Goal: Communication & Community: Answer question/provide support

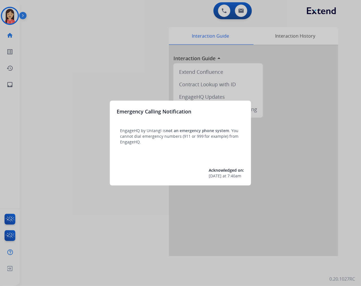
click at [97, 246] on div at bounding box center [180, 143] width 361 height 286
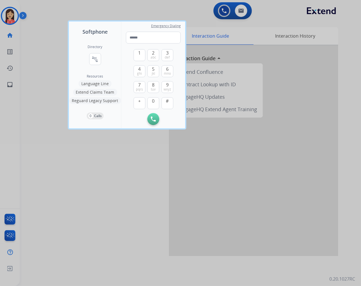
click at [130, 208] on div at bounding box center [180, 143] width 361 height 286
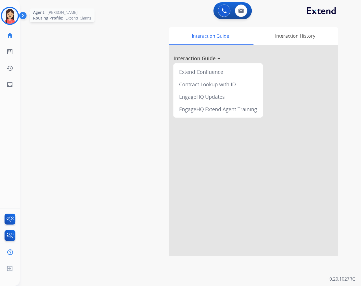
click at [12, 20] on img at bounding box center [10, 16] width 16 height 16
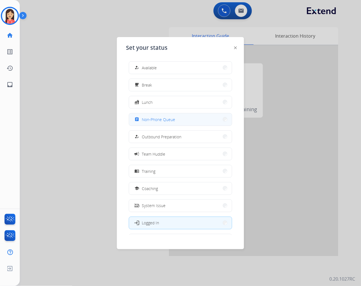
click at [161, 119] on span "Non-Phone Queue" at bounding box center [158, 119] width 33 height 6
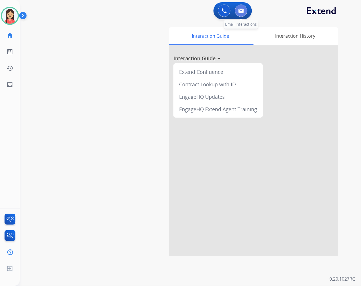
click at [245, 12] on button at bounding box center [241, 11] width 12 height 12
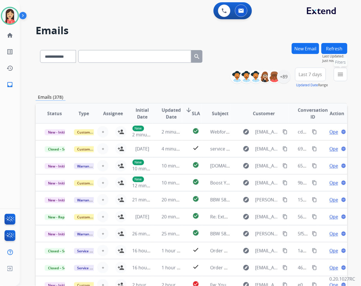
click at [344, 75] on mat-icon "menu" at bounding box center [340, 74] width 7 height 7
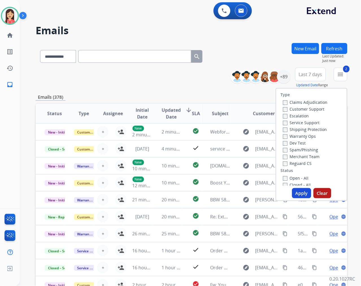
click at [300, 191] on button "Apply" at bounding box center [301, 193] width 19 height 10
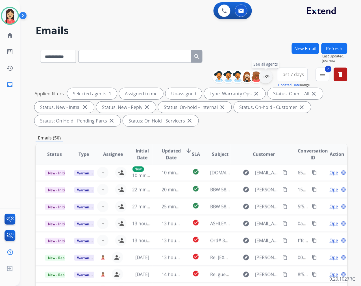
click at [264, 75] on div "+89" at bounding box center [266, 77] width 14 height 14
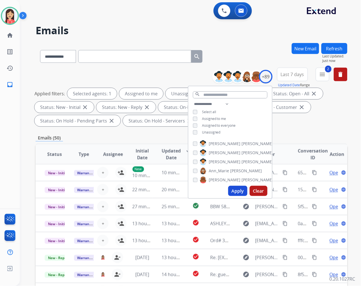
click at [206, 119] on span "Assigned to me" at bounding box center [214, 118] width 24 height 5
click at [239, 190] on button "Apply" at bounding box center [237, 191] width 19 height 10
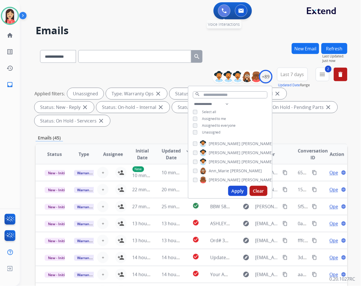
click at [224, 12] on img at bounding box center [224, 10] width 5 height 5
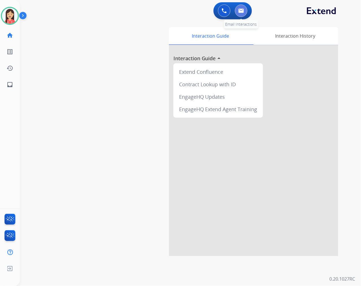
click at [247, 12] on button at bounding box center [241, 11] width 12 height 12
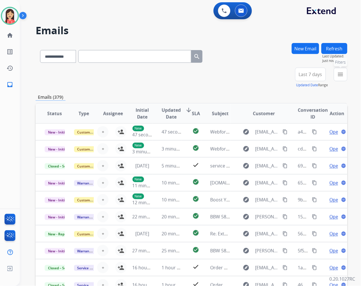
click at [341, 77] on mat-icon "menu" at bounding box center [340, 74] width 7 height 7
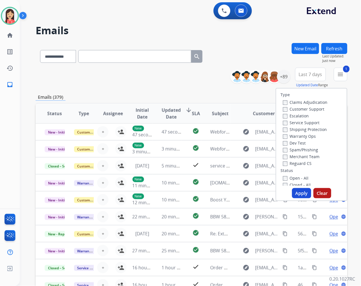
click at [299, 192] on button "Apply" at bounding box center [301, 193] width 19 height 10
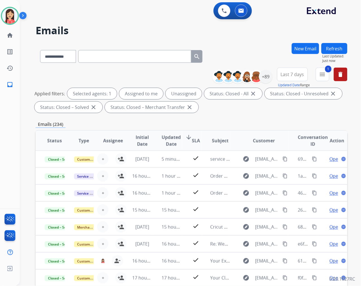
click at [228, 125] on div "Emails (234)" at bounding box center [192, 124] width 312 height 7
click at [267, 78] on div "+89" at bounding box center [266, 77] width 14 height 14
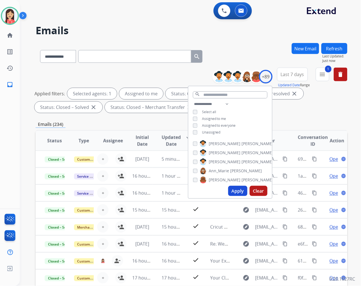
click at [240, 192] on button "Apply" at bounding box center [237, 191] width 19 height 10
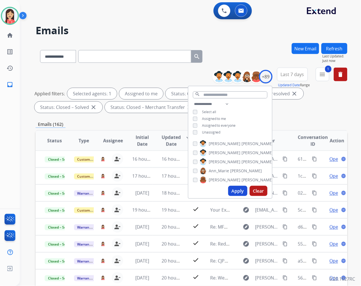
click at [292, 111] on div "Applied filters: Selected agents: 1 Assigned to me Status: Closed - All close S…" at bounding box center [190, 100] width 312 height 25
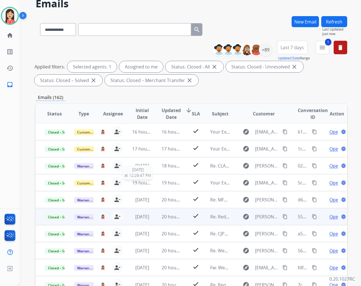
scroll to position [63, 0]
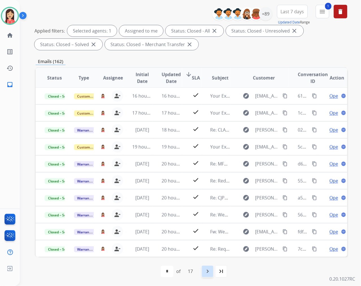
click at [208, 269] on mat-icon "navigate_next" at bounding box center [207, 271] width 7 height 7
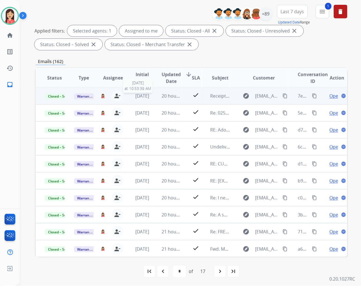
scroll to position [63, 0]
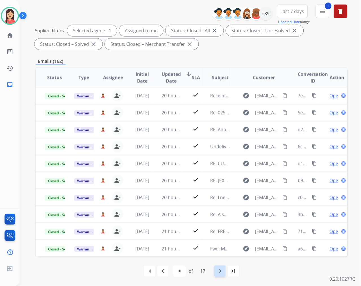
click at [220, 273] on mat-icon "navigate_next" at bounding box center [220, 271] width 7 height 7
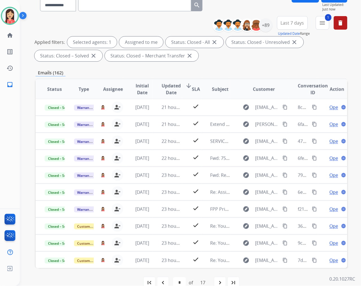
scroll to position [63, 0]
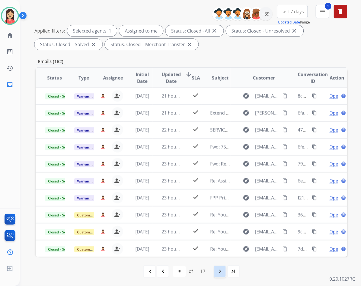
drag, startPoint x: 218, startPoint y: 270, endPoint x: 359, endPoint y: 233, distance: 145.5
click at [218, 270] on mat-icon "navigate_next" at bounding box center [220, 271] width 7 height 7
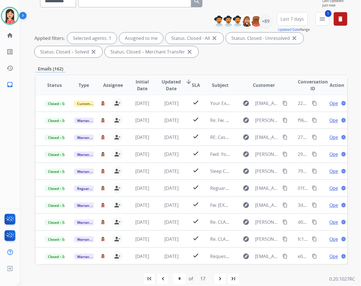
scroll to position [63, 0]
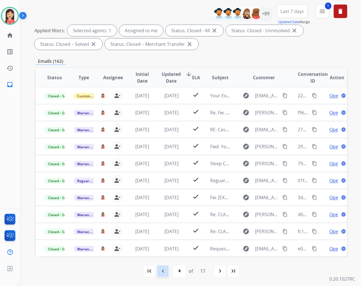
click at [165, 269] on mat-icon "navigate_before" at bounding box center [163, 271] width 7 height 7
select select "*"
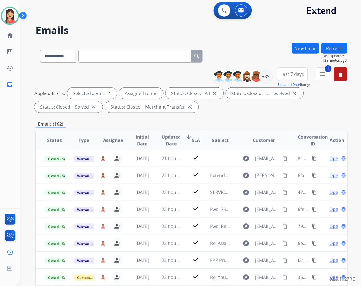
scroll to position [0, 0]
click at [224, 12] on img at bounding box center [224, 10] width 5 height 5
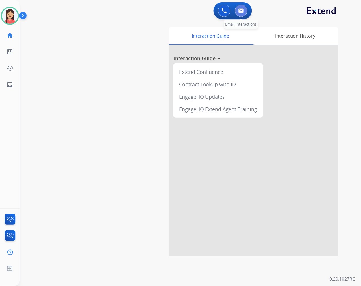
click at [242, 12] on img at bounding box center [242, 10] width 6 height 5
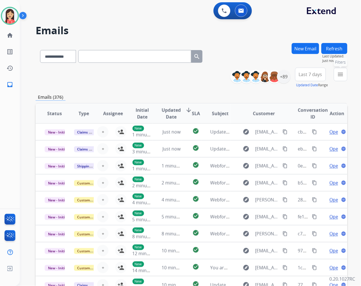
click at [340, 74] on mat-icon "menu" at bounding box center [340, 74] width 7 height 7
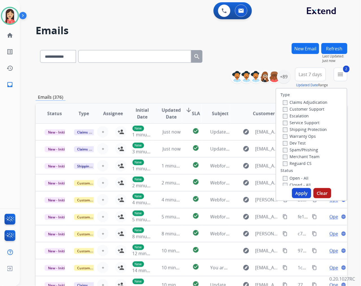
click at [294, 189] on button "Apply" at bounding box center [301, 193] width 19 height 10
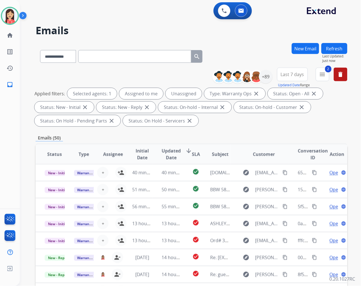
click at [174, 148] on span "Updated Date" at bounding box center [171, 154] width 19 height 14
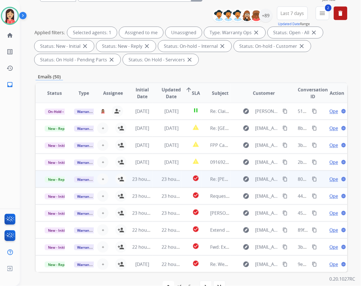
scroll to position [77, 0]
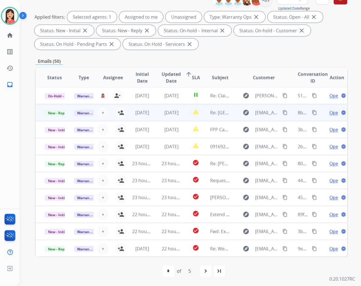
click at [124, 114] on td "[DATE]" at bounding box center [138, 112] width 29 height 17
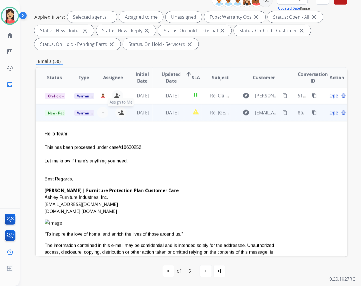
scroll to position [17, 0]
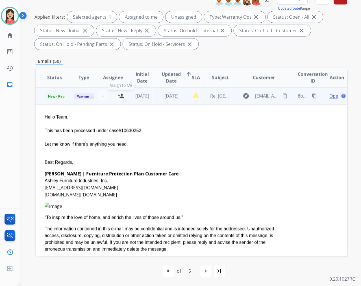
click at [122, 97] on mat-icon "person_add" at bounding box center [121, 95] width 7 height 7
click at [134, 100] on td "[DATE]" at bounding box center [138, 95] width 29 height 17
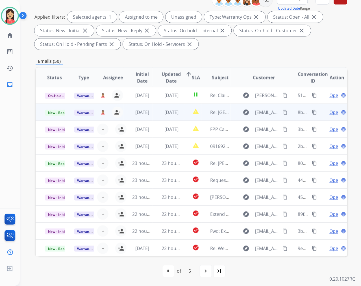
scroll to position [0, 0]
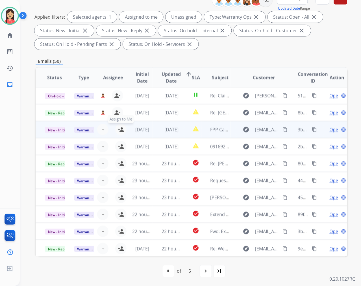
click at [120, 129] on mat-icon "person_add" at bounding box center [121, 129] width 7 height 7
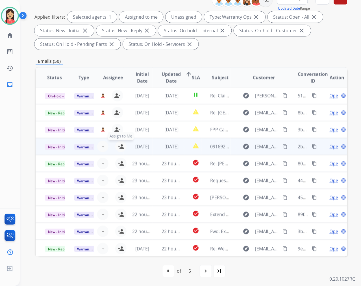
click at [119, 145] on mat-icon "person_add" at bounding box center [121, 146] width 7 height 7
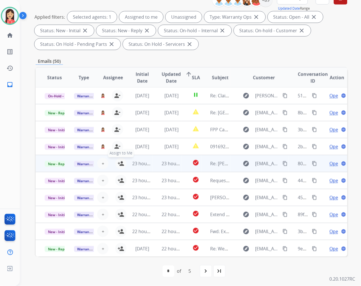
click at [119, 164] on mat-icon "person_add" at bounding box center [121, 163] width 7 height 7
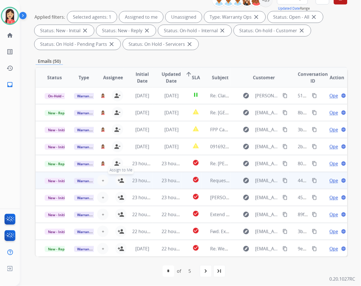
click at [121, 179] on mat-icon "person_add" at bounding box center [121, 180] width 7 height 7
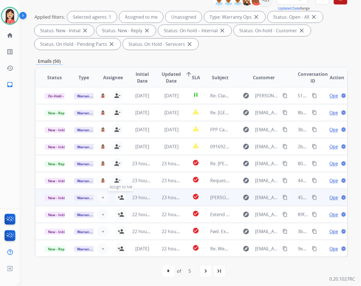
click at [120, 198] on mat-icon "person_add" at bounding box center [121, 197] width 7 height 7
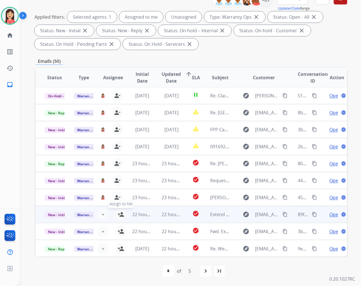
click at [120, 214] on mat-icon "person_add" at bounding box center [121, 214] width 7 height 7
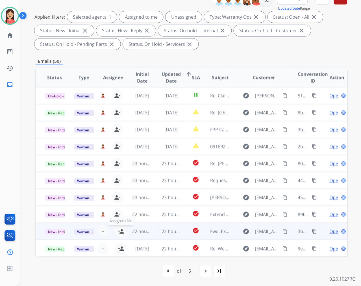
click at [120, 231] on mat-icon "person_add" at bounding box center [121, 231] width 7 height 7
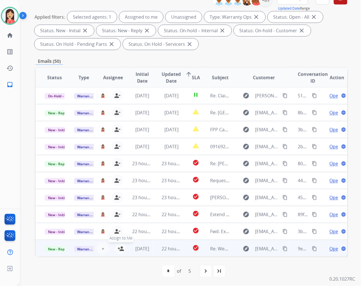
click at [119, 249] on mat-icon "person_add" at bounding box center [121, 248] width 7 height 7
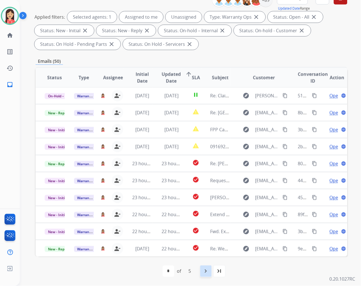
click at [207, 270] on mat-icon "navigate_next" at bounding box center [206, 271] width 7 height 7
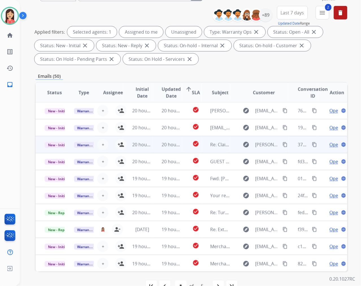
scroll to position [63, 0]
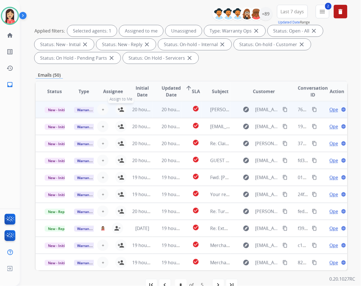
click at [119, 109] on mat-icon "person_add" at bounding box center [121, 109] width 7 height 7
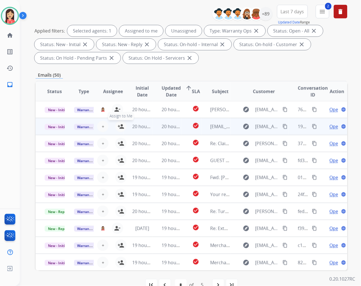
click at [121, 124] on mat-icon "person_add" at bounding box center [121, 126] width 7 height 7
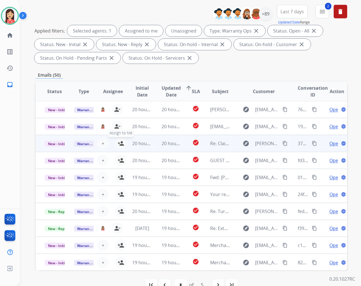
click at [119, 143] on mat-icon "person_add" at bounding box center [121, 143] width 7 height 7
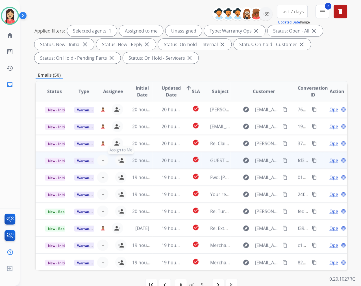
click at [119, 157] on mat-icon "person_add" at bounding box center [121, 160] width 7 height 7
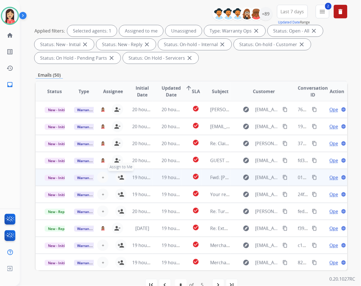
click at [120, 175] on mat-icon "person_add" at bounding box center [121, 177] width 7 height 7
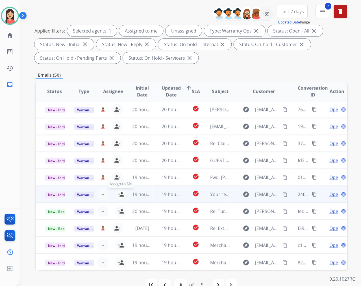
click at [121, 194] on mat-icon "person_add" at bounding box center [121, 194] width 7 height 7
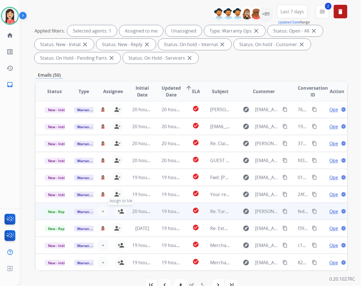
click at [122, 209] on mat-icon "person_add" at bounding box center [121, 211] width 7 height 7
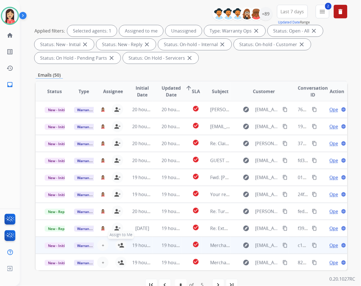
click at [120, 245] on mat-icon "person_add" at bounding box center [121, 245] width 7 height 7
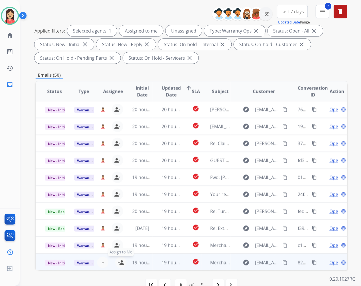
click at [120, 261] on mat-icon "person_add" at bounding box center [121, 262] width 7 height 7
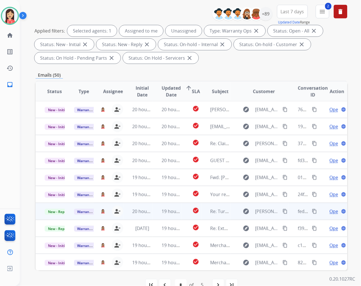
scroll to position [77, 0]
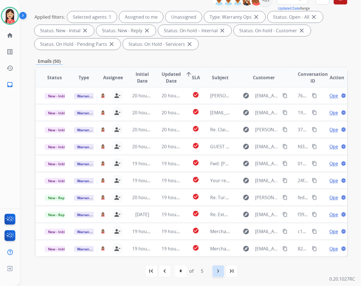
click at [218, 270] on mat-icon "navigate_next" at bounding box center [218, 271] width 7 height 7
select select "*"
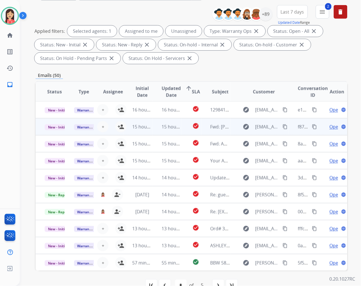
scroll to position [63, 0]
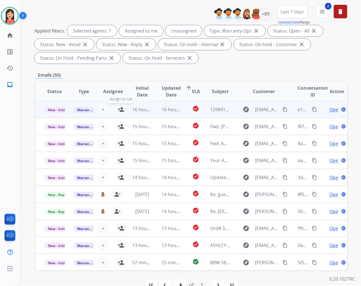
click at [122, 112] on mat-icon "person_add" at bounding box center [121, 109] width 7 height 7
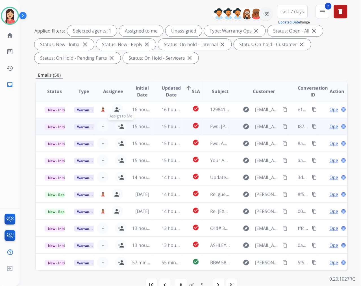
click at [120, 126] on mat-icon "person_add" at bounding box center [121, 126] width 7 height 7
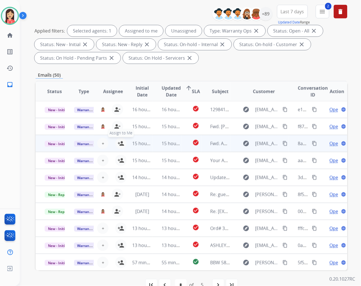
click at [118, 145] on mat-icon "person_add" at bounding box center [121, 143] width 7 height 7
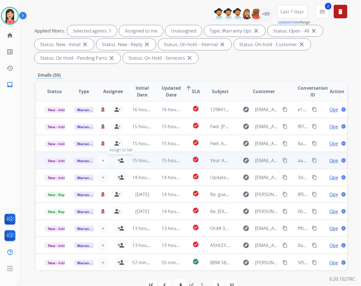
click at [118, 159] on mat-icon "person_add" at bounding box center [121, 160] width 7 height 7
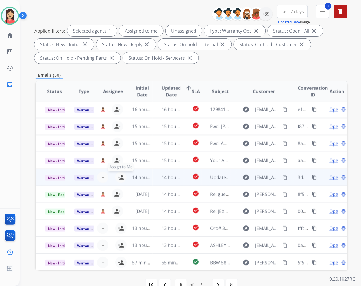
click at [120, 174] on mat-icon "person_add" at bounding box center [121, 177] width 7 height 7
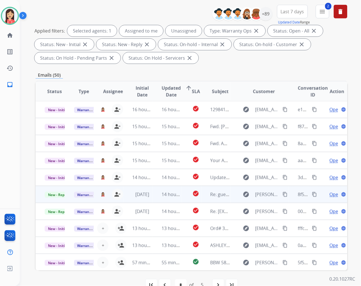
scroll to position [77, 0]
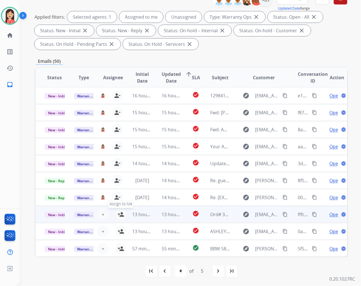
click at [118, 211] on mat-icon "person_add" at bounding box center [121, 214] width 7 height 7
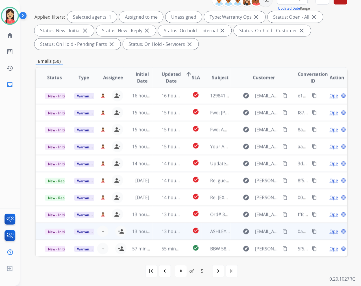
click at [124, 233] on td "13 hours ago" at bounding box center [138, 231] width 29 height 17
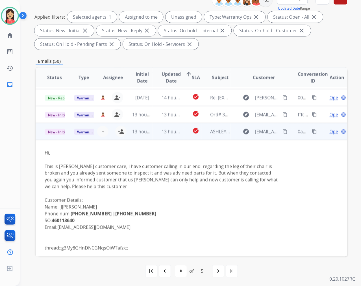
scroll to position [120, 0]
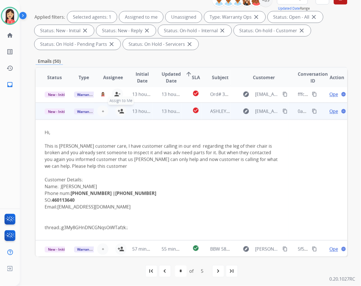
click at [121, 110] on mat-icon "person_add" at bounding box center [121, 111] width 7 height 7
click at [160, 116] on td "13 hours ago" at bounding box center [167, 111] width 29 height 17
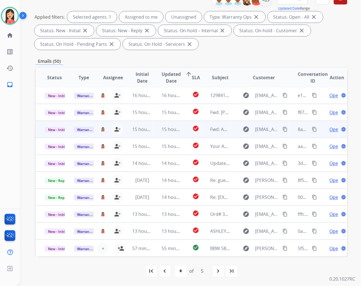
scroll to position [0, 0]
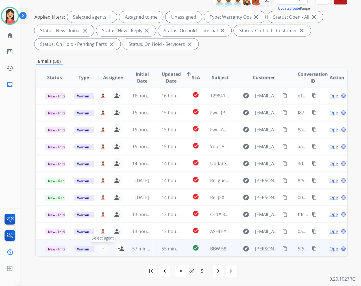
click at [102, 247] on span "+" at bounding box center [103, 248] width 3 height 7
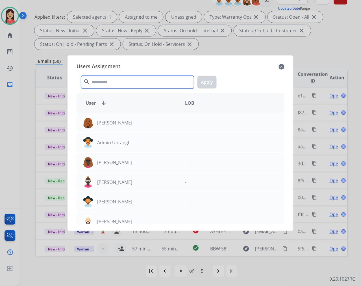
click at [107, 80] on input "text" at bounding box center [137, 82] width 113 height 13
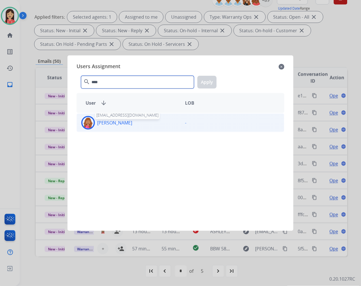
type input "****"
click at [118, 122] on p "[PERSON_NAME]" at bounding box center [114, 122] width 35 height 7
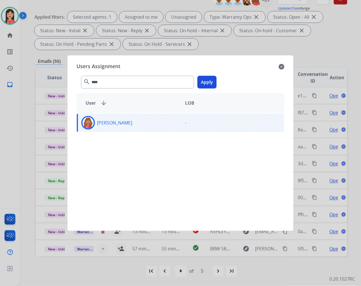
click at [207, 80] on button "Apply" at bounding box center [207, 82] width 19 height 13
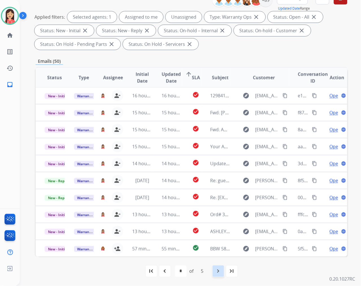
click at [217, 268] on mat-icon "navigate_next" at bounding box center [218, 271] width 7 height 7
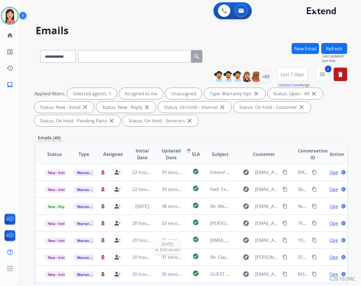
scroll to position [77, 0]
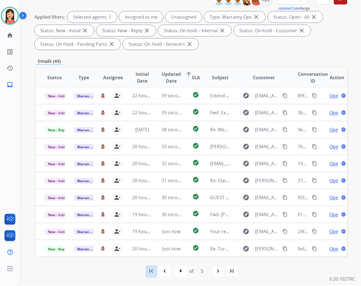
click at [155, 269] on mat-icon "first_page" at bounding box center [151, 271] width 7 height 7
select select "*"
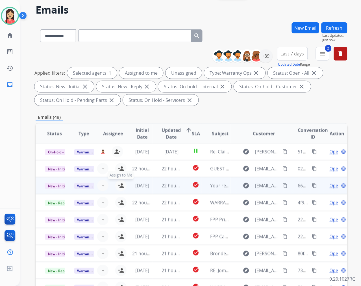
scroll to position [31, 0]
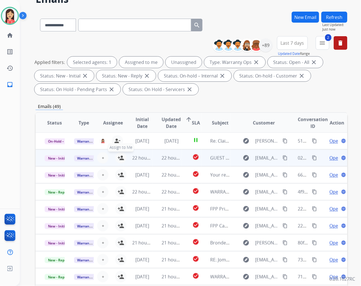
click at [120, 158] on mat-icon "person_add" at bounding box center [121, 157] width 7 height 7
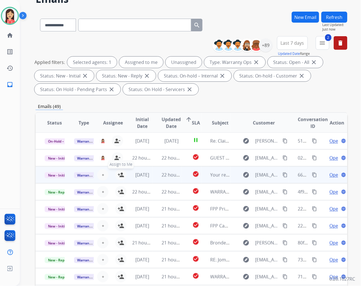
click at [122, 173] on mat-icon "person_add" at bounding box center [121, 174] width 7 height 7
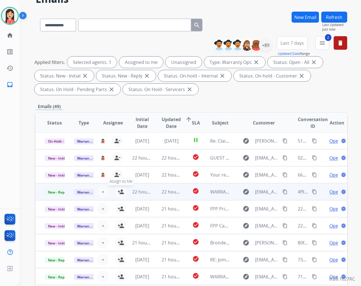
click at [119, 191] on mat-icon "person_add" at bounding box center [121, 191] width 7 height 7
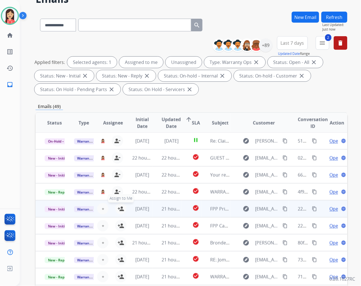
click at [119, 209] on mat-icon "person_add" at bounding box center [121, 208] width 7 height 7
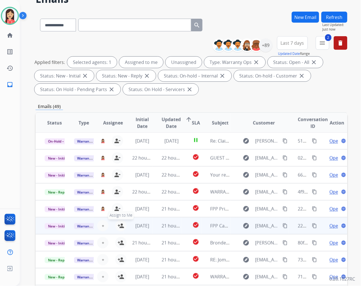
click at [119, 225] on mat-icon "person_add" at bounding box center [121, 225] width 7 height 7
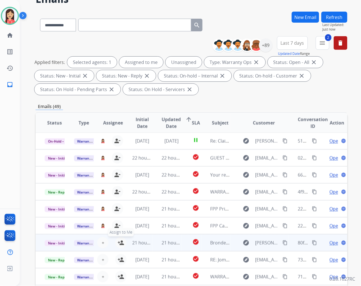
click at [120, 241] on mat-icon "person_add" at bounding box center [121, 242] width 7 height 7
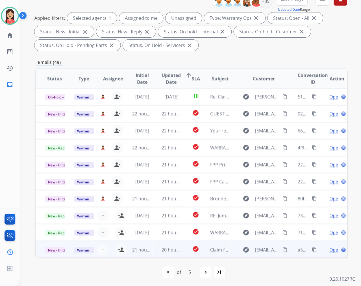
scroll to position [77, 0]
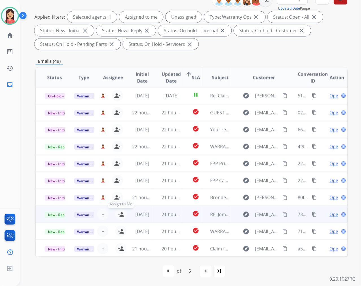
click at [120, 214] on mat-icon "person_add" at bounding box center [121, 214] width 7 height 7
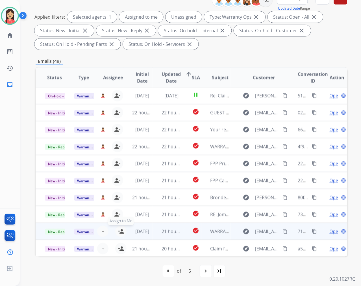
click at [119, 230] on mat-icon "person_add" at bounding box center [121, 231] width 7 height 7
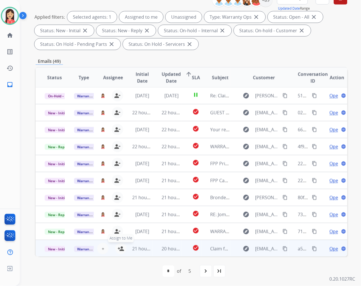
click at [119, 243] on button "person_add Assign to Me" at bounding box center [120, 248] width 11 height 11
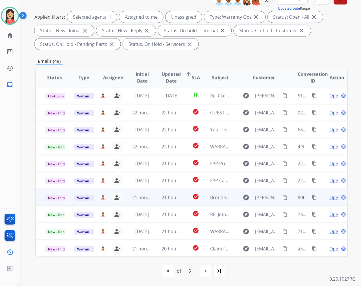
click at [154, 199] on td "21 hours ago" at bounding box center [167, 197] width 29 height 17
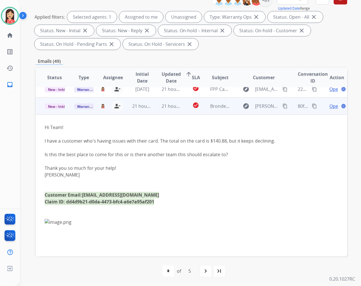
scroll to position [102, 0]
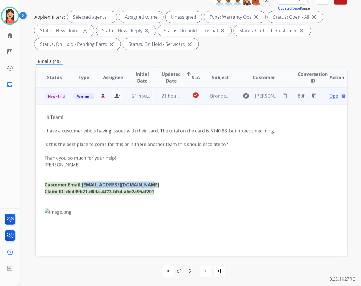
drag, startPoint x: 154, startPoint y: 184, endPoint x: 83, endPoint y: 187, distance: 71.0
click at [83, 187] on div "Customer Email: [EMAIL_ADDRESS][DOMAIN_NAME]" at bounding box center [162, 184] width 235 height 7
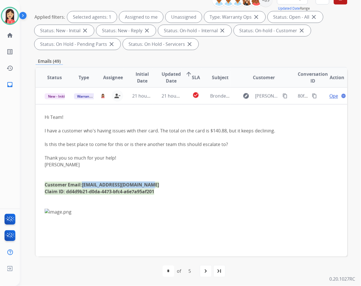
copy link "[EMAIL_ADDRESS][DOMAIN_NAME]"
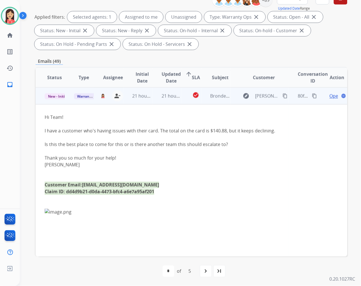
click at [228, 154] on div "Thank you so much for your help!" at bounding box center [162, 157] width 235 height 7
click at [330, 97] on span "Open" at bounding box center [336, 95] width 12 height 7
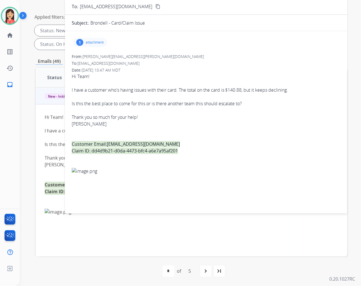
click at [223, 123] on div "[PERSON_NAME]" at bounding box center [206, 123] width 269 height 7
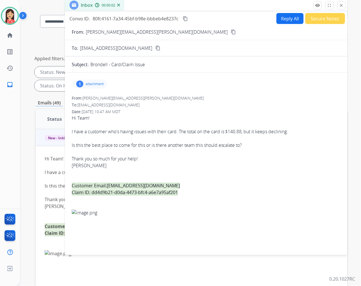
scroll to position [0, 0]
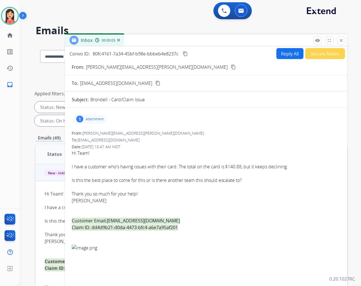
click at [289, 50] on button "Reply All" at bounding box center [290, 53] width 27 height 11
select select "**********"
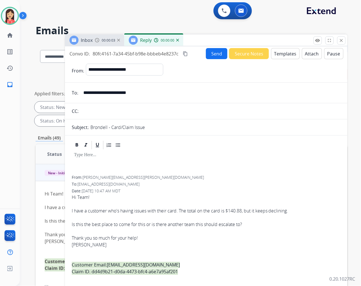
click at [282, 54] on button "Templates" at bounding box center [285, 53] width 29 height 11
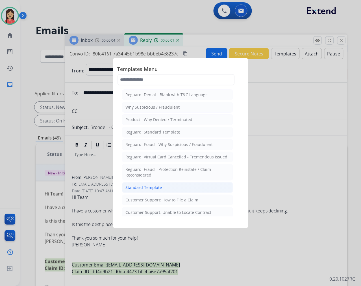
click at [145, 189] on div "Standard Template" at bounding box center [144, 188] width 36 height 6
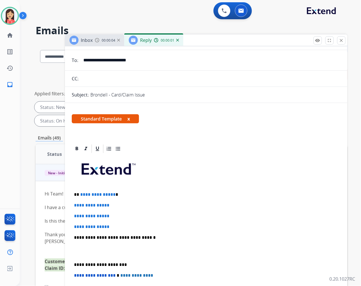
scroll to position [63, 0]
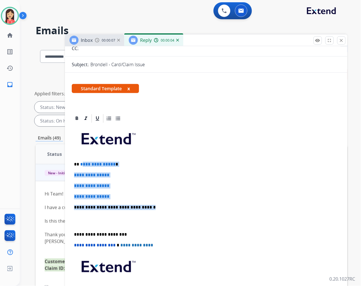
drag, startPoint x: 81, startPoint y: 163, endPoint x: 152, endPoint y: 206, distance: 82.6
click at [152, 206] on div "**********" at bounding box center [206, 221] width 269 height 194
click at [117, 209] on p "**********" at bounding box center [204, 207] width 260 height 5
drag, startPoint x: 82, startPoint y: 217, endPoint x: 81, endPoint y: 163, distance: 54.0
click at [81, 163] on div "**********" at bounding box center [206, 221] width 269 height 194
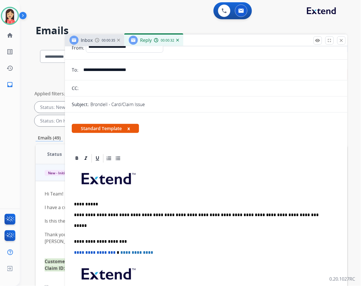
scroll to position [0, 0]
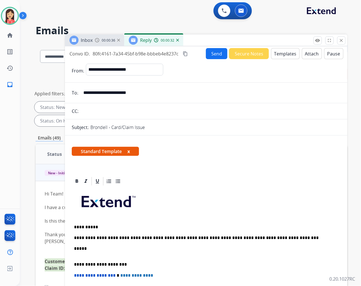
click at [215, 54] on button "Send" at bounding box center [216, 53] width 21 height 11
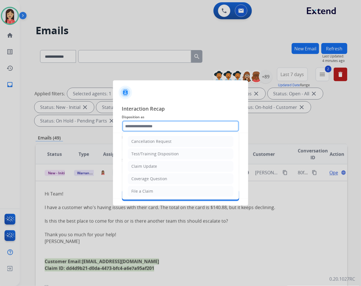
click at [169, 126] on input "text" at bounding box center [180, 125] width 117 height 11
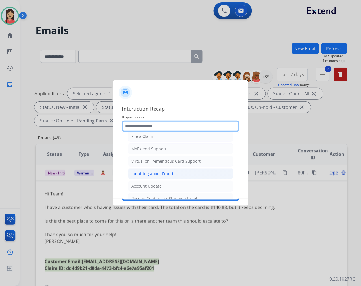
scroll to position [63, 0]
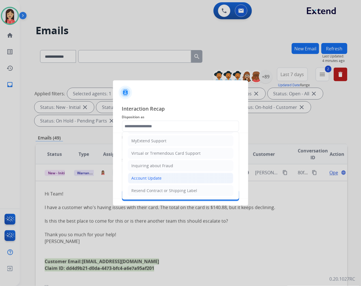
click at [147, 177] on div "Account Update" at bounding box center [147, 178] width 30 height 6
type input "**********"
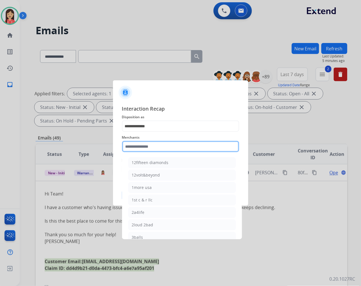
click at [157, 148] on input "text" at bounding box center [180, 146] width 117 height 11
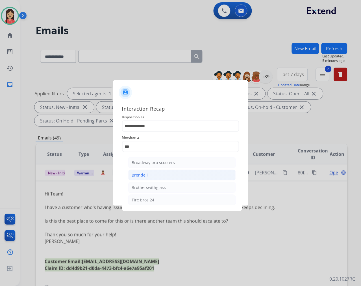
click at [146, 172] on div "Brondell" at bounding box center [140, 175] width 16 height 6
type input "********"
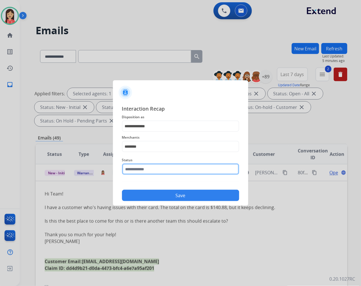
click at [151, 165] on input "text" at bounding box center [180, 168] width 117 height 11
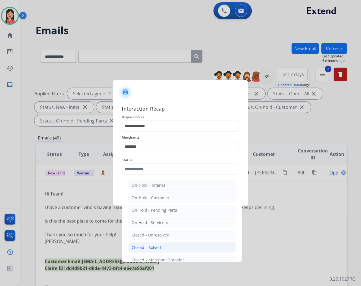
click at [155, 246] on div "Closed – Solved" at bounding box center [146, 247] width 29 height 6
type input "**********"
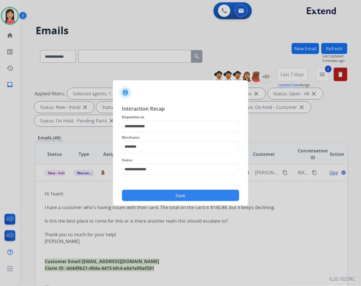
click at [180, 201] on div "**********" at bounding box center [180, 152] width 135 height 105
click at [183, 199] on button "Save" at bounding box center [180, 195] width 117 height 11
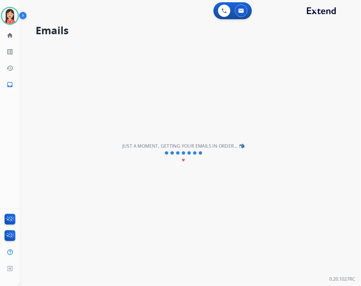
scroll to position [19, 0]
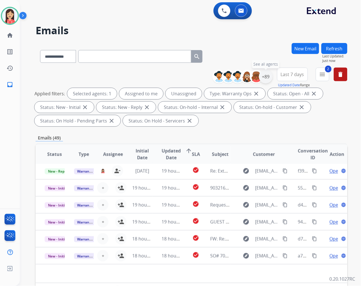
click at [266, 77] on div "+89" at bounding box center [266, 77] width 14 height 14
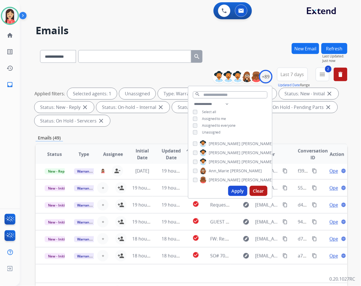
click at [235, 191] on button "Apply" at bounding box center [237, 191] width 19 height 10
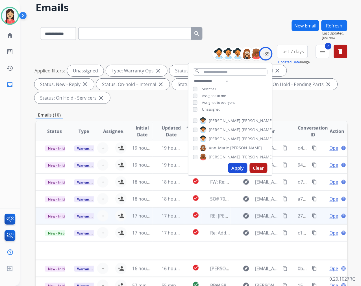
scroll to position [77, 0]
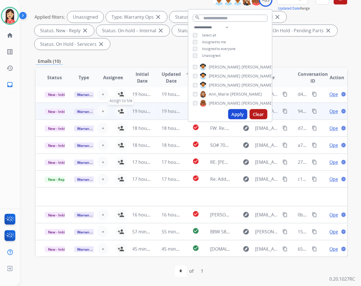
click at [120, 96] on table "Status Type Assignee Initial Date Updated Date arrow_upward SLA Subject Custome…" at bounding box center [192, 153] width 312 height 208
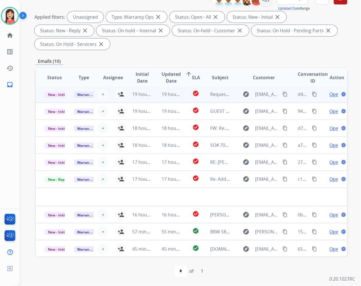
click at [124, 94] on td "19 hours ago" at bounding box center [138, 94] width 29 height 17
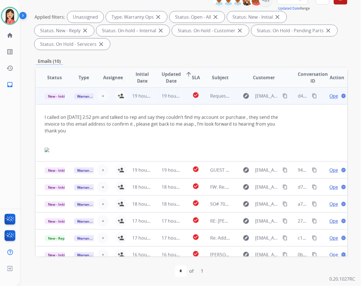
click at [124, 96] on td "19 hours ago" at bounding box center [138, 95] width 29 height 17
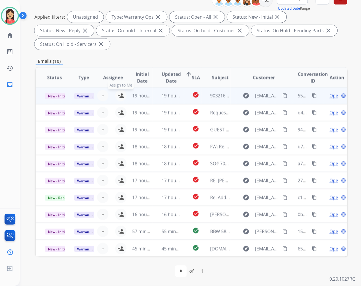
click at [122, 92] on mat-icon "person_add" at bounding box center [121, 95] width 7 height 7
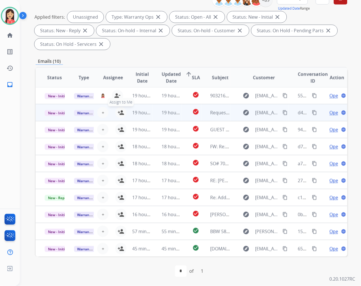
click at [120, 111] on mat-icon "person_add" at bounding box center [121, 112] width 7 height 7
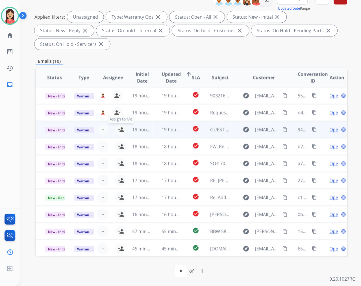
click at [119, 128] on mat-icon "person_add" at bounding box center [121, 129] width 7 height 7
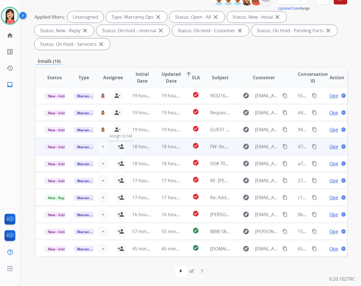
click at [119, 146] on mat-icon "person_add" at bounding box center [121, 146] width 7 height 7
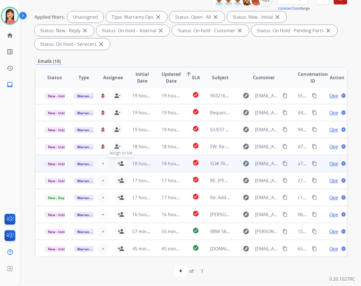
click at [118, 163] on mat-icon "person_add" at bounding box center [121, 163] width 7 height 7
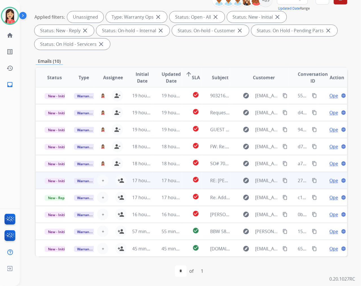
drag, startPoint x: 122, startPoint y: 174, endPoint x: 122, endPoint y: 177, distance: 3.1
click at [122, 175] on tr "New - Initial Warranty Ops + Select agent person_add Assign to Me 17 hours ago …" at bounding box center [192, 180] width 312 height 17
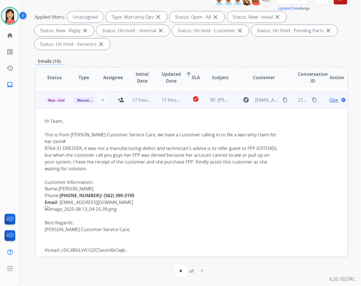
scroll to position [85, 0]
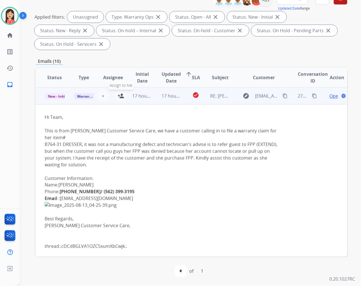
click at [122, 98] on mat-icon "person_add" at bounding box center [121, 95] width 7 height 7
click at [153, 102] on td "17 hours ago" at bounding box center [167, 95] width 29 height 17
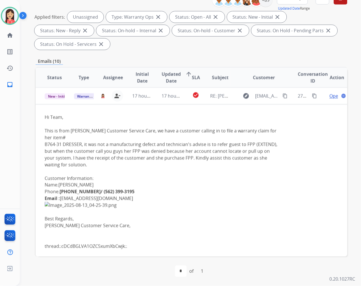
scroll to position [0, 0]
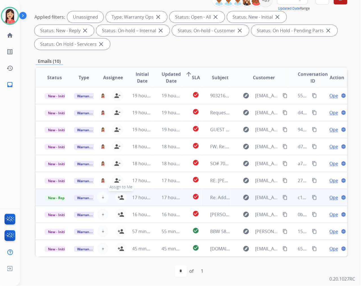
click at [120, 197] on mat-icon "person_add" at bounding box center [121, 197] width 7 height 7
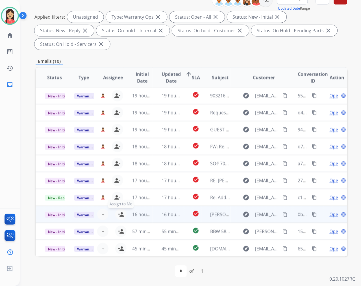
click at [119, 214] on mat-icon "person_add" at bounding box center [121, 214] width 7 height 7
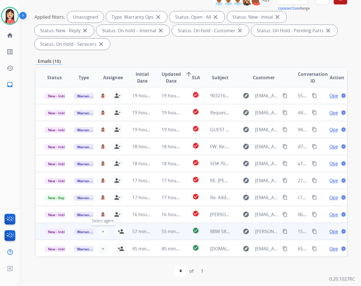
click at [102, 231] on span "+" at bounding box center [103, 231] width 3 height 7
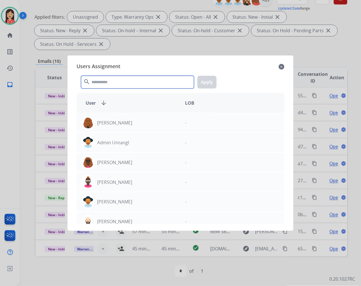
click at [120, 82] on input "text" at bounding box center [137, 82] width 113 height 13
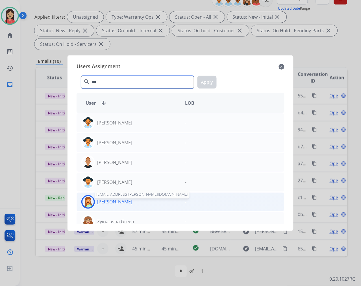
type input "***"
click at [120, 203] on p "[PERSON_NAME]" at bounding box center [114, 201] width 35 height 7
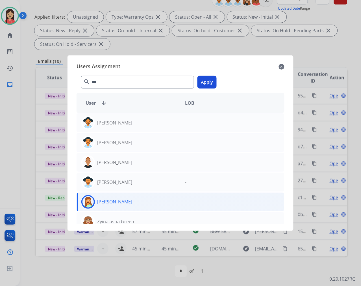
click at [214, 85] on button "Apply" at bounding box center [207, 82] width 19 height 13
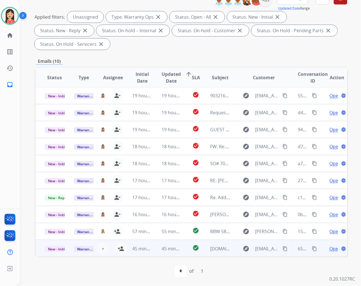
click at [182, 251] on td "check_circle" at bounding box center [192, 248] width 20 height 17
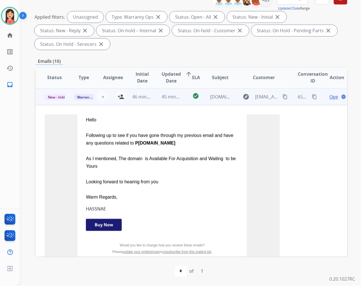
scroll to position [153, 0]
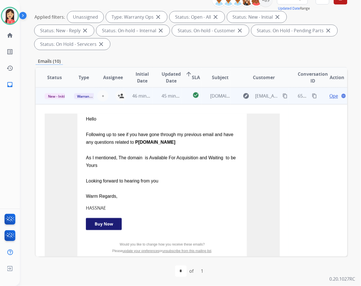
click at [83, 98] on span "Warranty Ops" at bounding box center [88, 96] width 29 height 6
click at [108, 73] on p "Spam/Phishing" at bounding box center [108, 74] width 31 height 8
click at [56, 94] on span "New - Initial" at bounding box center [58, 96] width 26 height 6
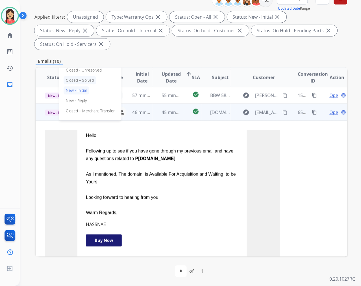
scroll to position [121, 0]
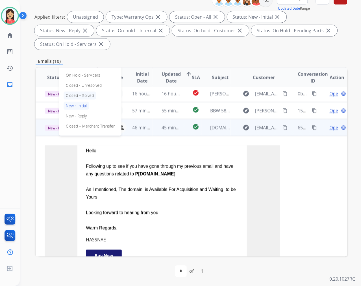
click at [86, 96] on p "Closed – Solved" at bounding box center [80, 96] width 33 height 8
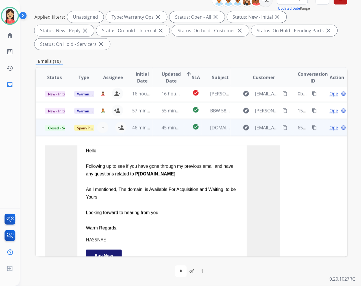
click at [153, 134] on td "45 minutes ago" at bounding box center [167, 127] width 29 height 17
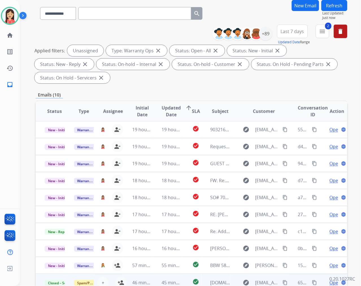
scroll to position [0, 0]
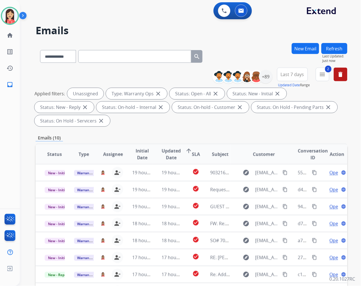
click at [323, 46] on button "Refresh" at bounding box center [335, 48] width 26 height 11
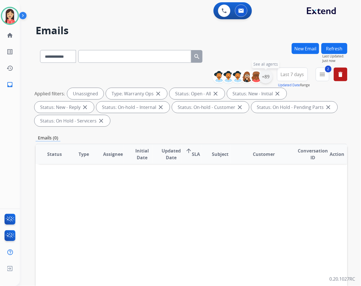
click at [269, 75] on div "+89" at bounding box center [266, 77] width 14 height 14
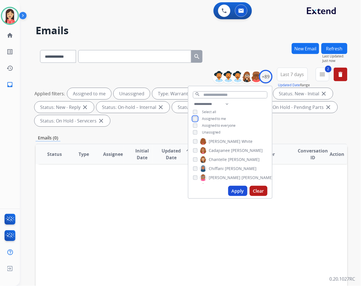
scroll to position [125, 0]
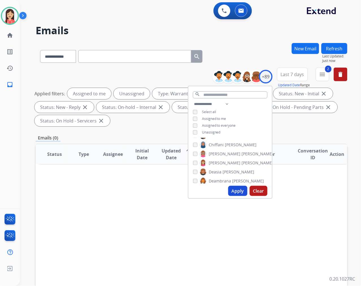
click at [295, 73] on span "Last 7 days" at bounding box center [292, 74] width 23 height 2
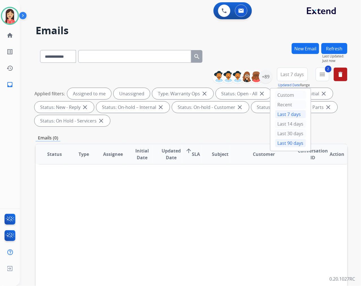
click at [278, 145] on div "Last 90 days" at bounding box center [290, 143] width 31 height 8
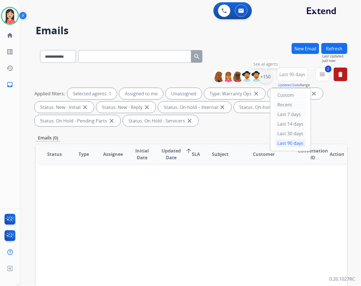
click at [269, 79] on div "+150" at bounding box center [266, 77] width 14 height 14
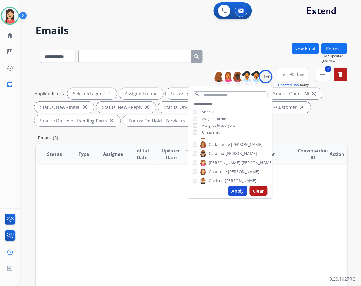
scroll to position [220, 0]
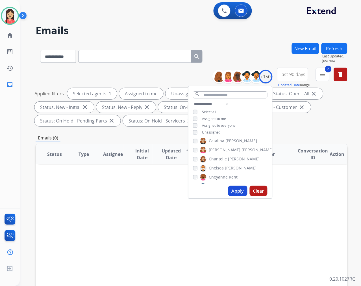
click at [235, 193] on button "Apply" at bounding box center [237, 191] width 19 height 10
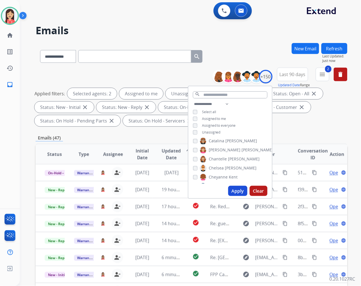
click at [157, 133] on div "**********" at bounding box center [192, 202] width 312 height 319
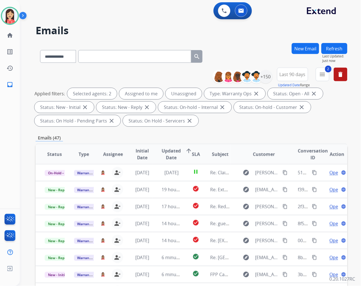
click at [162, 150] on span "Updated Date" at bounding box center [171, 154] width 19 height 14
click at [173, 156] on span "Updated Date" at bounding box center [171, 154] width 19 height 14
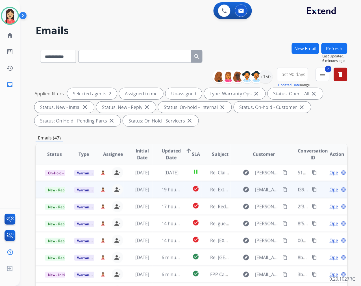
click at [158, 196] on td "19 hours ago" at bounding box center [167, 189] width 29 height 17
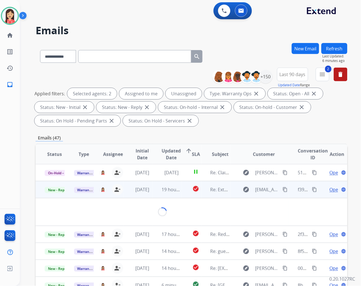
scroll to position [17, 0]
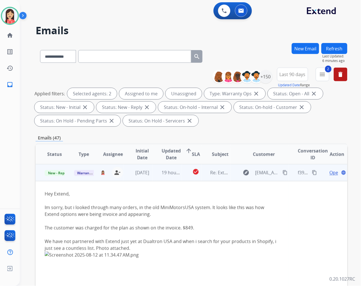
click at [330, 171] on span "Open" at bounding box center [336, 172] width 12 height 7
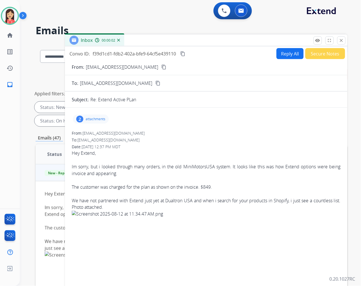
click at [91, 119] on p "attachments" at bounding box center [96, 119] width 20 height 5
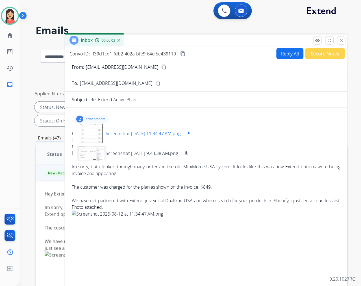
click at [141, 134] on p "Screenshot [DATE] 11.34.47 AM.png" at bounding box center [143, 133] width 75 height 7
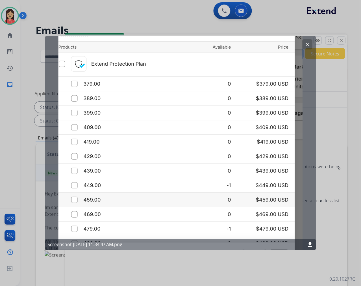
click at [306, 46] on mat-icon "clear" at bounding box center [307, 44] width 5 height 5
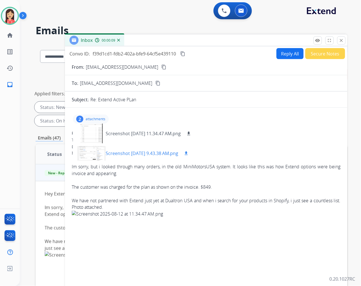
click at [124, 150] on p "Screenshot [DATE] 9.43.38 AM.png" at bounding box center [142, 153] width 73 height 7
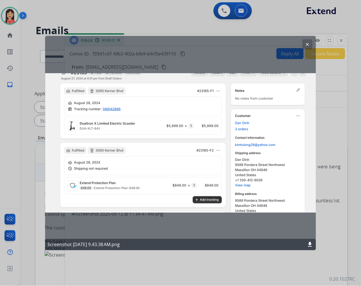
click at [308, 45] on mat-icon "clear" at bounding box center [307, 44] width 5 height 5
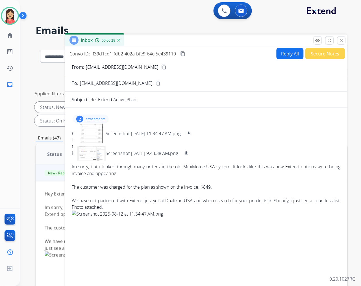
click at [93, 119] on p "attachments" at bounding box center [96, 119] width 20 height 5
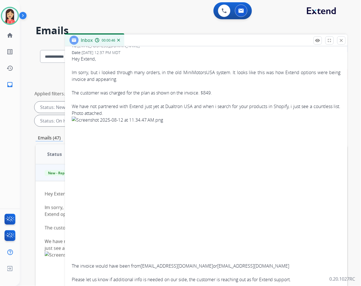
scroll to position [0, 0]
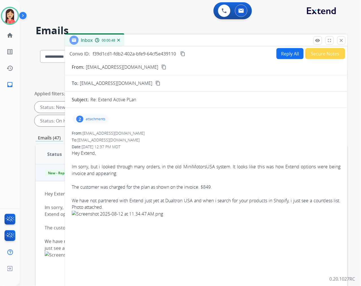
click at [95, 119] on p "attachments" at bounding box center [96, 119] width 20 height 5
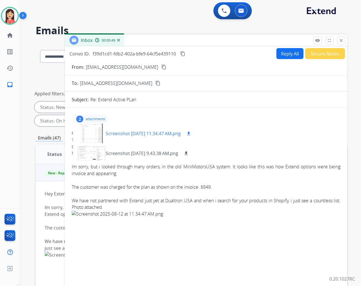
click at [142, 134] on p "Screenshot [DATE] 11.34.47 AM.png" at bounding box center [143, 133] width 75 height 7
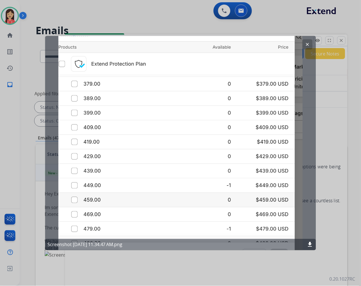
click at [306, 46] on mat-icon "clear" at bounding box center [307, 44] width 5 height 5
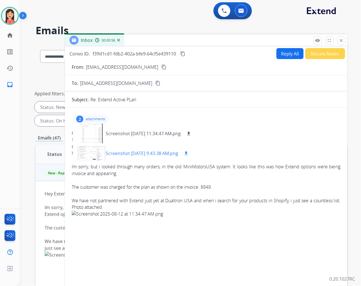
click at [145, 152] on p "Screenshot [DATE] 9.43.38 AM.png" at bounding box center [142, 153] width 73 height 7
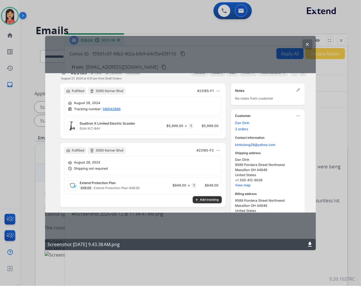
click at [308, 46] on mat-icon "clear" at bounding box center [307, 44] width 5 height 5
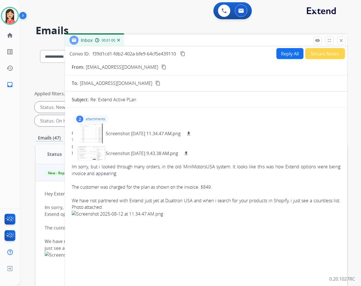
click at [282, 51] on button "Reply All" at bounding box center [290, 53] width 27 height 11
select select "**********"
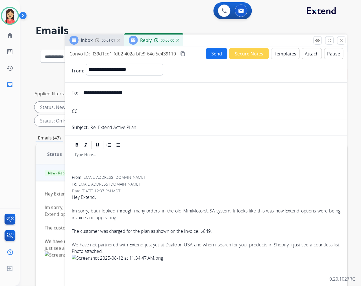
click at [278, 54] on button "Templates" at bounding box center [285, 53] width 29 height 11
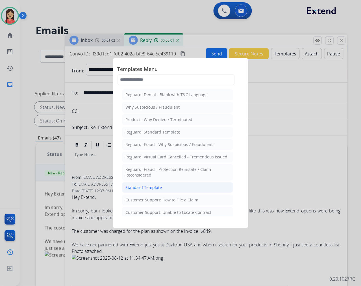
click at [140, 187] on div "Standard Template" at bounding box center [144, 188] width 36 height 6
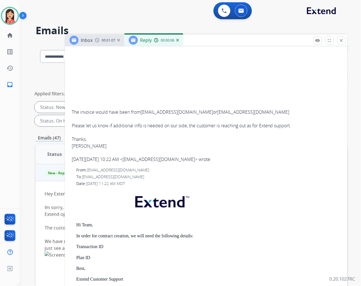
scroll to position [502, 0]
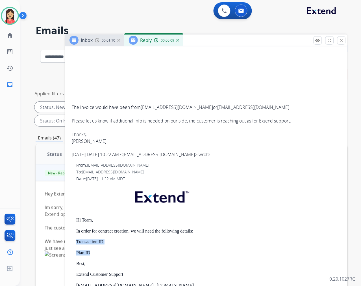
drag, startPoint x: 77, startPoint y: 241, endPoint x: 92, endPoint y: 250, distance: 17.6
click at [92, 250] on div "Hi Team, In order for contract creation, we will need the following details: Tr…" at bounding box center [208, 266] width 265 height 162
copy div "Transaction ID Plan ID"
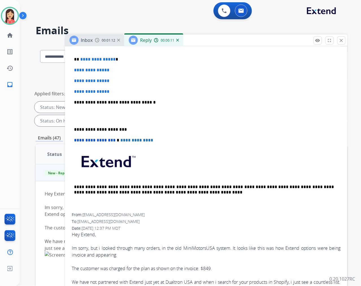
scroll to position [125, 0]
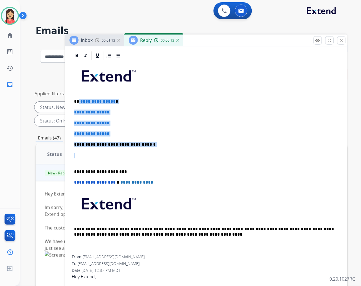
drag, startPoint x: 88, startPoint y: 157, endPoint x: 79, endPoint y: 102, distance: 55.2
click at [79, 102] on div "**********" at bounding box center [206, 158] width 269 height 194
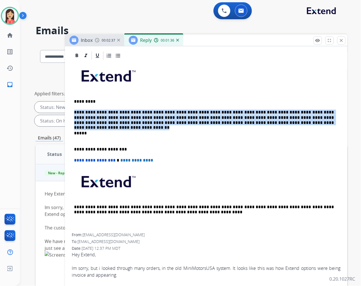
drag, startPoint x: 75, startPoint y: 111, endPoint x: 285, endPoint y: 123, distance: 210.6
click at [285, 123] on p "**********" at bounding box center [204, 118] width 260 height 16
copy p "**********"
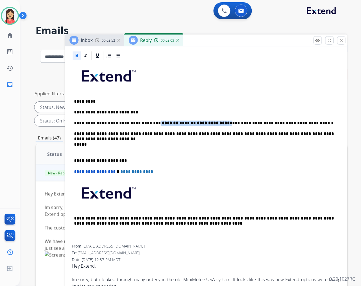
drag, startPoint x: 142, startPoint y: 120, endPoint x: 202, endPoint y: 121, distance: 59.6
click at [202, 121] on p "**********" at bounding box center [204, 123] width 260 height 5
click at [217, 116] on div "**********" at bounding box center [206, 153] width 269 height 184
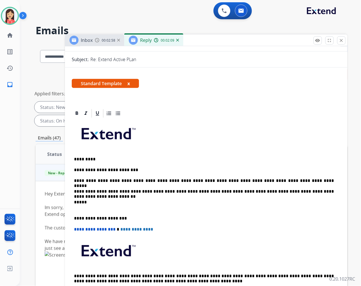
scroll to position [0, 0]
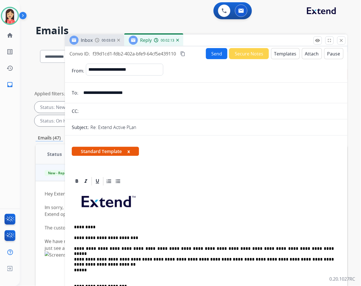
click at [215, 57] on button "Send" at bounding box center [216, 53] width 21 height 11
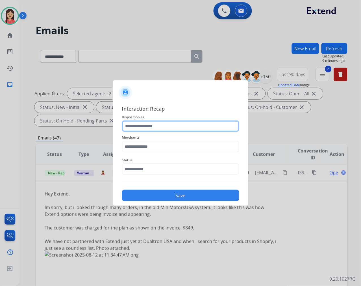
click at [144, 122] on input "text" at bounding box center [180, 125] width 117 height 11
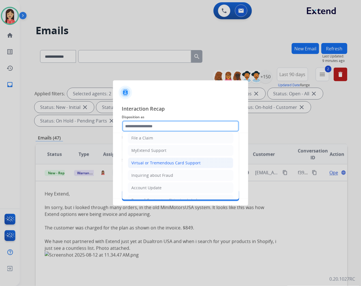
scroll to position [63, 0]
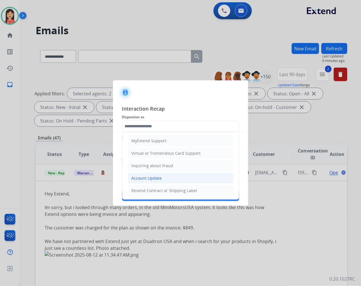
click at [150, 175] on li "Account Update" at bounding box center [180, 178] width 105 height 11
type input "**********"
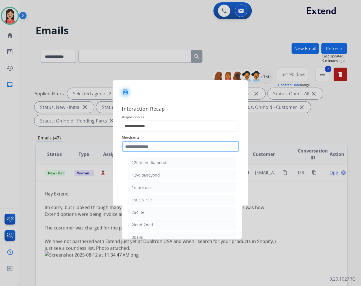
click at [159, 148] on input "text" at bounding box center [180, 146] width 117 height 11
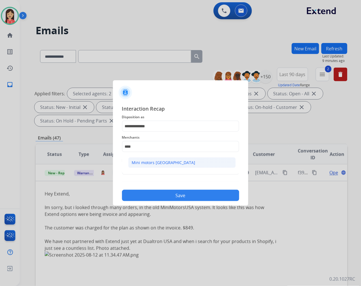
click at [149, 163] on div "Mini motors [GEOGRAPHIC_DATA]" at bounding box center [164, 163] width 64 height 6
type input "**********"
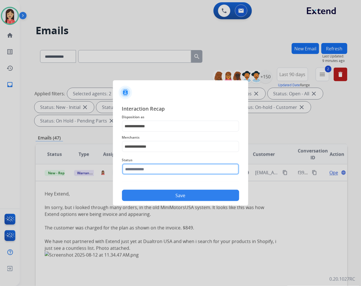
click at [149, 168] on input "text" at bounding box center [180, 168] width 117 height 11
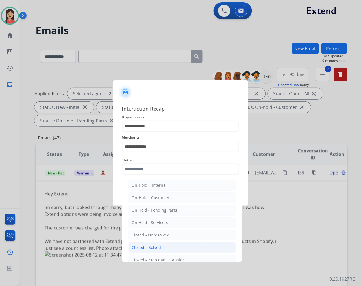
click at [149, 244] on div "Closed – Solved" at bounding box center [146, 247] width 29 height 6
type input "**********"
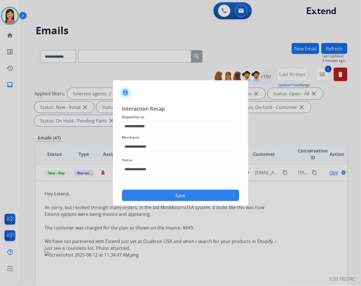
click at [173, 194] on button "Save" at bounding box center [180, 195] width 117 height 11
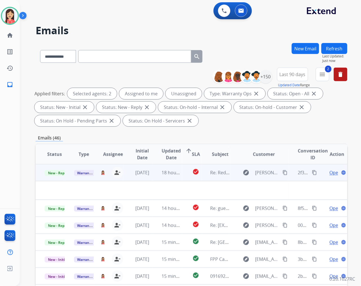
click at [163, 177] on td "18 hours ago" at bounding box center [167, 172] width 29 height 17
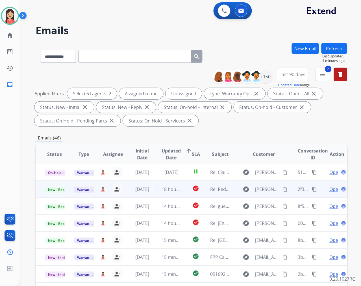
click at [155, 191] on td "18 hours ago" at bounding box center [167, 189] width 29 height 17
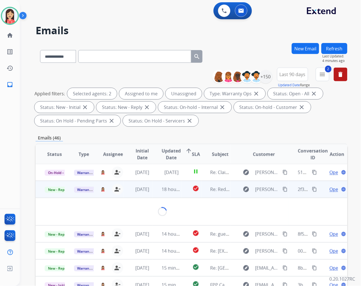
scroll to position [17, 0]
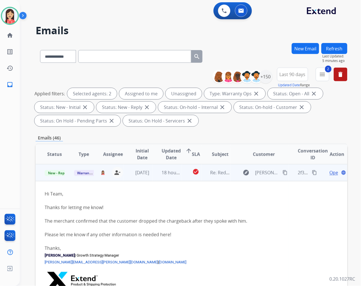
click at [330, 171] on span "Open" at bounding box center [336, 172] width 12 height 7
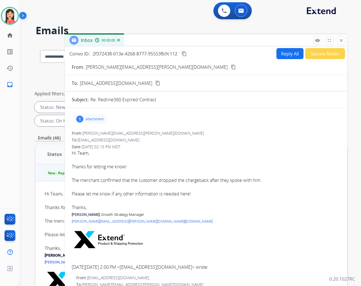
click at [286, 52] on button "Reply All" at bounding box center [290, 53] width 27 height 11
select select "**********"
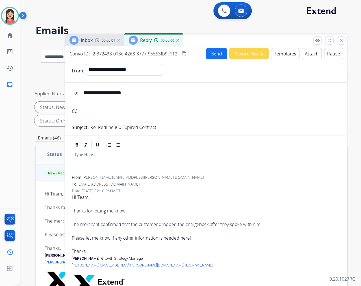
click at [279, 49] on button "Templates" at bounding box center [285, 53] width 29 height 11
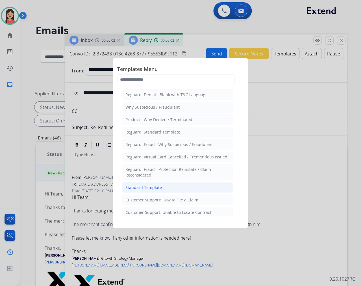
click at [138, 185] on div "Standard Template" at bounding box center [144, 188] width 36 height 6
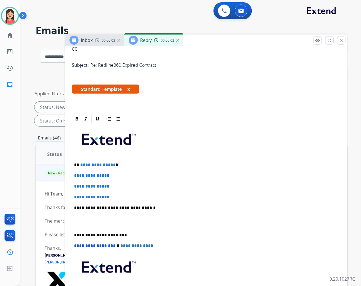
scroll to position [63, 0]
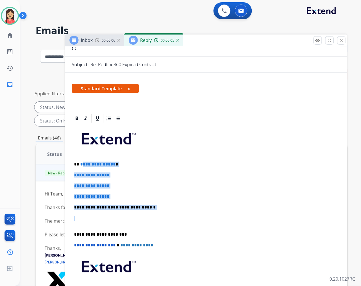
drag, startPoint x: 81, startPoint y: 164, endPoint x: 146, endPoint y: 210, distance: 79.4
click at [146, 210] on div "**********" at bounding box center [206, 221] width 269 height 194
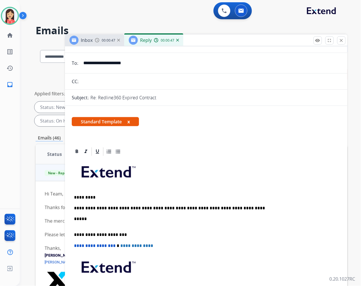
scroll to position [0, 0]
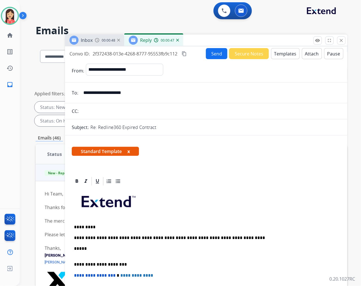
click at [216, 56] on button "Send" at bounding box center [216, 53] width 21 height 11
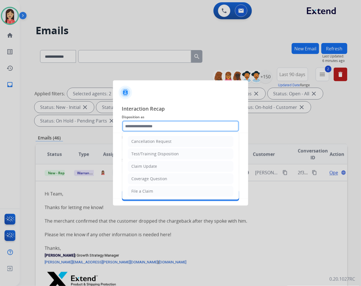
click at [172, 128] on input "text" at bounding box center [180, 125] width 117 height 11
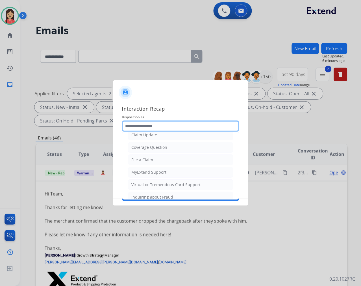
scroll to position [63, 0]
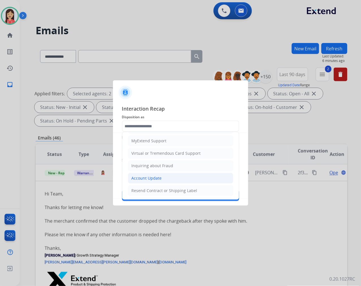
click at [152, 181] on div "Account Update" at bounding box center [147, 178] width 30 height 6
type input "**********"
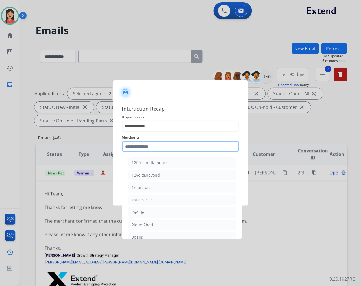
click at [150, 146] on input "text" at bounding box center [180, 146] width 117 height 11
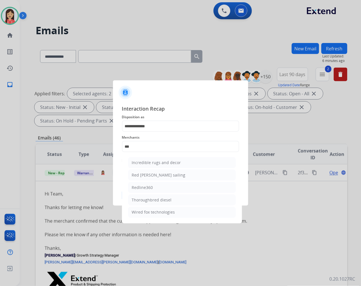
click at [151, 186] on div "Redline360" at bounding box center [142, 188] width 21 height 6
type input "**********"
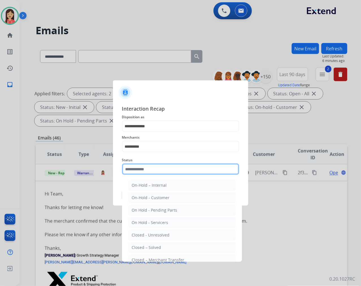
click at [159, 168] on input "text" at bounding box center [180, 168] width 117 height 11
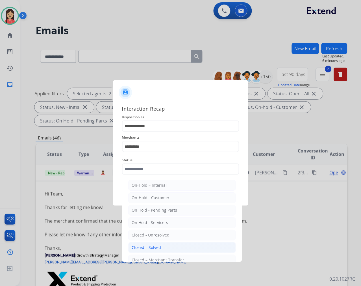
click at [165, 244] on li "Closed – Solved" at bounding box center [182, 247] width 108 height 11
type input "**********"
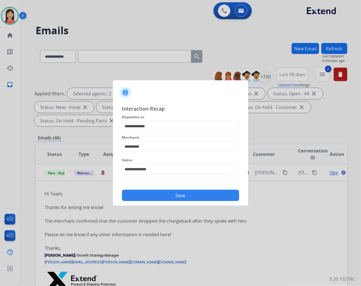
click at [181, 199] on button "Save" at bounding box center [180, 195] width 117 height 11
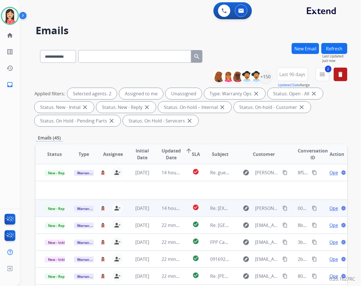
scroll to position [0, 0]
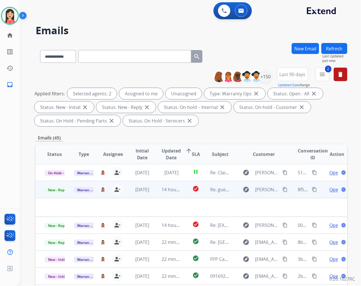
click at [153, 193] on td "14 hours ago" at bounding box center [167, 189] width 29 height 17
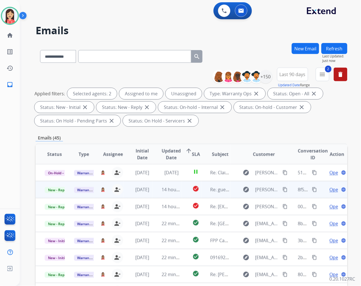
click at [153, 193] on td "14 hours ago" at bounding box center [167, 189] width 29 height 17
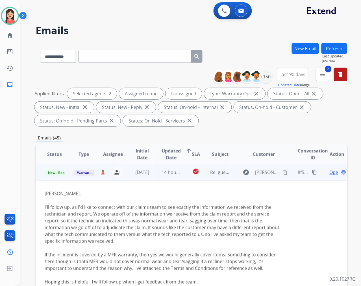
scroll to position [17, 0]
click at [330, 173] on span "Open" at bounding box center [336, 172] width 12 height 7
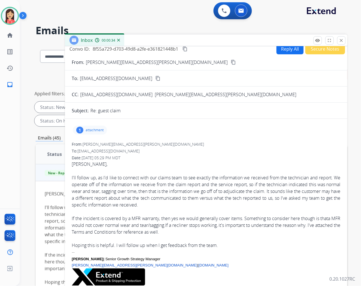
scroll to position [0, 0]
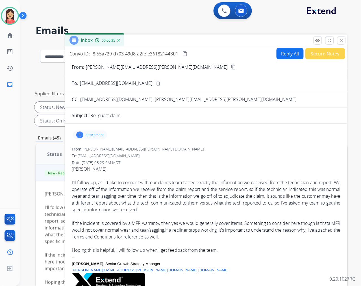
click at [282, 54] on button "Reply All" at bounding box center [290, 53] width 27 height 11
select select "**********"
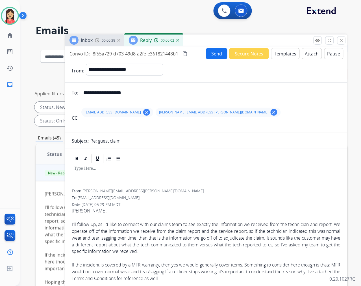
click at [144, 113] on mat-icon "clear" at bounding box center [146, 112] width 5 height 5
click at [287, 55] on button "Templates" at bounding box center [285, 53] width 29 height 11
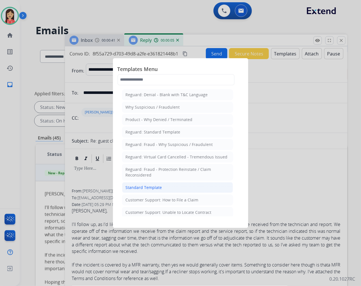
click at [161, 186] on div "Standard Template" at bounding box center [144, 188] width 36 height 6
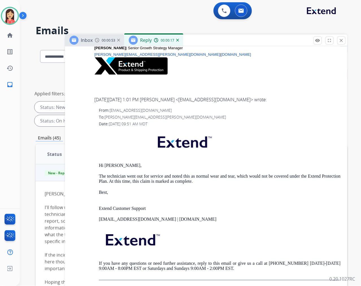
scroll to position [1225, 0]
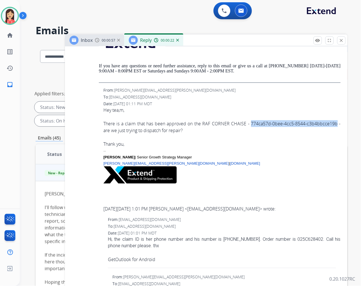
drag, startPoint x: 248, startPoint y: 123, endPoint x: 334, endPoint y: 124, distance: 86.2
click at [334, 124] on div "Hey tea,m, There is a claim that has been approved on the RAF CORNER CHAISE - 7…" at bounding box center [221, 153] width 237 height 92
copy div "774ca57d-0bee-4cc5-8544-c3b4bbcce19b"
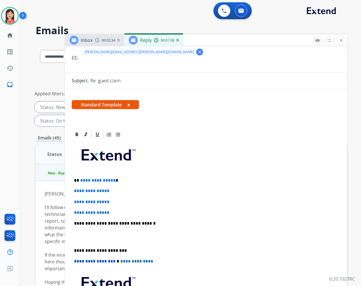
scroll to position [63, 0]
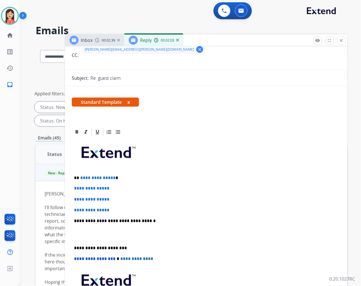
click at [81, 176] on span "**********" at bounding box center [97, 178] width 35 height 4
drag, startPoint x: 80, startPoint y: 176, endPoint x: 157, endPoint y: 210, distance: 84.1
click at [157, 210] on div "**********" at bounding box center [206, 234] width 269 height 194
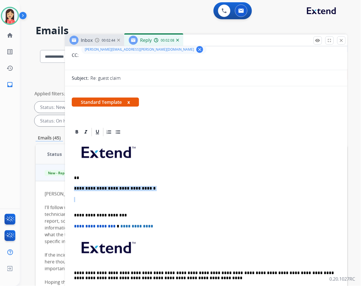
drag, startPoint x: 98, startPoint y: 201, endPoint x: 72, endPoint y: 189, distance: 28.7
click at [72, 189] on div "**********" at bounding box center [206, 218] width 269 height 162
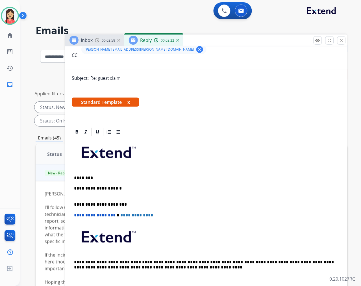
click at [123, 188] on p "**********" at bounding box center [204, 191] width 260 height 10
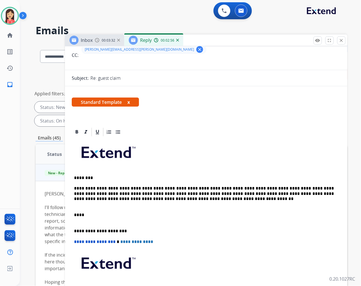
click at [154, 206] on p "**********" at bounding box center [204, 196] width 260 height 21
click at [139, 214] on p "****" at bounding box center [204, 218] width 260 height 10
click at [191, 215] on p "**********" at bounding box center [204, 218] width 260 height 10
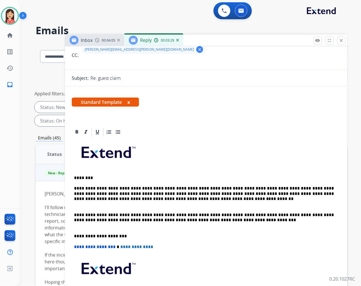
click at [185, 214] on p "**********" at bounding box center [204, 221] width 260 height 16
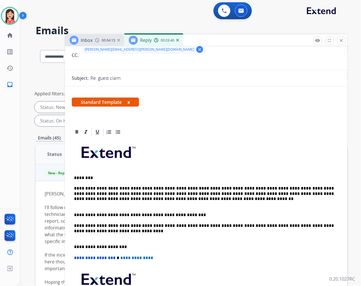
click at [87, 234] on p "**********" at bounding box center [204, 231] width 260 height 16
click at [108, 233] on p "**********" at bounding box center [204, 231] width 260 height 16
click at [104, 229] on p "**********" at bounding box center [204, 231] width 260 height 16
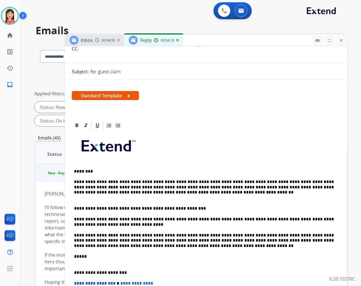
scroll to position [0, 0]
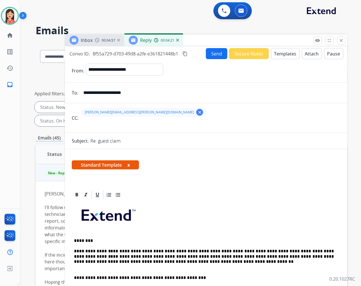
click at [211, 55] on button "Send" at bounding box center [216, 53] width 21 height 11
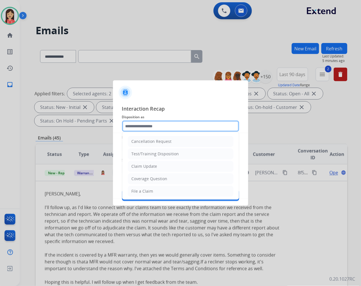
click at [155, 125] on input "text" at bounding box center [180, 125] width 117 height 11
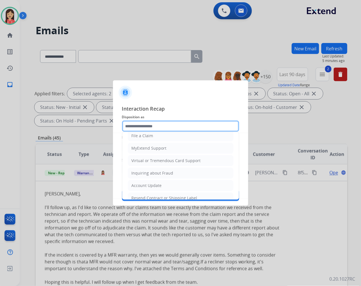
scroll to position [63, 0]
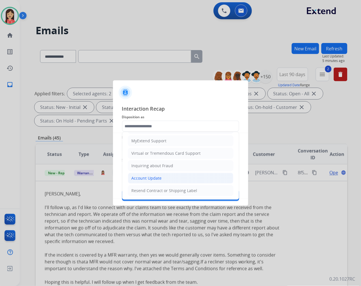
click at [146, 176] on div "Account Update" at bounding box center [147, 178] width 30 height 6
type input "**********"
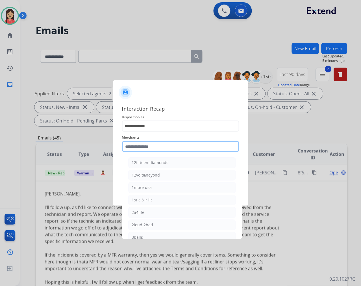
click at [165, 150] on input "text" at bounding box center [180, 146] width 117 height 11
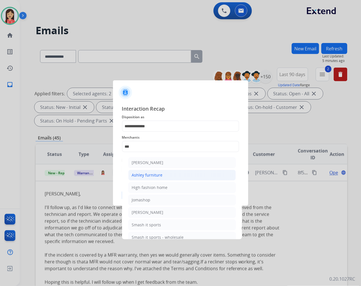
click at [153, 171] on li "Ashley furniture" at bounding box center [182, 175] width 108 height 11
type input "**********"
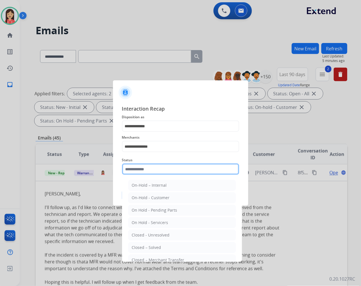
click at [155, 169] on input "text" at bounding box center [180, 168] width 117 height 11
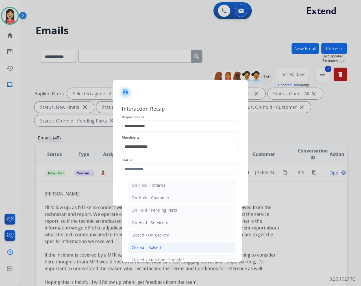
click at [160, 247] on div "Closed – Solved" at bounding box center [146, 247] width 29 height 6
type input "**********"
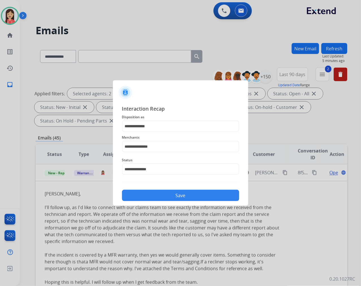
click at [186, 195] on button "Save" at bounding box center [180, 195] width 117 height 11
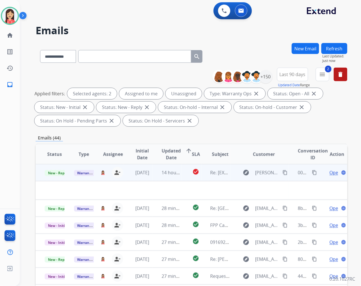
click at [153, 177] on td "14 hours ago" at bounding box center [167, 172] width 29 height 17
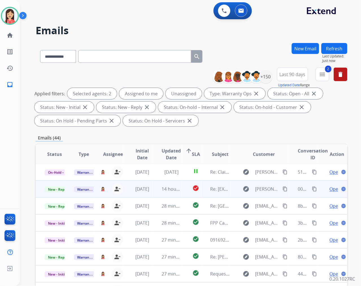
scroll to position [0, 0]
click at [155, 193] on td "14 hours ago" at bounding box center [167, 189] width 29 height 17
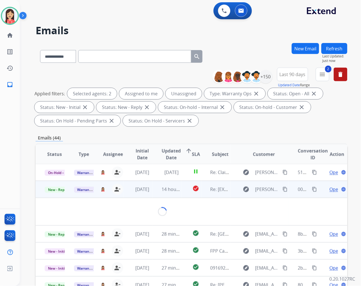
scroll to position [17, 0]
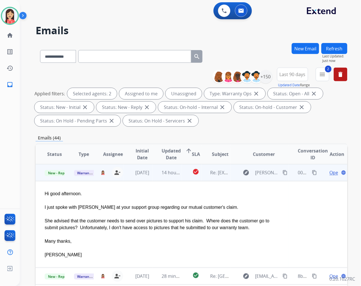
click at [330, 173] on span "Open" at bounding box center [336, 172] width 12 height 7
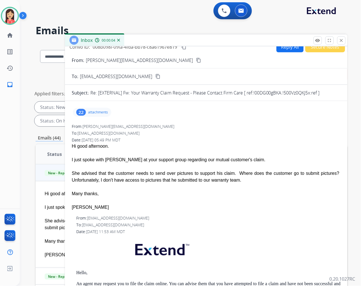
scroll to position [0, 0]
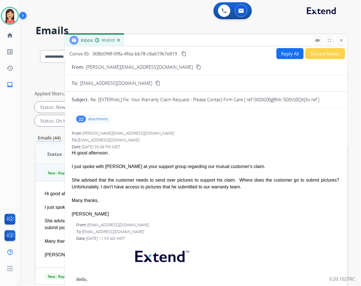
click at [284, 57] on button "Reply All" at bounding box center [290, 53] width 27 height 11
select select "**********"
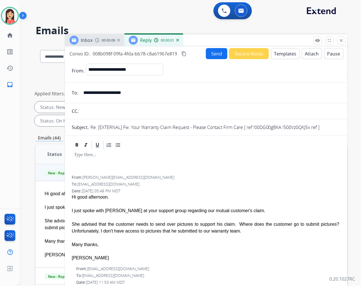
click at [284, 57] on button "Templates" at bounding box center [285, 53] width 29 height 11
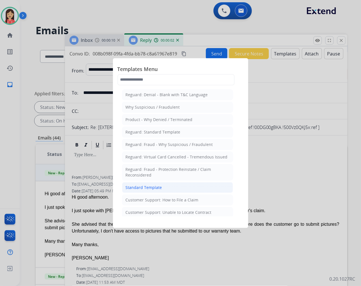
click at [156, 186] on div "Standard Template" at bounding box center [144, 188] width 36 height 6
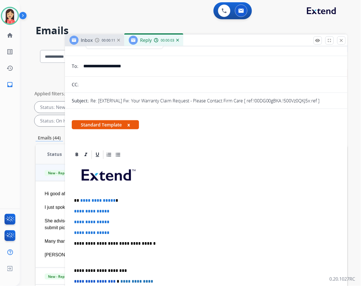
scroll to position [63, 0]
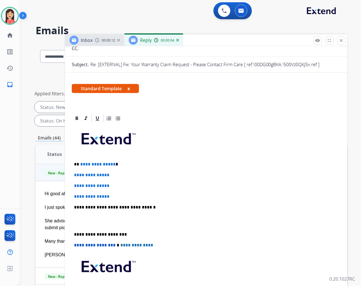
click at [79, 162] on p "**********" at bounding box center [204, 164] width 260 height 5
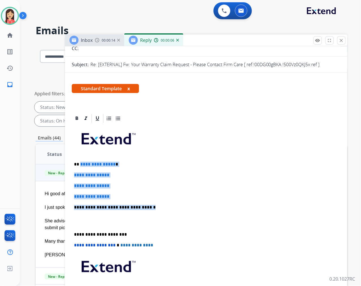
drag, startPoint x: 80, startPoint y: 161, endPoint x: 159, endPoint y: 205, distance: 90.7
click at [159, 205] on div "**********" at bounding box center [206, 221] width 269 height 194
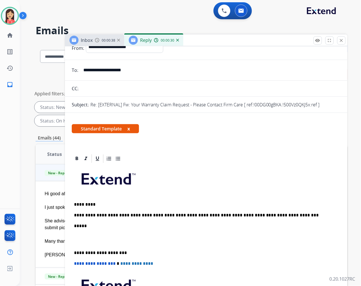
scroll to position [0, 0]
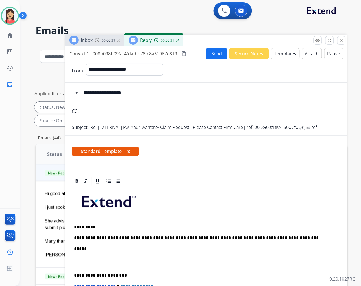
click at [214, 58] on button "Send" at bounding box center [216, 53] width 21 height 11
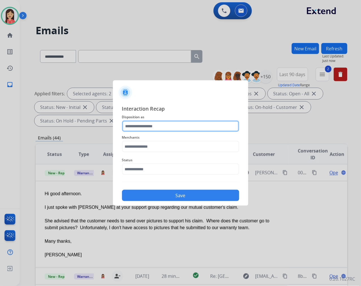
click at [183, 123] on input "text" at bounding box center [180, 125] width 117 height 11
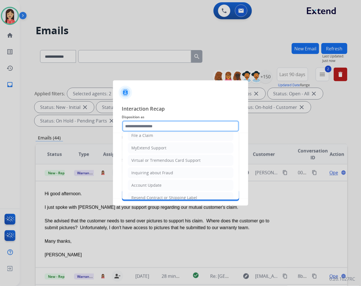
scroll to position [63, 0]
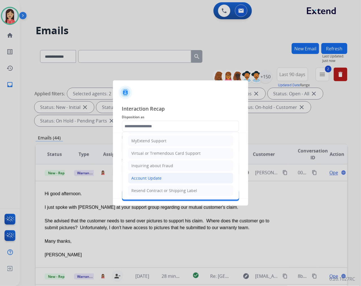
click at [145, 176] on div "Account Update" at bounding box center [147, 178] width 30 height 6
type input "**********"
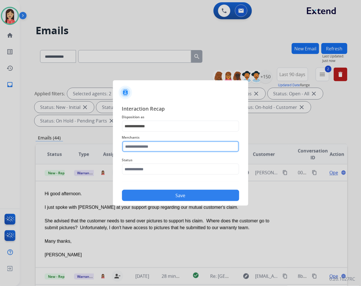
click at [168, 148] on input "text" at bounding box center [180, 146] width 117 height 11
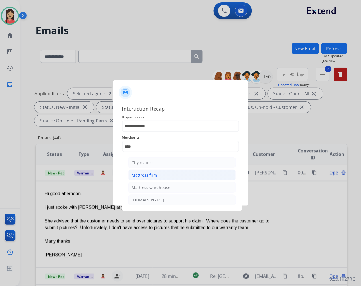
click at [146, 175] on div "Mattress firm" at bounding box center [144, 175] width 25 height 6
type input "**********"
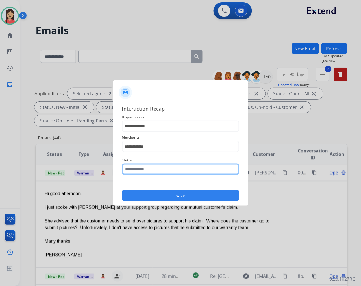
click at [153, 166] on input "text" at bounding box center [180, 168] width 117 height 11
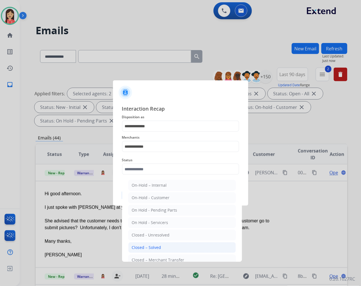
click at [159, 244] on li "Closed – Solved" at bounding box center [182, 247] width 108 height 11
type input "**********"
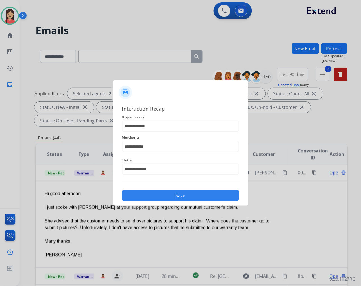
click at [179, 197] on button "Save" at bounding box center [180, 195] width 117 height 11
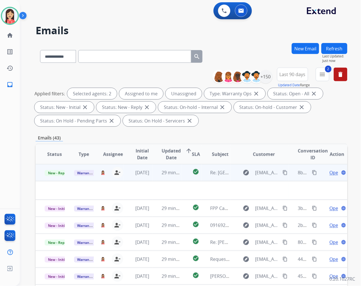
click at [155, 177] on td "29 minutes ago" at bounding box center [167, 172] width 29 height 17
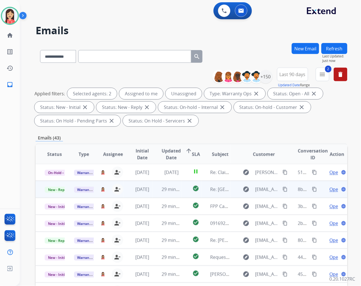
click at [185, 194] on td "check_circle" at bounding box center [192, 189] width 20 height 17
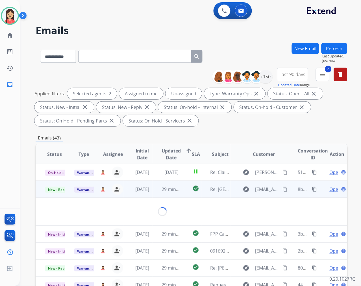
scroll to position [17, 0]
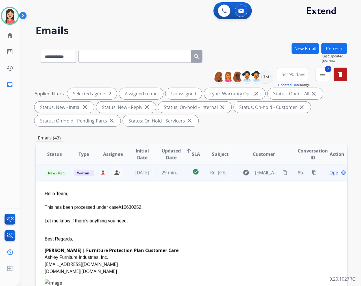
click at [330, 172] on span "Open" at bounding box center [336, 172] width 12 height 7
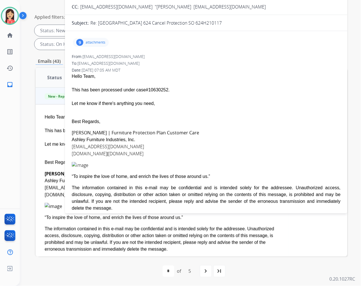
scroll to position [14, 0]
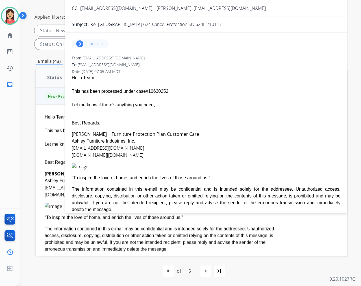
click at [94, 43] on p "attachments" at bounding box center [96, 44] width 20 height 5
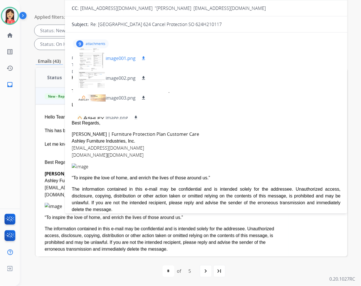
click at [123, 57] on p "image001.png" at bounding box center [121, 58] width 30 height 7
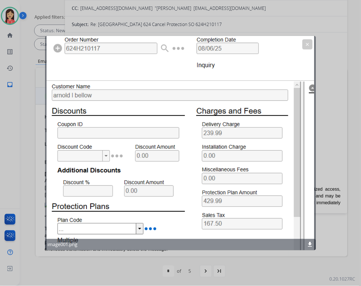
click at [142, 60] on div "clear image001.png download" at bounding box center [180, 143] width 271 height 214
click at [305, 47] on button "clear" at bounding box center [307, 44] width 10 height 10
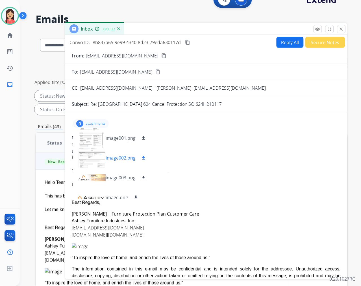
scroll to position [0, 0]
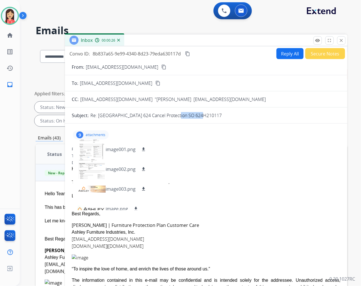
drag, startPoint x: 172, startPoint y: 115, endPoint x: 200, endPoint y: 118, distance: 28.4
click at [200, 118] on div "Re: [GEOGRAPHIC_DATA] 624 Cancel Protection SO 624H210117" at bounding box center [215, 115] width 250 height 7
copy p "624H210117"
click at [117, 169] on p "image002.png" at bounding box center [121, 169] width 30 height 7
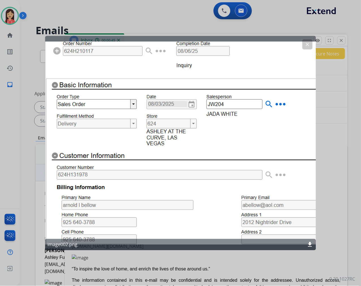
click at [228, 158] on div "clear image002.png download" at bounding box center [180, 143] width 271 height 214
click at [308, 42] on mat-icon "clear" at bounding box center [307, 44] width 5 height 5
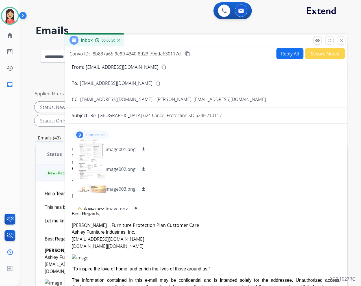
click at [230, 151] on div "From: [EMAIL_ADDRESS][DOMAIN_NAME] To: [EMAIL_ADDRESS][DOMAIN_NAME] Date: [DATE…" at bounding box center [206, 251] width 269 height 210
click at [343, 41] on mat-icon "close" at bounding box center [341, 40] width 5 height 5
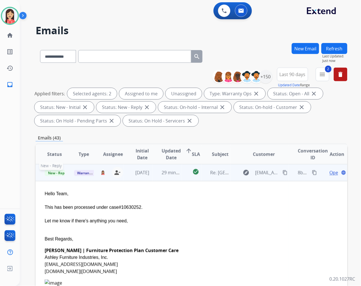
click at [60, 172] on span "New - Reply" at bounding box center [58, 173] width 26 height 6
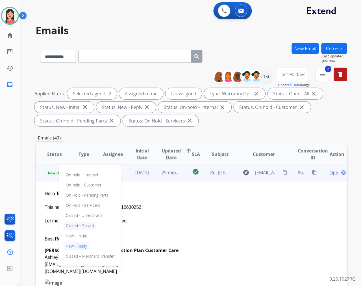
click at [81, 225] on p "Closed – Solved" at bounding box center [80, 226] width 33 height 8
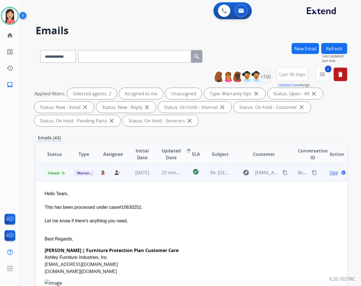
click at [174, 179] on td "29 minutes ago" at bounding box center [167, 172] width 29 height 17
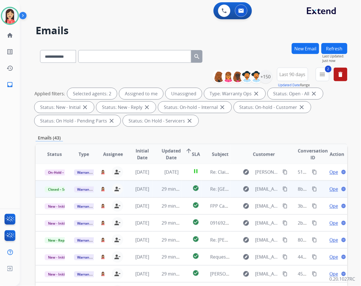
scroll to position [0, 0]
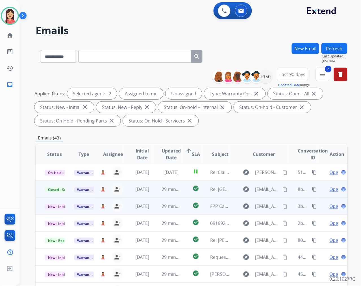
click at [153, 209] on td "29 minutes ago" at bounding box center [167, 206] width 29 height 17
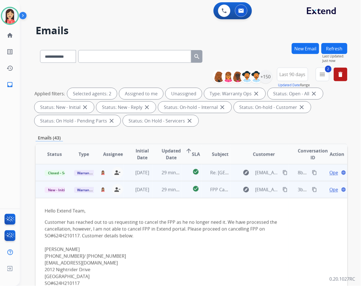
scroll to position [34, 0]
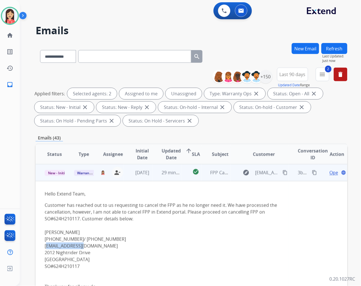
drag, startPoint x: 83, startPoint y: 245, endPoint x: 44, endPoint y: 244, distance: 38.5
click at [45, 244] on p "Customer has reached out to us requesting to cancel the FPP as he no longer nee…" at bounding box center [162, 249] width 235 height 95
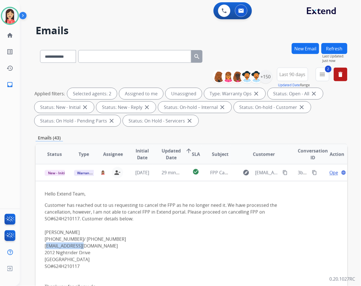
copy p "[EMAIL_ADDRESS][DOMAIN_NAME]"
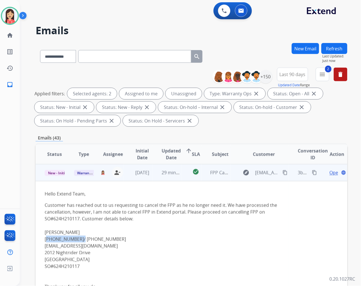
drag, startPoint x: 75, startPoint y: 239, endPoint x: 45, endPoint y: 240, distance: 30.0
click at [45, 240] on p "Customer has reached out to us requesting to cancel the FPP as he no longer nee…" at bounding box center [162, 249] width 235 height 95
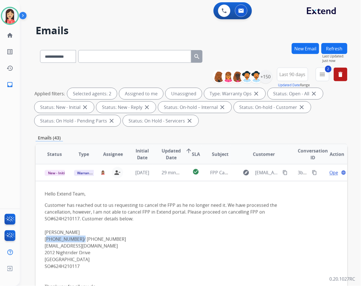
copy p "[PHONE_NUMBER]"
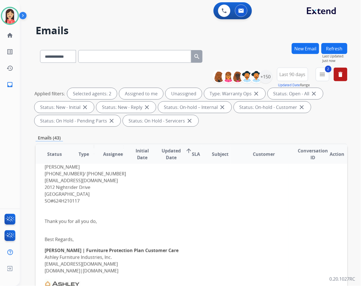
click at [137, 219] on p "Customer has reached out to us requesting to cancel the FPP as he no longer nee…" at bounding box center [162, 183] width 235 height 95
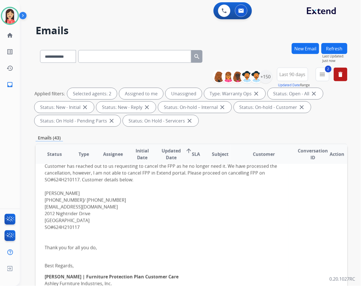
scroll to position [36, 0]
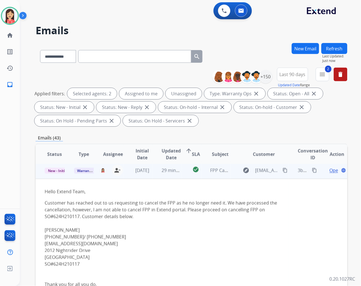
click at [330, 170] on span "Open" at bounding box center [336, 170] width 12 height 7
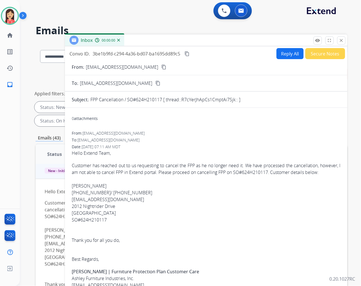
click at [280, 55] on button "Reply All" at bounding box center [290, 53] width 27 height 11
select select "**********"
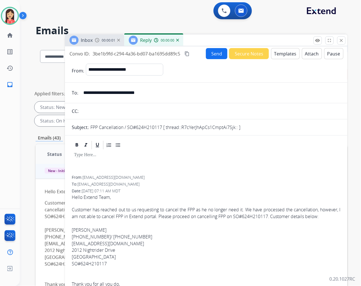
click at [280, 55] on button "Templates" at bounding box center [285, 53] width 29 height 11
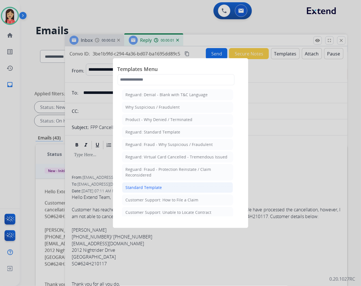
click at [129, 187] on div "Standard Template" at bounding box center [144, 188] width 36 height 6
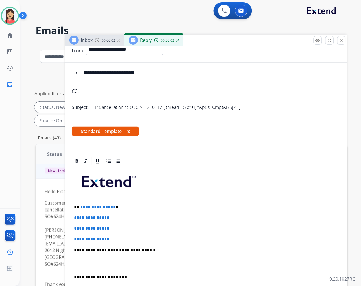
scroll to position [31, 0]
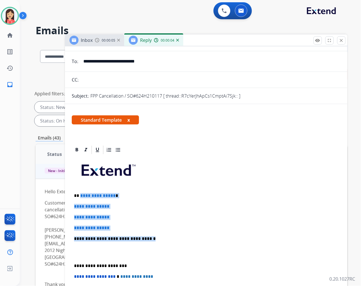
drag, startPoint x: 80, startPoint y: 194, endPoint x: 166, endPoint y: 237, distance: 96.6
click at [166, 237] on div "**********" at bounding box center [206, 252] width 269 height 194
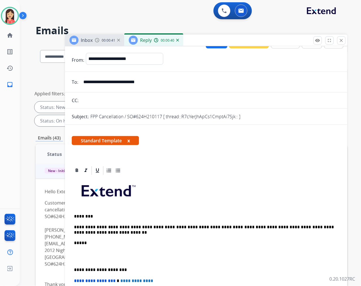
scroll to position [0, 0]
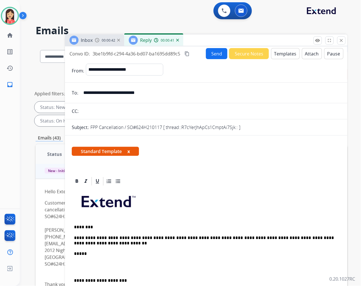
click at [216, 50] on button "Send" at bounding box center [216, 53] width 21 height 11
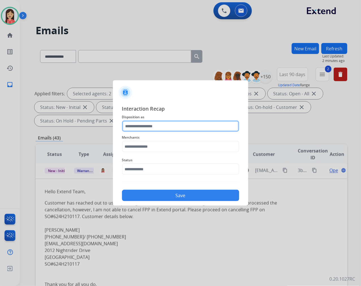
click at [168, 126] on input "text" at bounding box center [180, 125] width 117 height 11
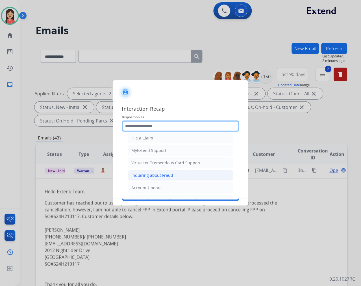
scroll to position [63, 0]
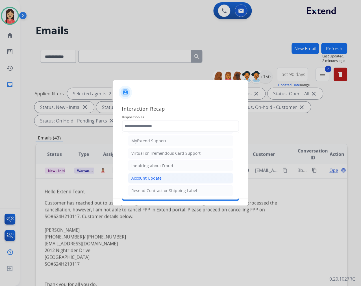
click at [148, 176] on div "Account Update" at bounding box center [147, 178] width 30 height 6
type input "**********"
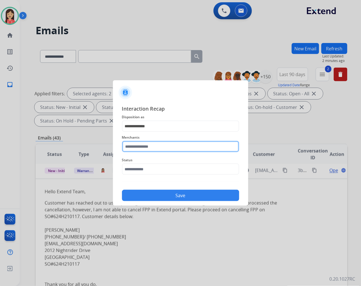
click at [160, 146] on input "text" at bounding box center [180, 146] width 117 height 11
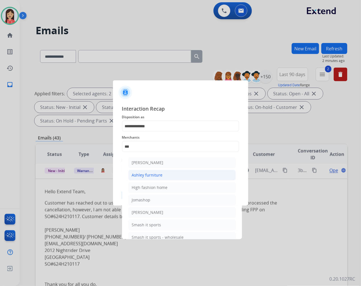
click at [153, 172] on div "Ashley furniture" at bounding box center [147, 175] width 31 height 6
type input "**********"
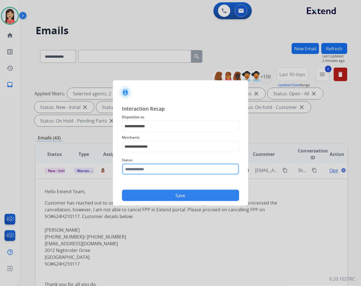
click at [148, 171] on input "text" at bounding box center [180, 168] width 117 height 11
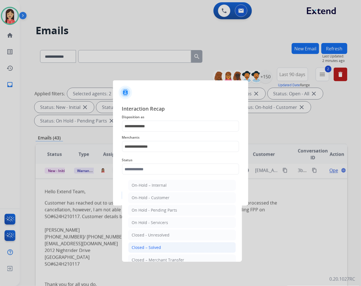
click at [154, 247] on div "Closed – Solved" at bounding box center [146, 247] width 29 height 6
type input "**********"
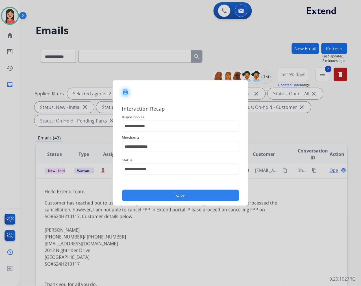
click at [166, 196] on button "Save" at bounding box center [180, 195] width 117 height 11
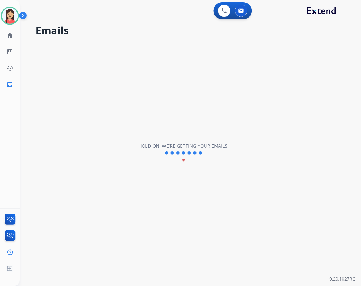
scroll to position [19, 0]
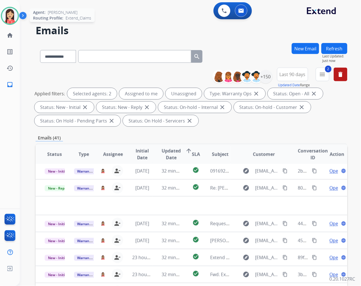
click at [7, 13] on img at bounding box center [10, 16] width 16 height 16
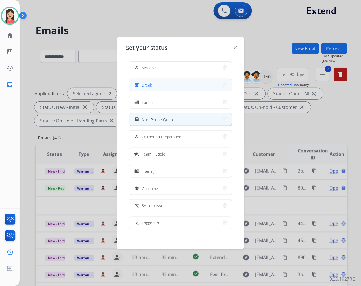
click at [174, 89] on button "free_breakfast Break" at bounding box center [180, 85] width 103 height 12
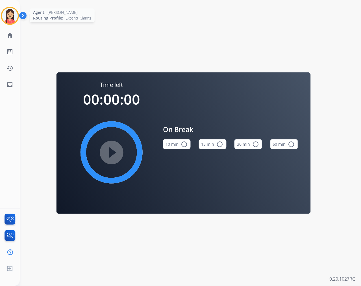
click at [12, 14] on img at bounding box center [10, 16] width 16 height 16
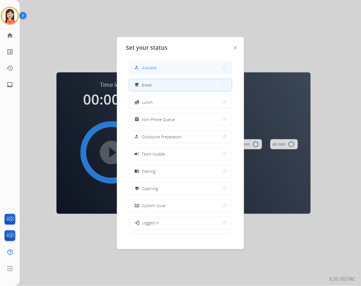
click at [163, 67] on button "how_to_reg Available" at bounding box center [180, 68] width 103 height 12
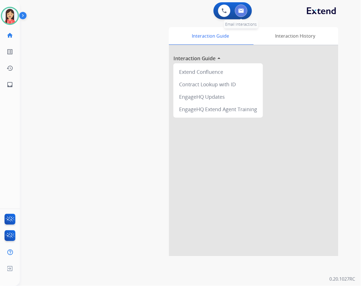
click at [244, 11] on img at bounding box center [242, 10] width 6 height 5
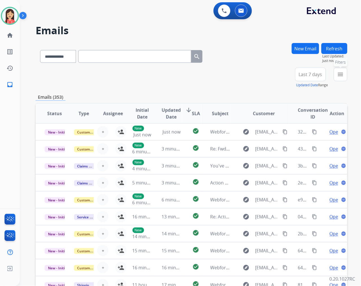
click at [341, 76] on mat-icon "menu" at bounding box center [340, 74] width 7 height 7
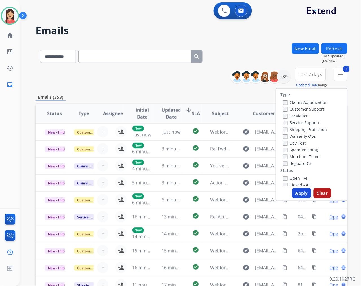
click at [301, 195] on button "Apply" at bounding box center [301, 193] width 19 height 10
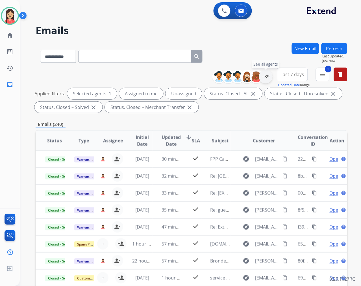
click at [270, 79] on div "+89" at bounding box center [266, 77] width 14 height 14
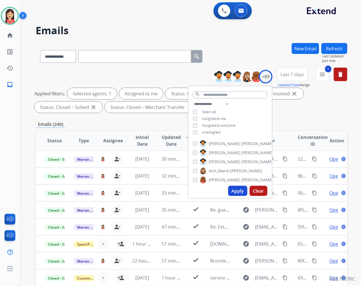
click at [239, 191] on button "Apply" at bounding box center [237, 191] width 19 height 10
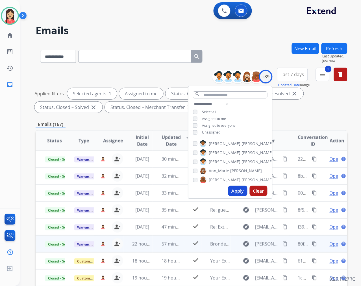
click at [312, 244] on mat-icon "content_copy" at bounding box center [314, 243] width 5 height 5
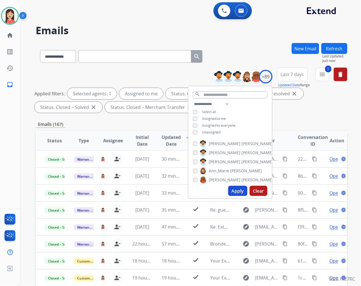
click at [307, 118] on div "**********" at bounding box center [192, 196] width 312 height 306
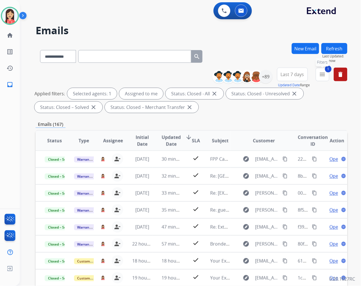
click at [326, 72] on mat-icon "menu" at bounding box center [322, 74] width 7 height 7
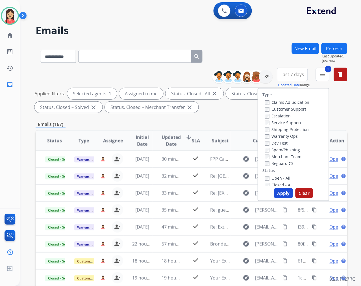
click at [282, 194] on button "Apply" at bounding box center [283, 193] width 19 height 10
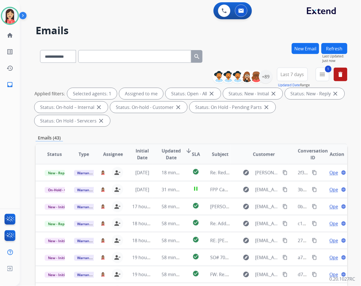
click at [170, 154] on span "Updated Date" at bounding box center [171, 154] width 19 height 14
click at [266, 77] on div "+89" at bounding box center [266, 77] width 14 height 14
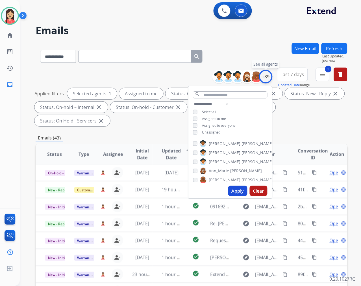
click at [265, 79] on div "+89" at bounding box center [266, 77] width 14 height 14
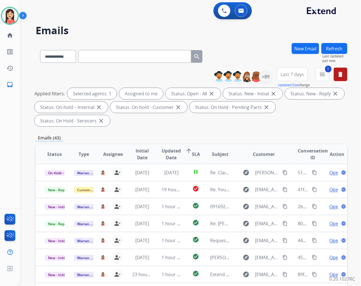
click at [287, 75] on span "Last 7 days" at bounding box center [292, 74] width 23 height 2
click at [287, 142] on div "Last 90 days" at bounding box center [290, 143] width 31 height 8
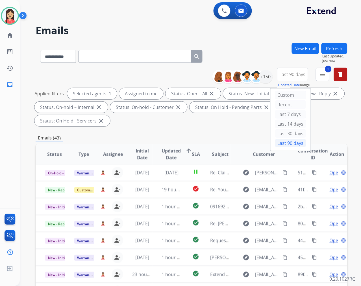
click at [195, 137] on div "Emails (43)" at bounding box center [192, 137] width 312 height 7
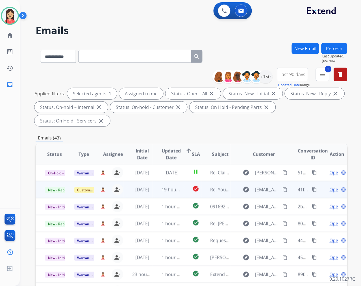
click at [153, 197] on td "19 hours ago" at bounding box center [167, 189] width 29 height 17
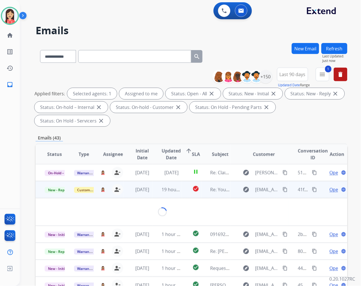
scroll to position [17, 0]
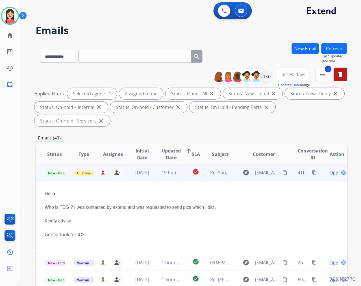
click at [330, 172] on span "Open" at bounding box center [336, 172] width 12 height 7
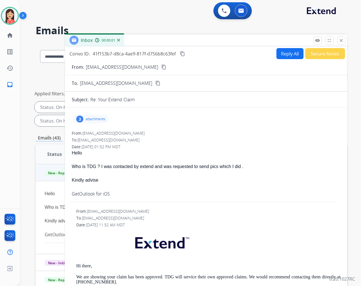
click at [279, 58] on button "Reply All" at bounding box center [290, 53] width 27 height 11
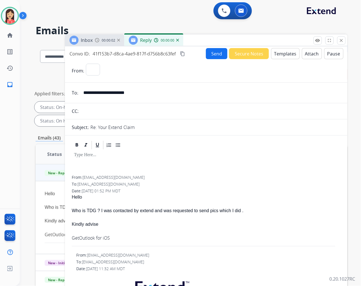
select select "**********"
click at [280, 57] on button "Templates" at bounding box center [285, 53] width 29 height 11
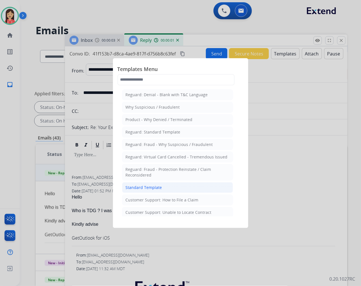
click at [150, 188] on div "Standard Template" at bounding box center [144, 188] width 36 height 6
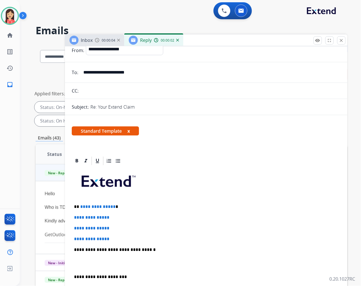
scroll to position [31, 0]
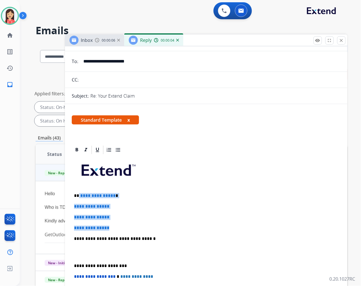
drag, startPoint x: 79, startPoint y: 193, endPoint x: 135, endPoint y: 226, distance: 65.2
click at [135, 226] on div "**********" at bounding box center [206, 252] width 269 height 194
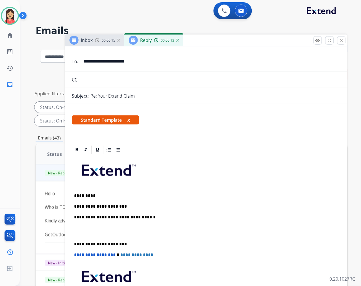
click at [124, 61] on input "**********" at bounding box center [210, 61] width 261 height 11
click at [133, 207] on p "**********" at bounding box center [204, 206] width 260 height 5
click at [258, 207] on p "**********" at bounding box center [204, 206] width 260 height 5
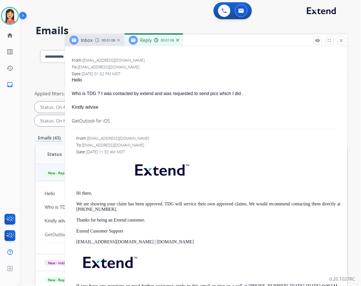
scroll to position [314, 0]
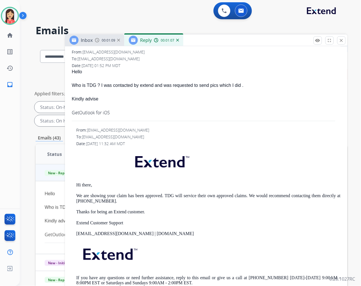
click at [250, 201] on div "**********" at bounding box center [180, 143] width 361 height 286
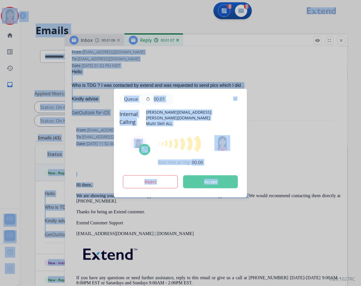
click at [280, 194] on div at bounding box center [180, 143] width 361 height 286
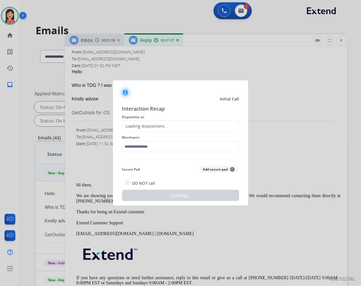
click at [230, 181] on div "DO NOT call Loading..." at bounding box center [180, 189] width 117 height 21
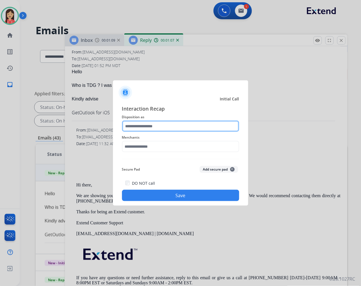
click at [159, 124] on input "text" at bounding box center [180, 125] width 117 height 11
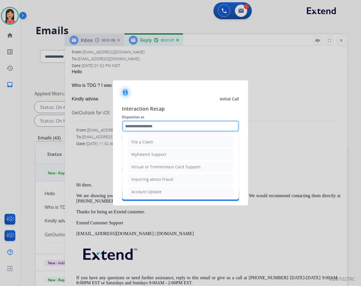
scroll to position [88, 0]
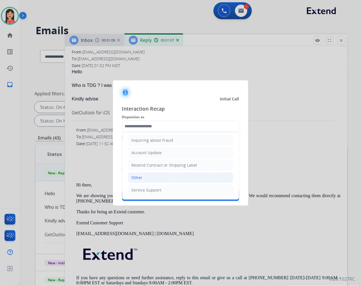
click at [156, 179] on li "Other" at bounding box center [180, 177] width 105 height 11
type input "*****"
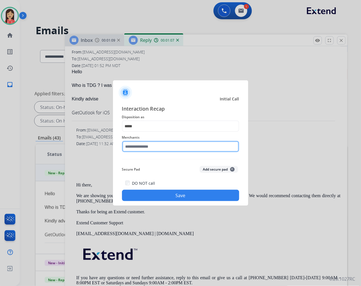
click at [168, 146] on input "text" at bounding box center [180, 146] width 117 height 11
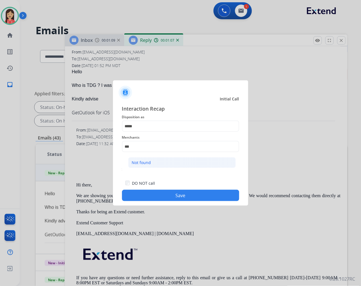
click at [165, 165] on li "Not found" at bounding box center [182, 162] width 108 height 11
type input "*********"
click at [180, 199] on button "Save" at bounding box center [180, 195] width 117 height 11
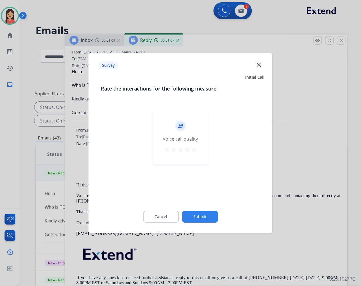
click at [197, 149] on mat-icon "star" at bounding box center [194, 149] width 7 height 7
click at [201, 219] on button "Submit" at bounding box center [200, 217] width 36 height 12
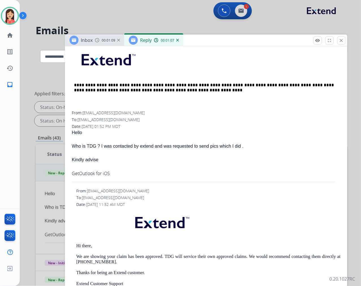
scroll to position [157, 0]
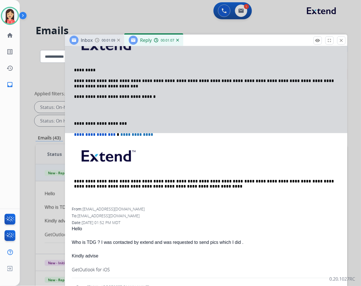
click at [219, 103] on div at bounding box center [206, 11] width 283 height 244
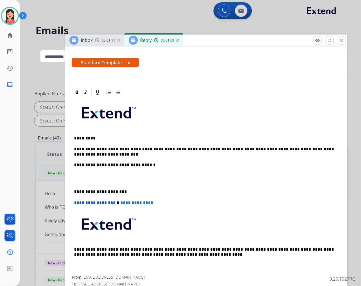
scroll to position [94, 0]
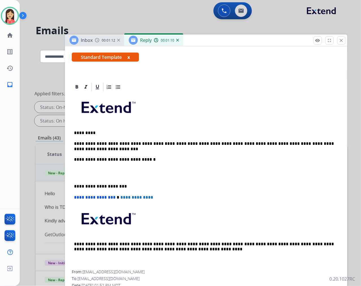
click at [162, 146] on p "**********" at bounding box center [204, 146] width 260 height 10
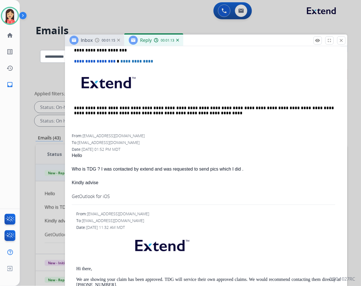
scroll to position [283, 0]
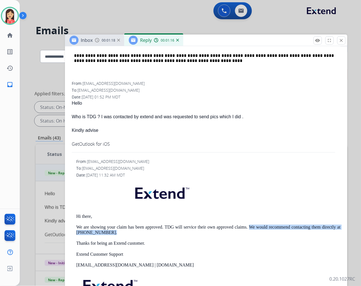
drag, startPoint x: 248, startPoint y: 227, endPoint x: 111, endPoint y: 231, distance: 136.6
click at [111, 231] on p "We are showing your claim has been approved. TDG will service their own approve…" at bounding box center [208, 229] width 265 height 10
copy p "We would recommend contacting them directly at [PHONE_NUMBER]."
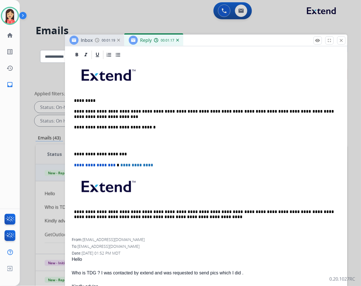
scroll to position [125, 0]
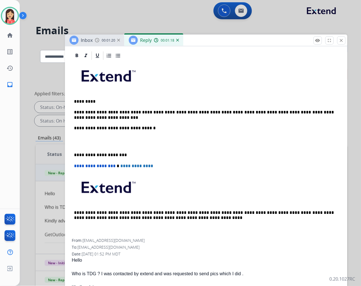
click at [140, 120] on div "**********" at bounding box center [206, 150] width 269 height 178
click at [139, 116] on p "**********" at bounding box center [204, 115] width 260 height 10
drag, startPoint x: 124, startPoint y: 115, endPoint x: 84, endPoint y: 115, distance: 40.4
click at [84, 115] on p "**********" at bounding box center [204, 115] width 260 height 10
click at [119, 117] on p "**********" at bounding box center [204, 115] width 260 height 10
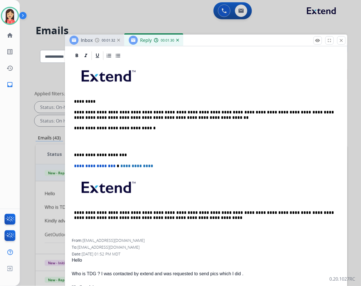
click at [158, 143] on p at bounding box center [206, 142] width 265 height 10
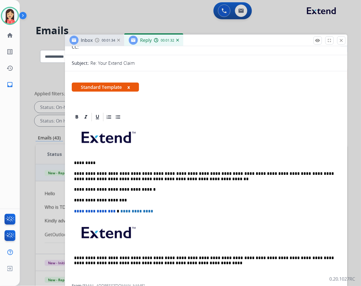
scroll to position [0, 0]
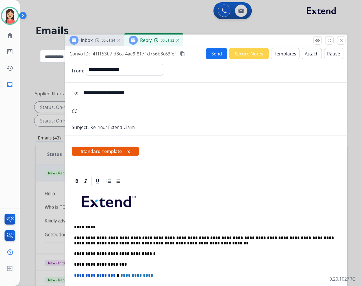
click at [209, 55] on button "Send" at bounding box center [216, 53] width 21 height 11
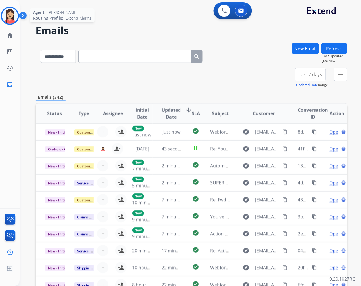
click at [10, 21] on img at bounding box center [10, 16] width 16 height 16
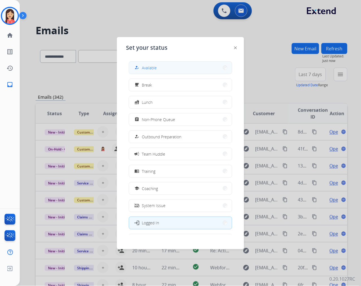
click at [171, 73] on div "how_to_reg Available" at bounding box center [180, 67] width 103 height 13
click at [176, 65] on button "how_to_reg Available" at bounding box center [180, 68] width 103 height 12
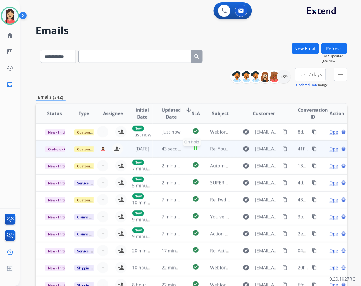
click at [191, 151] on div "pause" at bounding box center [196, 148] width 10 height 8
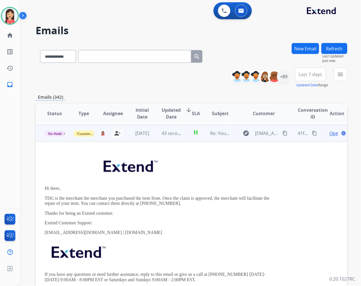
scroll to position [17, 0]
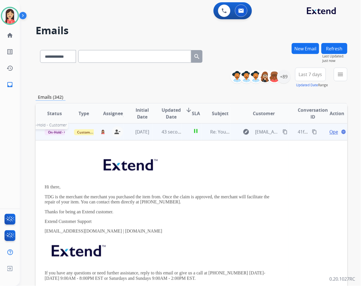
click at [57, 129] on span "On-Hold - Customer" at bounding box center [64, 132] width 39 height 6
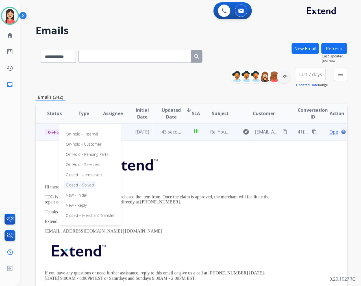
click at [92, 184] on p "Closed – Solved" at bounding box center [80, 185] width 33 height 8
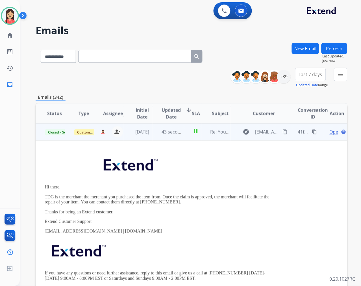
click at [339, 75] on mat-icon "menu" at bounding box center [340, 74] width 7 height 7
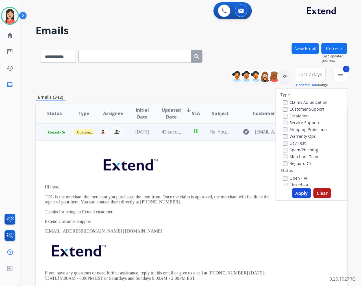
click at [294, 189] on button "Apply" at bounding box center [301, 193] width 19 height 10
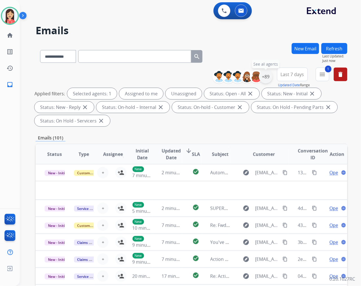
click at [265, 78] on div "+89" at bounding box center [266, 77] width 14 height 14
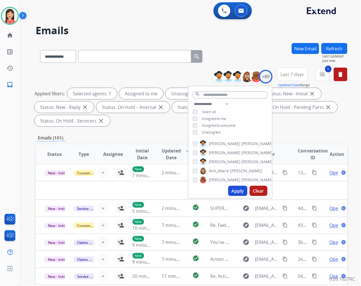
click at [206, 130] on span "Unassigned" at bounding box center [211, 132] width 19 height 5
click at [237, 193] on button "Apply" at bounding box center [237, 191] width 19 height 10
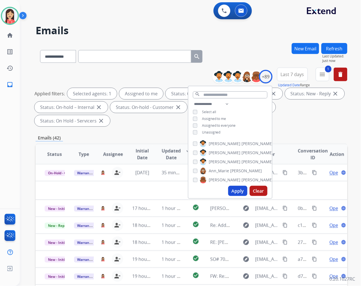
click at [291, 126] on div "Applied filters: Selected agents: 1 Assigned to me Status: Open - All close Sta…" at bounding box center [190, 107] width 312 height 38
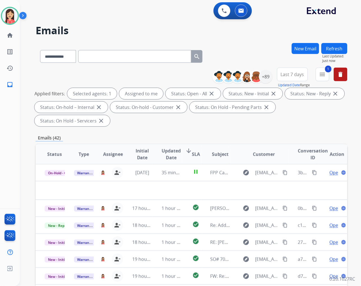
click at [168, 152] on span "Updated Date" at bounding box center [171, 154] width 19 height 14
click at [171, 155] on span "Updated Date" at bounding box center [171, 154] width 19 height 14
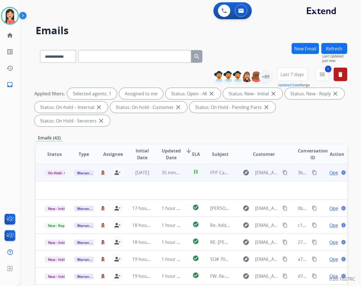
scroll to position [0, 0]
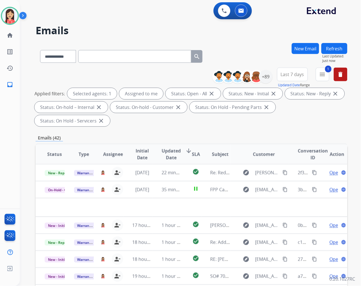
click at [166, 152] on span "Updated Date" at bounding box center [171, 154] width 19 height 14
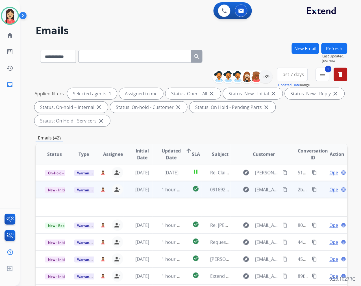
click at [158, 196] on td "1 hour ago" at bounding box center [167, 189] width 29 height 17
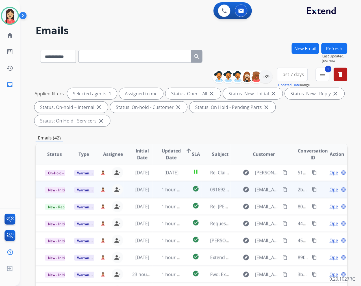
click at [155, 193] on td "1 hour ago" at bounding box center [167, 189] width 29 height 17
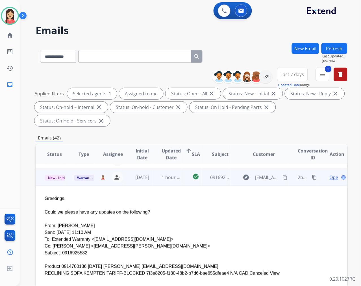
scroll to position [10, 0]
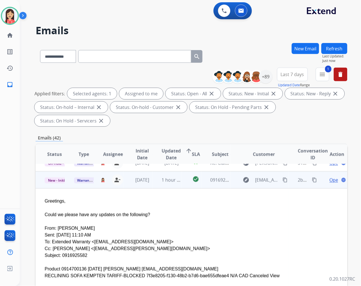
click at [330, 179] on span "Open" at bounding box center [336, 179] width 12 height 7
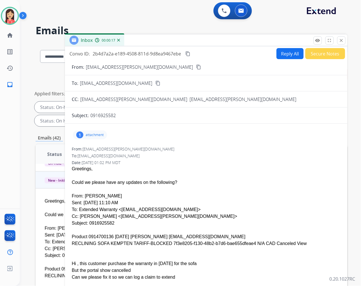
click at [97, 137] on div "1 attachment" at bounding box center [90, 134] width 34 height 9
click at [95, 134] on p "attachment" at bounding box center [95, 135] width 18 height 5
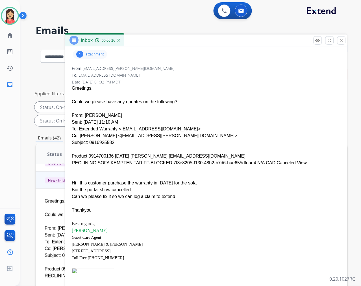
scroll to position [95, 0]
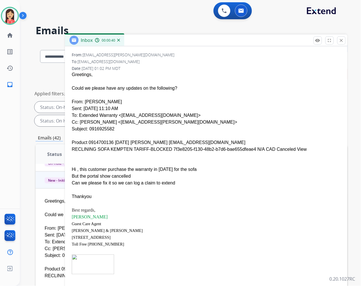
drag, startPoint x: 222, startPoint y: 142, endPoint x: 170, endPoint y: 143, distance: 51.4
click at [170, 143] on div "Product 0914700136 13 Apr 2023 ADEEL MUBASHAR adeelmubashir@yahoo.com" at bounding box center [206, 142] width 269 height 7
copy div "adeelmubashir@yahoo.com"
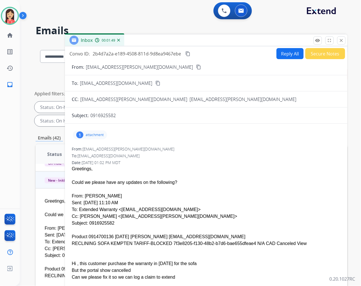
click at [156, 55] on span "2b4d7a2a-e189-4508-811d-9d8ea9467ebe" at bounding box center [137, 54] width 88 height 6
copy div "2b4d7a2a-e189-4508-811d-9d8ea9467ebe content_copy"
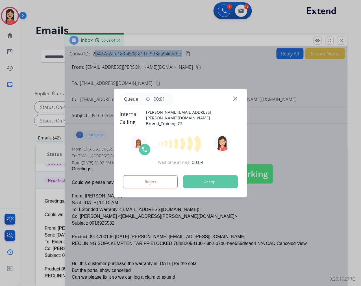
click at [222, 180] on button "Accept" at bounding box center [210, 181] width 55 height 13
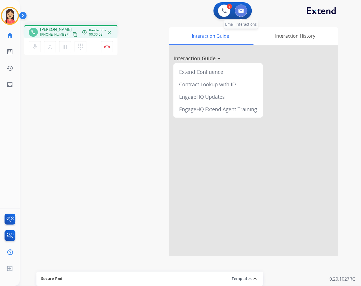
click at [244, 14] on button at bounding box center [241, 11] width 12 height 12
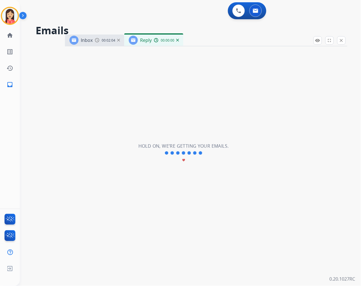
select select "**********"
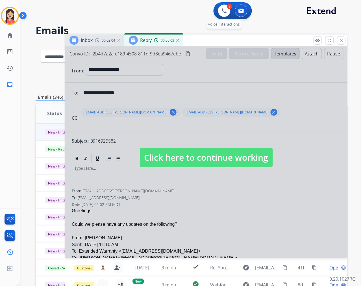
click at [228, 15] on div "1 Voice Interactions" at bounding box center [224, 11] width 17 height 12
click at [216, 38] on div "Inbox 00:02:04 Reply 00:00:05" at bounding box center [206, 40] width 283 height 12
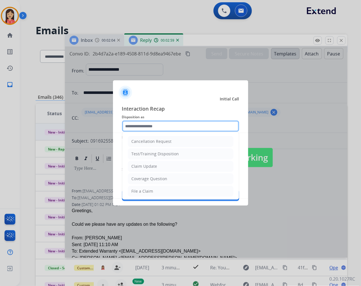
click at [201, 122] on input "text" at bounding box center [180, 125] width 117 height 11
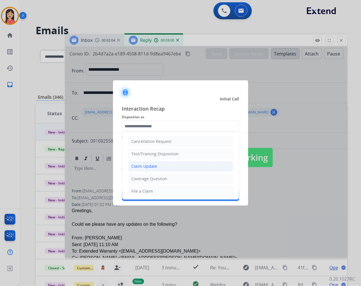
click at [156, 164] on div "Claim Update" at bounding box center [145, 166] width 26 height 6
type input "**********"
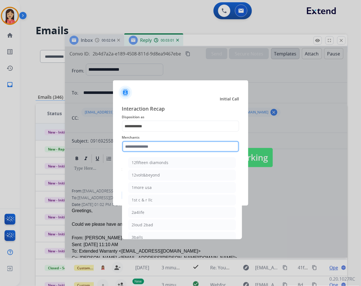
click at [157, 147] on input "text" at bounding box center [180, 146] width 117 height 11
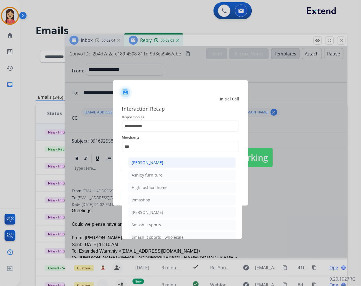
click at [159, 162] on div "[PERSON_NAME]" at bounding box center [148, 163] width 32 height 6
type input "**********"
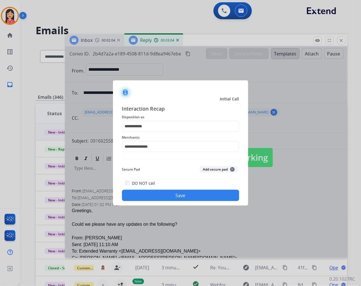
click at [167, 193] on button "Save" at bounding box center [180, 195] width 117 height 11
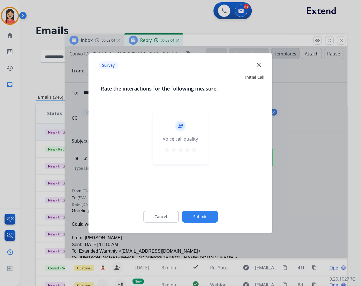
click at [200, 152] on div "record_voice_over Voice call quality star star star star star" at bounding box center [180, 138] width 55 height 54
click at [195, 149] on mat-icon "star" at bounding box center [194, 149] width 7 height 7
click at [199, 209] on div "Cancel Submit" at bounding box center [180, 216] width 159 height 25
click at [200, 214] on button "Submit" at bounding box center [200, 217] width 36 height 12
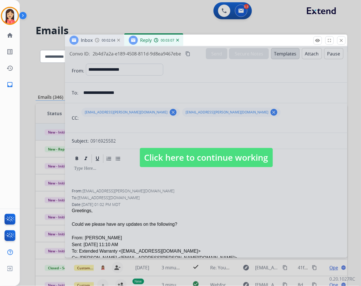
click at [207, 176] on div at bounding box center [206, 151] width 283 height 211
select select
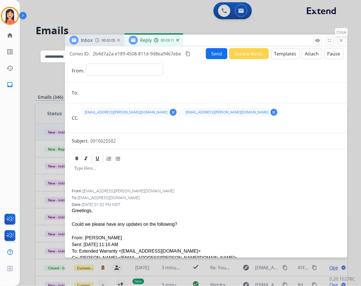
click at [339, 42] on button "close Close" at bounding box center [341, 40] width 8 height 8
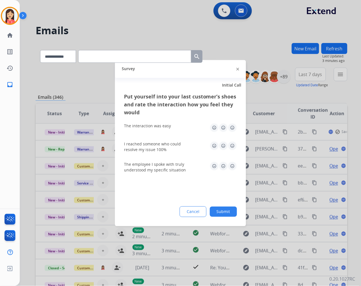
click at [232, 128] on img at bounding box center [232, 127] width 9 height 9
click at [231, 146] on img at bounding box center [232, 145] width 9 height 9
click at [233, 171] on div "The employee I spoke with truly understood my specific situation" at bounding box center [180, 166] width 113 height 11
click at [233, 166] on img at bounding box center [232, 165] width 9 height 9
click at [228, 211] on button "Submit" at bounding box center [223, 211] width 27 height 10
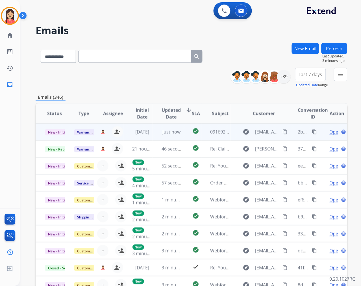
click at [182, 135] on td "check_circle" at bounding box center [192, 131] width 20 height 17
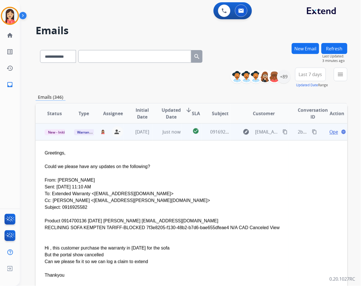
click at [330, 131] on span "Open" at bounding box center [336, 131] width 12 height 7
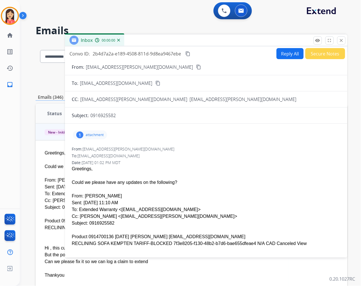
click at [288, 55] on button "Reply All" at bounding box center [290, 53] width 27 height 11
select select "**********"
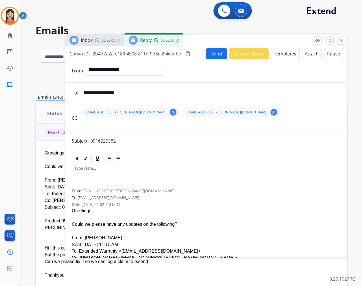
click at [283, 57] on button "Templates" at bounding box center [285, 53] width 29 height 11
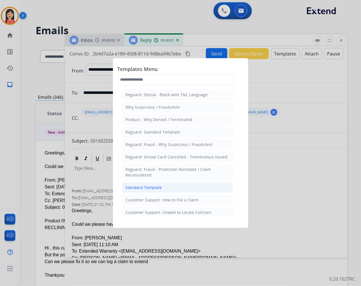
click at [157, 187] on div "Standard Template" at bounding box center [144, 188] width 36 height 6
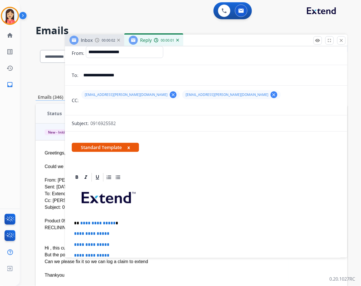
scroll to position [63, 0]
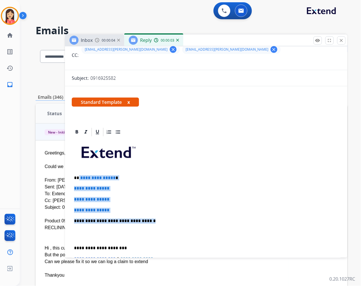
drag, startPoint x: 78, startPoint y: 177, endPoint x: 153, endPoint y: 219, distance: 86.2
click at [153, 219] on div "**********" at bounding box center [206, 234] width 269 height 194
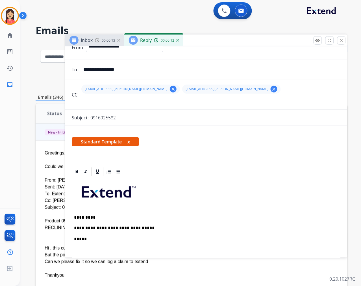
scroll to position [0, 0]
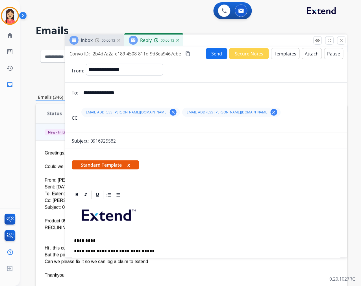
click at [213, 55] on button "Send" at bounding box center [216, 53] width 21 height 11
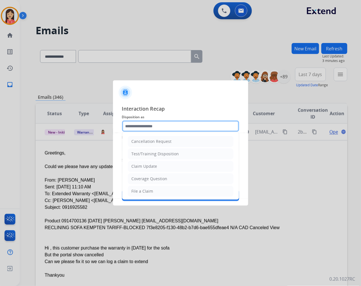
click at [172, 127] on input "text" at bounding box center [180, 125] width 117 height 11
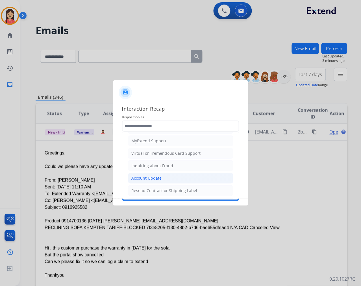
click at [153, 179] on div "Account Update" at bounding box center [147, 178] width 30 height 6
type input "**********"
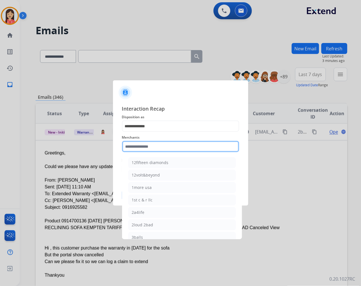
click at [162, 145] on input "text" at bounding box center [180, 146] width 117 height 11
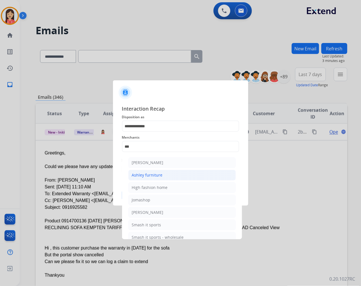
click at [155, 173] on div "Ashley furniture" at bounding box center [147, 175] width 31 height 6
type input "**********"
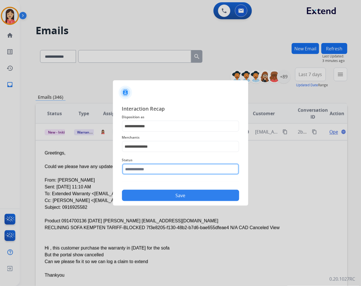
click at [157, 168] on input "text" at bounding box center [180, 168] width 117 height 11
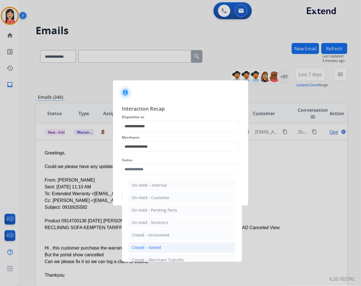
click at [163, 247] on li "Closed – Solved" at bounding box center [182, 247] width 108 height 11
type input "**********"
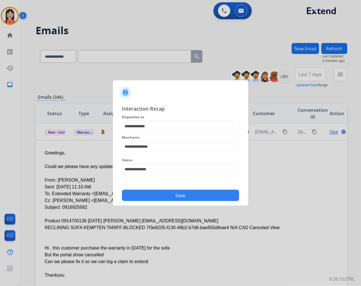
click at [179, 193] on button "Save" at bounding box center [180, 195] width 117 height 11
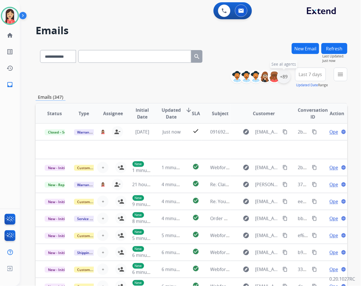
click at [282, 79] on div "+89" at bounding box center [284, 77] width 14 height 14
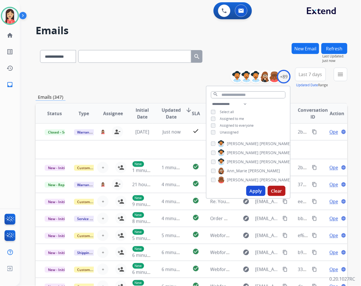
click at [231, 133] on span "Unassigned" at bounding box center [229, 132] width 19 height 5
click at [255, 188] on button "Apply" at bounding box center [255, 191] width 19 height 10
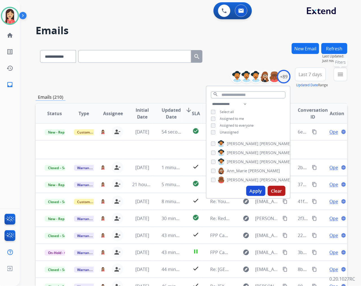
click at [339, 76] on mat-icon "menu" at bounding box center [340, 74] width 7 height 7
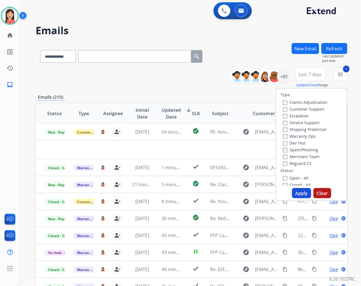
click at [299, 192] on button "Apply" at bounding box center [301, 193] width 19 height 10
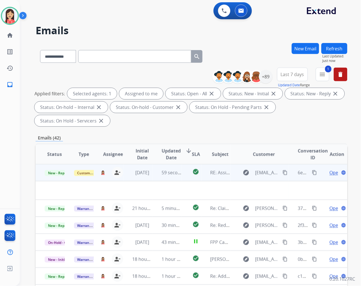
click at [154, 178] on td "59 seconds ago" at bounding box center [167, 172] width 29 height 17
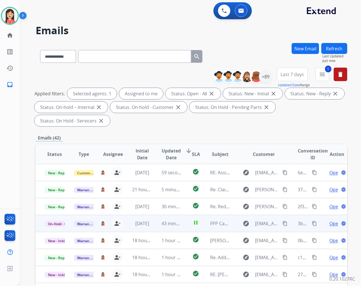
click at [154, 228] on td "43 minutes ago" at bounding box center [167, 223] width 29 height 17
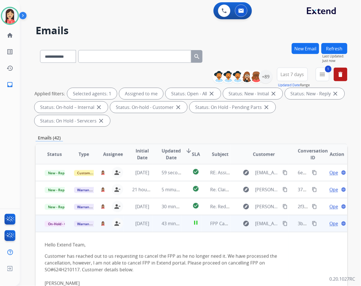
scroll to position [51, 0]
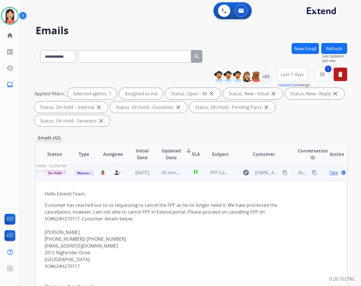
click at [58, 172] on span "On-Hold - Customer" at bounding box center [64, 173] width 39 height 6
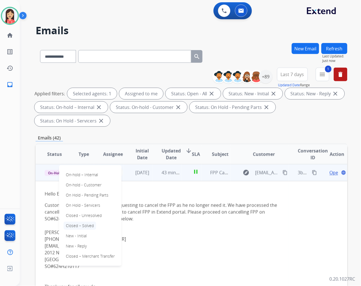
click at [84, 226] on p "Closed – Solved" at bounding box center [80, 226] width 33 height 8
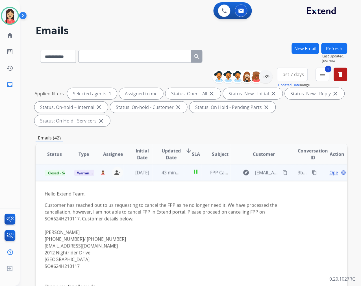
click at [153, 180] on td "43 minutes ago" at bounding box center [167, 172] width 29 height 17
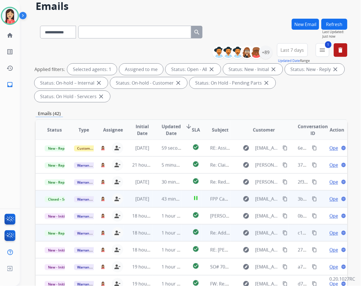
scroll to position [63, 0]
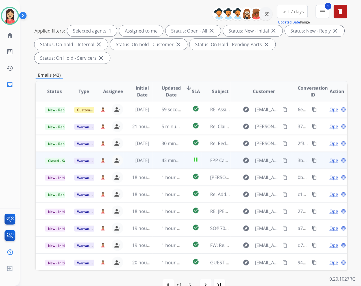
click at [168, 90] on span "Updated Date" at bounding box center [171, 92] width 19 height 14
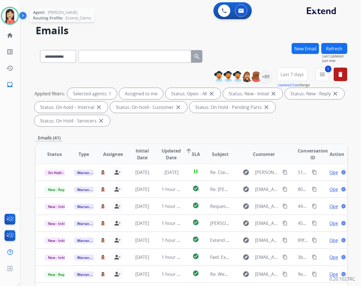
click at [10, 17] on img at bounding box center [10, 16] width 16 height 16
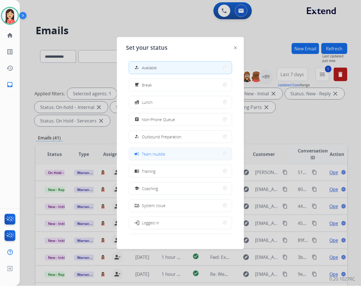
click at [159, 156] on span "Team Huddle" at bounding box center [153, 154] width 23 height 6
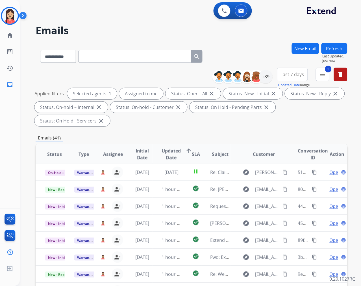
click at [153, 136] on div "Emails (41)" at bounding box center [192, 137] width 312 height 7
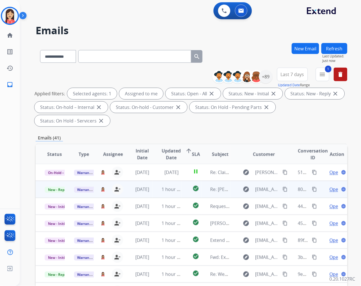
click at [153, 194] on td "1 hour ago" at bounding box center [167, 189] width 29 height 17
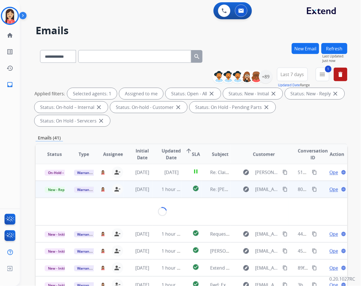
scroll to position [17, 0]
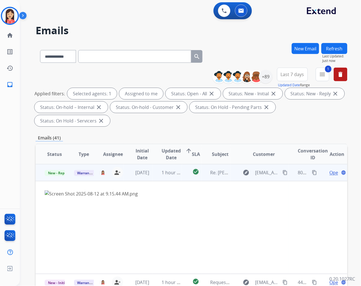
click at [330, 172] on span "Open" at bounding box center [336, 172] width 12 height 7
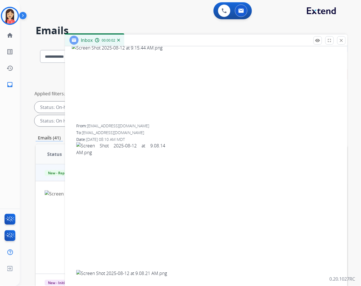
scroll to position [0, 0]
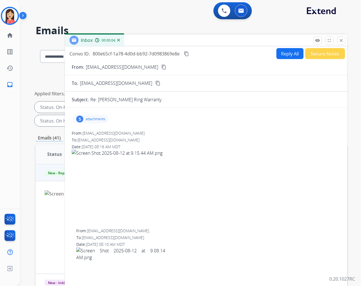
click at [98, 117] on p "attachments" at bounding box center [96, 119] width 20 height 5
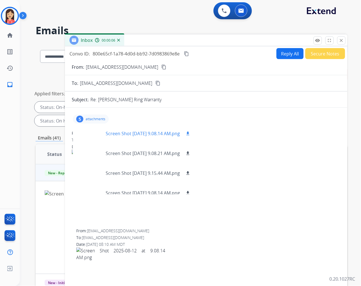
click at [150, 134] on p "Screen Shot 2025-08-12 at 9.08.14 AM.png" at bounding box center [143, 133] width 74 height 7
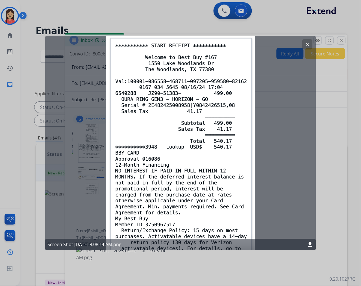
click at [307, 47] on button "clear" at bounding box center [307, 44] width 10 height 10
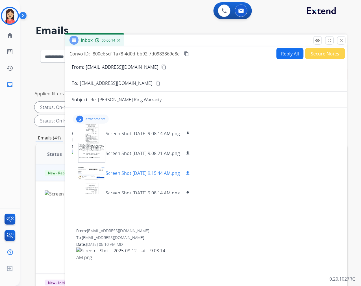
click at [120, 171] on p "Screen Shot 2025-08-12 at 9.15.44 AM.png" at bounding box center [143, 173] width 74 height 7
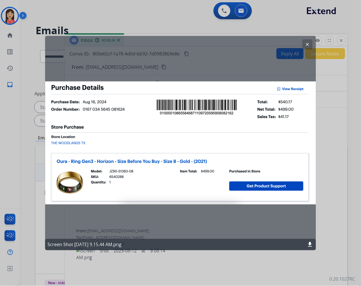
click at [148, 65] on div "clear Screen Shot 2025-08-12 at 9.15.44 AM.png download" at bounding box center [180, 143] width 271 height 214
click at [311, 44] on button "clear" at bounding box center [307, 44] width 10 height 10
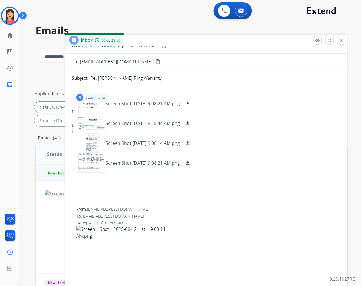
scroll to position [31, 0]
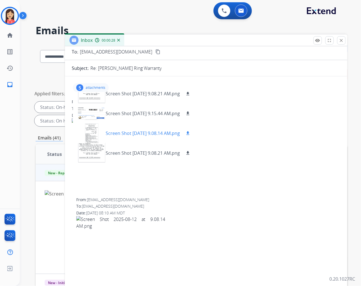
click at [147, 133] on p "Screen Shot 2025-08-12 at 9.08.14 AM.png" at bounding box center [143, 133] width 74 height 7
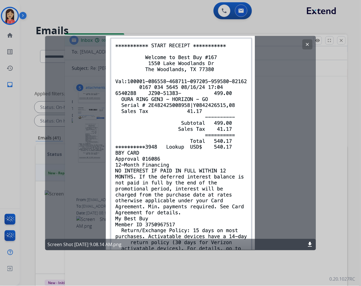
click at [311, 42] on button "clear" at bounding box center [307, 44] width 10 height 10
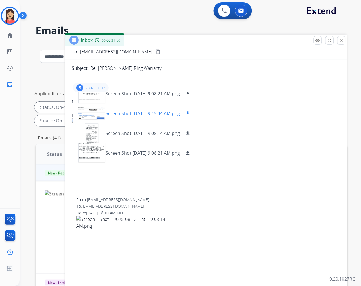
scroll to position [0, 0]
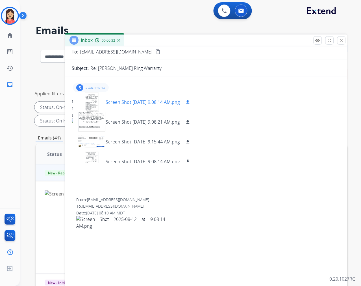
click at [139, 104] on p "Screen Shot 2025-08-12 at 9.08.14 AM.png" at bounding box center [143, 102] width 74 height 7
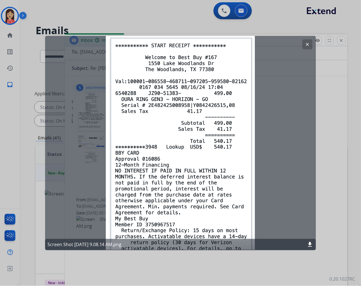
click at [308, 42] on mat-icon "clear" at bounding box center [307, 44] width 5 height 5
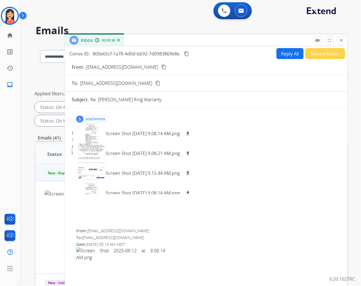
click at [119, 66] on p "[EMAIL_ADDRESS][DOMAIN_NAME]" at bounding box center [122, 67] width 72 height 7
copy p "From:"
click at [127, 171] on p "Screen Shot 2025-08-12 at 9.15.44 AM.png" at bounding box center [143, 173] width 74 height 7
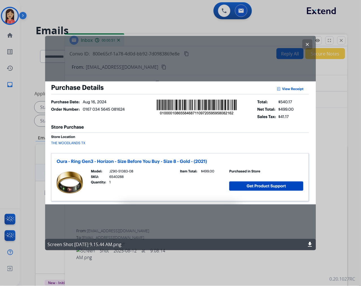
click at [307, 45] on mat-icon "clear" at bounding box center [307, 44] width 5 height 5
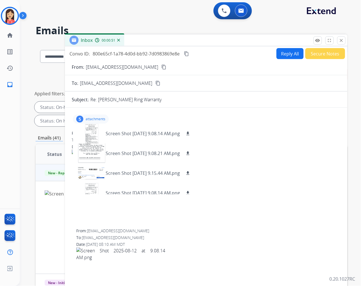
click at [291, 53] on button "Reply All" at bounding box center [290, 53] width 27 height 11
select select "**********"
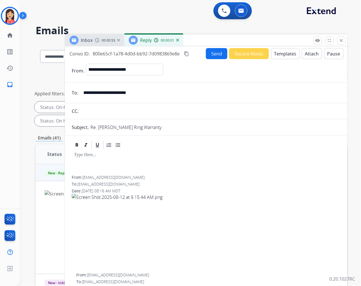
click at [283, 57] on button "Templates" at bounding box center [285, 53] width 29 height 11
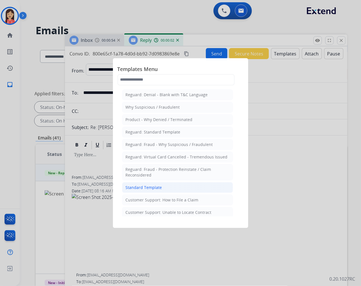
click at [155, 185] on div "Standard Template" at bounding box center [144, 188] width 36 height 6
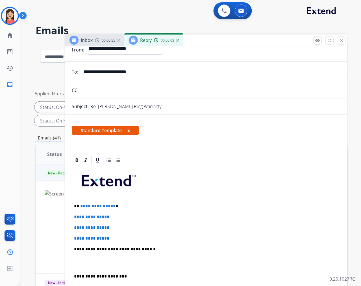
scroll to position [31, 0]
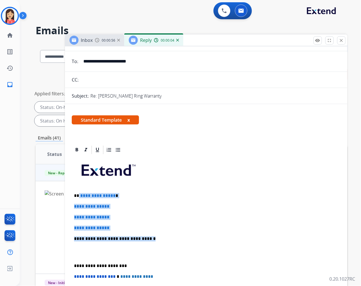
drag, startPoint x: 78, startPoint y: 192, endPoint x: 156, endPoint y: 234, distance: 88.0
click at [156, 234] on div "**********" at bounding box center [206, 252] width 269 height 194
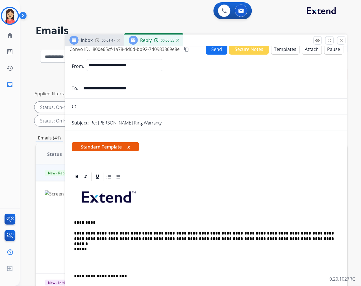
scroll to position [0, 0]
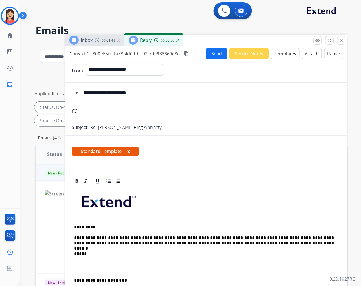
click at [220, 52] on button "Send" at bounding box center [216, 53] width 21 height 11
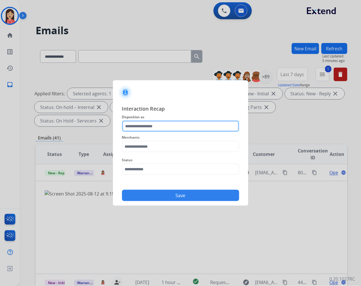
click at [164, 124] on input "text" at bounding box center [180, 125] width 117 height 11
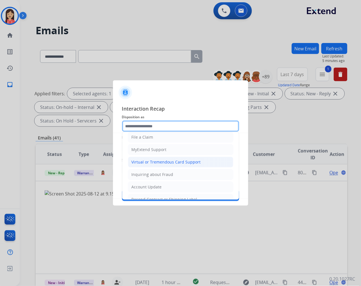
scroll to position [88, 0]
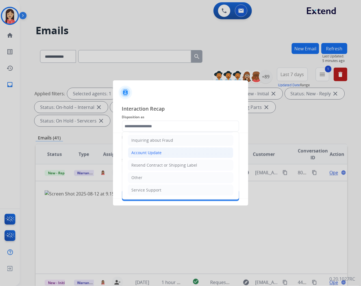
click at [145, 154] on div "Account Update" at bounding box center [147, 153] width 30 height 6
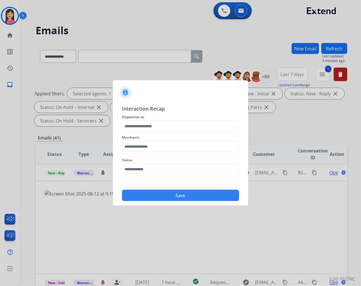
type input "**********"
click at [152, 148] on input "text" at bounding box center [180, 146] width 117 height 11
click at [164, 163] on li "Oura ring" at bounding box center [182, 162] width 108 height 11
type input "*********"
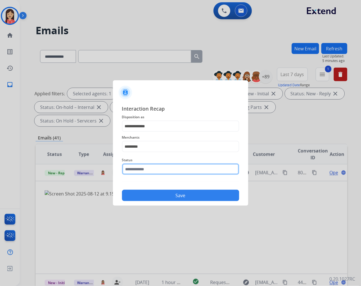
click at [162, 167] on input "text" at bounding box center [180, 168] width 117 height 11
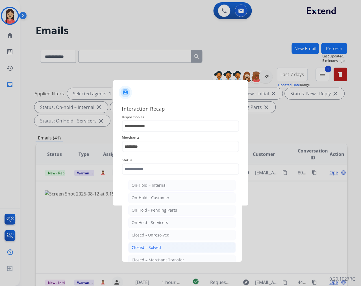
click at [158, 247] on div "Closed – Solved" at bounding box center [146, 247] width 29 height 6
type input "**********"
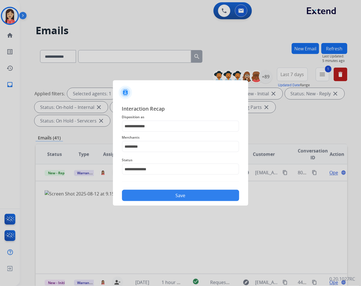
click at [177, 195] on button "Save" at bounding box center [180, 195] width 117 height 11
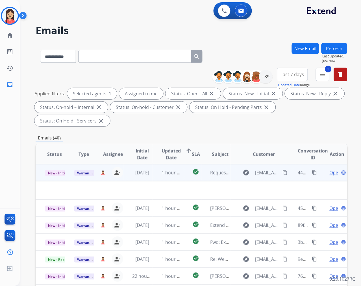
click at [149, 177] on td "[DATE]" at bounding box center [138, 172] width 29 height 17
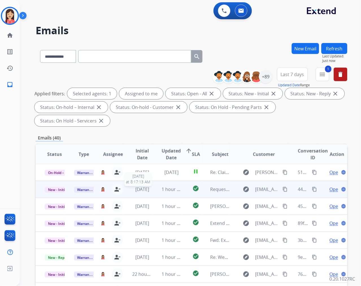
scroll to position [0, 0]
click at [153, 195] on td "1 hour ago" at bounding box center [167, 189] width 29 height 17
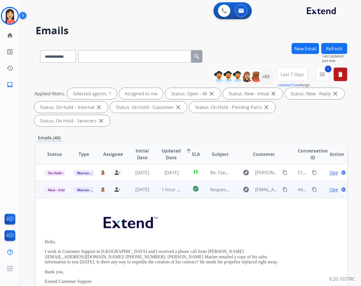
click at [330, 187] on span "Open" at bounding box center [336, 189] width 12 height 7
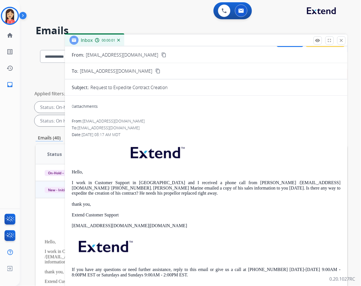
scroll to position [18, 0]
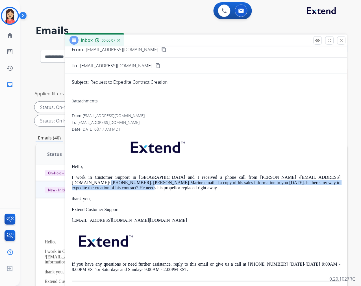
drag, startPoint x: 284, startPoint y: 177, endPoint x: 306, endPoint y: 180, distance: 22.3
click at [306, 180] on p "I work in Customer Support in Sanford and I received a phone call from Steve Ni…" at bounding box center [206, 183] width 269 height 16
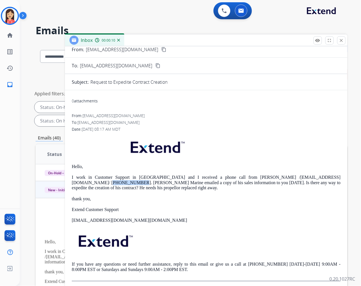
drag, startPoint x: 311, startPoint y: 177, endPoint x: 285, endPoint y: 177, distance: 26.0
click at [285, 177] on p "I work in Customer Support in Sanford and I received a phone call from Steve Ni…" at bounding box center [206, 183] width 269 height 16
copy p "207 432 3750"
click at [228, 153] on div "Hello, I work in Customer Support in Sanford and I received a phone call from S…" at bounding box center [206, 208] width 269 height 146
drag, startPoint x: 236, startPoint y: 176, endPoint x: 281, endPoint y: 176, distance: 44.9
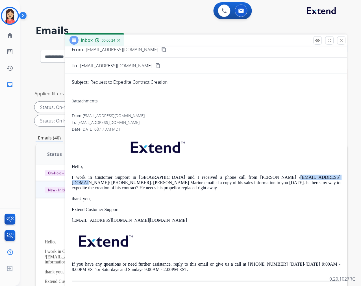
click at [281, 176] on p "I work in Customer Support in Sanford and I received a phone call from Steve Ni…" at bounding box center [206, 183] width 269 height 16
copy link "sdpatriot13@yahoo.com"
drag, startPoint x: 299, startPoint y: 135, endPoint x: 296, endPoint y: 136, distance: 3.2
click at [299, 135] on div "Hello, I work in Customer Support in Sanford and I received a phone call from S…" at bounding box center [206, 208] width 269 height 146
drag, startPoint x: 236, startPoint y: 177, endPoint x: 281, endPoint y: 177, distance: 44.9
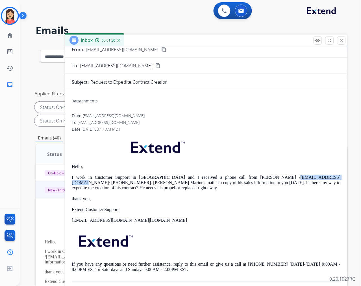
click at [281, 177] on p "I work in Customer Support in Sanford and I received a phone call from Steve Ni…" at bounding box center [206, 183] width 269 height 16
copy link "sdpatriot13@yahoo.com"
click at [219, 150] on div "Hello, I work in Customer Support in Sanford and I received a phone call from S…" at bounding box center [206, 208] width 269 height 146
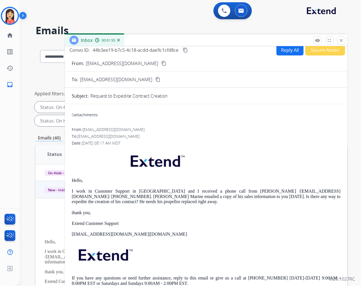
scroll to position [0, 0]
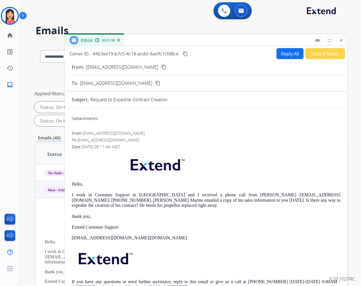
click at [315, 49] on button "Secure Notes" at bounding box center [326, 53] width 40 height 11
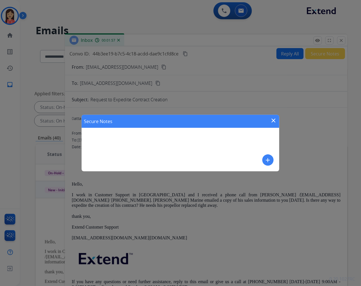
click at [271, 161] on mat-icon "add" at bounding box center [268, 160] width 7 height 7
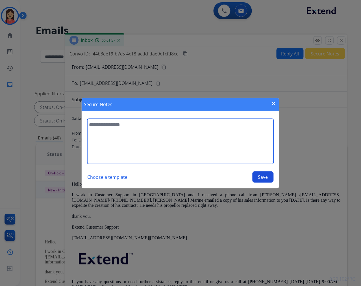
click at [174, 149] on textarea at bounding box center [180, 141] width 187 height 45
type textarea "**********"
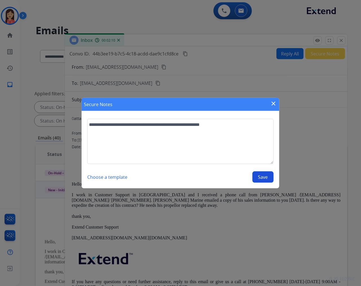
click at [260, 176] on button "Save" at bounding box center [263, 176] width 21 height 11
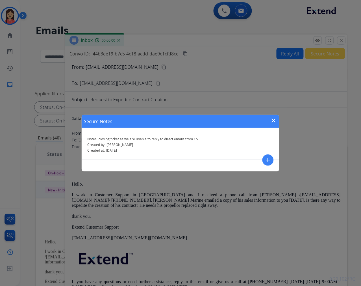
click at [274, 119] on mat-icon "close" at bounding box center [273, 120] width 7 height 7
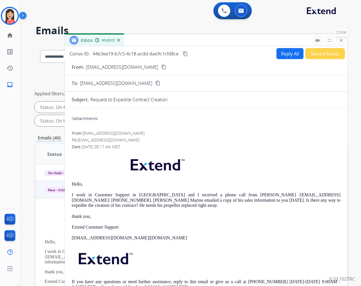
click at [344, 38] on mat-icon "close" at bounding box center [341, 40] width 5 height 5
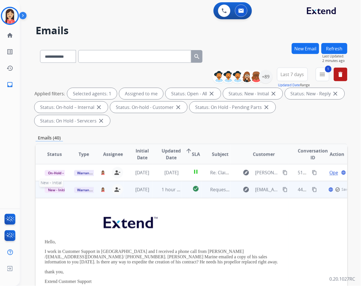
click at [58, 190] on span "New - Initial" at bounding box center [58, 190] width 26 height 6
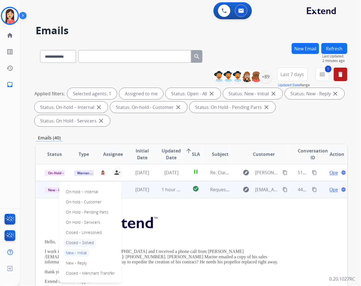
click at [80, 242] on p "Closed – Solved" at bounding box center [80, 243] width 33 height 8
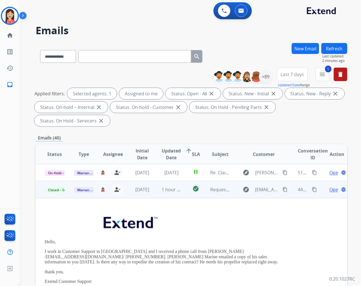
click at [182, 195] on td "check_circle" at bounding box center [192, 189] width 20 height 17
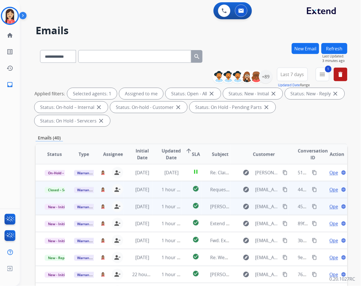
click at [157, 211] on td "1 hour ago" at bounding box center [167, 206] width 29 height 17
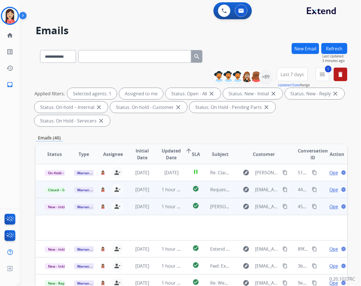
scroll to position [25, 0]
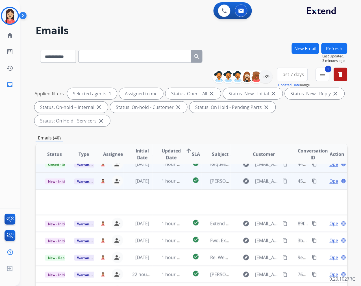
click at [330, 180] on span "Open" at bounding box center [336, 180] width 12 height 7
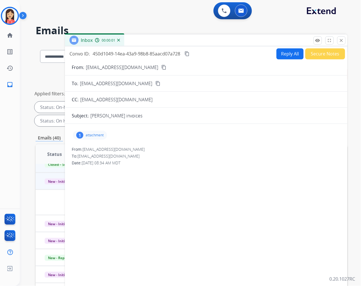
click at [88, 134] on p "attachment" at bounding box center [95, 135] width 18 height 5
click at [142, 148] on mat-icon "download" at bounding box center [144, 149] width 5 height 5
click at [101, 136] on p "attachment" at bounding box center [95, 135] width 18 height 5
click at [282, 56] on button "Reply All" at bounding box center [290, 53] width 27 height 11
select select "**********"
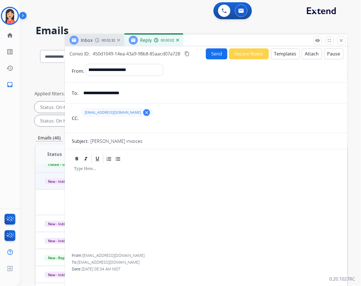
click at [144, 110] on mat-icon "clear" at bounding box center [146, 112] width 5 height 5
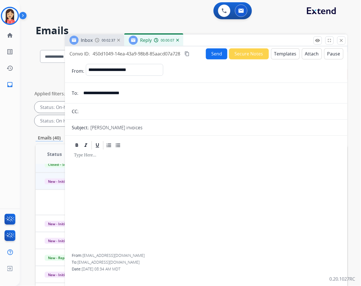
click at [144, 175] on div at bounding box center [206, 201] width 269 height 103
click at [278, 59] on button "Templates" at bounding box center [285, 53] width 29 height 11
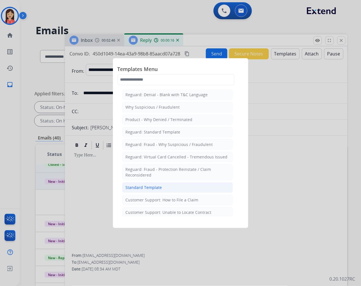
click at [145, 184] on li "Standard Template" at bounding box center [177, 187] width 111 height 11
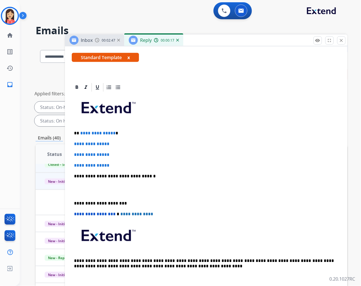
scroll to position [94, 0]
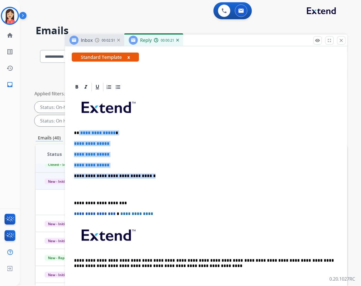
drag, startPoint x: 79, startPoint y: 130, endPoint x: 166, endPoint y: 172, distance: 96.5
click at [166, 172] on div "**********" at bounding box center [206, 189] width 269 height 194
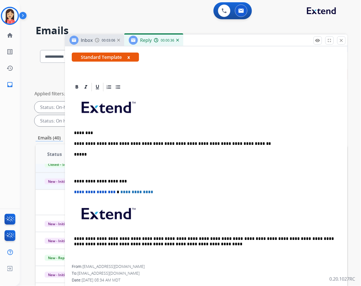
click at [78, 168] on p at bounding box center [206, 168] width 265 height 10
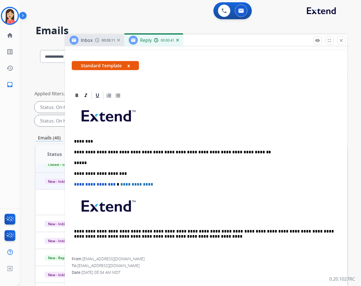
scroll to position [0, 0]
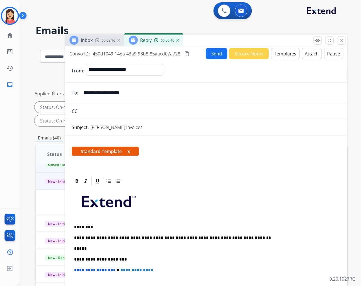
click at [169, 53] on span "450d1049-14ea-43a9-98b8-85aacd07a728" at bounding box center [137, 54] width 88 height 6
copy div "450d1049-14ea-43a9-98b8-85aacd07a728 content_copy"
click at [211, 53] on button "Send" at bounding box center [216, 53] width 21 height 11
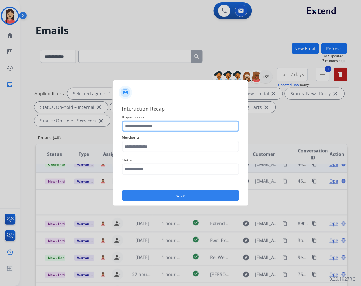
click at [169, 129] on input "text" at bounding box center [180, 125] width 117 height 11
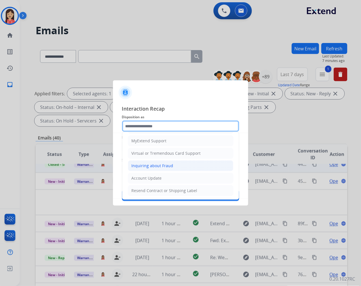
scroll to position [88, 0]
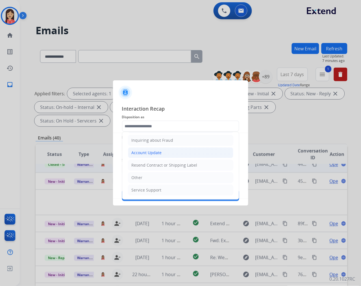
click at [161, 152] on div "Account Update" at bounding box center [147, 153] width 30 height 6
type input "**********"
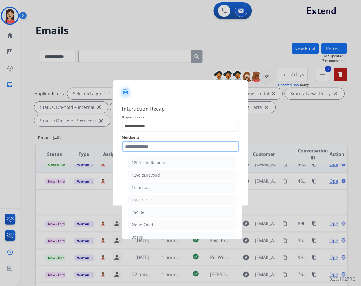
click at [152, 152] on input "text" at bounding box center [180, 146] width 117 height 11
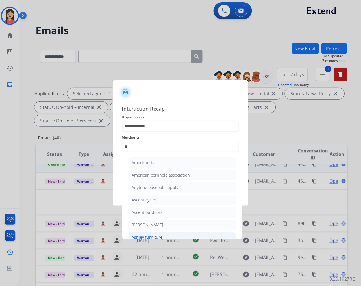
click at [151, 235] on div "Ashley furniture" at bounding box center [147, 237] width 31 height 6
type input "**********"
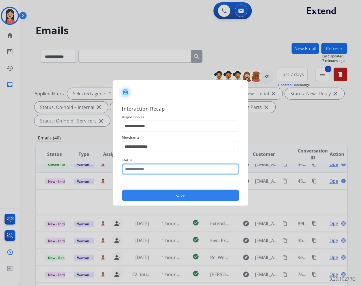
click at [158, 168] on input "text" at bounding box center [180, 168] width 117 height 11
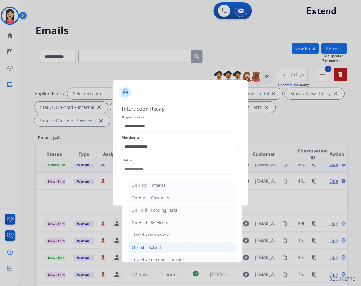
click at [156, 245] on div "Closed – Solved" at bounding box center [146, 247] width 29 height 6
type input "**********"
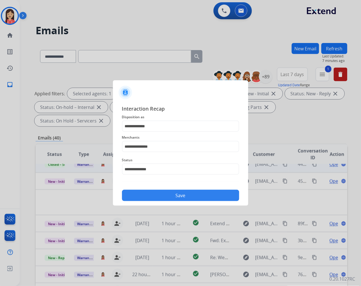
click at [170, 193] on button "Save" at bounding box center [180, 195] width 117 height 11
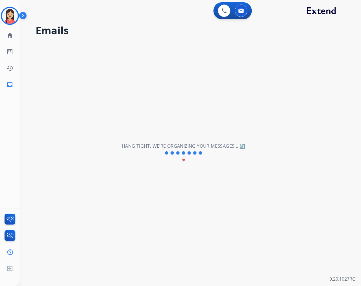
scroll to position [19, 0]
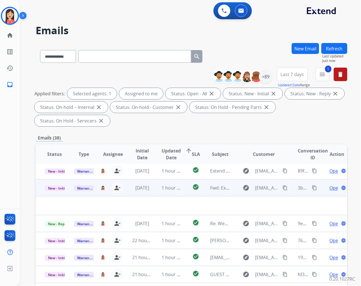
click at [155, 190] on td "1 hour ago" at bounding box center [167, 187] width 29 height 17
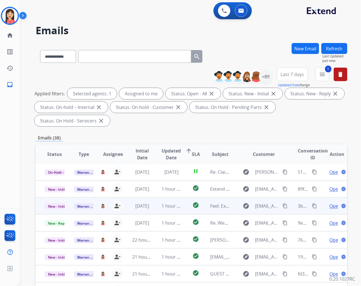
scroll to position [0, 0]
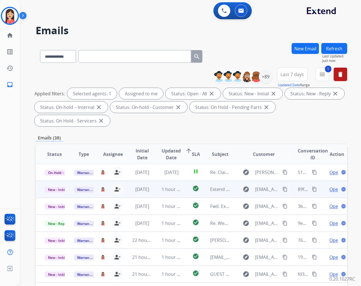
click at [151, 192] on td "[DATE]" at bounding box center [138, 189] width 29 height 17
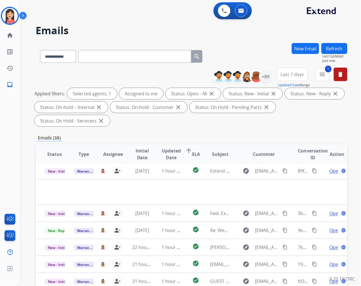
scroll to position [17, 0]
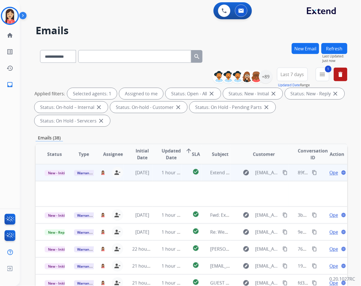
click at [153, 177] on td "1 hour ago" at bounding box center [167, 172] width 29 height 17
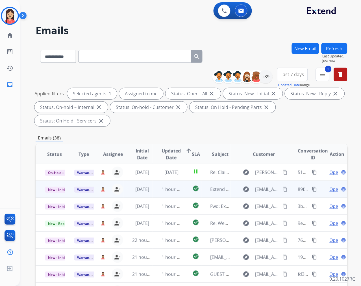
click at [156, 189] on td "1 hour ago" at bounding box center [167, 189] width 29 height 17
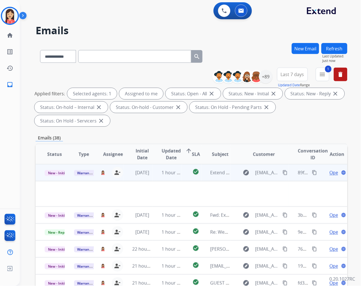
click at [330, 172] on span "Open" at bounding box center [336, 172] width 12 height 7
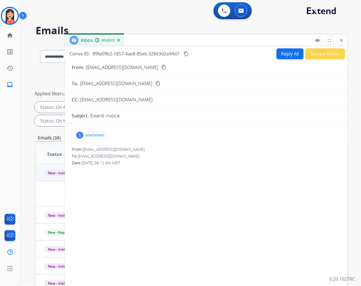
click at [103, 131] on div "1 attachment" at bounding box center [90, 135] width 34 height 9
click at [118, 149] on mat-icon "download" at bounding box center [116, 149] width 5 height 5
click at [289, 55] on button "Reply All" at bounding box center [290, 53] width 27 height 11
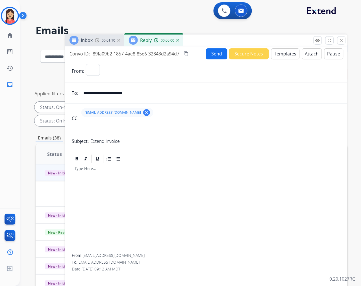
select select "**********"
click at [144, 113] on mat-icon "clear" at bounding box center [146, 112] width 5 height 5
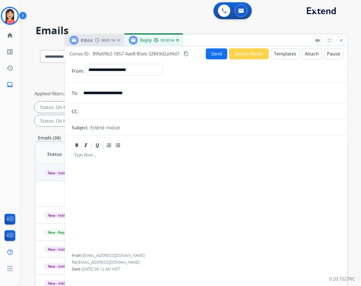
click at [277, 58] on button "Templates" at bounding box center [285, 53] width 29 height 11
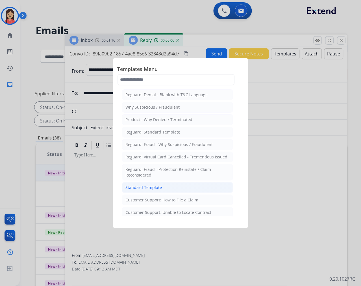
click at [144, 187] on div "Standard Template" at bounding box center [144, 188] width 36 height 6
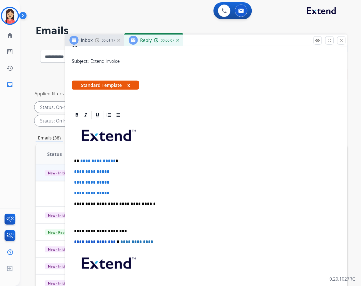
scroll to position [94, 0]
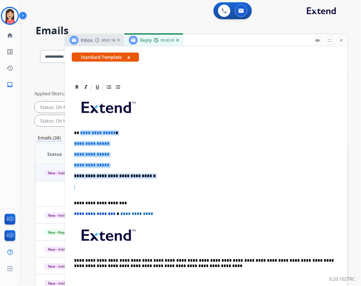
drag, startPoint x: 80, startPoint y: 134, endPoint x: 163, endPoint y: 179, distance: 94.5
click at [163, 179] on div "**********" at bounding box center [206, 189] width 269 height 194
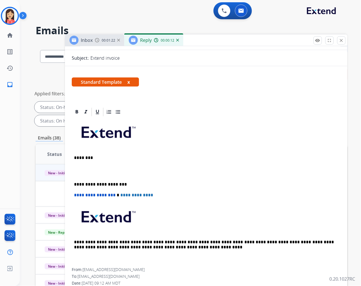
scroll to position [80, 0]
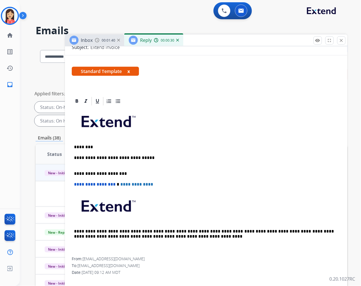
click at [141, 156] on p "**********" at bounding box center [204, 160] width 260 height 10
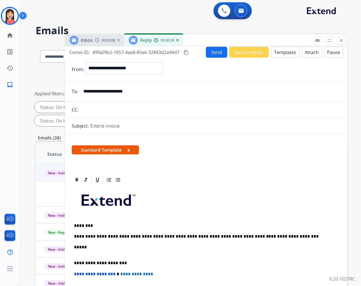
scroll to position [0, 0]
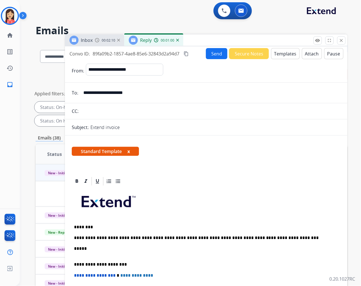
click at [209, 55] on button "Send" at bounding box center [216, 53] width 21 height 11
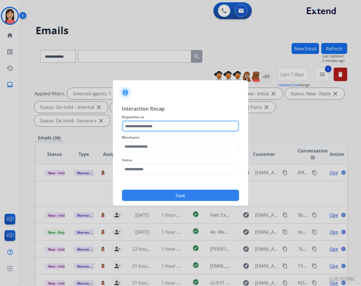
click at [145, 127] on input "text" at bounding box center [180, 125] width 117 height 11
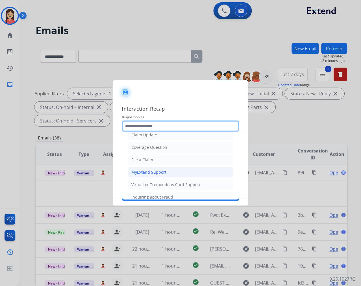
scroll to position [63, 0]
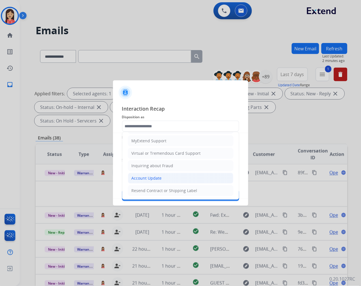
click at [145, 177] on div "Account Update" at bounding box center [147, 178] width 30 height 6
type input "**********"
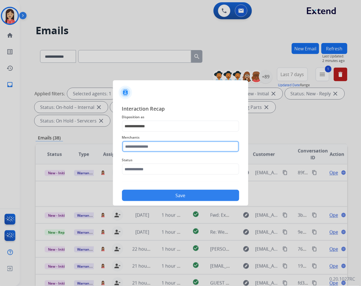
click at [151, 146] on input "text" at bounding box center [180, 146] width 117 height 11
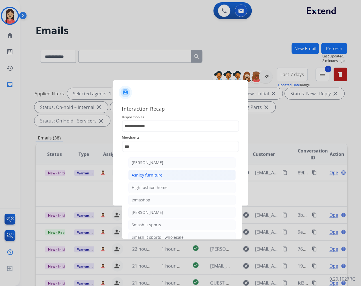
click at [151, 173] on div "Ashley furniture" at bounding box center [147, 175] width 31 height 6
type input "**********"
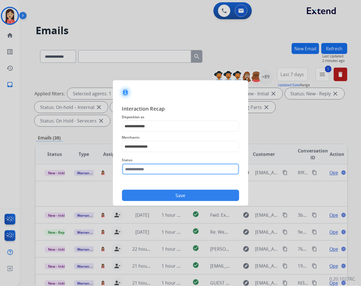
click at [151, 167] on input "text" at bounding box center [180, 168] width 117 height 11
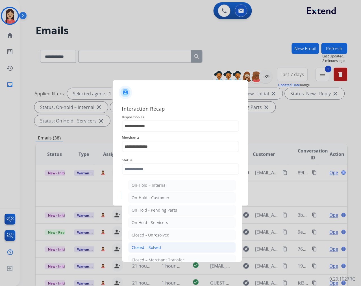
click at [159, 244] on li "Closed – Solved" at bounding box center [182, 247] width 108 height 11
type input "**********"
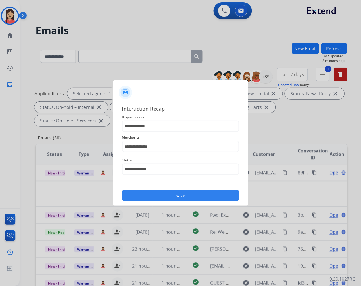
click at [175, 194] on button "Save" at bounding box center [180, 195] width 117 height 11
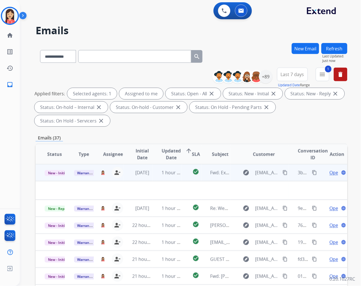
click at [150, 177] on td "[DATE]" at bounding box center [138, 172] width 29 height 17
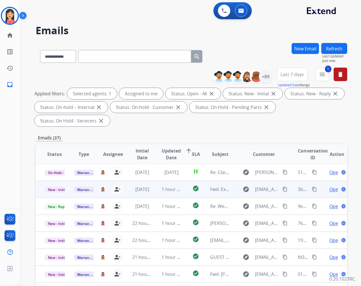
click at [149, 193] on td "[DATE]" at bounding box center [138, 189] width 29 height 17
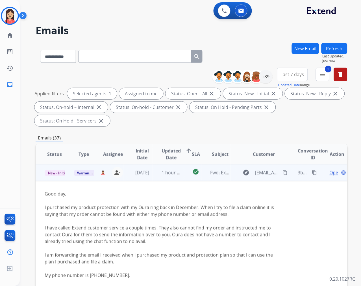
click at [330, 171] on span "Open" at bounding box center [336, 172] width 12 height 7
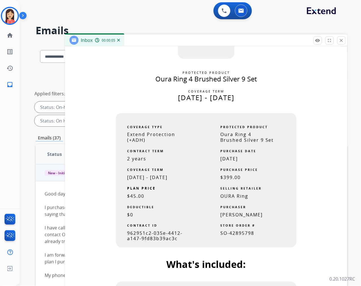
scroll to position [440, 0]
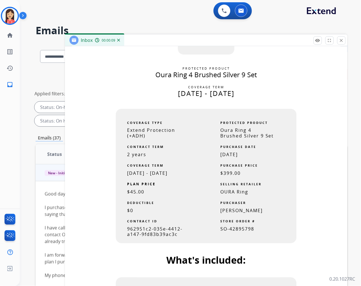
click at [239, 232] on span "SO-42895798" at bounding box center [237, 229] width 34 height 6
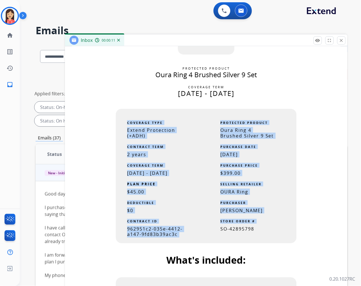
copy table "COVERAGE TYPE Extend Protection (+ADH) CONTRACT TERM 2 years COVERAGE TERM Dec …"
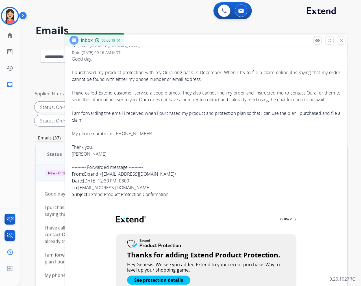
scroll to position [0, 0]
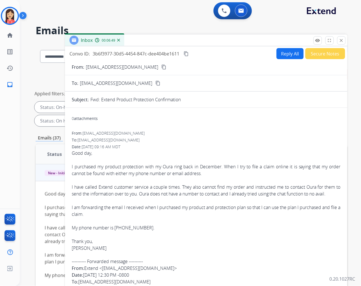
click at [187, 122] on div "0 attachments" at bounding box center [206, 119] width 269 height 14
click at [290, 53] on button "Reply All" at bounding box center [290, 53] width 27 height 11
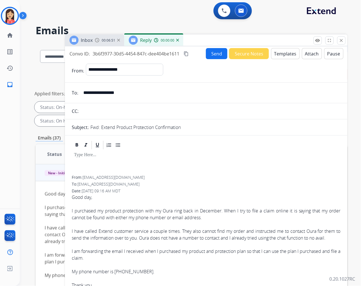
select select "**********"
click at [279, 56] on button "Templates" at bounding box center [285, 53] width 29 height 11
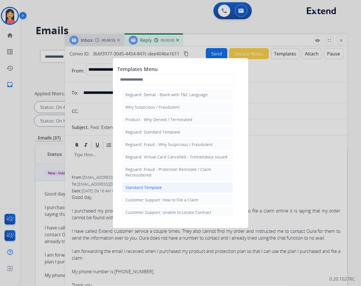
click at [137, 188] on div "Standard Template" at bounding box center [144, 188] width 36 height 6
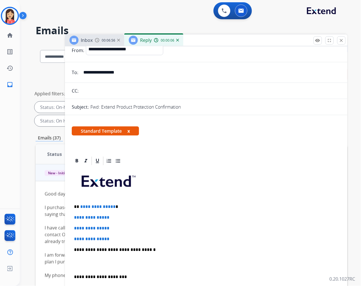
scroll to position [31, 0]
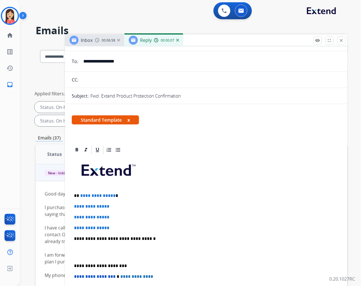
drag, startPoint x: 104, startPoint y: 202, endPoint x: 127, endPoint y: 227, distance: 33.4
click at [127, 227] on div "**********" at bounding box center [206, 252] width 269 height 194
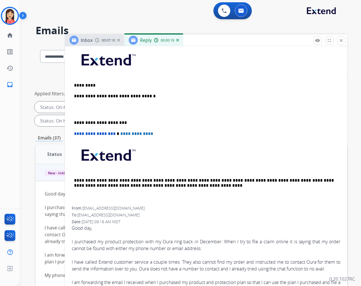
scroll to position [125, 0]
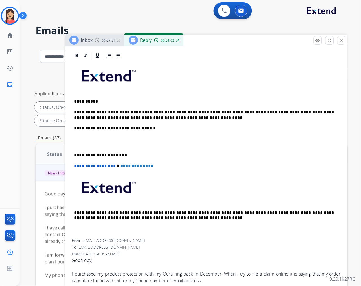
click at [117, 144] on p at bounding box center [206, 142] width 265 height 10
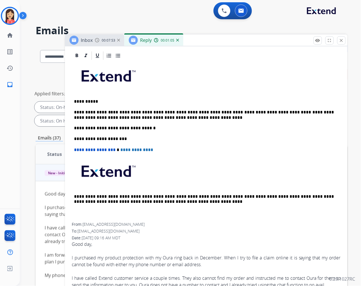
scroll to position [0, 0]
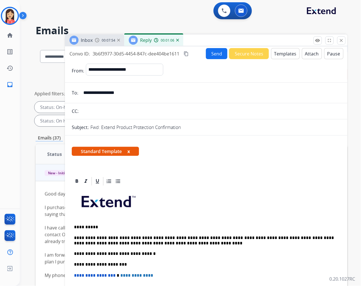
click at [216, 55] on button "Send" at bounding box center [216, 53] width 21 height 11
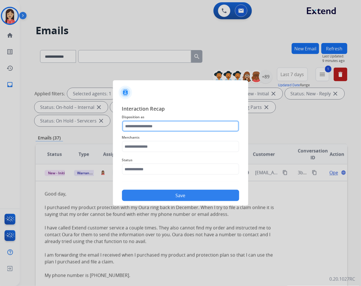
click at [146, 128] on input "text" at bounding box center [180, 125] width 117 height 11
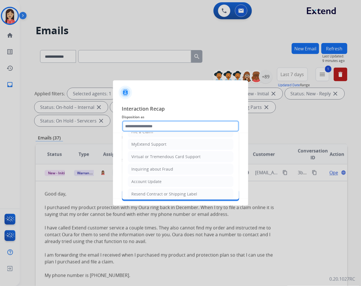
scroll to position [63, 0]
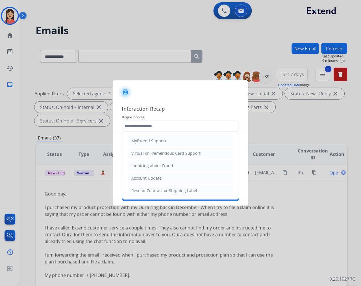
click at [151, 179] on div "Account Update" at bounding box center [147, 178] width 30 height 6
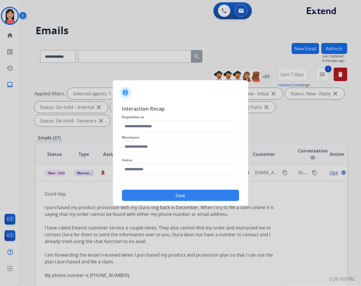
type input "**********"
click at [157, 146] on input "text" at bounding box center [180, 146] width 117 height 11
click at [148, 163] on div "Oura ring" at bounding box center [141, 163] width 18 height 6
type input "*********"
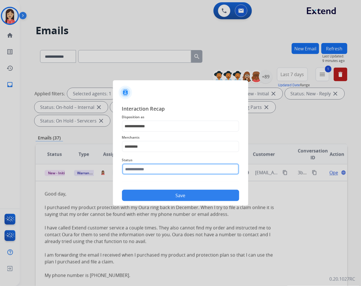
click at [147, 168] on input "text" at bounding box center [180, 168] width 117 height 11
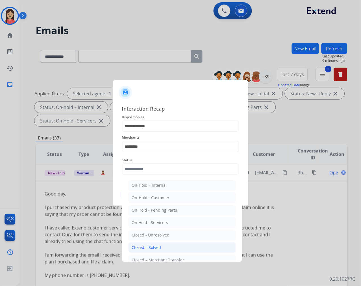
click at [154, 244] on div "Closed – Solved" at bounding box center [146, 247] width 29 height 6
type input "**********"
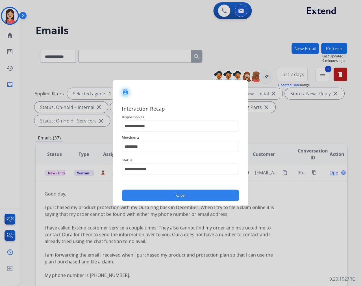
click at [176, 193] on button "Save" at bounding box center [180, 195] width 117 height 11
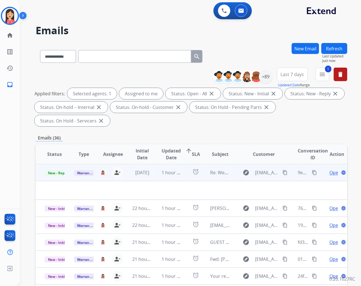
click at [154, 180] on td "1 hour ago" at bounding box center [167, 172] width 29 height 17
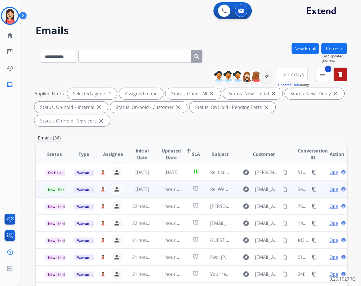
click at [153, 192] on td "1 hour ago" at bounding box center [167, 189] width 29 height 17
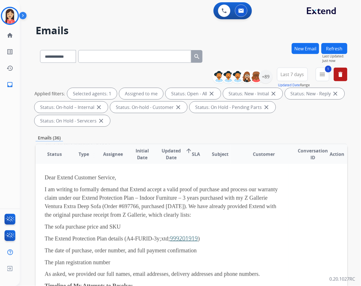
scroll to position [80, 0]
drag, startPoint x: 142, startPoint y: 205, endPoint x: 161, endPoint y: 201, distance: 19.9
click at [158, 204] on span "I am writing to formally demand that Extend accept a valid proof of purchase an…" at bounding box center [161, 202] width 233 height 32
copy span "697766"
drag, startPoint x: 77, startPoint y: 198, endPoint x: 146, endPoint y: 205, distance: 68.8
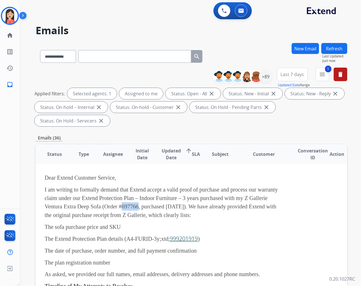
click at [77, 198] on span "I am writing to formally demand that Extend accept a valid proof of purchase an…" at bounding box center [161, 202] width 233 height 32
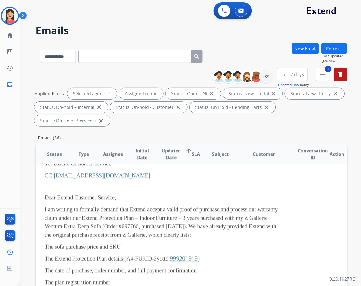
scroll to position [17, 0]
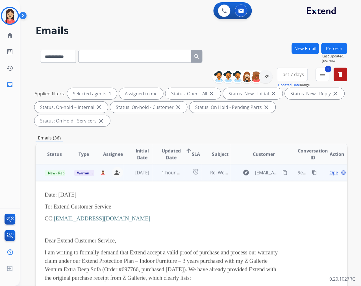
click at [284, 171] on mat-icon "content_copy" at bounding box center [285, 172] width 5 height 5
click at [153, 177] on td "1 hour ago" at bounding box center [167, 172] width 29 height 17
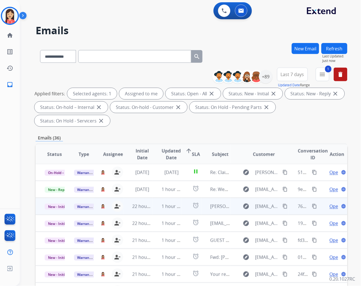
click at [153, 210] on td "1 hour ago" at bounding box center [167, 206] width 29 height 17
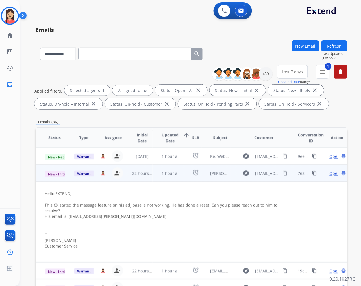
scroll to position [33, 0]
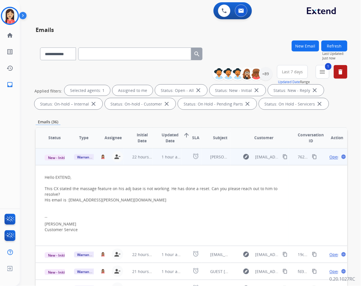
click at [330, 156] on span "Open" at bounding box center [335, 157] width 10 height 6
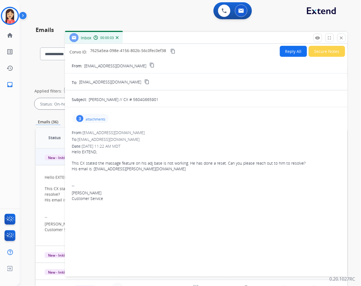
click at [97, 121] on p "attachments" at bounding box center [96, 119] width 20 height 5
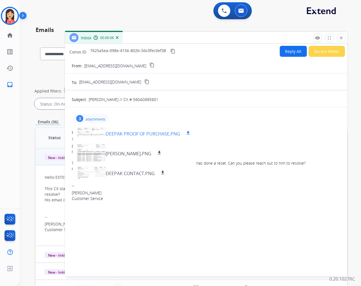
click at [151, 137] on div "DEEPAK PROOF OF PURCHASE.PNG download" at bounding box center [134, 133] width 123 height 20
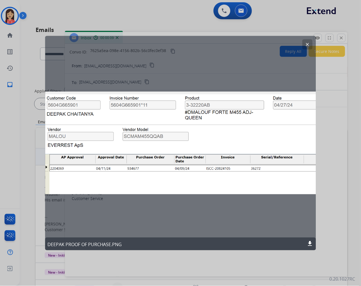
click at [306, 44] on mat-icon "clear" at bounding box center [307, 44] width 5 height 5
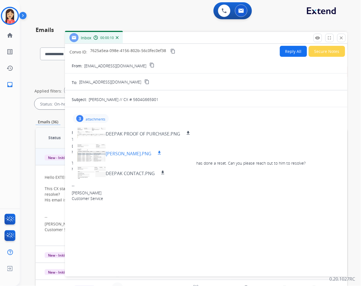
click at [124, 150] on p "DEEPAK PO.PNG" at bounding box center [129, 153] width 46 height 7
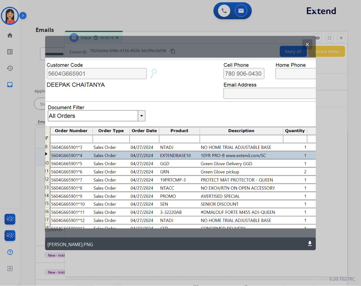
click at [194, 106] on div "clear DEEPAK PO.PNG download" at bounding box center [180, 143] width 271 height 214
click at [305, 43] on button "clear" at bounding box center [307, 44] width 10 height 10
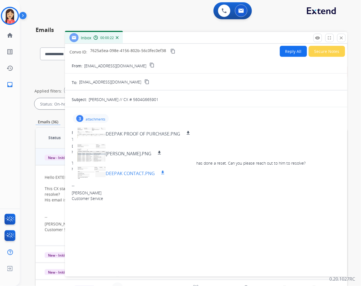
click at [124, 174] on p "DEEPAK CONTACT.PNG" at bounding box center [130, 173] width 49 height 7
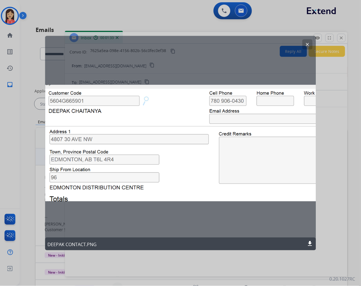
drag, startPoint x: 184, startPoint y: 108, endPoint x: 193, endPoint y: 103, distance: 10.3
click at [184, 108] on div "clear DEEPAK CONTACT.PNG download" at bounding box center [180, 143] width 271 height 214
click at [306, 43] on mat-icon "clear" at bounding box center [307, 44] width 5 height 5
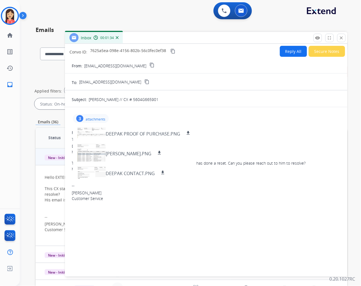
click at [295, 50] on button "Reply All" at bounding box center [293, 51] width 27 height 11
select select "**********"
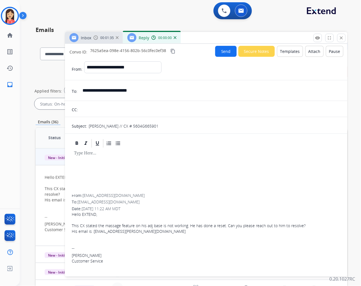
click at [295, 50] on button "Templates" at bounding box center [290, 51] width 26 height 11
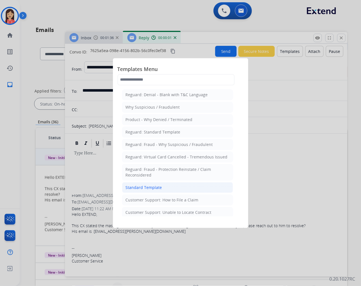
click at [170, 186] on li "Standard Template" at bounding box center [177, 187] width 111 height 11
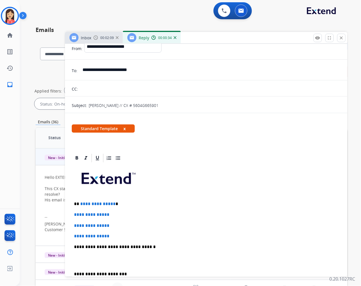
scroll to position [31, 0]
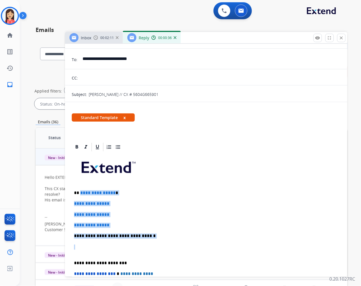
drag, startPoint x: 99, startPoint y: 252, endPoint x: 80, endPoint y: 192, distance: 63.1
click at [80, 192] on div "**********" at bounding box center [206, 249] width 269 height 194
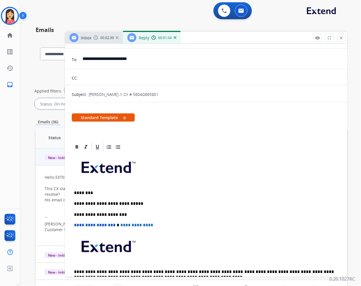
click at [143, 204] on p "**********" at bounding box center [204, 203] width 260 height 5
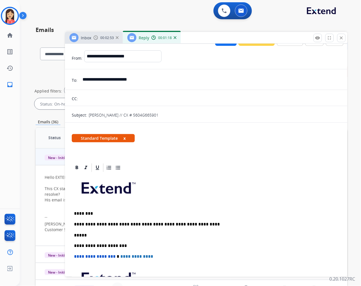
scroll to position [0, 0]
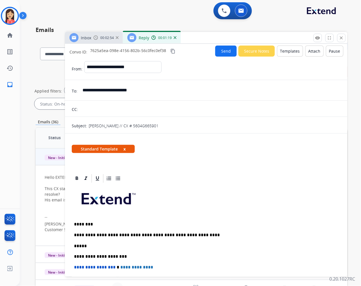
click at [222, 50] on button "Send" at bounding box center [225, 51] width 21 height 11
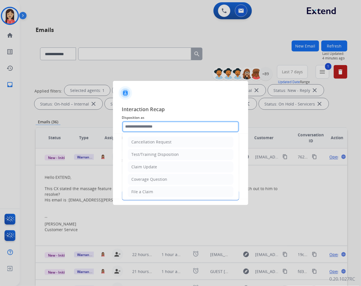
click at [148, 129] on input "text" at bounding box center [180, 126] width 117 height 11
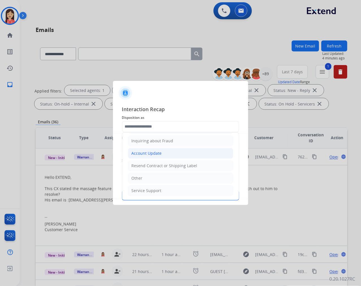
click at [159, 153] on div "Account Update" at bounding box center [147, 153] width 30 height 6
type input "**********"
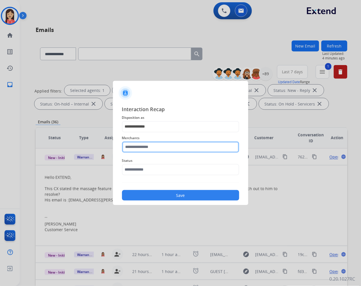
click at [159, 142] on input "text" at bounding box center [180, 146] width 117 height 11
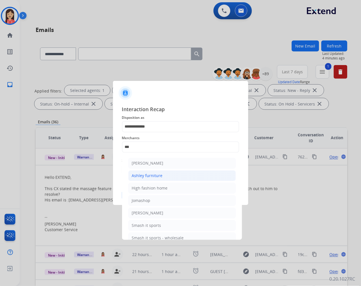
click at [151, 176] on div "Ashley furniture" at bounding box center [147, 176] width 31 height 6
type input "**********"
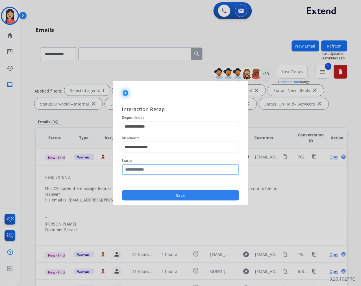
click at [151, 170] on input "text" at bounding box center [180, 169] width 117 height 11
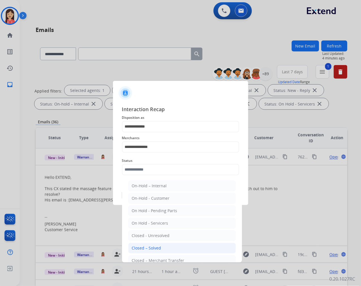
click at [164, 250] on li "Closed – Solved" at bounding box center [182, 248] width 108 height 11
type input "**********"
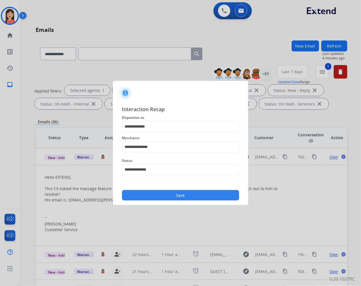
click at [165, 195] on button "Save" at bounding box center [180, 195] width 117 height 10
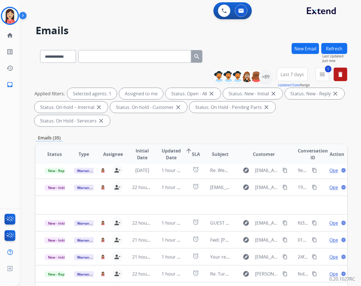
scroll to position [19, 0]
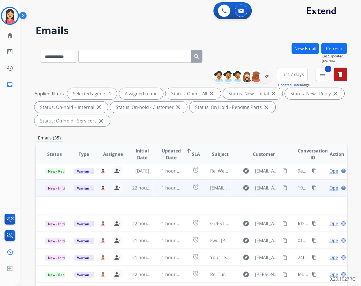
click at [153, 193] on td "1 hour ago" at bounding box center [167, 187] width 29 height 17
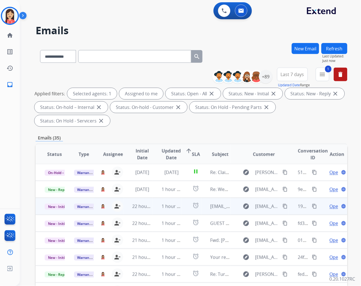
click at [153, 209] on td "1 hour ago" at bounding box center [167, 206] width 29 height 17
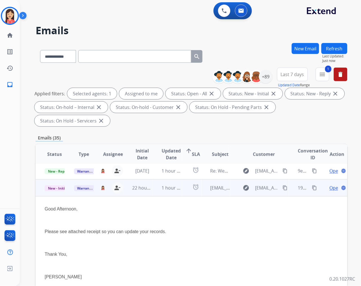
scroll to position [34, 0]
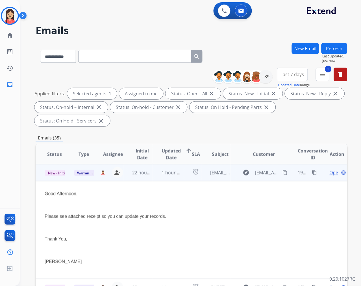
click at [330, 173] on span "Open" at bounding box center [336, 172] width 12 height 7
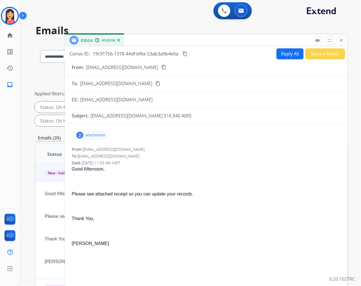
click at [105, 135] on p "attachments" at bounding box center [96, 135] width 20 height 5
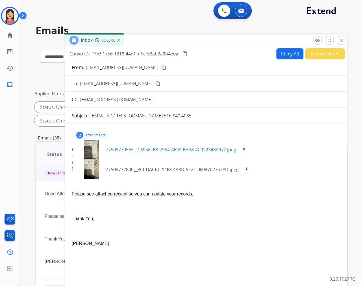
click at [246, 148] on mat-icon "download" at bounding box center [244, 149] width 5 height 5
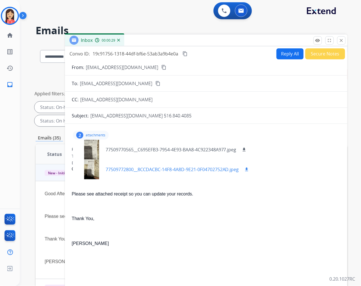
click at [249, 167] on mat-icon "download" at bounding box center [246, 169] width 5 height 5
click at [215, 224] on div "Good Afternoon, Please see attached receipt so you can update your records. Tha…" at bounding box center [206, 206] width 269 height 81
drag, startPoint x: 114, startPoint y: 98, endPoint x: 79, endPoint y: 102, distance: 35.1
click at [79, 102] on div "CC: gto105@aol.com" at bounding box center [206, 99] width 283 height 7
copy div "gto105@aol.com"
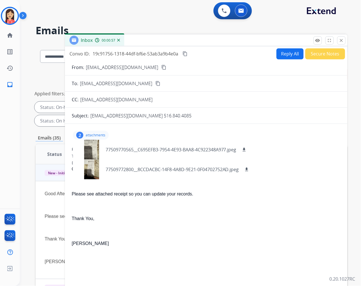
click at [108, 69] on p "[EMAIL_ADDRESS][DOMAIN_NAME]" at bounding box center [122, 67] width 72 height 7
drag, startPoint x: 209, startPoint y: 134, endPoint x: 227, endPoint y: 126, distance: 19.2
click at [209, 134] on div "2 attachments 77509770565__C695EFB3-7954-4E93-BAA8-4C922348A977.jpeg download 7…" at bounding box center [206, 135] width 269 height 14
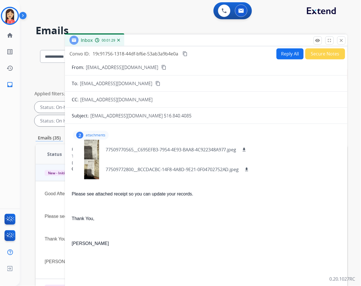
click at [279, 54] on button "Reply All" at bounding box center [290, 53] width 27 height 11
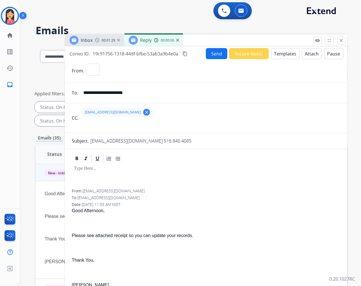
select select "**********"
click at [279, 54] on button "Templates" at bounding box center [285, 53] width 29 height 11
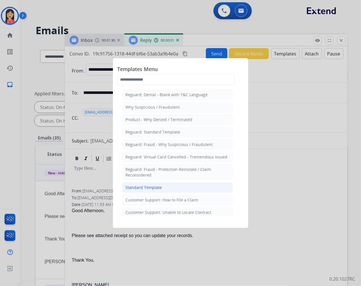
click at [129, 189] on div "Standard Template" at bounding box center [144, 188] width 36 height 6
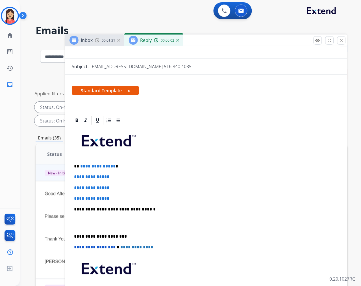
scroll to position [94, 0]
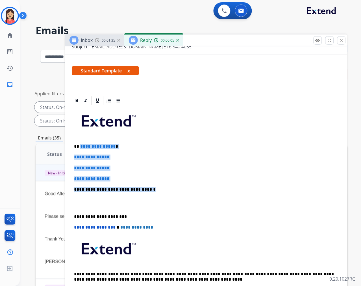
drag, startPoint x: 80, startPoint y: 146, endPoint x: 146, endPoint y: 188, distance: 78.4
click at [146, 188] on div "**********" at bounding box center [206, 203] width 269 height 194
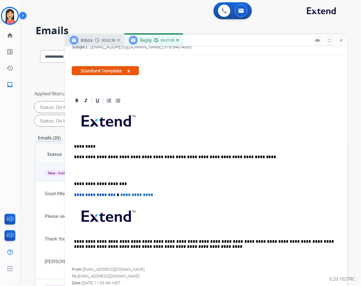
click at [257, 158] on p "**********" at bounding box center [204, 157] width 260 height 5
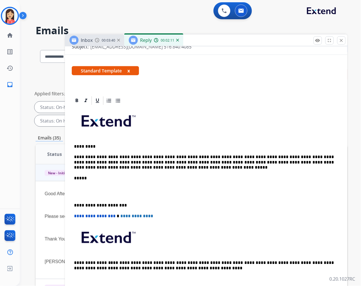
scroll to position [0, 0]
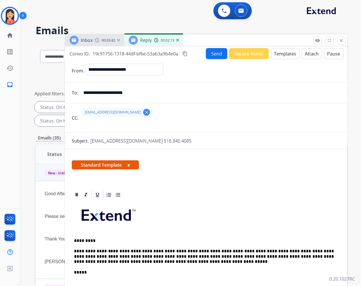
click at [207, 55] on button "Send" at bounding box center [216, 53] width 21 height 11
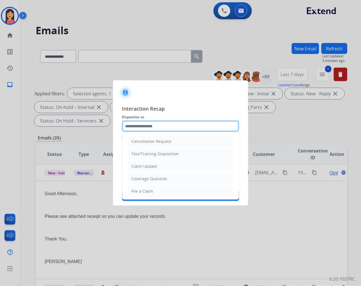
click at [152, 126] on input "text" at bounding box center [180, 125] width 117 height 11
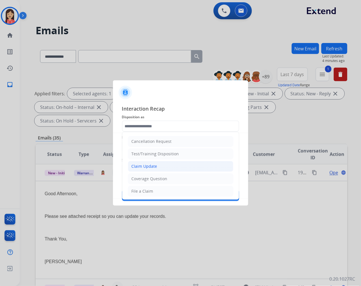
click at [148, 168] on div "Claim Update" at bounding box center [145, 166] width 26 height 6
type input "**********"
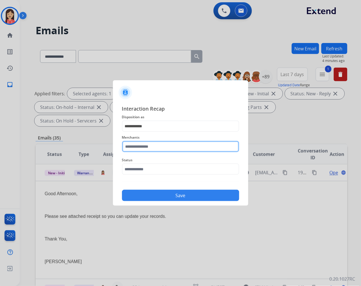
click at [156, 145] on input "text" at bounding box center [180, 146] width 117 height 11
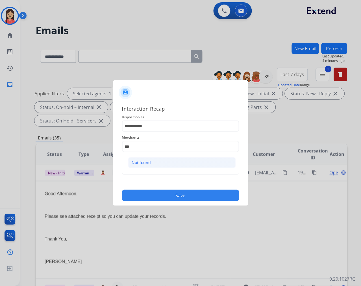
click at [147, 160] on div "Not found" at bounding box center [141, 163] width 19 height 6
type input "*********"
click at [144, 175] on div "Status" at bounding box center [180, 165] width 117 height 23
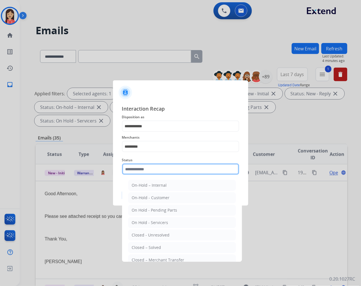
click at [148, 171] on input "text" at bounding box center [180, 168] width 117 height 11
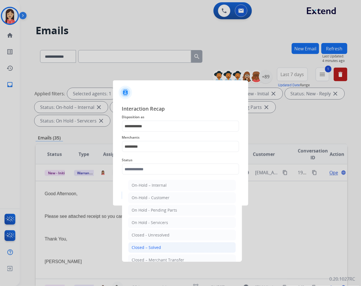
click at [152, 243] on li "Closed – Solved" at bounding box center [182, 247] width 108 height 11
type input "**********"
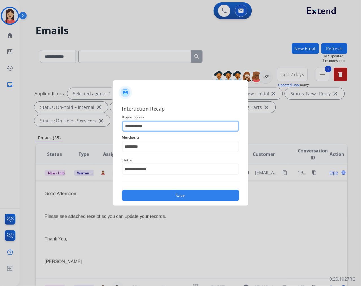
click at [151, 124] on input "**********" at bounding box center [180, 125] width 117 height 11
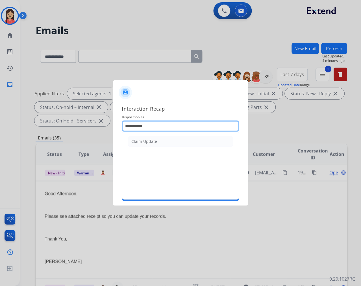
click at [151, 124] on input "**********" at bounding box center [180, 125] width 117 height 11
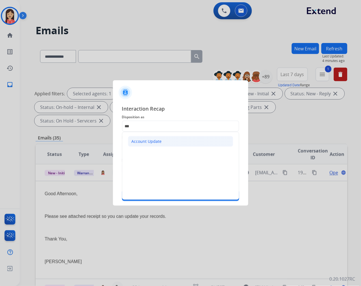
click at [148, 139] on div "Account Update" at bounding box center [147, 141] width 30 height 6
type input "**********"
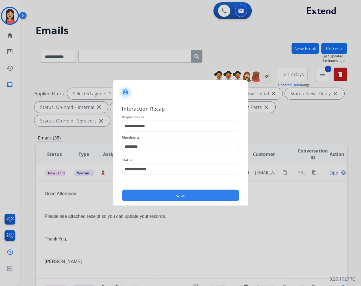
click at [159, 197] on button "Save" at bounding box center [180, 195] width 117 height 11
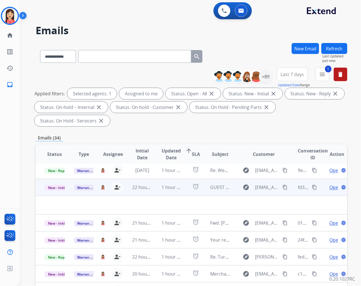
scroll to position [19, 0]
click at [156, 191] on td "1 hour ago" at bounding box center [167, 187] width 29 height 17
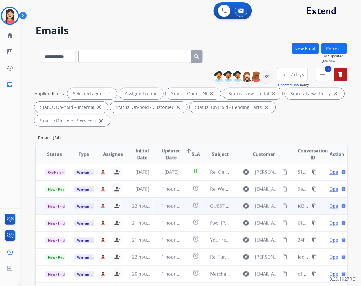
scroll to position [0, 0]
click at [156, 210] on td "1 hour ago" at bounding box center [167, 206] width 29 height 17
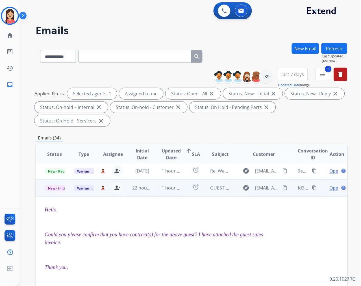
scroll to position [34, 0]
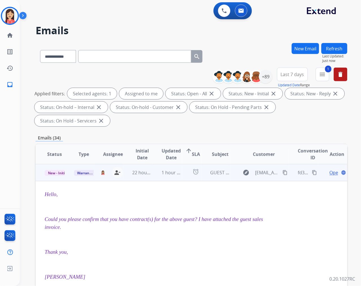
click at [330, 173] on span "Open" at bounding box center [336, 172] width 12 height 7
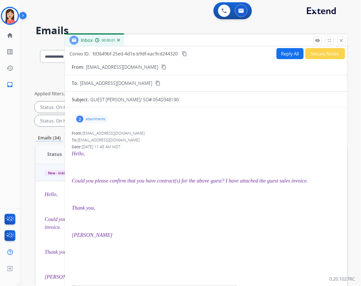
click at [101, 120] on p "attachments" at bounding box center [96, 119] width 20 height 5
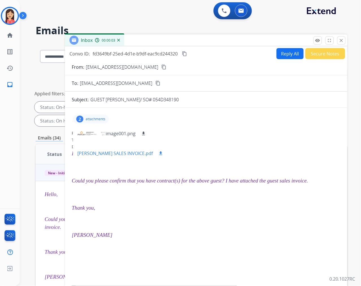
click at [163, 153] on mat-icon "download" at bounding box center [160, 153] width 5 height 5
click at [287, 52] on button "Reply All" at bounding box center [290, 53] width 27 height 11
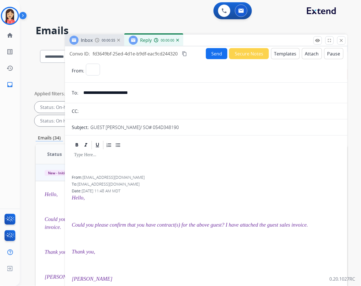
select select "**********"
click at [285, 59] on form "**********" at bounding box center [206, 218] width 283 height 319
click at [283, 56] on button "Templates" at bounding box center [285, 53] width 29 height 11
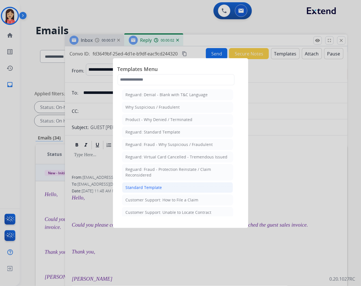
click at [160, 187] on div "Standard Template" at bounding box center [144, 188] width 36 height 6
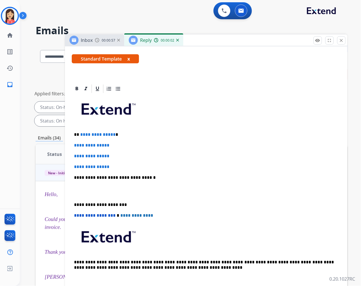
scroll to position [94, 0]
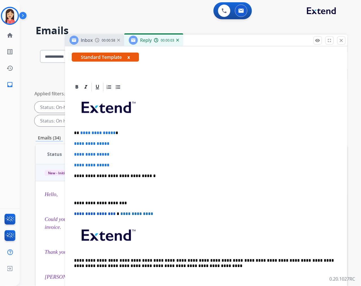
click at [81, 131] on span "**********" at bounding box center [97, 133] width 35 height 4
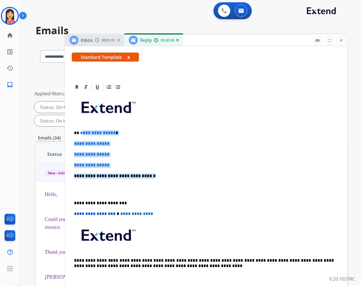
drag, startPoint x: 81, startPoint y: 132, endPoint x: 152, endPoint y: 168, distance: 79.6
click at [152, 168] on div "**********" at bounding box center [206, 189] width 269 height 194
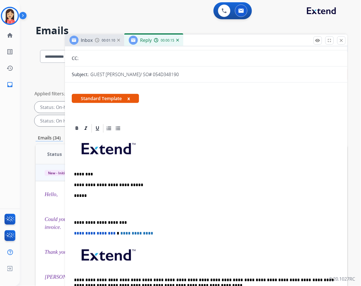
scroll to position [0, 0]
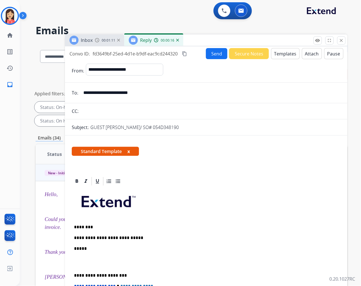
click at [213, 55] on button "Send" at bounding box center [216, 53] width 21 height 11
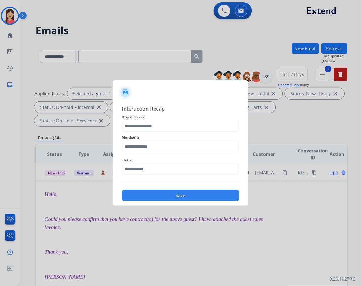
click at [163, 133] on div "Merchants" at bounding box center [180, 143] width 117 height 23
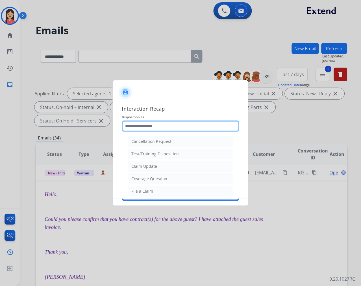
click at [164, 128] on input "text" at bounding box center [180, 125] width 117 height 11
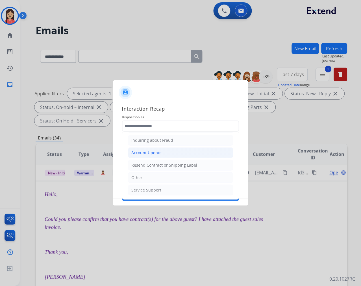
click at [146, 153] on div "Account Update" at bounding box center [147, 153] width 30 height 6
type input "**********"
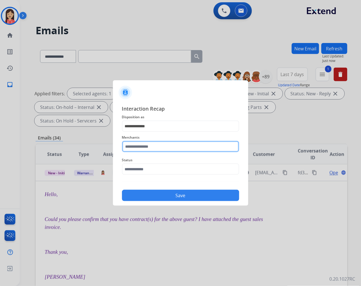
click at [147, 143] on input "text" at bounding box center [180, 146] width 117 height 11
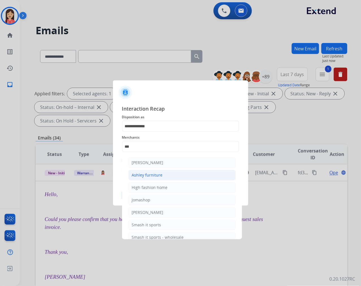
click at [153, 174] on div "Ashley furniture" at bounding box center [147, 175] width 31 height 6
type input "**********"
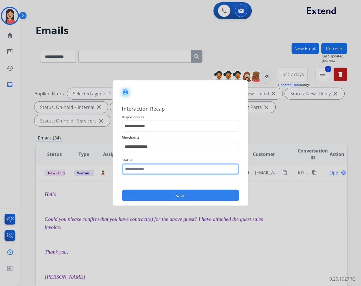
click at [158, 163] on input "text" at bounding box center [180, 168] width 117 height 11
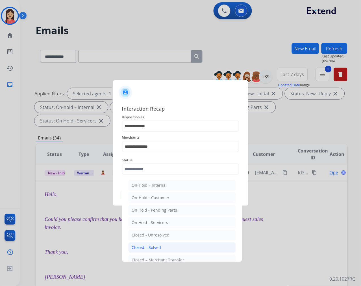
click at [153, 249] on div "Closed – Solved" at bounding box center [146, 247] width 29 height 6
type input "**********"
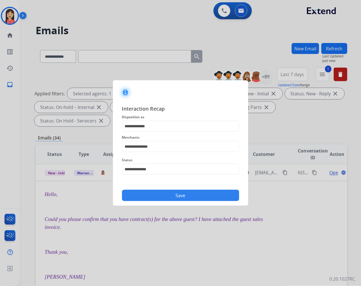
click at [177, 196] on button "Save" at bounding box center [180, 195] width 117 height 11
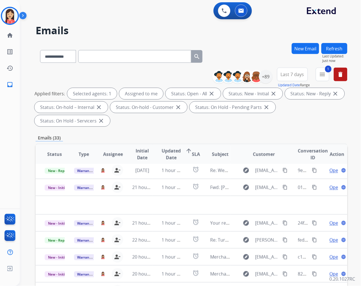
scroll to position [19, 0]
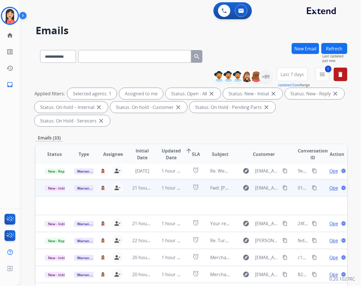
click at [150, 191] on td "21 hours ago" at bounding box center [138, 187] width 29 height 17
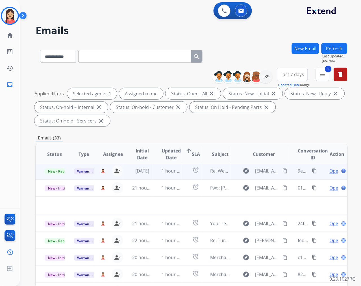
scroll to position [0, 0]
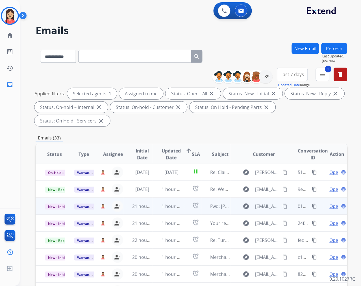
click at [155, 210] on td "1 hour ago" at bounding box center [167, 206] width 29 height 17
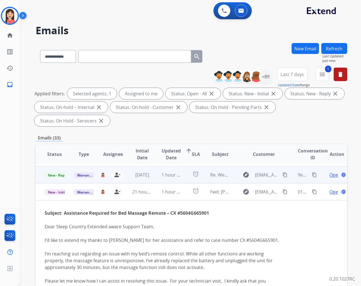
scroll to position [2, 0]
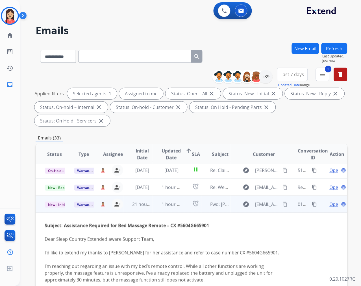
click at [330, 203] on span "Open" at bounding box center [336, 204] width 12 height 7
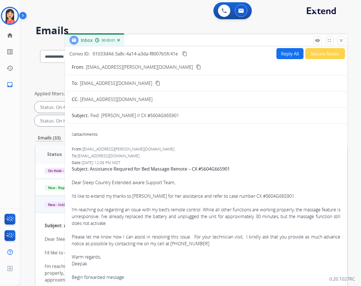
click at [89, 66] on p "[EMAIL_ADDRESS][PERSON_NAME][DOMAIN_NAME]" at bounding box center [139, 67] width 107 height 7
click at [175, 191] on div at bounding box center [206, 189] width 269 height 7
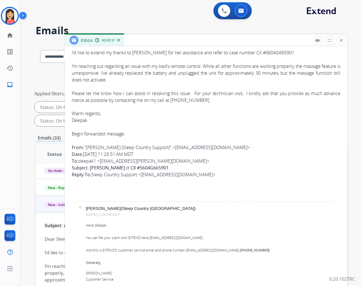
scroll to position [136, 0]
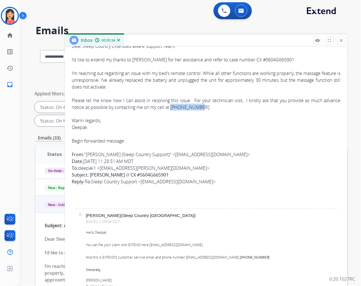
drag, startPoint x: 197, startPoint y: 108, endPoint x: 172, endPoint y: 107, distance: 24.3
click at [172, 107] on div "Please let me know how I can assist in resolving this issue. For your technicia…" at bounding box center [206, 104] width 269 height 14
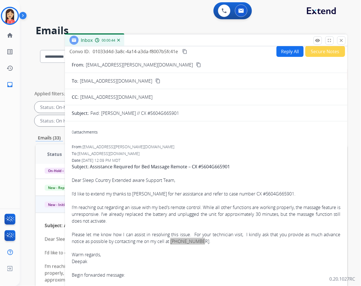
scroll to position [0, 0]
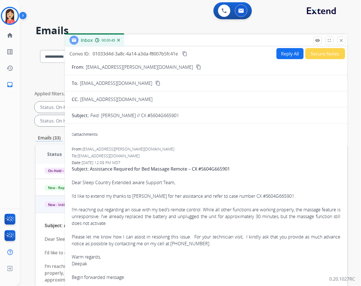
click at [110, 69] on p "[EMAIL_ADDRESS][PERSON_NAME][DOMAIN_NAME]" at bounding box center [139, 67] width 107 height 7
click at [208, 150] on div "From: Deepak1@shaw.ca" at bounding box center [206, 149] width 269 height 6
click at [289, 59] on form "From: Deepak1@shaw.ca content_copy To: warrantyops@extend.com content_copy CC: …" at bounding box center [206, 289] width 283 height 461
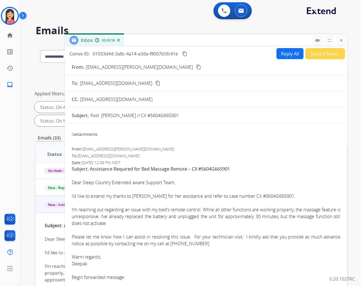
click at [289, 54] on button "Reply All" at bounding box center [290, 53] width 27 height 11
select select "**********"
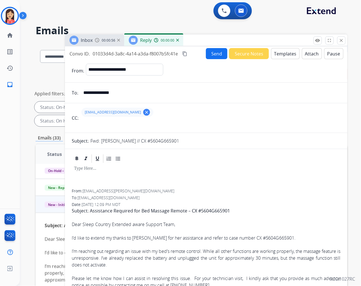
click at [287, 54] on button "Templates" at bounding box center [285, 53] width 29 height 11
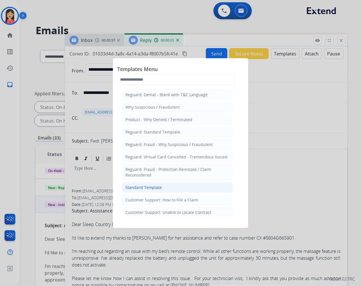
click at [156, 188] on div "Standard Template" at bounding box center [144, 188] width 36 height 6
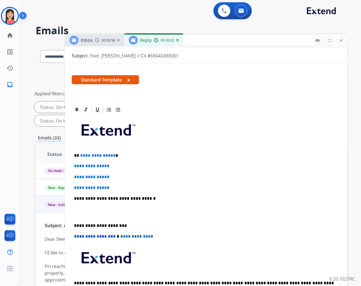
scroll to position [94, 0]
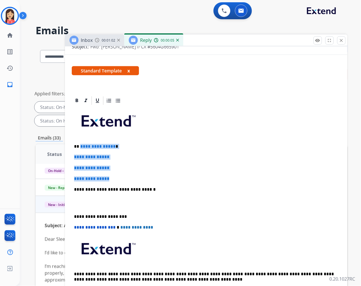
drag, startPoint x: 79, startPoint y: 145, endPoint x: 156, endPoint y: 179, distance: 84.1
click at [156, 179] on div "**********" at bounding box center [206, 203] width 269 height 194
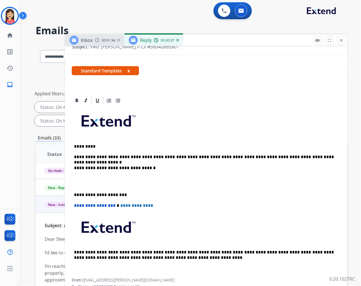
click at [163, 185] on p at bounding box center [206, 181] width 265 height 10
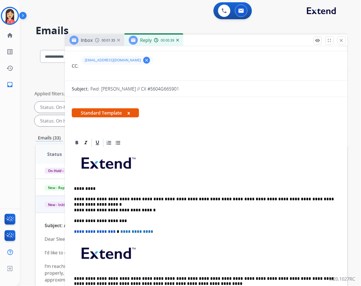
scroll to position [0, 0]
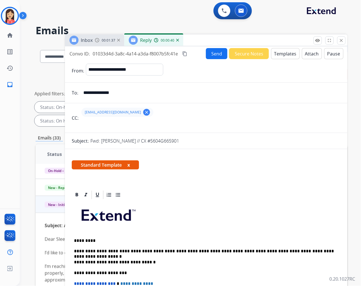
click at [217, 57] on button "Send" at bounding box center [216, 53] width 21 height 11
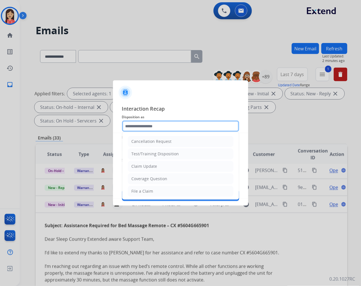
click at [156, 125] on input "text" at bounding box center [180, 125] width 117 height 11
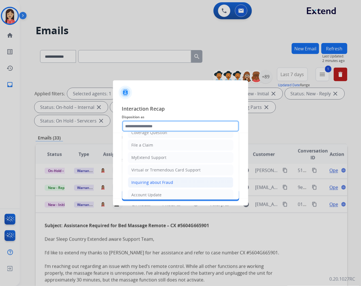
scroll to position [63, 0]
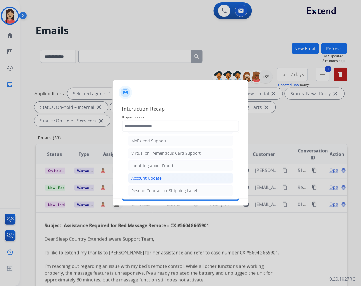
click at [146, 178] on div "Account Update" at bounding box center [147, 178] width 30 height 6
type input "**********"
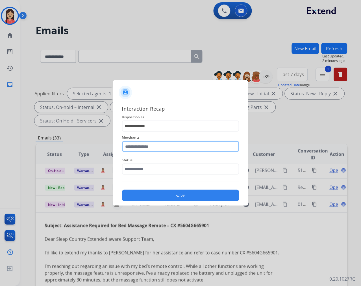
click at [155, 146] on input "text" at bounding box center [180, 146] width 117 height 11
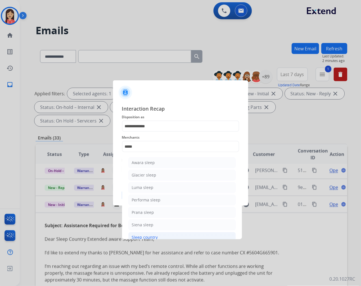
click at [145, 235] on div "Sleep country" at bounding box center [145, 237] width 26 height 6
type input "**********"
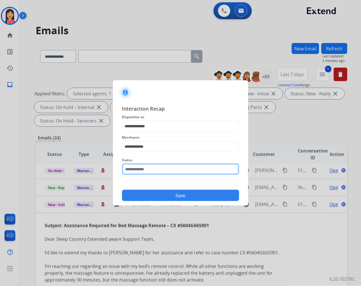
click at [165, 168] on input "text" at bounding box center [180, 168] width 117 height 11
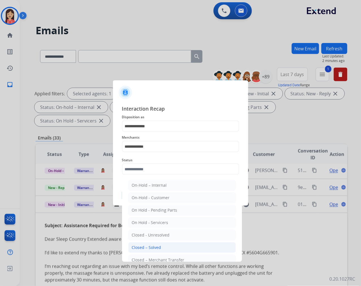
click at [165, 244] on li "Closed – Solved" at bounding box center [182, 247] width 108 height 11
type input "**********"
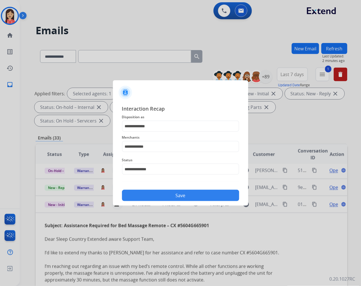
click at [175, 196] on button "Save" at bounding box center [180, 195] width 117 height 11
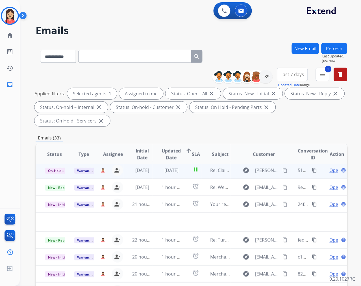
click at [150, 176] on td "[DATE]" at bounding box center [138, 170] width 29 height 17
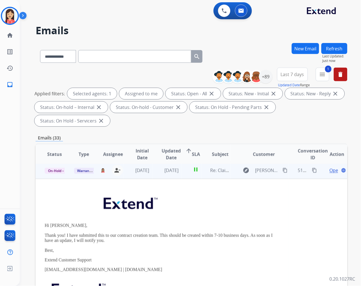
scroll to position [0, 0]
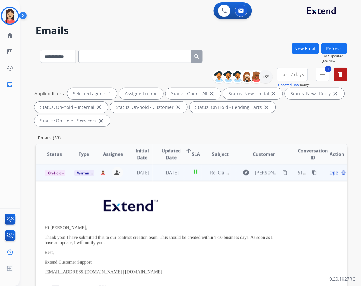
click at [330, 170] on span "Open" at bounding box center [336, 172] width 12 height 7
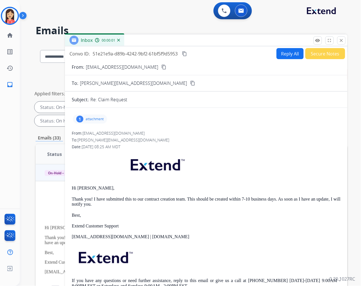
click at [283, 55] on button "Reply All" at bounding box center [290, 53] width 27 height 11
select select "**********"
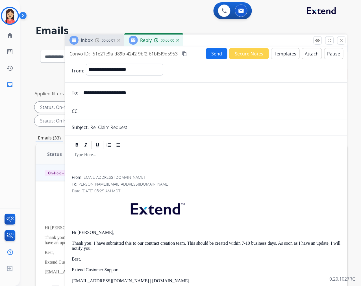
click at [283, 55] on button "Templates" at bounding box center [285, 53] width 29 height 11
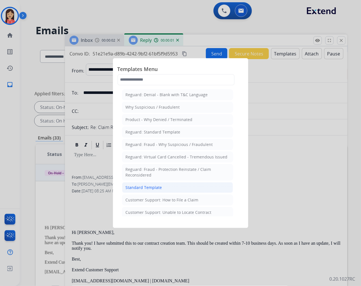
click at [140, 184] on li "Standard Template" at bounding box center [177, 187] width 111 height 11
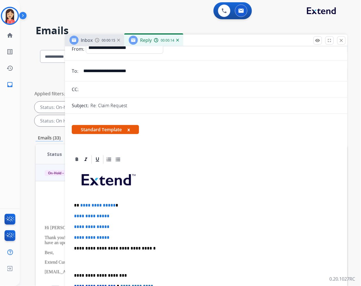
scroll to position [31, 0]
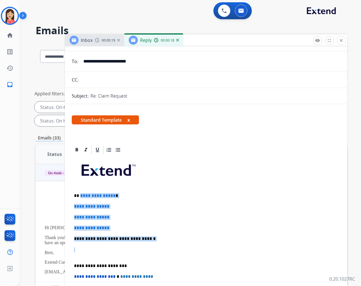
drag, startPoint x: 80, startPoint y: 195, endPoint x: 155, endPoint y: 241, distance: 87.8
click at [155, 241] on div "**********" at bounding box center [206, 252] width 269 height 194
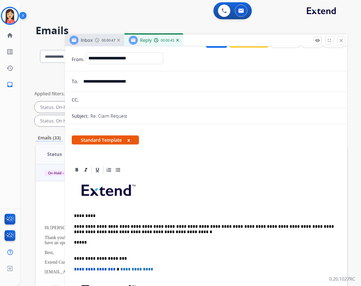
scroll to position [0, 0]
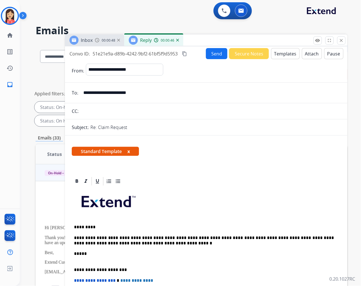
click at [206, 53] on button "Send" at bounding box center [216, 53] width 21 height 11
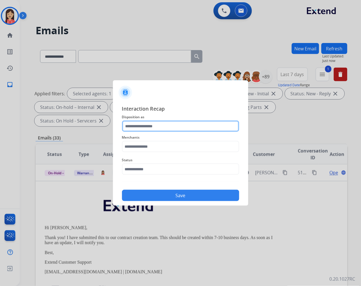
click at [135, 127] on input "text" at bounding box center [180, 125] width 117 height 11
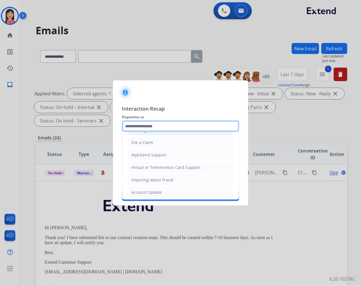
scroll to position [63, 0]
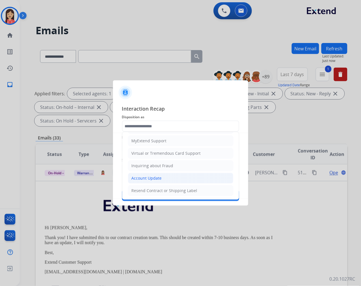
click at [157, 179] on div "Account Update" at bounding box center [147, 178] width 30 height 6
type input "**********"
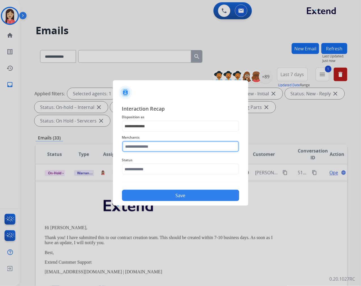
click at [159, 147] on input "text" at bounding box center [180, 146] width 117 height 11
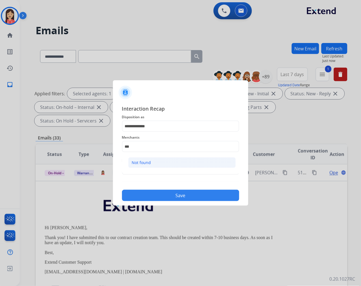
click at [151, 163] on li "Not found" at bounding box center [182, 162] width 108 height 11
type input "*********"
click at [150, 179] on div "**********" at bounding box center [180, 153] width 117 height 96
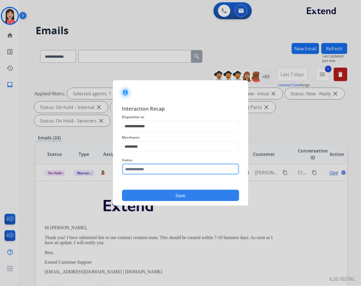
click at [155, 171] on input "text" at bounding box center [180, 168] width 117 height 11
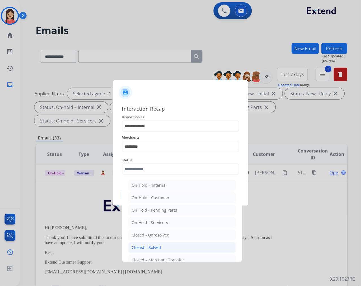
click at [153, 247] on div "Closed – Solved" at bounding box center [146, 247] width 29 height 6
type input "**********"
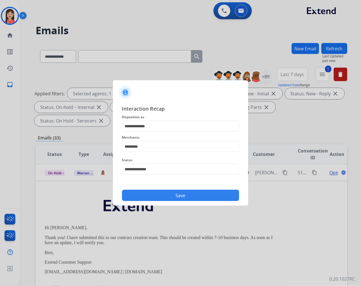
click at [181, 192] on button "Save" at bounding box center [180, 195] width 117 height 11
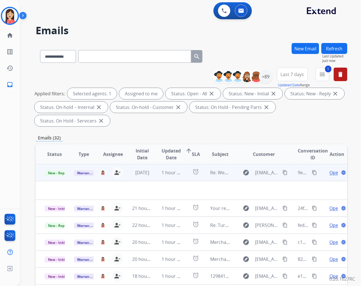
click at [157, 177] on td "1 hour ago" at bounding box center [167, 172] width 29 height 17
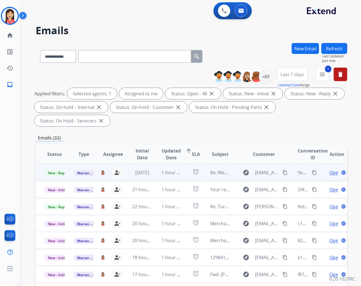
click at [312, 171] on mat-icon "content_copy" at bounding box center [314, 172] width 5 height 5
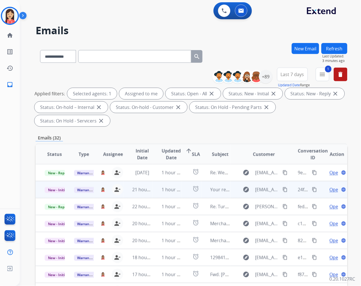
click at [153, 195] on td "1 hour ago" at bounding box center [167, 189] width 29 height 17
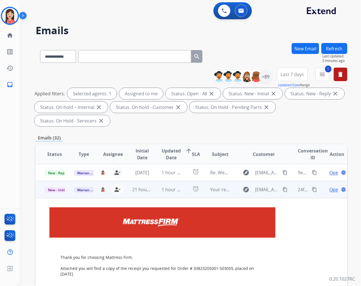
scroll to position [17, 0]
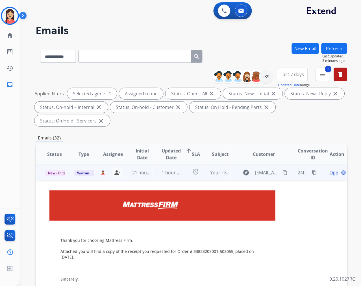
click at [330, 172] on span "Open" at bounding box center [336, 172] width 12 height 7
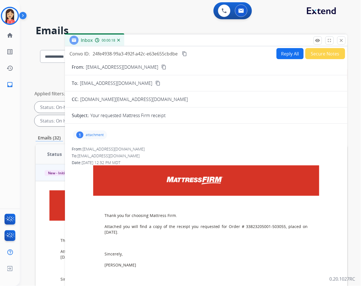
click at [291, 56] on button "Reply All" at bounding box center [290, 53] width 27 height 11
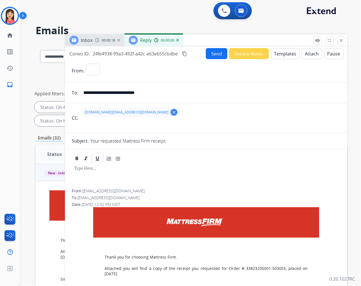
select select "**********"
click at [279, 55] on button "Templates" at bounding box center [285, 53] width 29 height 11
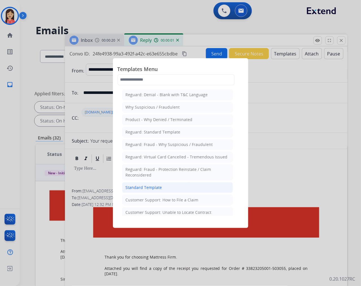
click at [136, 186] on div "Standard Template" at bounding box center [144, 188] width 36 height 6
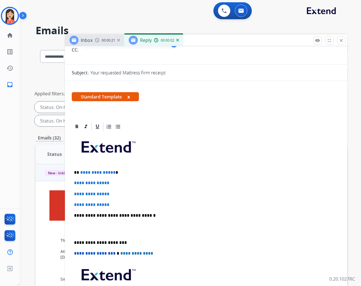
scroll to position [94, 0]
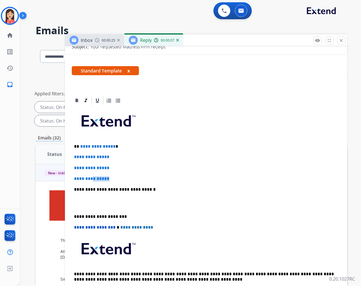
drag, startPoint x: 120, startPoint y: 178, endPoint x: 94, endPoint y: 171, distance: 26.5
click at [94, 171] on div "**********" at bounding box center [206, 203] width 269 height 194
click at [112, 180] on p "**********" at bounding box center [206, 178] width 265 height 5
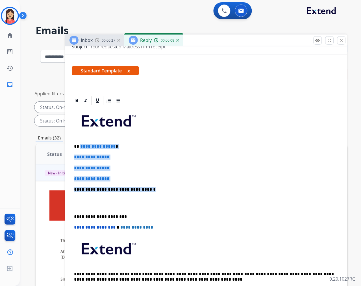
drag, startPoint x: 150, startPoint y: 188, endPoint x: 80, endPoint y: 145, distance: 82.2
click at [80, 145] on div "**********" at bounding box center [206, 203] width 269 height 194
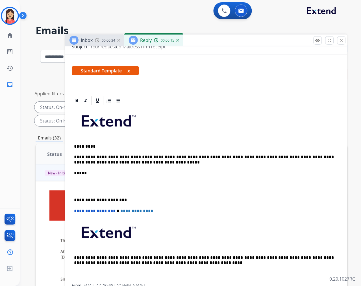
click at [101, 187] on p at bounding box center [206, 186] width 265 height 10
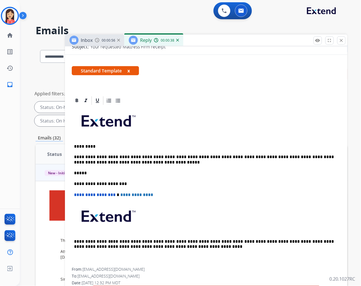
scroll to position [0, 0]
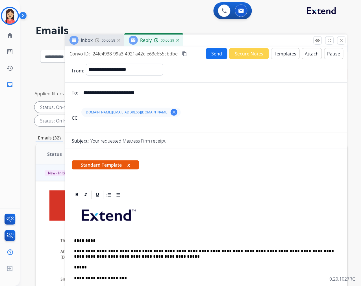
click at [209, 57] on button "Send" at bounding box center [216, 53] width 21 height 11
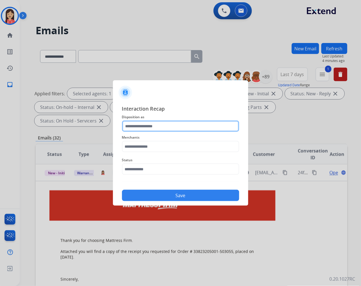
click at [170, 130] on input "text" at bounding box center [180, 125] width 117 height 11
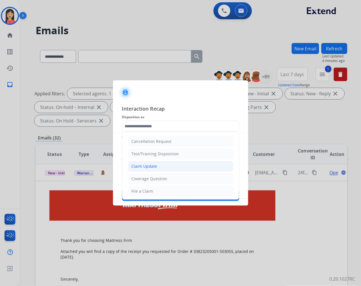
click at [157, 165] on li "Claim Update" at bounding box center [180, 166] width 105 height 11
type input "**********"
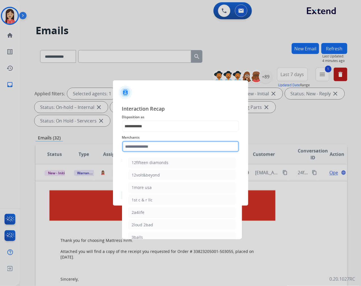
click at [157, 148] on input "text" at bounding box center [180, 146] width 117 height 11
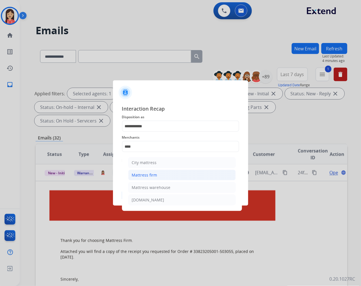
click at [154, 172] on li "Mattress firm" at bounding box center [182, 175] width 108 height 11
type input "**********"
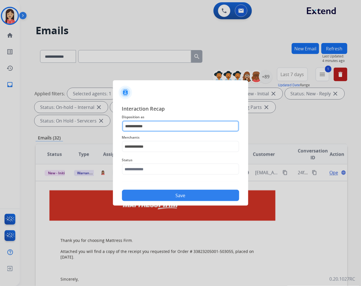
click at [155, 126] on input "**********" at bounding box center [180, 125] width 117 height 11
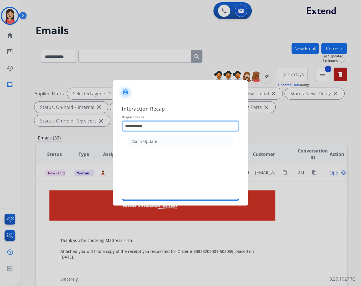
click at [155, 126] on input "**********" at bounding box center [180, 125] width 117 height 11
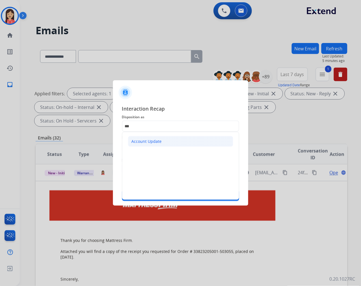
click at [146, 140] on div "Account Update" at bounding box center [147, 141] width 30 height 6
type input "**********"
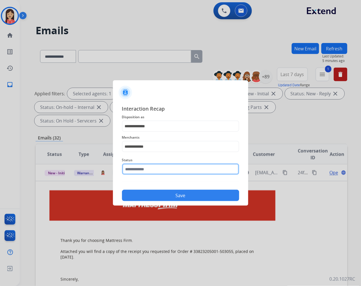
click at [159, 171] on input "text" at bounding box center [180, 168] width 117 height 11
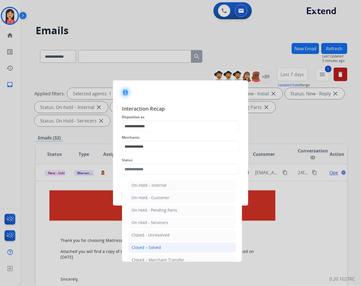
click at [152, 244] on li "Closed – Solved" at bounding box center [182, 247] width 108 height 11
type input "**********"
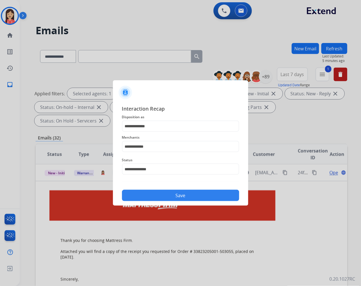
click at [167, 194] on button "Save" at bounding box center [180, 195] width 117 height 11
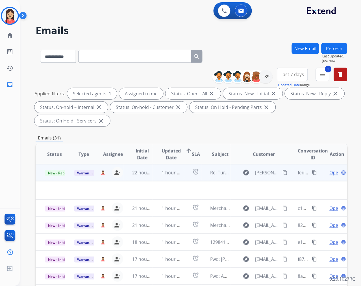
click at [184, 177] on td "alarm" at bounding box center [192, 172] width 20 height 17
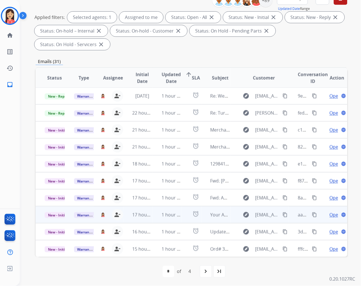
scroll to position [77, 0]
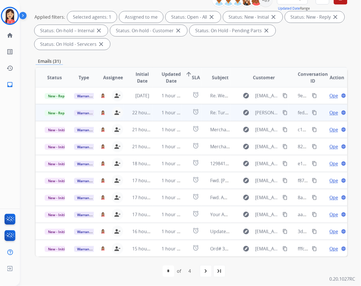
click at [154, 115] on td "1 hour ago" at bounding box center [167, 112] width 29 height 17
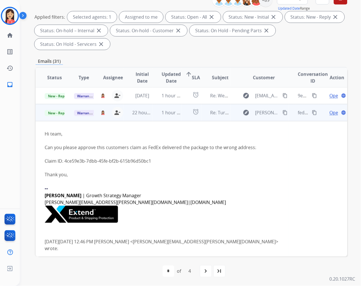
scroll to position [17, 0]
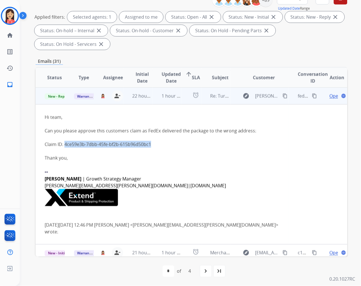
drag, startPoint x: 154, startPoint y: 143, endPoint x: 64, endPoint y: 145, distance: 89.6
click at [64, 145] on div "Claim ID: 4ce59e3b-7dbb-45fe-bf2b-615b96d50bc1" at bounding box center [162, 144] width 235 height 7
drag, startPoint x: 174, startPoint y: 168, endPoint x: 175, endPoint y: 164, distance: 3.8
click at [174, 168] on p "--" at bounding box center [162, 171] width 235 height 7
click at [312, 94] on mat-icon "content_copy" at bounding box center [314, 95] width 5 height 5
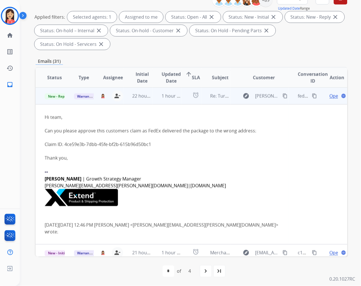
click at [187, 187] on p "deven.herbine@extend.com | www.extend.com" at bounding box center [162, 185] width 235 height 7
click at [330, 98] on span "Open" at bounding box center [336, 95] width 12 height 7
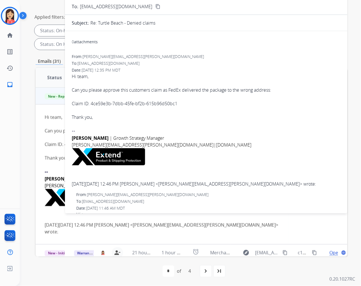
scroll to position [0, 0]
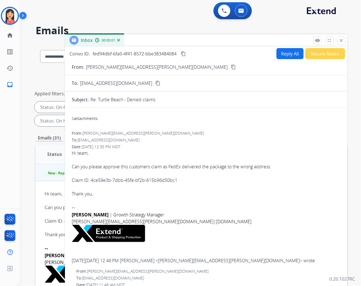
click at [285, 56] on button "Reply All" at bounding box center [290, 53] width 27 height 11
select select "**********"
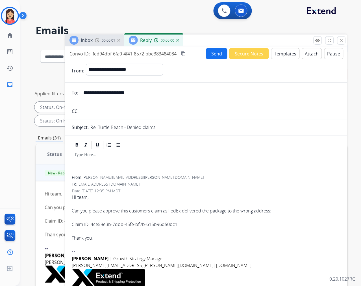
click at [285, 56] on button "Templates" at bounding box center [285, 53] width 29 height 11
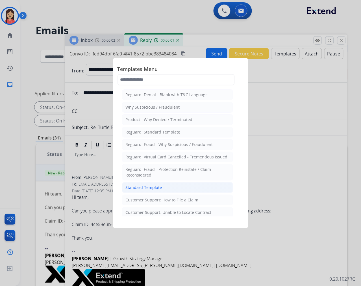
click at [139, 185] on div "Standard Template" at bounding box center [144, 188] width 36 height 6
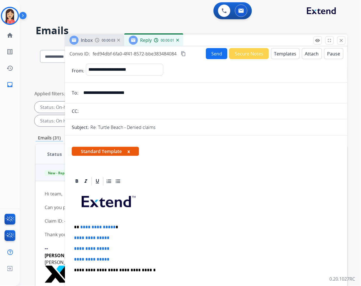
scroll to position [63, 0]
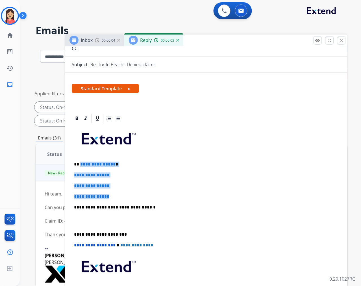
drag, startPoint x: 79, startPoint y: 166, endPoint x: 135, endPoint y: 196, distance: 63.6
click at [135, 196] on div "**********" at bounding box center [206, 221] width 269 height 194
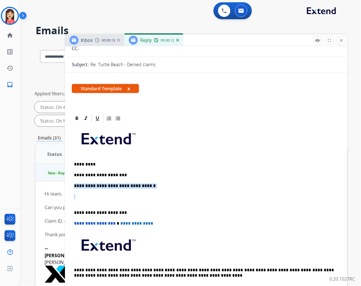
drag, startPoint x: 135, startPoint y: 196, endPoint x: 66, endPoint y: 181, distance: 70.6
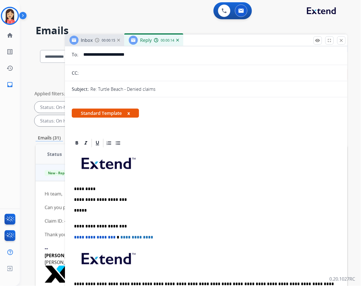
scroll to position [0, 0]
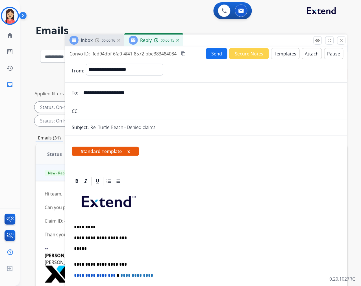
click at [209, 54] on button "Send" at bounding box center [216, 53] width 21 height 11
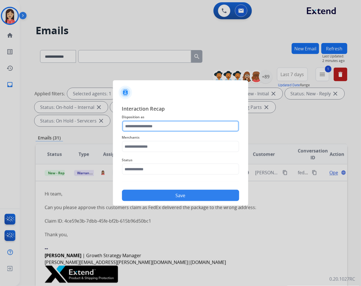
click at [166, 129] on input "text" at bounding box center [180, 125] width 117 height 11
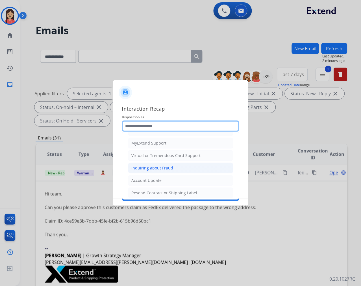
scroll to position [63, 0]
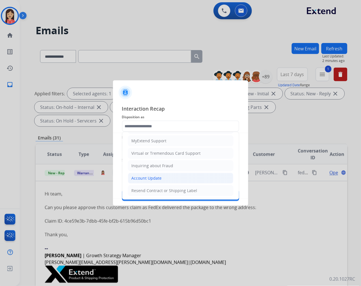
click at [148, 175] on li "Account Update" at bounding box center [180, 178] width 105 height 11
type input "**********"
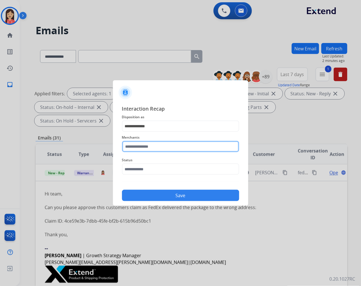
click at [150, 148] on input "text" at bounding box center [180, 146] width 117 height 11
type input "*"
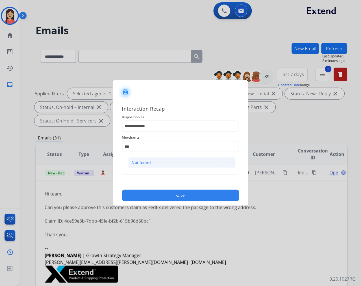
click at [141, 162] on div "Not found" at bounding box center [141, 163] width 19 height 6
type input "*********"
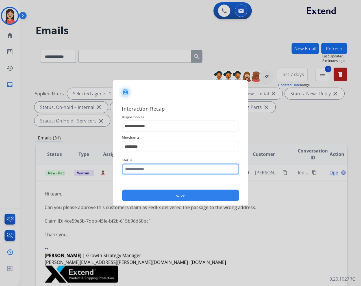
click at [131, 167] on input "text" at bounding box center [180, 168] width 117 height 11
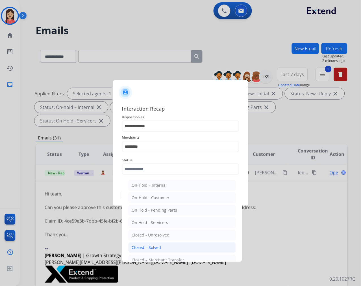
click at [149, 249] on div "Closed – Solved" at bounding box center [146, 247] width 29 height 6
type input "**********"
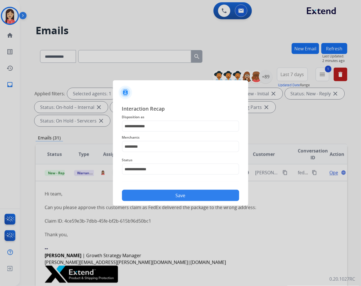
click at [173, 196] on button "Save" at bounding box center [180, 195] width 117 height 11
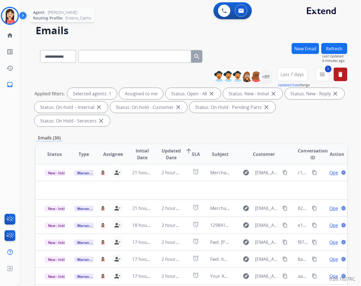
click at [17, 13] on img at bounding box center [10, 16] width 16 height 16
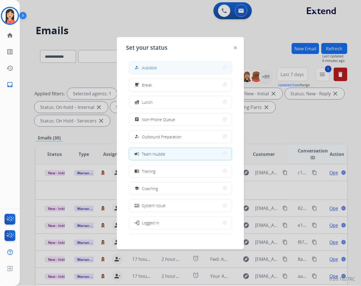
click at [194, 68] on button "how_to_reg Available" at bounding box center [180, 68] width 103 height 12
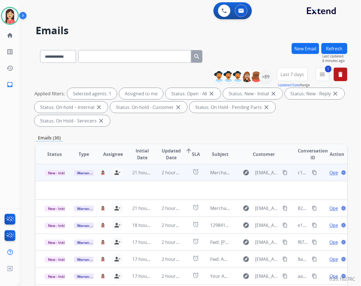
click at [185, 179] on td "alarm" at bounding box center [192, 172] width 20 height 17
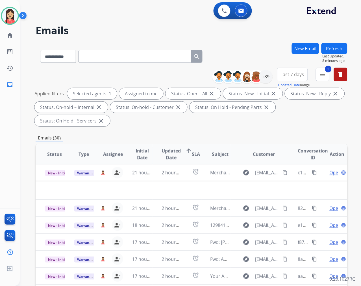
scroll to position [0, 0]
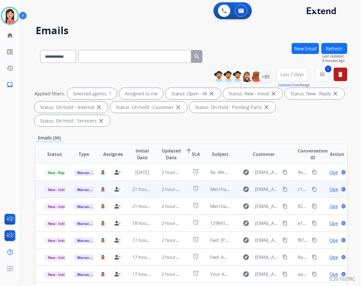
click at [185, 189] on td "alarm" at bounding box center [192, 189] width 20 height 17
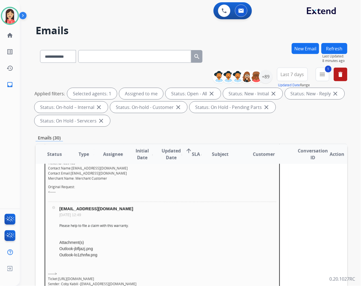
scroll to position [111, 0]
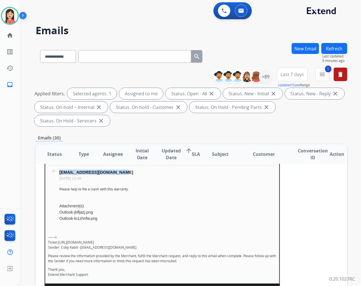
drag, startPoint x: 126, startPoint y: 170, endPoint x: 59, endPoint y: 172, distance: 67.3
click at [59, 172] on p "patriciacook1212@gmail.com" at bounding box center [167, 172] width 217 height 5
click at [181, 198] on td "patriciacook1212@gmail.com Aug 7, 2025, 12:49 Please help to file a claim with …" at bounding box center [167, 198] width 217 height 56
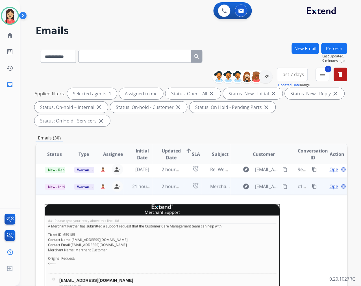
scroll to position [0, 0]
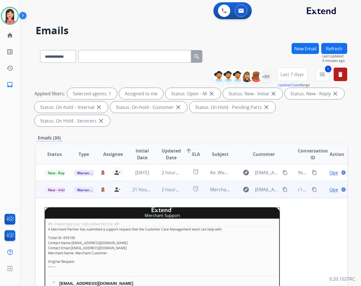
click at [330, 190] on span "Open" at bounding box center [336, 189] width 12 height 7
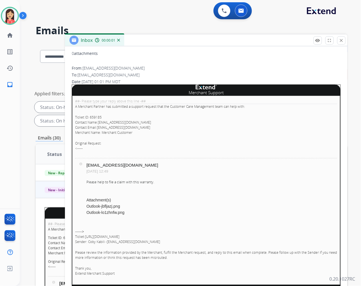
scroll to position [77, 0]
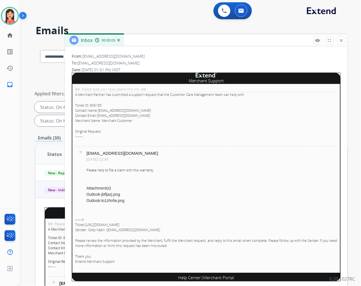
click at [119, 193] on link "Outlook-jbfljazj.png" at bounding box center [103, 194] width 34 height 5
click at [107, 200] on link "Outlook-lo1zhnfw.png" at bounding box center [105, 200] width 38 height 5
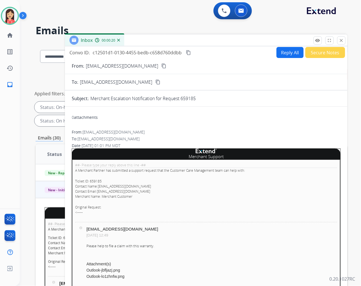
scroll to position [0, 0]
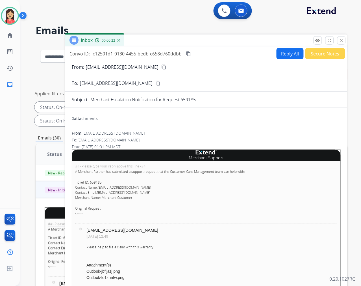
click at [289, 55] on button "Reply All" at bounding box center [290, 53] width 27 height 11
select select "**********"
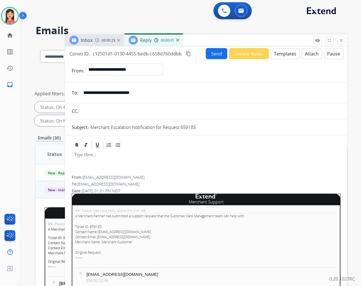
drag, startPoint x: 159, startPoint y: 94, endPoint x: 64, endPoint y: 90, distance: 95.0
click at [64, 90] on div "**********" at bounding box center [192, 202] width 312 height 319
paste input "email"
type input "**********"
click at [287, 59] on form "**********" at bounding box center [206, 235] width 283 height 352
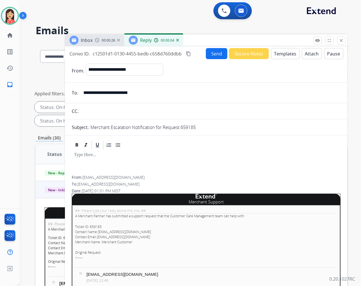
click at [283, 57] on button "Templates" at bounding box center [285, 53] width 29 height 11
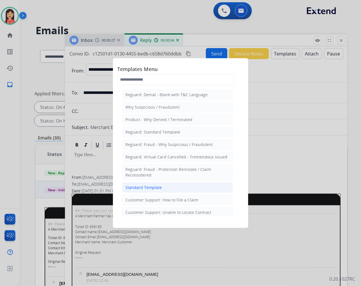
click at [133, 191] on li "Standard Template" at bounding box center [177, 187] width 111 height 11
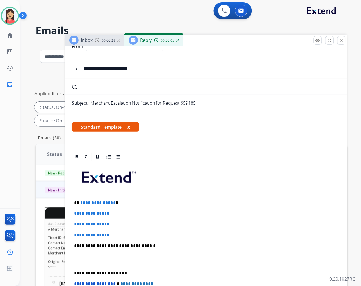
scroll to position [31, 0]
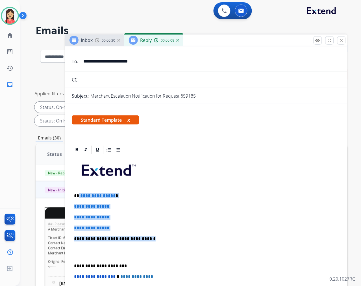
drag, startPoint x: 78, startPoint y: 193, endPoint x: 148, endPoint y: 240, distance: 84.2
click at [148, 240] on div "**********" at bounding box center [206, 252] width 269 height 194
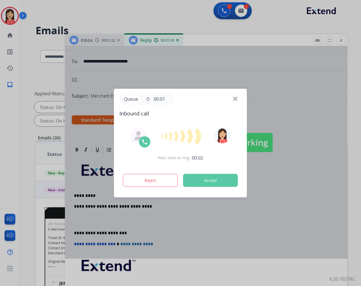
click at [218, 179] on button "Accept" at bounding box center [210, 180] width 55 height 13
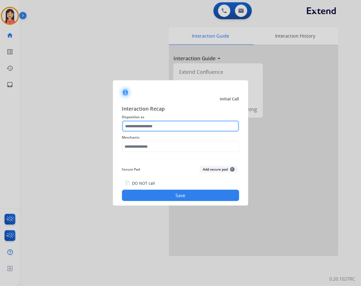
click at [157, 122] on input "text" at bounding box center [180, 125] width 117 height 11
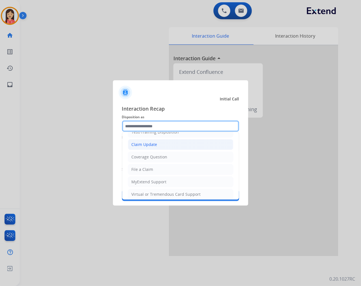
scroll to position [31, 0]
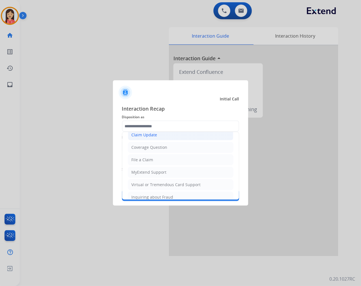
click at [159, 137] on li "Claim Update" at bounding box center [180, 134] width 105 height 11
type input "**********"
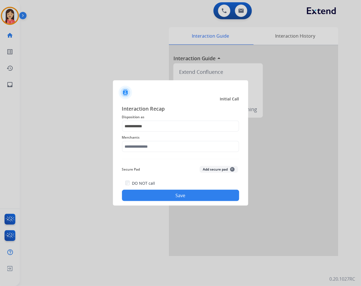
click at [156, 139] on span "Merchants" at bounding box center [180, 137] width 117 height 7
click at [155, 146] on input "text" at bounding box center [180, 146] width 117 height 11
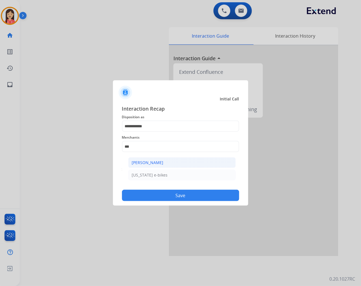
click at [153, 160] on div "[PERSON_NAME]" at bounding box center [148, 163] width 32 height 6
type input "**********"
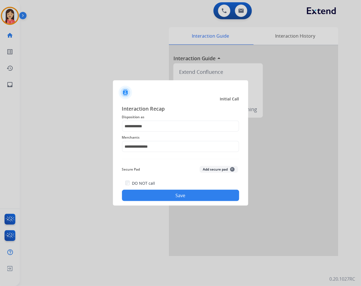
click at [157, 194] on button "Save" at bounding box center [180, 195] width 117 height 11
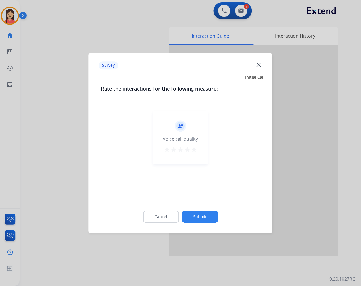
click at [194, 152] on mat-icon "star" at bounding box center [194, 149] width 7 height 7
click at [209, 215] on button "Submit" at bounding box center [200, 217] width 36 height 12
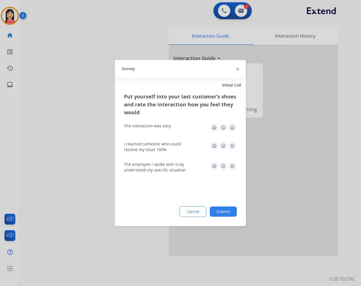
drag, startPoint x: 231, startPoint y: 128, endPoint x: 232, endPoint y: 143, distance: 14.7
click at [231, 129] on img at bounding box center [232, 127] width 9 height 9
click at [232, 144] on img at bounding box center [232, 145] width 9 height 9
click at [233, 162] on img at bounding box center [232, 165] width 9 height 9
click at [233, 210] on button "Submit" at bounding box center [223, 211] width 27 height 10
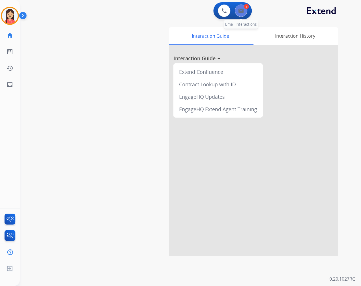
click at [244, 15] on button at bounding box center [241, 11] width 12 height 12
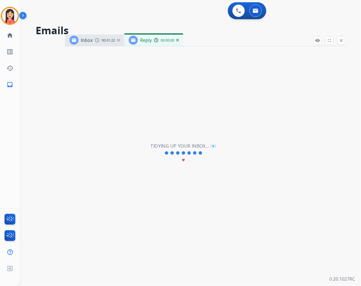
select select "**********"
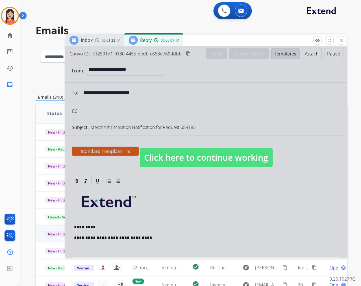
click at [200, 192] on div at bounding box center [206, 151] width 283 height 211
type input "**********"
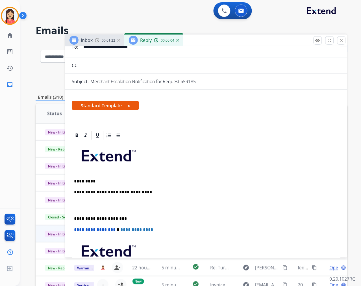
scroll to position [63, 0]
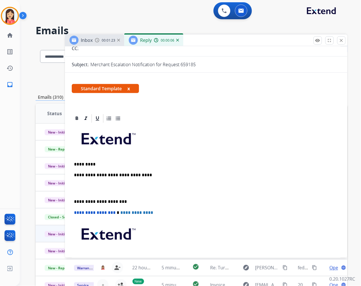
click at [142, 174] on p "**********" at bounding box center [204, 174] width 260 height 5
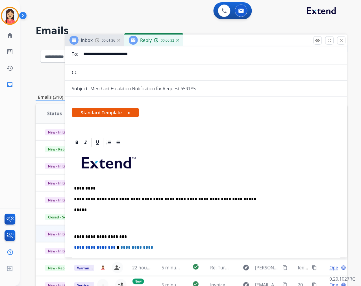
scroll to position [0, 0]
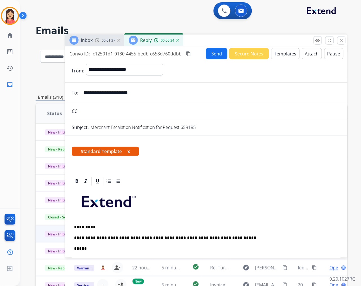
click at [215, 53] on button "Send" at bounding box center [216, 53] width 21 height 11
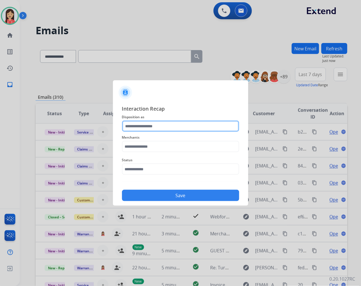
click at [172, 123] on input "text" at bounding box center [180, 125] width 117 height 11
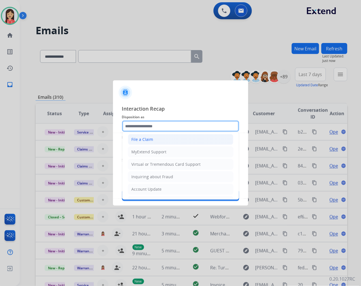
scroll to position [63, 0]
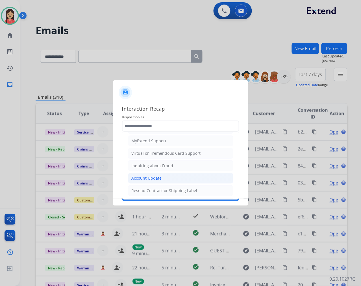
click at [148, 178] on div "Account Update" at bounding box center [147, 178] width 30 height 6
type input "**********"
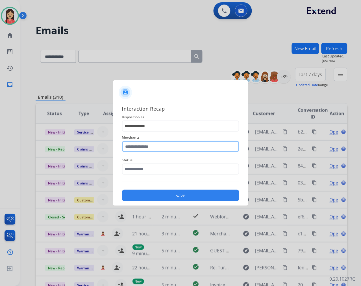
click at [162, 148] on input "text" at bounding box center [180, 146] width 117 height 11
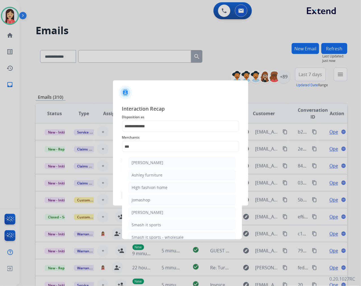
drag, startPoint x: 152, startPoint y: 173, endPoint x: 154, endPoint y: 171, distance: 3.0
click at [152, 173] on div "Ashley furniture" at bounding box center [147, 175] width 31 height 6
type input "**********"
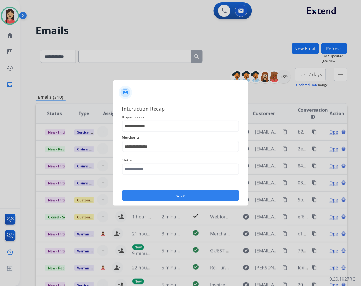
click at [159, 163] on span "Status" at bounding box center [180, 160] width 117 height 7
click at [156, 168] on input "text" at bounding box center [180, 168] width 117 height 11
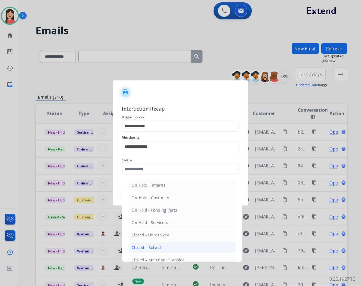
click at [156, 249] on div "Closed – Solved" at bounding box center [146, 247] width 29 height 6
type input "**********"
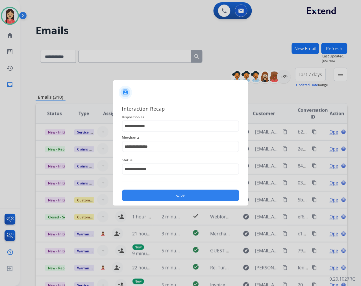
click at [170, 207] on div at bounding box center [180, 143] width 361 height 286
click at [175, 199] on button "Save" at bounding box center [180, 195] width 117 height 11
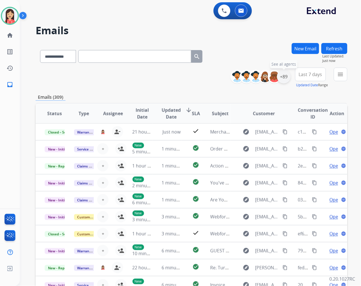
click at [288, 79] on div "+89" at bounding box center [284, 77] width 14 height 14
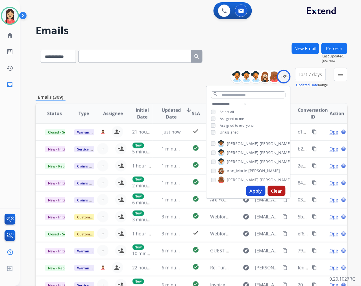
click at [228, 133] on span "Unassigned" at bounding box center [229, 132] width 19 height 5
click at [250, 191] on button "Apply" at bounding box center [255, 191] width 19 height 10
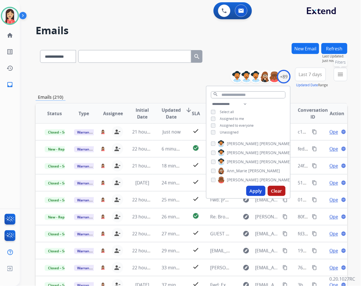
click at [314, 73] on span "Last 7 days" at bounding box center [310, 74] width 23 height 2
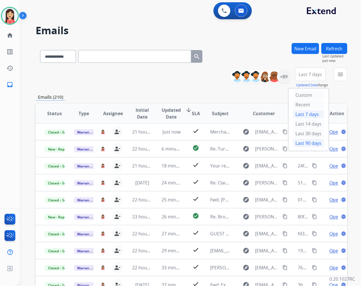
click at [304, 142] on div "Last 90 days" at bounding box center [308, 143] width 31 height 8
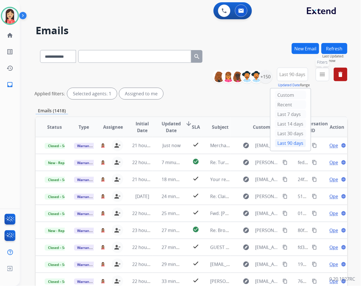
click at [326, 79] on button "menu Filters" at bounding box center [323, 75] width 14 height 14
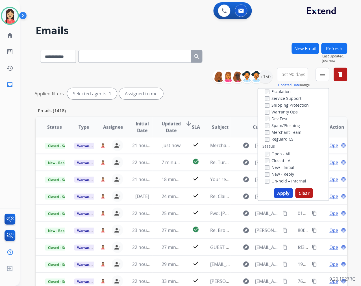
scroll to position [31, 0]
drag, startPoint x: 279, startPoint y: 191, endPoint x: 275, endPoint y: 192, distance: 3.7
click at [278, 191] on button "Apply" at bounding box center [283, 193] width 19 height 10
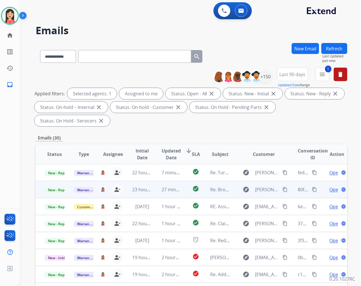
click at [156, 194] on td "27 minutes ago" at bounding box center [167, 189] width 29 height 17
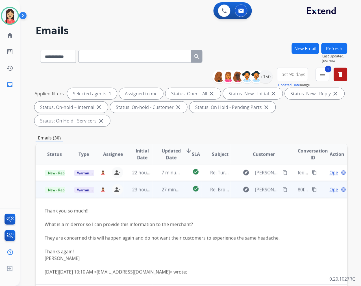
scroll to position [17, 0]
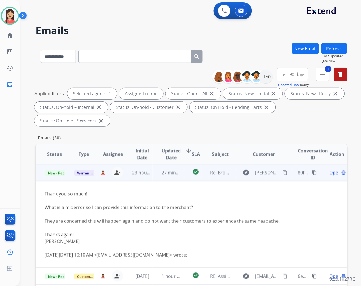
click at [330, 173] on span "Open" at bounding box center [336, 172] width 12 height 7
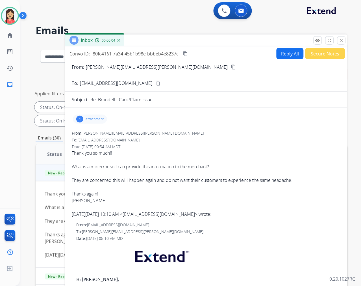
click at [284, 56] on button "Reply All" at bounding box center [290, 53] width 27 height 11
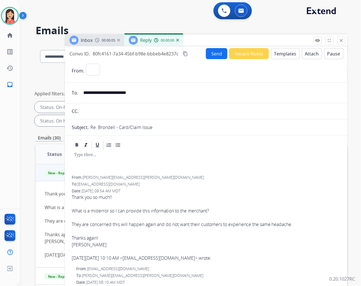
select select "**********"
click at [283, 56] on button "Templates" at bounding box center [285, 53] width 29 height 11
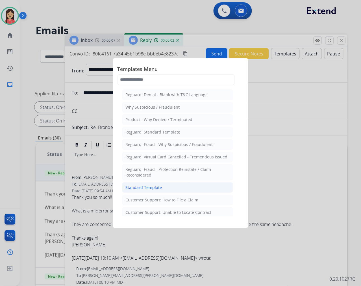
click at [147, 188] on div "Standard Template" at bounding box center [144, 188] width 36 height 6
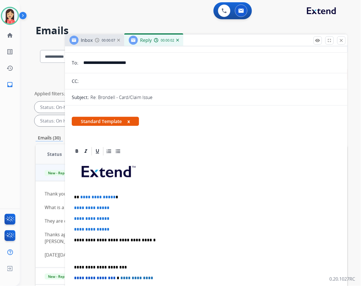
scroll to position [63, 0]
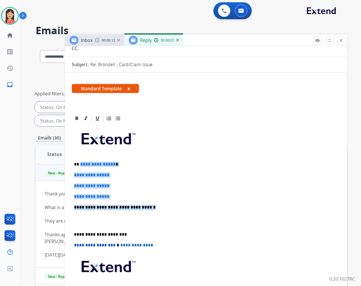
drag, startPoint x: 80, startPoint y: 163, endPoint x: 155, endPoint y: 204, distance: 85.1
click at [155, 204] on div "**********" at bounding box center [206, 221] width 269 height 194
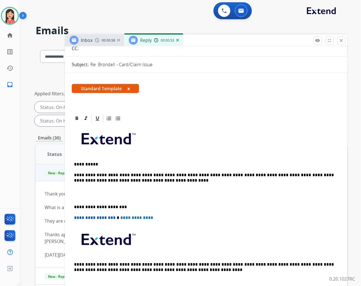
click at [132, 180] on p "**********" at bounding box center [204, 177] width 260 height 10
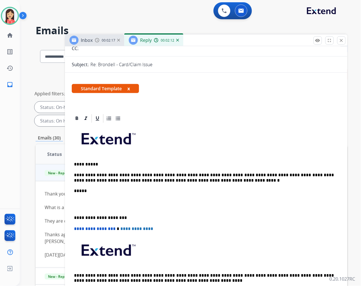
click at [122, 203] on p at bounding box center [206, 204] width 265 height 10
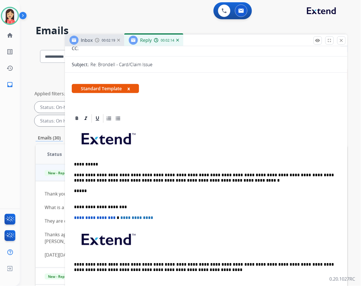
click at [108, 197] on p "*****" at bounding box center [204, 194] width 260 height 10
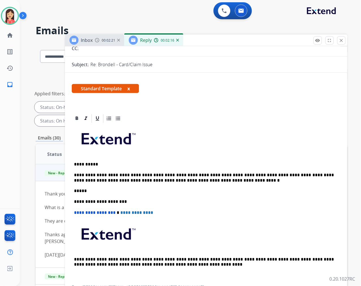
click at [193, 178] on p "**********" at bounding box center [204, 177] width 260 height 10
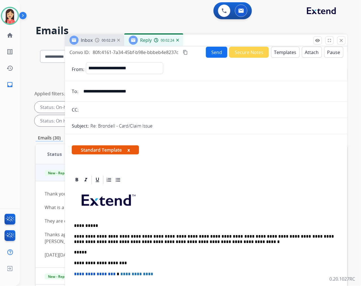
scroll to position [0, 0]
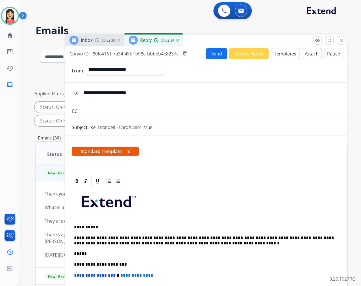
click at [217, 55] on button "Send" at bounding box center [216, 53] width 21 height 11
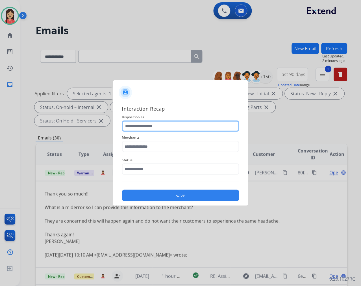
click at [148, 124] on input "text" at bounding box center [180, 125] width 117 height 11
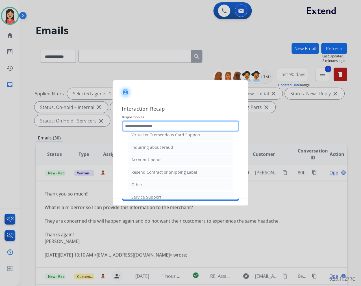
scroll to position [88, 0]
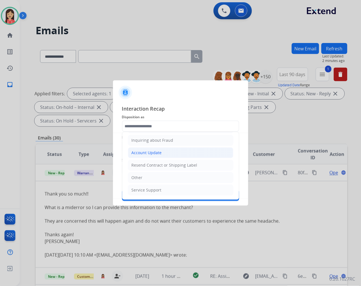
click at [147, 150] on div "Account Update" at bounding box center [147, 153] width 30 height 6
type input "**********"
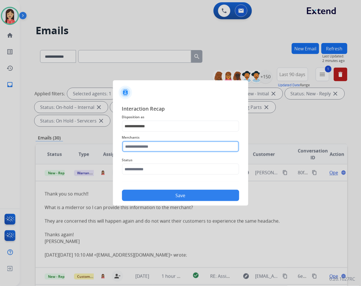
click at [147, 150] on input "text" at bounding box center [180, 146] width 117 height 11
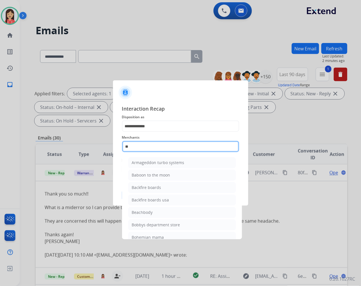
type input "*"
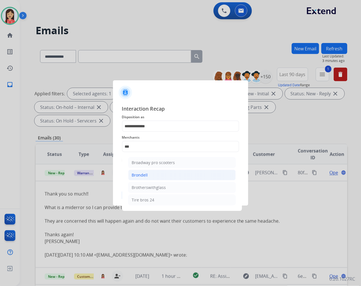
click at [137, 170] on li "Brondell" at bounding box center [182, 175] width 108 height 11
type input "********"
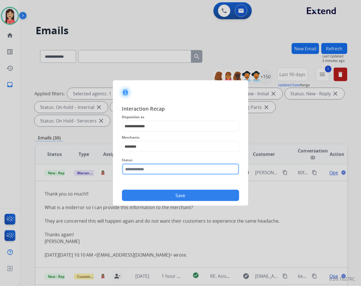
click at [146, 169] on input "text" at bounding box center [180, 168] width 117 height 11
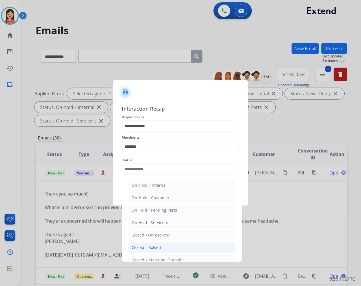
click at [151, 245] on div "Closed – Solved" at bounding box center [146, 247] width 29 height 6
type input "**********"
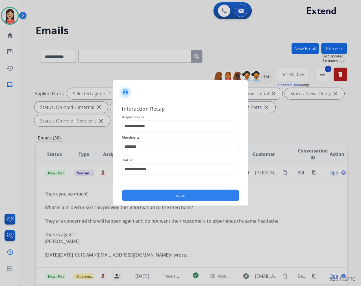
click at [169, 196] on button "Save" at bounding box center [180, 195] width 117 height 11
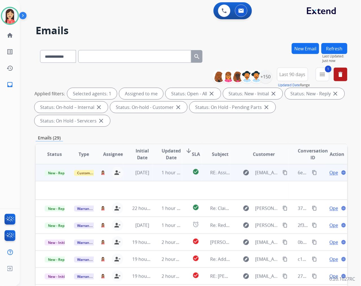
click at [153, 177] on td "1 hour ago" at bounding box center [167, 172] width 29 height 17
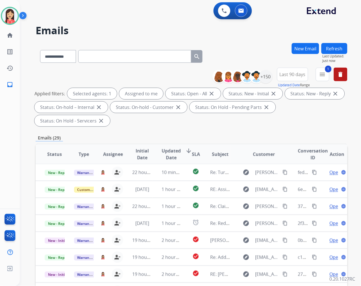
click at [168, 156] on span "Updated Date" at bounding box center [171, 154] width 19 height 14
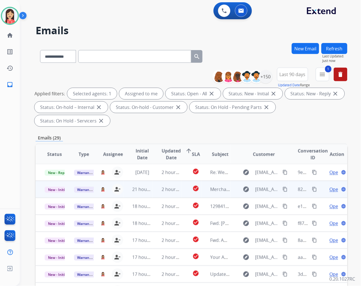
click at [158, 193] on td "2 hours ago" at bounding box center [167, 189] width 29 height 17
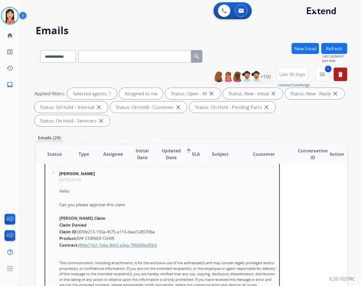
scroll to position [111, 0]
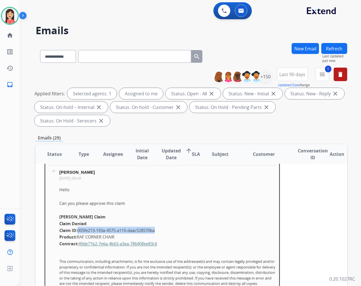
drag, startPoint x: 157, startPoint y: 229, endPoint x: 78, endPoint y: 227, distance: 78.9
click at [78, 227] on span "005fe213-193a-4575-a110-daac528570ba" at bounding box center [115, 230] width 77 height 6
click at [227, 225] on p "Claim Denied" at bounding box center [167, 223] width 217 height 7
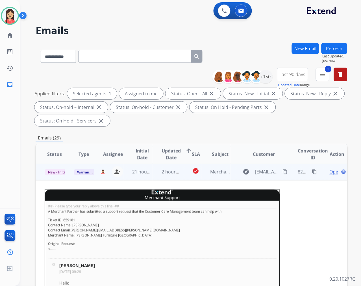
scroll to position [17, 0]
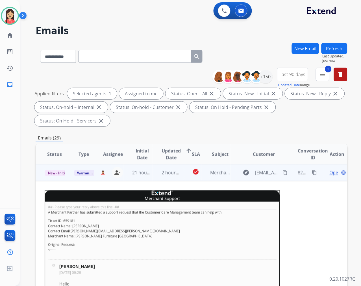
click at [330, 172] on span "Open" at bounding box center [336, 172] width 12 height 7
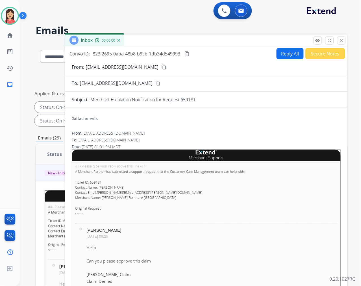
click at [282, 55] on button "Reply All" at bounding box center [290, 53] width 27 height 11
select select "**********"
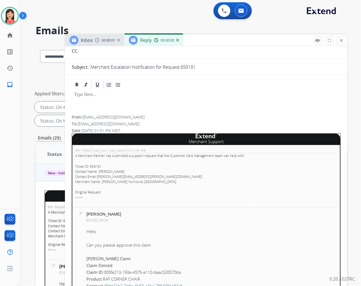
scroll to position [63, 0]
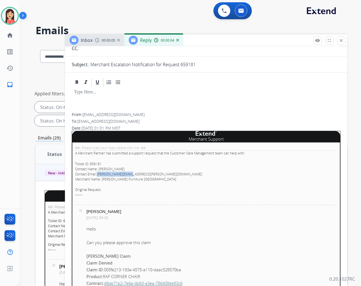
drag, startPoint x: 131, startPoint y: 173, endPoint x: 98, endPoint y: 175, distance: 32.8
click at [98, 175] on p "Ticket ID: 659181 Contact Name: Krystle Antonchuk Contact Email: krystle@dufres…" at bounding box center [206, 171] width 262 height 20
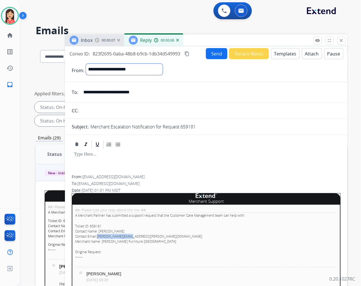
click at [146, 71] on select "**********" at bounding box center [124, 69] width 77 height 11
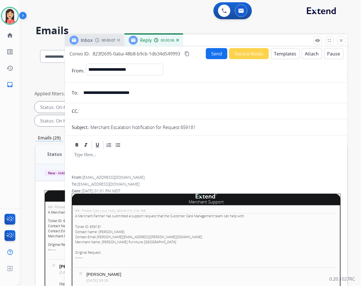
click at [165, 88] on input "**********" at bounding box center [210, 92] width 261 height 11
paste input "email"
type input "**********"
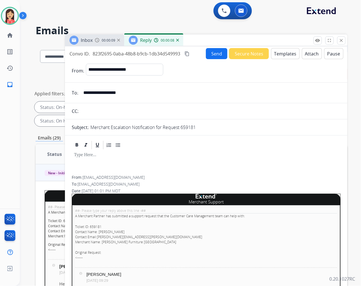
click at [262, 142] on div at bounding box center [206, 145] width 269 height 10
click at [208, 165] on div at bounding box center [206, 162] width 269 height 25
click at [339, 41] on button "close Close" at bounding box center [341, 40] width 8 height 8
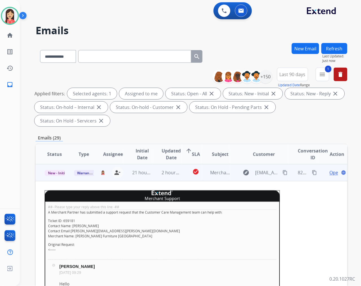
click at [330, 174] on span "Open" at bounding box center [336, 172] width 12 height 7
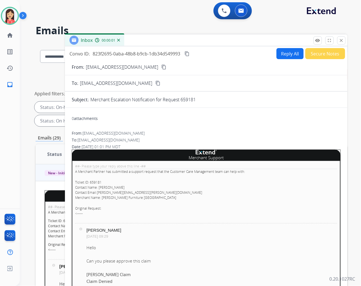
click at [316, 57] on button "Secure Notes" at bounding box center [326, 53] width 40 height 11
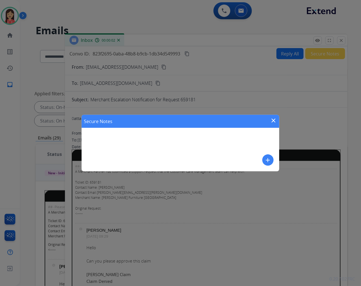
click at [262, 161] on div "Secure Notes close add" at bounding box center [181, 143] width 198 height 57
click at [265, 159] on button "add" at bounding box center [268, 159] width 11 height 11
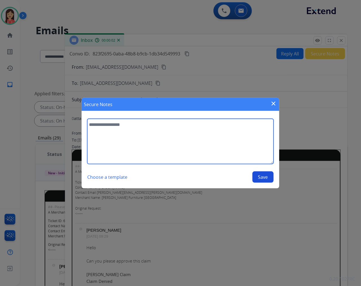
click at [197, 150] on textarea at bounding box center [180, 141] width 187 height 45
type textarea "**********"
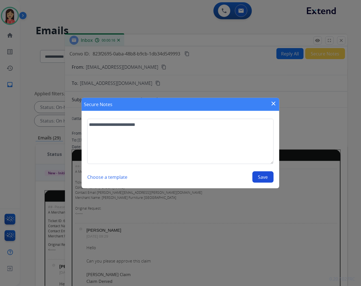
click at [262, 182] on section "**********" at bounding box center [181, 150] width 198 height 75
click at [265, 176] on button "Save" at bounding box center [263, 176] width 21 height 11
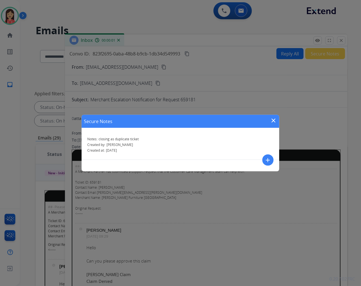
click at [276, 120] on mat-icon "close" at bounding box center [273, 120] width 7 height 7
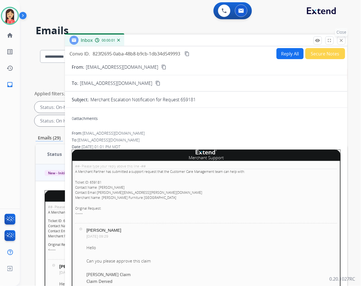
click at [343, 37] on button "close Close" at bounding box center [341, 40] width 8 height 8
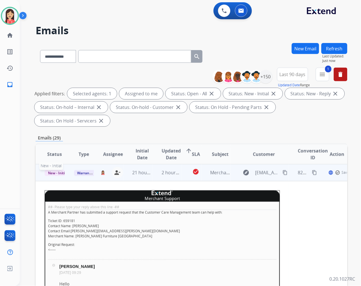
click at [51, 172] on span "New - Initial" at bounding box center [58, 173] width 26 height 6
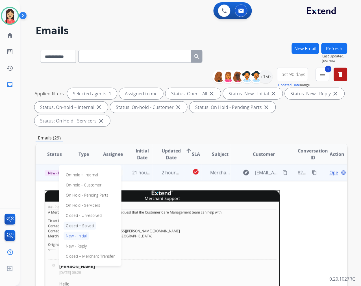
click at [82, 224] on p "Closed – Solved" at bounding box center [80, 226] width 33 height 8
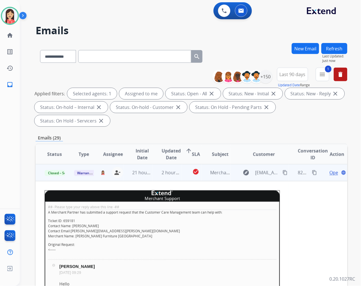
click at [150, 178] on td "21 hours ago" at bounding box center [138, 172] width 29 height 17
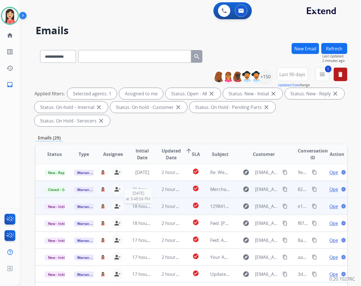
click at [150, 209] on div "18 hours ago" at bounding box center [143, 206] width 20 height 7
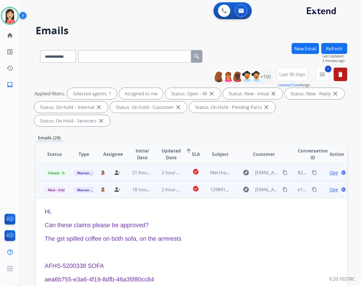
scroll to position [34, 0]
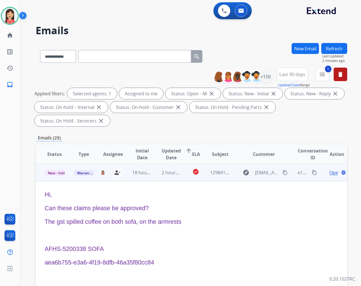
click at [330, 170] on span "Open" at bounding box center [336, 172] width 12 height 7
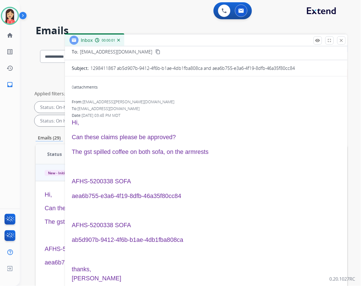
scroll to position [34, 0]
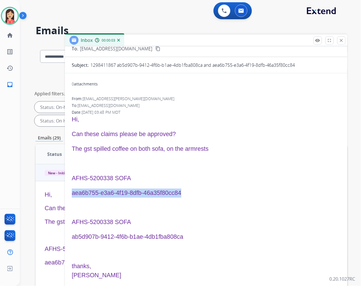
drag, startPoint x: 180, startPoint y: 193, endPoint x: 72, endPoint y: 194, distance: 107.7
click at [72, 194] on p "aea6b755-e3a6-4f19-8dfb-46a35f80cc84" at bounding box center [206, 193] width 269 height 9
click at [164, 10] on div "0 Voice Interactions 0 Email Interactions" at bounding box center [187, 11] width 321 height 18
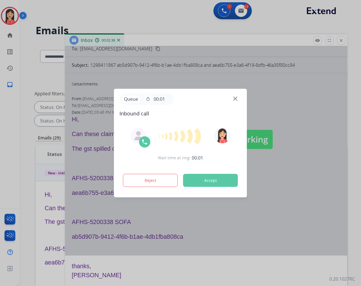
click at [218, 182] on button "Accept" at bounding box center [210, 180] width 55 height 13
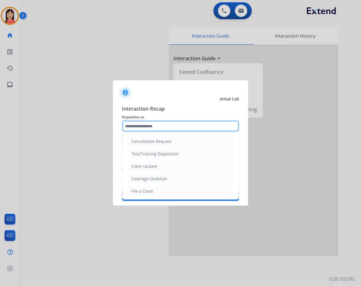
click at [177, 127] on input "text" at bounding box center [180, 125] width 117 height 11
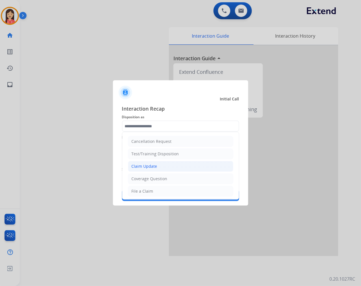
click at [149, 167] on div "Claim Update" at bounding box center [145, 166] width 26 height 6
type input "**********"
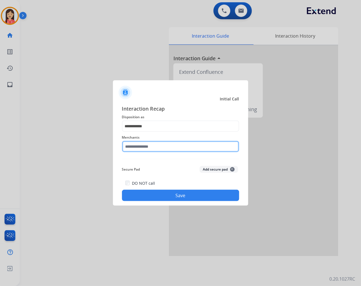
click at [157, 144] on input "text" at bounding box center [180, 146] width 117 height 11
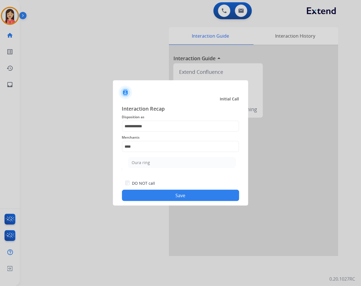
click at [160, 161] on li "Oura ring" at bounding box center [182, 162] width 108 height 11
type input "*********"
click at [164, 189] on div "DO NOT call Save" at bounding box center [180, 189] width 117 height 21
click at [170, 196] on button "Save" at bounding box center [180, 195] width 117 height 11
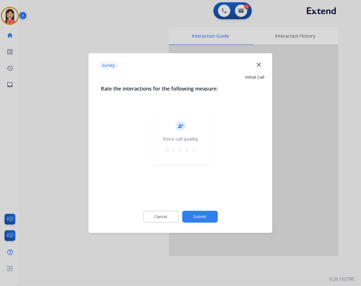
click at [196, 151] on mat-icon "star" at bounding box center [194, 149] width 7 height 7
click at [208, 216] on button "Submit" at bounding box center [200, 217] width 36 height 12
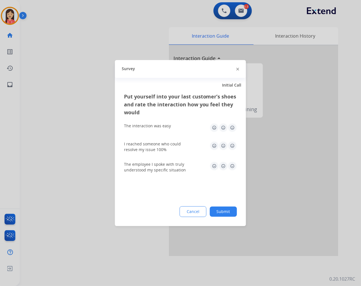
click at [233, 131] on img at bounding box center [232, 127] width 9 height 9
click at [232, 142] on img at bounding box center [232, 145] width 9 height 9
click at [232, 162] on img at bounding box center [232, 165] width 9 height 9
click at [227, 214] on button "Submit" at bounding box center [223, 211] width 27 height 10
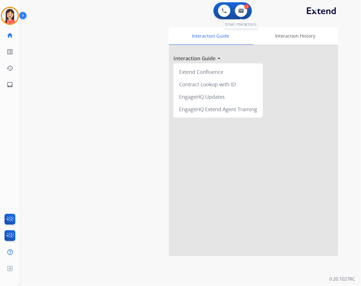
click at [247, 15] on div "0.5 Email Interactions" at bounding box center [241, 11] width 17 height 12
click at [243, 14] on button at bounding box center [241, 11] width 12 height 12
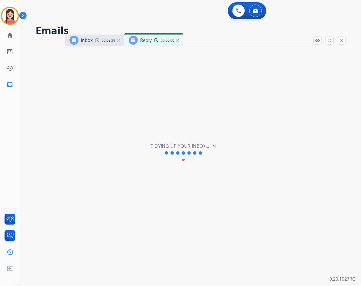
select select "**********"
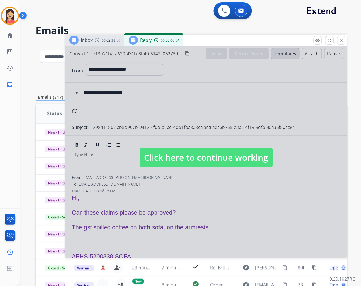
click at [130, 190] on div at bounding box center [206, 151] width 283 height 211
select select
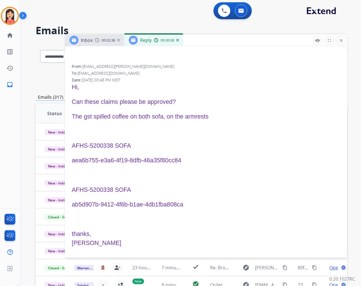
scroll to position [111, 0]
drag, startPoint x: 185, startPoint y: 204, endPoint x: 72, endPoint y: 201, distance: 113.4
click at [72, 201] on p "ab5d907b-9412-4f6b-b1ae-4db1fba808ca" at bounding box center [206, 204] width 269 height 9
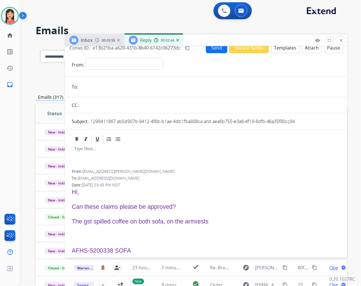
scroll to position [0, 0]
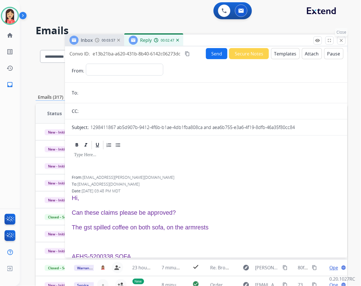
click at [340, 41] on mat-icon "close" at bounding box center [341, 40] width 5 height 5
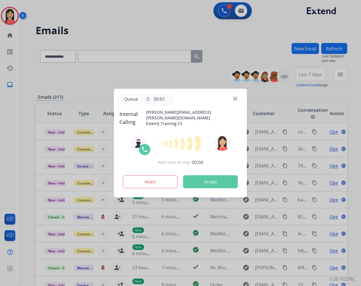
click at [220, 179] on button "Accept" at bounding box center [210, 181] width 55 height 13
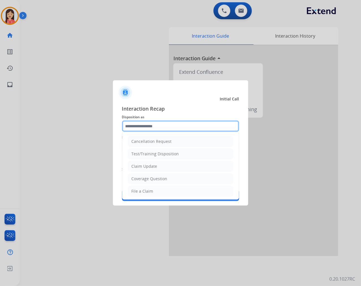
click at [159, 131] on div "Cancellation Request Test/Training Disposition Claim Update Coverage Question F…" at bounding box center [180, 125] width 117 height 11
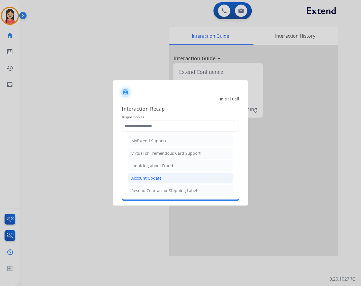
click at [155, 177] on div "Account Update" at bounding box center [147, 178] width 30 height 6
type input "**********"
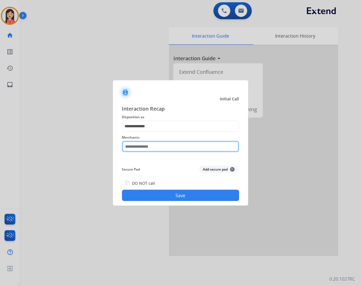
click at [163, 144] on input "text" at bounding box center [180, 146] width 117 height 11
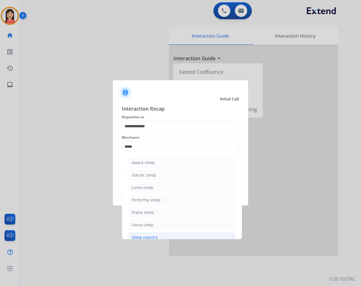
click at [142, 235] on div "Sleep country" at bounding box center [145, 237] width 26 height 6
type input "**********"
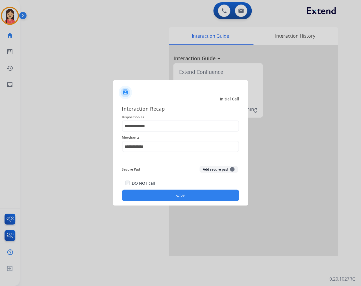
click at [158, 196] on button "Save" at bounding box center [180, 195] width 117 height 11
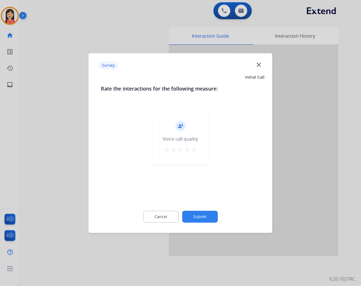
click at [194, 146] on mat-icon "star" at bounding box center [194, 149] width 7 height 7
click at [201, 214] on button "Submit" at bounding box center [200, 217] width 36 height 12
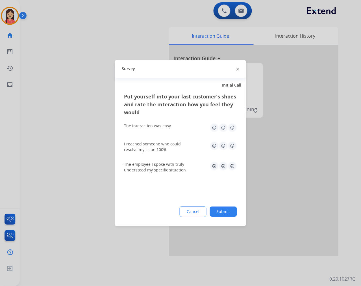
click at [233, 127] on img at bounding box center [232, 127] width 9 height 9
click at [232, 145] on img at bounding box center [232, 145] width 9 height 9
click at [233, 171] on div "The employee I spoke with truly understood my specific situation" at bounding box center [180, 166] width 113 height 11
click at [232, 167] on img at bounding box center [232, 165] width 9 height 9
click at [228, 213] on button "Submit" at bounding box center [223, 211] width 27 height 10
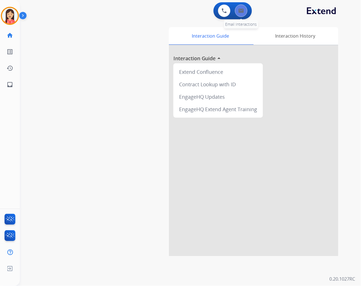
click at [244, 14] on button at bounding box center [241, 11] width 12 height 12
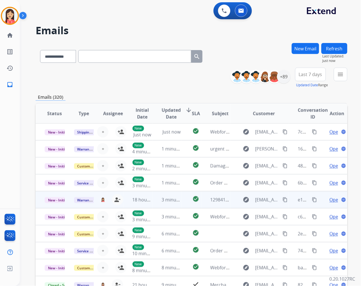
click at [153, 205] on td "3 minutes ago" at bounding box center [167, 199] width 29 height 17
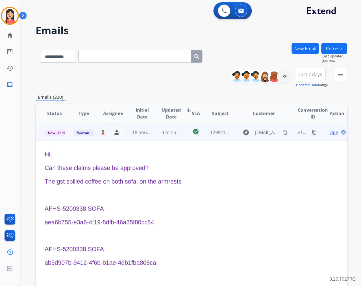
scroll to position [68, 0]
click at [330, 129] on span "Open" at bounding box center [336, 131] width 12 height 7
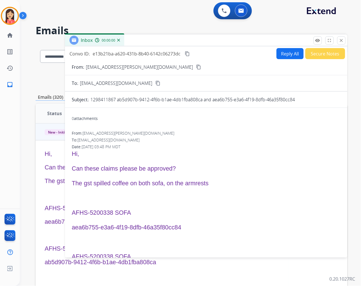
click at [291, 54] on button "Reply All" at bounding box center [290, 53] width 27 height 11
select select "**********"
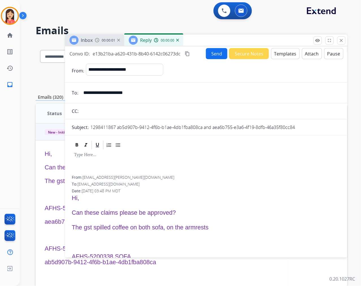
click at [284, 54] on button "Templates" at bounding box center [285, 53] width 29 height 11
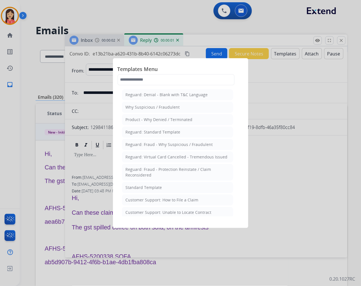
click at [164, 184] on li "Standard Template" at bounding box center [177, 187] width 111 height 11
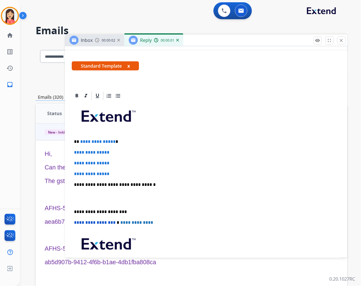
scroll to position [94, 0]
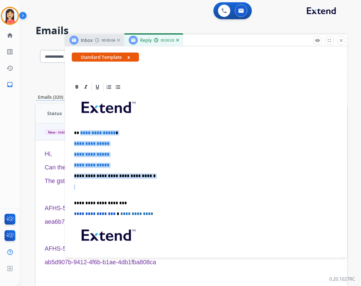
drag, startPoint x: 80, startPoint y: 133, endPoint x: 174, endPoint y: 184, distance: 106.4
click at [174, 184] on div "**********" at bounding box center [206, 189] width 269 height 194
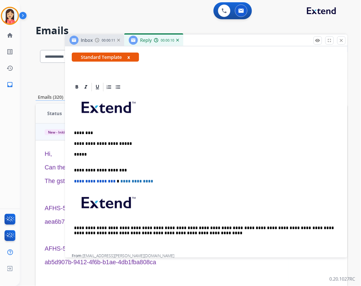
scroll to position [0, 0]
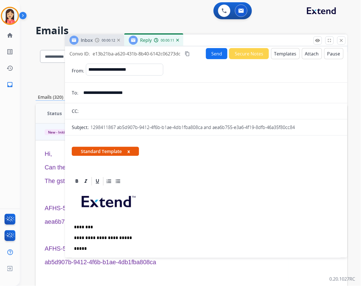
click at [213, 58] on button "Send" at bounding box center [216, 53] width 21 height 11
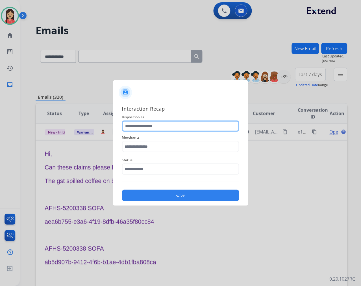
click at [139, 128] on input "text" at bounding box center [180, 125] width 117 height 11
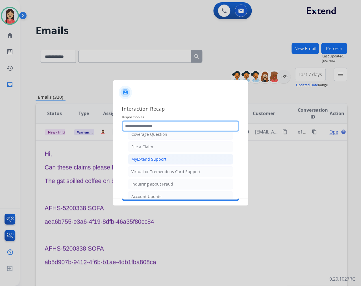
scroll to position [63, 0]
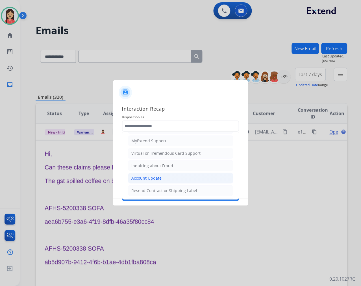
click at [141, 176] on div "Account Update" at bounding box center [147, 178] width 30 height 6
type input "**********"
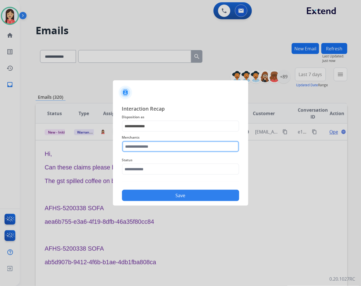
click at [153, 146] on input "text" at bounding box center [180, 146] width 117 height 11
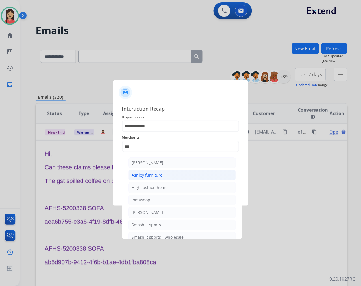
click at [137, 174] on div "Ashley furniture" at bounding box center [147, 175] width 31 height 6
type input "**********"
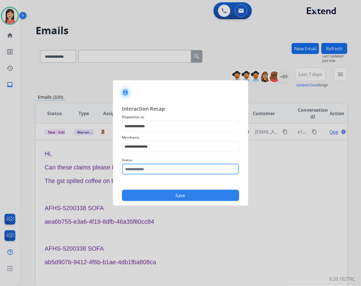
click at [142, 166] on input "text" at bounding box center [180, 168] width 117 height 11
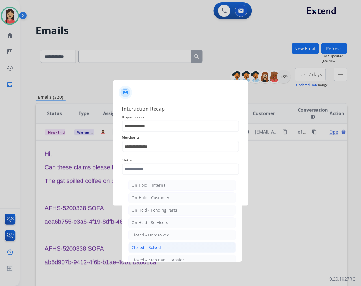
click at [165, 244] on li "Closed – Solved" at bounding box center [182, 247] width 108 height 11
type input "**********"
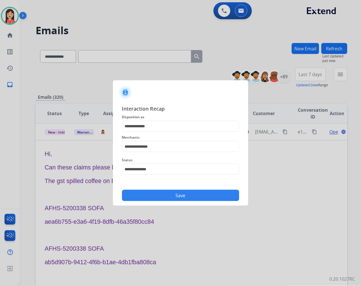
click at [168, 192] on button "Save" at bounding box center [180, 195] width 117 height 11
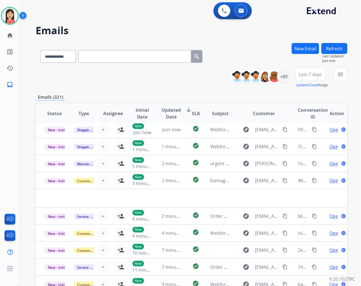
scroll to position [19, 0]
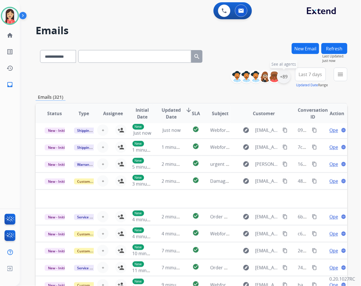
click at [284, 78] on div "+89" at bounding box center [284, 77] width 14 height 14
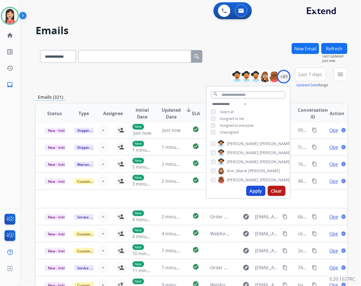
click at [230, 133] on span "Unassigned" at bounding box center [229, 132] width 19 height 5
click at [255, 189] on button "Apply" at bounding box center [255, 191] width 19 height 10
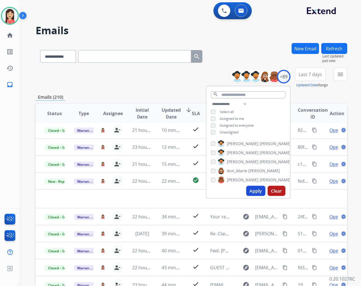
click at [311, 74] on span "Last 7 days" at bounding box center [310, 74] width 23 height 2
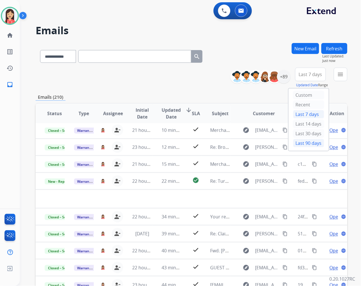
click at [306, 145] on div "Last 90 days" at bounding box center [308, 143] width 31 height 8
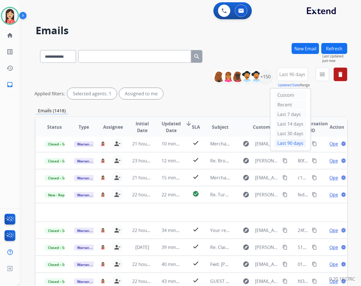
click at [322, 76] on mat-icon "menu" at bounding box center [322, 74] width 7 height 7
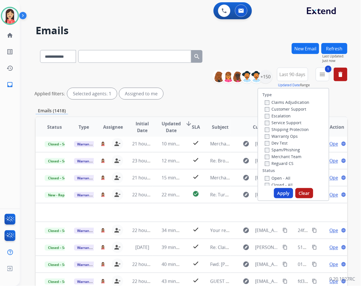
click at [276, 192] on button "Apply" at bounding box center [283, 193] width 19 height 10
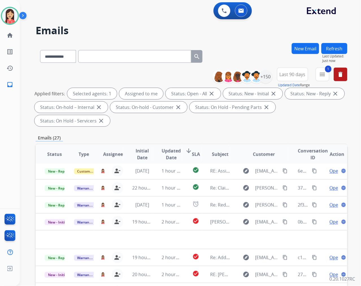
click at [170, 154] on span "Updated Date" at bounding box center [171, 154] width 19 height 14
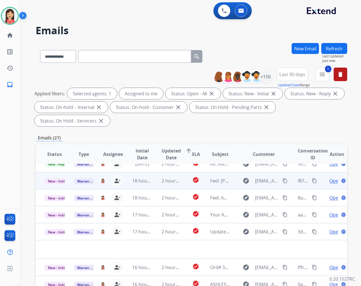
scroll to position [0, 0]
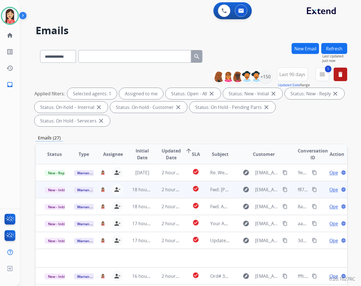
click at [155, 192] on td "2 hours ago" at bounding box center [167, 189] width 29 height 17
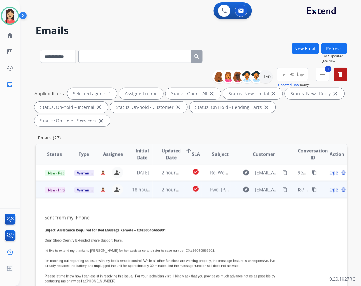
scroll to position [17, 0]
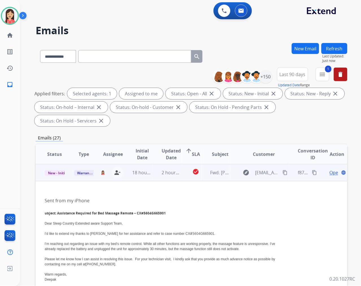
click at [330, 172] on span "Open" at bounding box center [336, 172] width 12 height 7
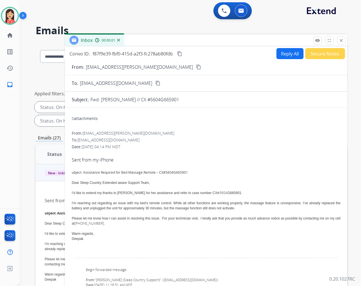
click at [316, 55] on button "Secure Notes" at bounding box center [326, 53] width 40 height 11
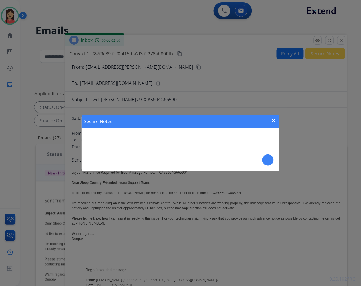
click at [263, 156] on div "add" at bounding box center [268, 159] width 11 height 11
click at [268, 158] on mat-icon "add" at bounding box center [268, 160] width 7 height 7
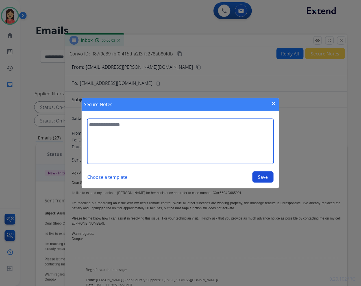
click at [211, 150] on textarea at bounding box center [180, 141] width 187 height 45
type textarea "**********"
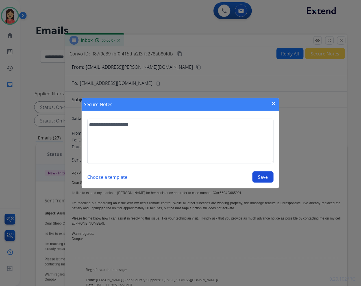
click at [261, 177] on button "Save" at bounding box center [263, 176] width 21 height 11
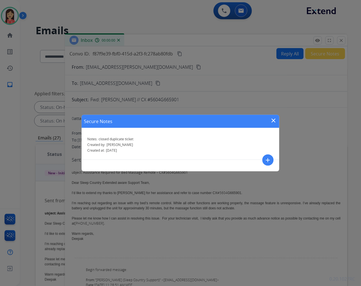
click at [275, 117] on mat-icon "close" at bounding box center [273, 120] width 7 height 7
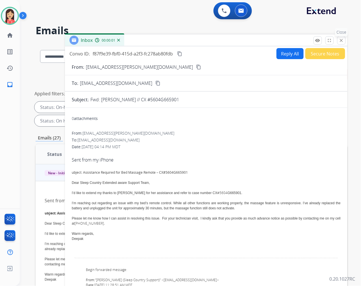
click at [341, 41] on mat-icon "close" at bounding box center [341, 40] width 5 height 5
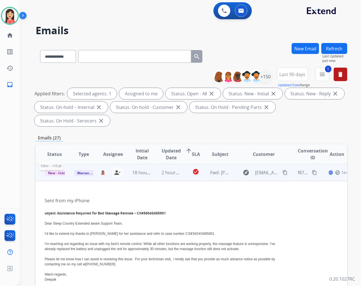
click at [52, 171] on span "New - Initial" at bounding box center [58, 173] width 26 height 6
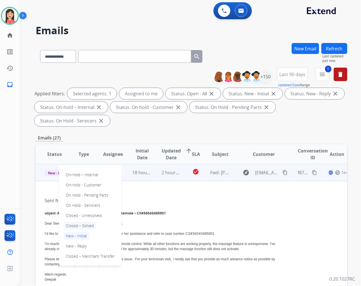
click at [76, 222] on p "Closed – Solved" at bounding box center [80, 226] width 33 height 8
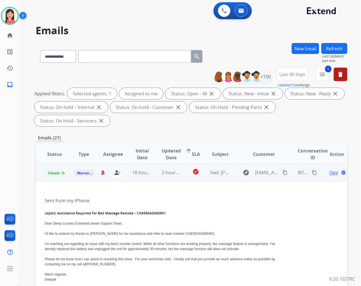
click at [167, 179] on td "2 hours ago" at bounding box center [167, 172] width 29 height 17
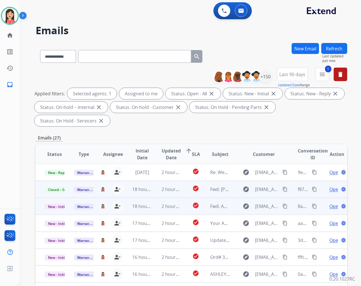
click at [148, 211] on td "18 hours ago" at bounding box center [138, 206] width 29 height 17
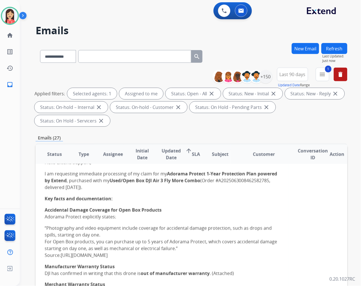
scroll to position [34, 0]
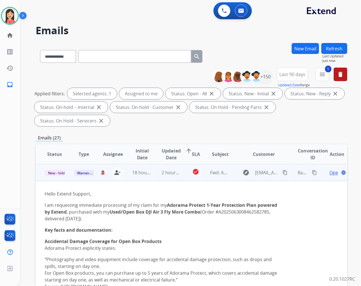
click at [283, 172] on mat-icon "content_copy" at bounding box center [285, 172] width 5 height 5
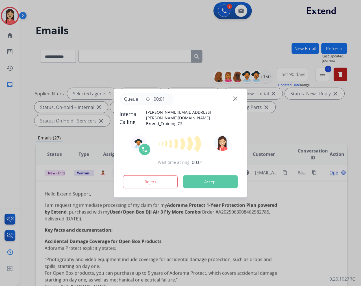
click at [215, 179] on button "Accept" at bounding box center [210, 181] width 55 height 13
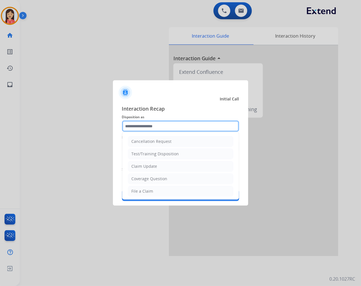
click at [161, 129] on input "text" at bounding box center [180, 125] width 117 height 11
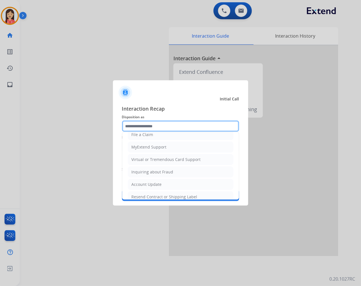
scroll to position [63, 0]
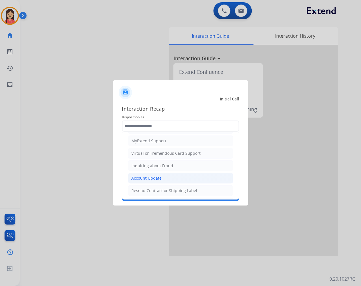
click at [157, 176] on div "Account Update" at bounding box center [147, 178] width 30 height 6
type input "**********"
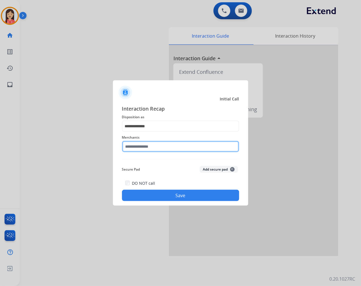
click at [139, 145] on input "text" at bounding box center [180, 146] width 117 height 11
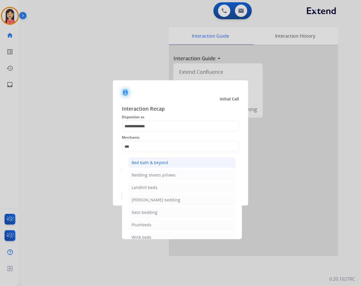
click at [141, 164] on div "Bed bath & beyond" at bounding box center [150, 163] width 36 height 6
type input "**********"
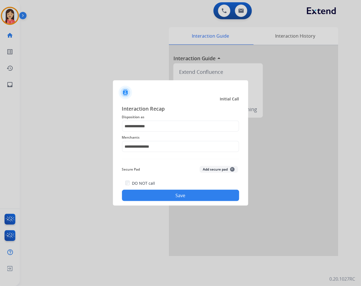
click at [163, 192] on button "Save" at bounding box center [180, 195] width 117 height 11
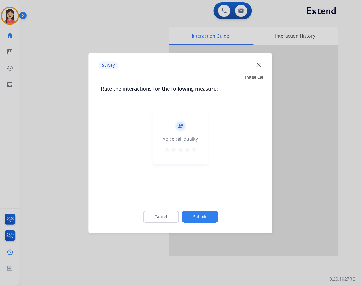
click at [200, 146] on div "record_voice_over Voice call quality star star star star star" at bounding box center [180, 138] width 55 height 54
click at [196, 150] on mat-icon "star" at bounding box center [194, 149] width 7 height 7
click at [196, 207] on div "Cancel Submit" at bounding box center [180, 216] width 159 height 25
click at [198, 214] on button "Submit" at bounding box center [200, 217] width 36 height 12
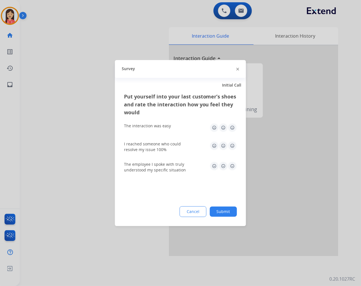
click at [230, 132] on div "The interaction was easy" at bounding box center [180, 127] width 113 height 18
click at [233, 131] on img at bounding box center [232, 127] width 9 height 9
click at [232, 147] on img at bounding box center [232, 145] width 9 height 9
click at [231, 168] on img at bounding box center [232, 165] width 9 height 9
click at [227, 213] on button "Submit" at bounding box center [223, 211] width 27 height 10
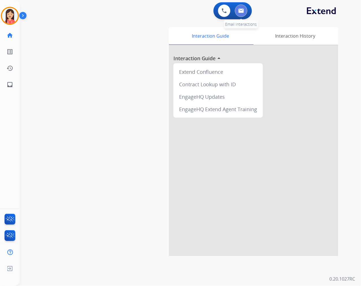
click at [240, 16] on button at bounding box center [241, 11] width 12 height 12
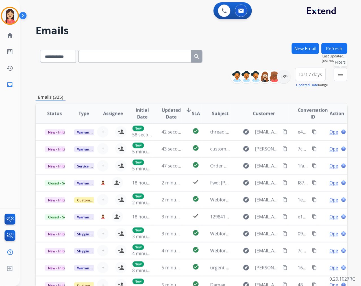
click at [343, 76] on mat-icon "menu" at bounding box center [340, 74] width 7 height 7
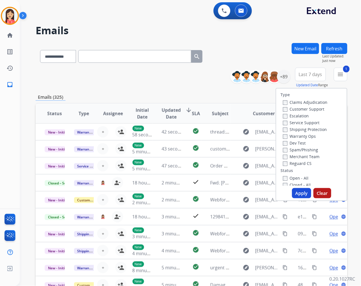
click at [301, 192] on button "Apply" at bounding box center [301, 193] width 19 height 10
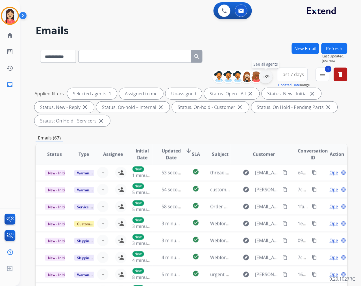
click at [265, 78] on div "+89" at bounding box center [266, 77] width 14 height 14
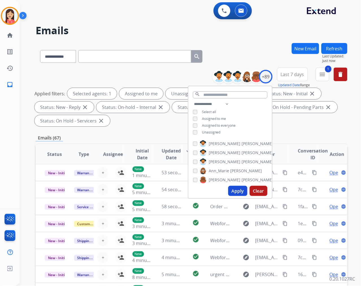
click at [206, 131] on span "Unassigned" at bounding box center [211, 132] width 19 height 5
click at [236, 189] on button "Apply" at bounding box center [237, 191] width 19 height 10
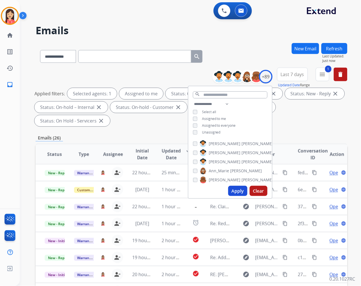
click at [289, 75] on span "Last 7 days" at bounding box center [292, 74] width 23 height 2
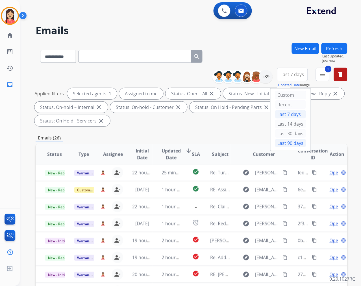
click at [282, 141] on div "Last 90 days" at bounding box center [290, 143] width 31 height 8
click at [166, 154] on span "Updated Date" at bounding box center [171, 154] width 19 height 14
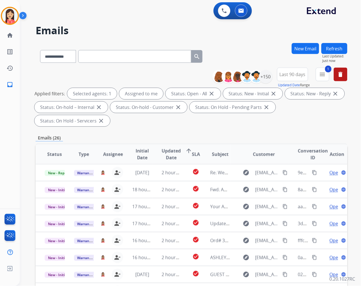
click at [161, 131] on div "**********" at bounding box center [192, 202] width 312 height 319
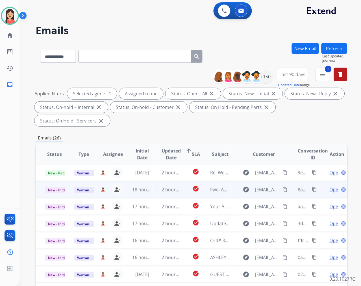
click at [153, 190] on td "2 hours ago" at bounding box center [167, 189] width 29 height 17
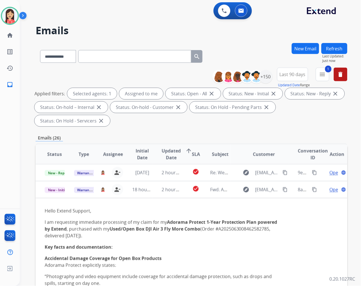
scroll to position [17, 0]
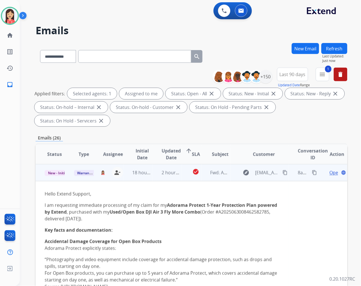
click at [330, 170] on span "Open" at bounding box center [336, 172] width 12 height 7
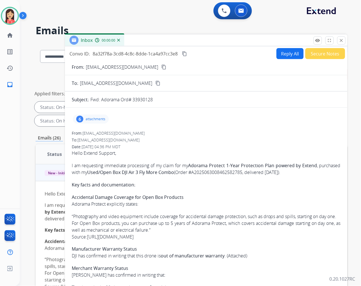
click at [286, 53] on button "Reply All" at bounding box center [290, 53] width 27 height 11
select select "**********"
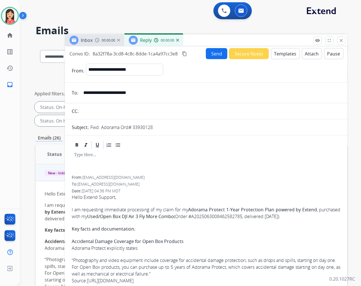
click at [284, 53] on button "Templates" at bounding box center [285, 53] width 29 height 11
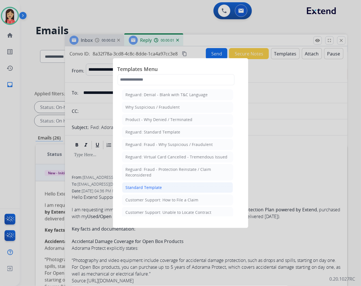
click at [147, 190] on div "Standard Template" at bounding box center [144, 188] width 36 height 6
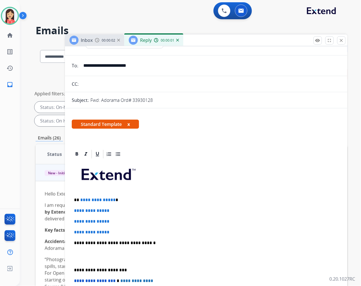
scroll to position [63, 0]
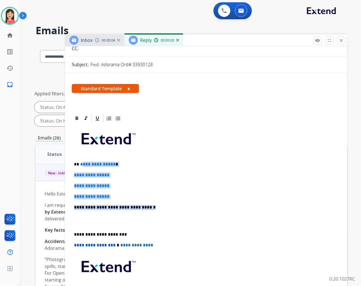
drag, startPoint x: 81, startPoint y: 164, endPoint x: 157, endPoint y: 204, distance: 86.0
click at [157, 204] on div "**********" at bounding box center [206, 221] width 269 height 194
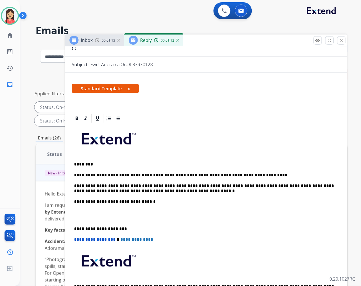
click at [102, 215] on p at bounding box center [206, 215] width 265 height 10
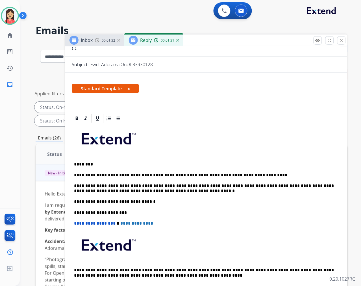
scroll to position [0, 0]
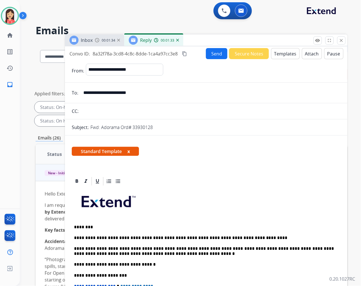
click at [252, 235] on p "**********" at bounding box center [204, 237] width 260 height 5
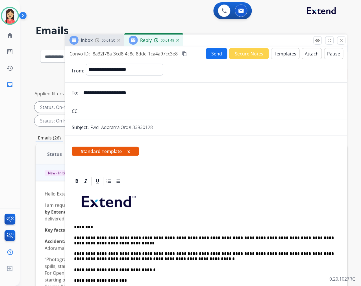
click at [210, 55] on button "Send" at bounding box center [216, 53] width 21 height 11
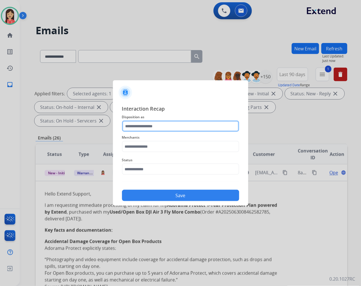
click at [174, 121] on input "text" at bounding box center [180, 125] width 117 height 11
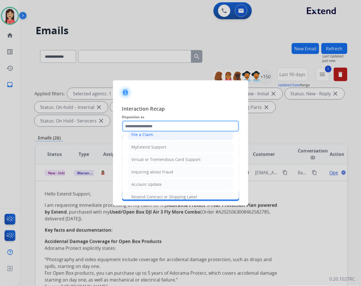
scroll to position [88, 0]
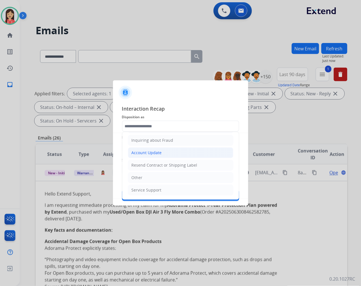
click at [157, 151] on div "Account Update" at bounding box center [147, 153] width 30 height 6
type input "**********"
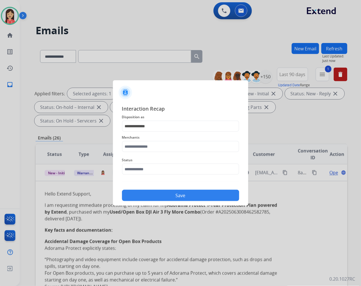
click at [150, 154] on div "Status" at bounding box center [180, 165] width 117 height 23
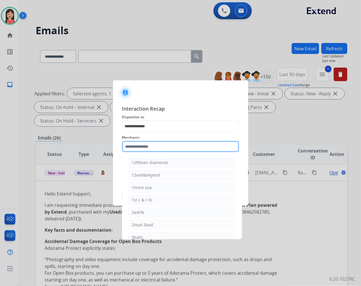
click at [156, 149] on input "text" at bounding box center [180, 146] width 117 height 11
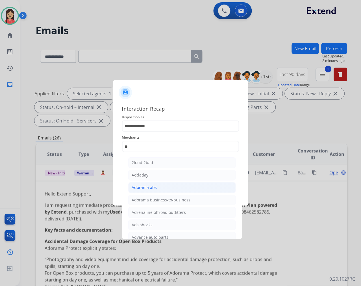
click at [154, 188] on div "Adorama abs" at bounding box center [144, 188] width 25 height 6
type input "**********"
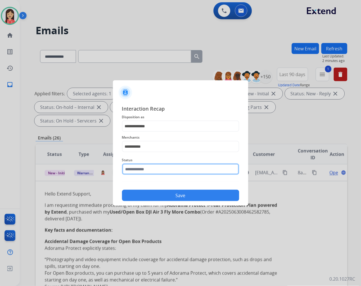
click at [156, 167] on input "text" at bounding box center [180, 168] width 117 height 11
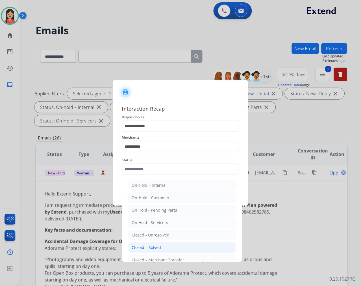
click at [157, 244] on div "Closed – Solved" at bounding box center [146, 247] width 29 height 6
type input "**********"
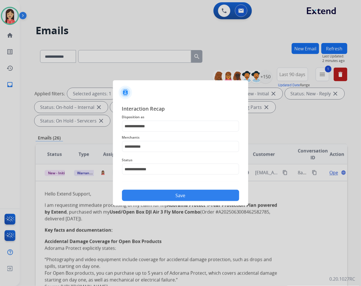
click at [192, 187] on div "Save" at bounding box center [180, 193] width 117 height 15
click at [190, 191] on button "Save" at bounding box center [180, 195] width 117 height 11
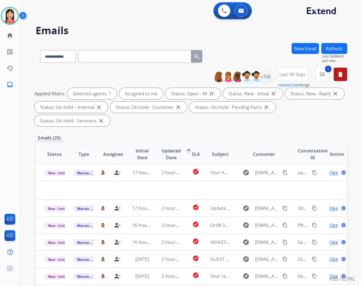
click at [167, 178] on td "2 hours ago" at bounding box center [167, 172] width 29 height 17
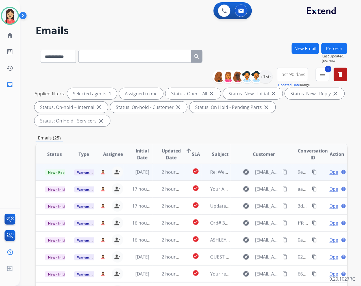
scroll to position [0, 0]
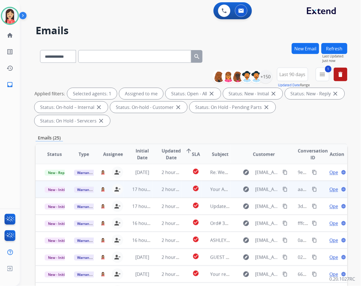
click at [158, 194] on td "2 hours ago" at bounding box center [167, 189] width 29 height 17
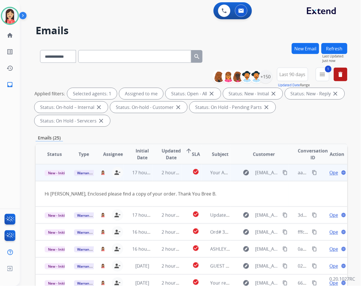
click at [330, 171] on span "Open" at bounding box center [336, 172] width 12 height 7
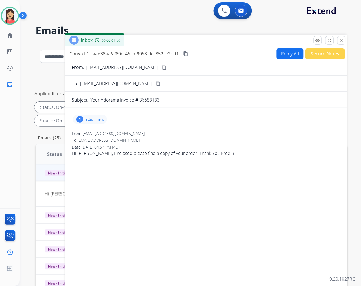
click at [92, 118] on p "attachment" at bounding box center [95, 119] width 18 height 5
click at [131, 133] on mat-icon "download" at bounding box center [131, 133] width 5 height 5
click at [153, 50] on div "aae38aa6-f80d-45cb-9058-dcc852ce2bd1" at bounding box center [136, 53] width 86 height 7
click at [153, 53] on span "aae38aa6-f80d-45cb-9058-dcc852ce2bd1" at bounding box center [136, 54] width 86 height 6
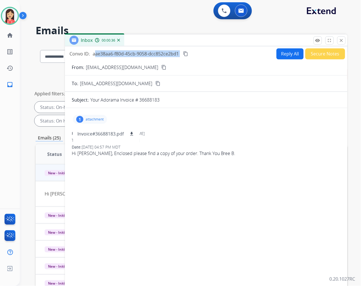
click at [153, 53] on span "aae38aa6-f80d-45cb-9058-dcc852ce2bd1" at bounding box center [136, 54] width 86 height 6
click at [114, 133] on p "Invoice#36688183.pdf" at bounding box center [100, 133] width 46 height 7
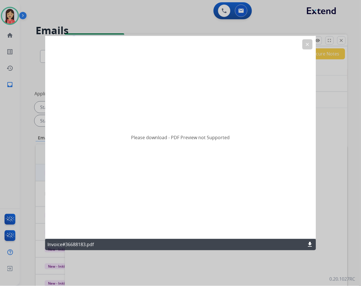
click at [307, 47] on button "clear" at bounding box center [307, 44] width 10 height 10
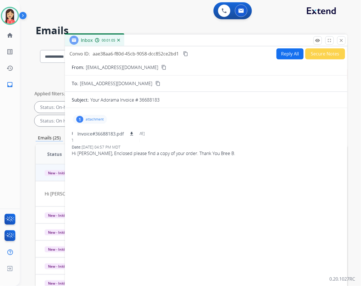
click at [291, 55] on button "Reply All" at bounding box center [290, 53] width 27 height 11
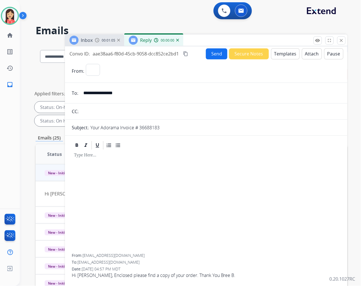
select select "**********"
click at [286, 56] on button "Templates" at bounding box center [285, 53] width 29 height 11
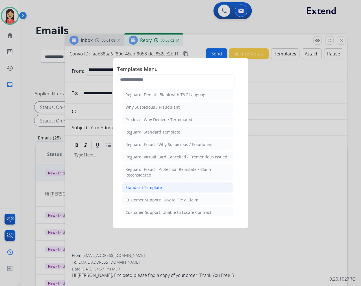
click at [145, 188] on div "Standard Template" at bounding box center [144, 188] width 36 height 6
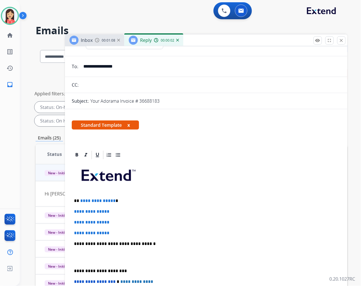
scroll to position [63, 0]
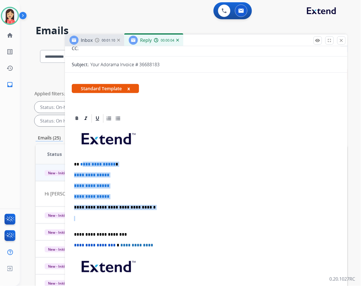
drag, startPoint x: 81, startPoint y: 165, endPoint x: 179, endPoint y: 211, distance: 108.1
click at [179, 211] on div "**********" at bounding box center [206, 221] width 269 height 194
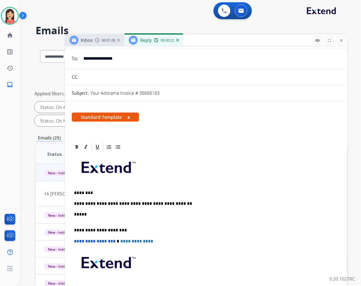
scroll to position [0, 0]
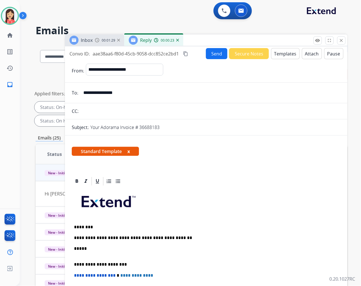
click at [210, 54] on button "Send" at bounding box center [216, 53] width 21 height 11
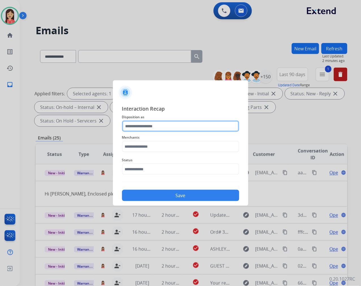
click at [148, 125] on input "text" at bounding box center [180, 125] width 117 height 11
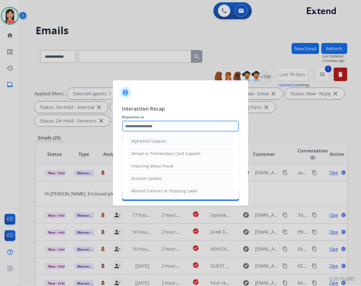
scroll to position [63, 0]
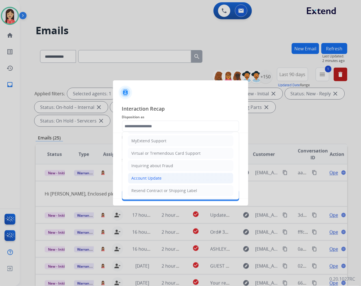
click at [146, 176] on div "Account Update" at bounding box center [147, 178] width 30 height 6
type input "**********"
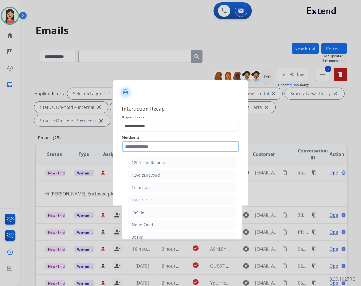
click at [149, 149] on input "text" at bounding box center [180, 146] width 117 height 11
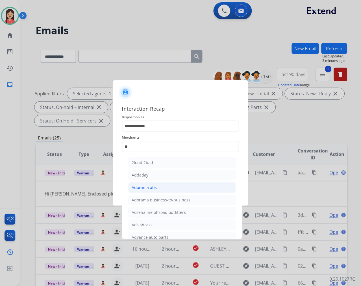
click at [145, 184] on li "Adorama abs" at bounding box center [182, 187] width 108 height 11
type input "**********"
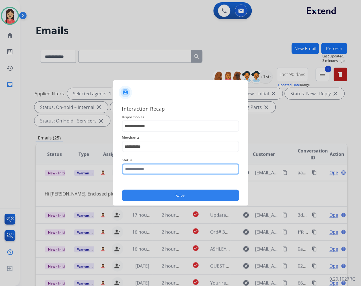
click at [148, 170] on input "text" at bounding box center [180, 168] width 117 height 11
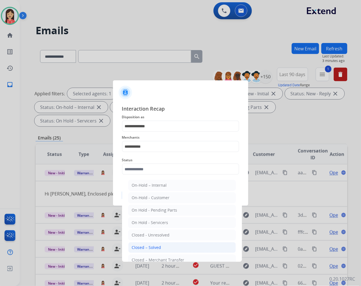
click at [169, 247] on li "Closed – Solved" at bounding box center [182, 247] width 108 height 11
type input "**********"
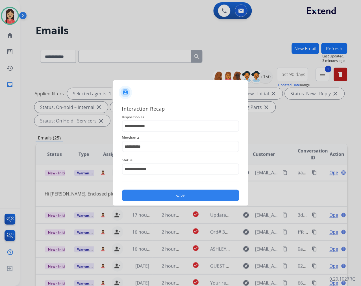
click at [188, 190] on button "Save" at bounding box center [180, 195] width 117 height 11
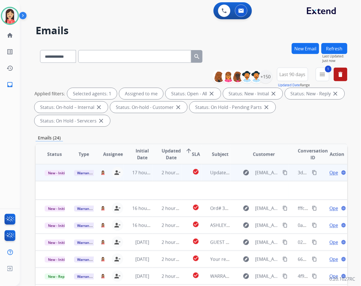
click at [147, 176] on td "17 hours ago" at bounding box center [138, 172] width 29 height 17
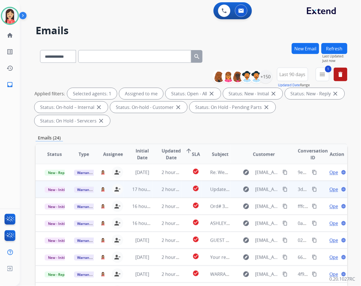
click at [150, 193] on td "17 hours ago" at bounding box center [138, 189] width 29 height 17
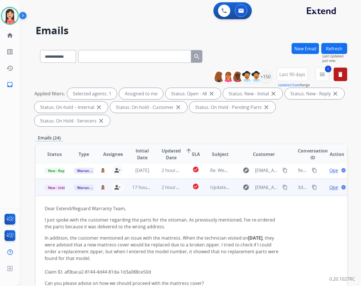
scroll to position [0, 0]
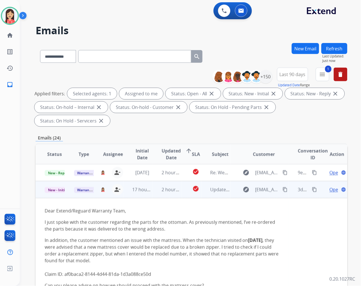
click at [330, 189] on span "Open" at bounding box center [336, 189] width 12 height 7
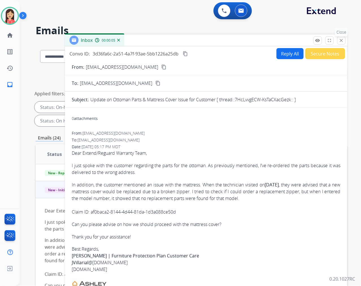
click at [345, 38] on button "close Close" at bounding box center [341, 40] width 8 height 8
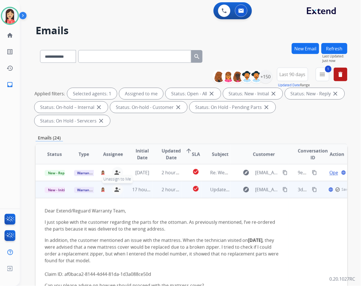
click at [115, 187] on mat-icon "person_remove" at bounding box center [117, 189] width 7 height 7
click at [82, 190] on span "Warranty Ops" at bounding box center [88, 190] width 29 height 6
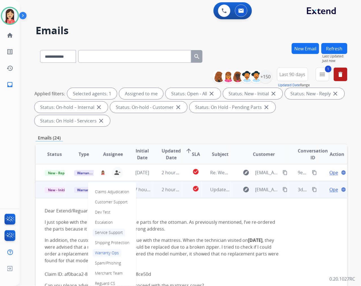
click at [105, 228] on p "Service Support" at bounding box center [109, 232] width 33 height 8
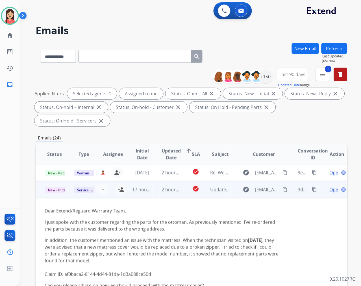
click at [156, 195] on td "2 hours ago" at bounding box center [167, 189] width 29 height 17
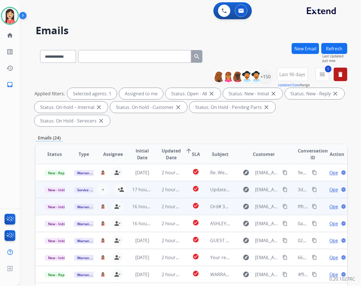
click at [155, 211] on td "2 hours ago" at bounding box center [167, 206] width 29 height 17
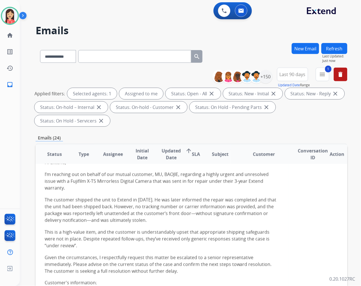
scroll to position [97, 0]
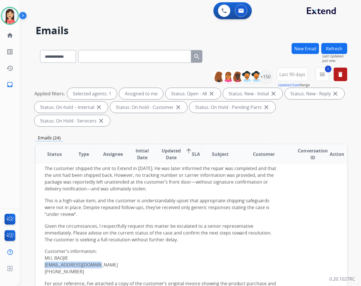
drag, startPoint x: 101, startPoint y: 265, endPoint x: 45, endPoint y: 262, distance: 56.0
click at [45, 262] on p "mbjbenjamin@gmail.com" at bounding box center [162, 264] width 235 height 7
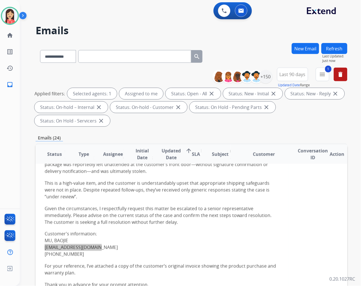
scroll to position [128, 0]
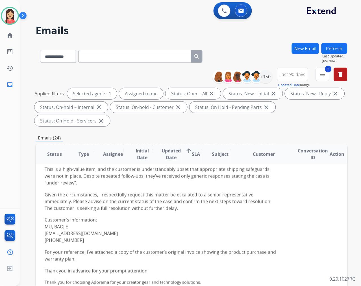
click at [200, 217] on p "Customer's information:" at bounding box center [162, 220] width 235 height 7
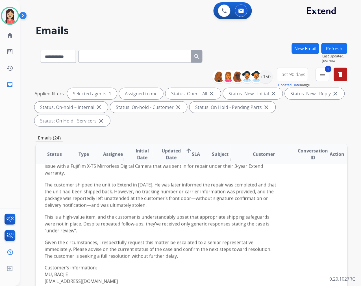
scroll to position [2, 0]
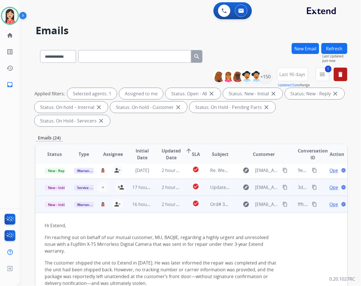
click at [330, 202] on span "Open" at bounding box center [336, 204] width 12 height 7
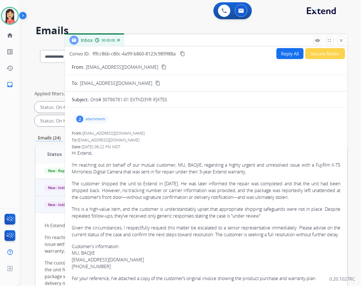
click at [290, 55] on button "Reply All" at bounding box center [290, 53] width 27 height 11
select select "**********"
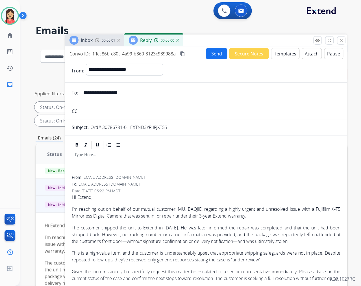
click at [289, 55] on button "Templates" at bounding box center [285, 53] width 29 height 11
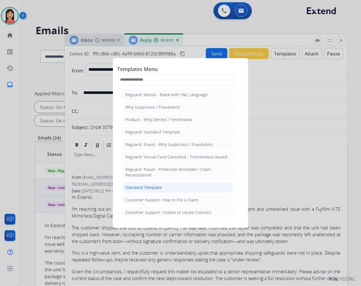
click at [160, 185] on div "Standard Template" at bounding box center [144, 188] width 36 height 6
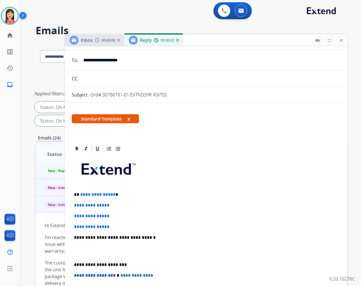
scroll to position [63, 0]
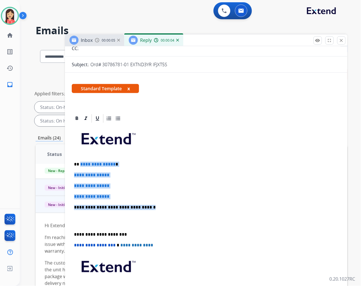
drag, startPoint x: 80, startPoint y: 162, endPoint x: 173, endPoint y: 204, distance: 102.2
click at [173, 204] on div "**********" at bounding box center [206, 221] width 269 height 194
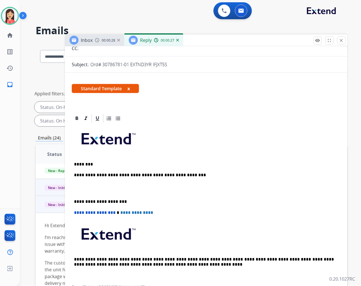
click at [190, 177] on p "**********" at bounding box center [204, 174] width 260 height 5
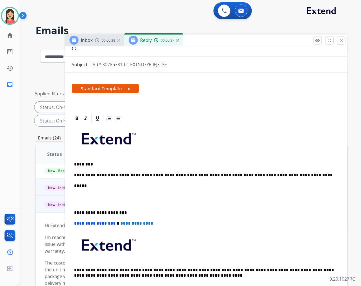
scroll to position [0, 0]
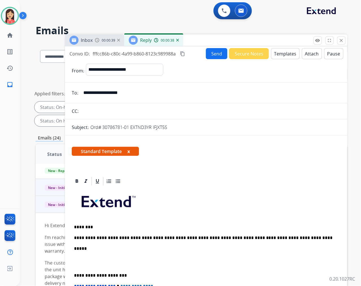
click at [210, 51] on button "Send" at bounding box center [216, 53] width 21 height 11
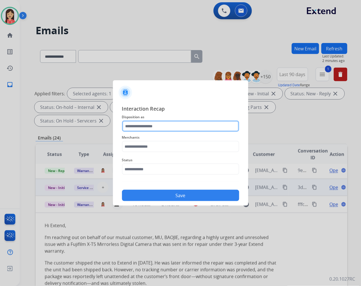
click at [144, 127] on input "text" at bounding box center [180, 125] width 117 height 11
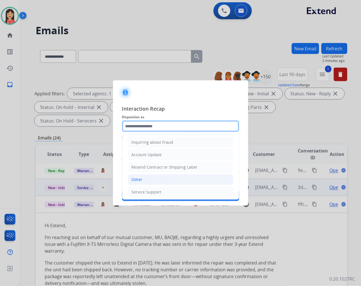
scroll to position [88, 0]
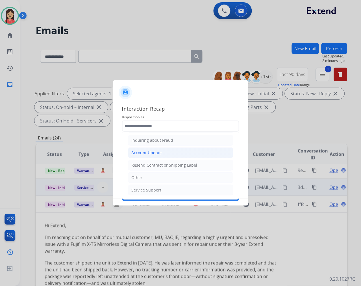
click at [158, 154] on div "Account Update" at bounding box center [147, 153] width 30 height 6
type input "**********"
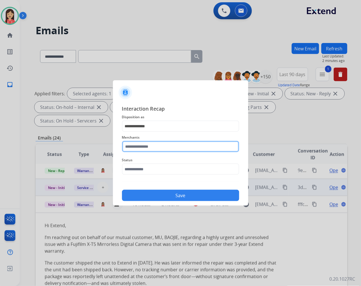
click at [159, 142] on input "text" at bounding box center [180, 146] width 117 height 11
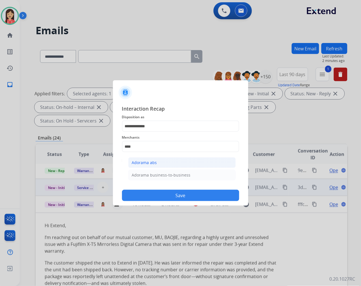
click at [157, 159] on li "Adorama abs" at bounding box center [182, 162] width 108 height 11
type input "**********"
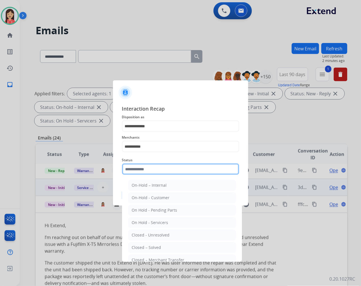
click at [153, 167] on input "text" at bounding box center [180, 168] width 117 height 11
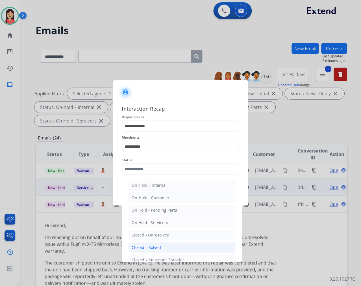
click at [156, 246] on div "Closed – Solved" at bounding box center [146, 247] width 29 height 6
type input "**********"
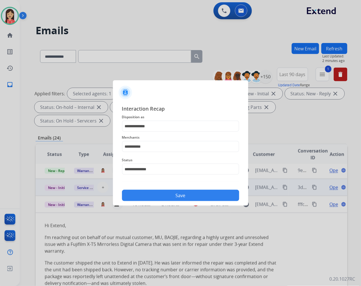
click at [179, 193] on button "Save" at bounding box center [180, 195] width 117 height 11
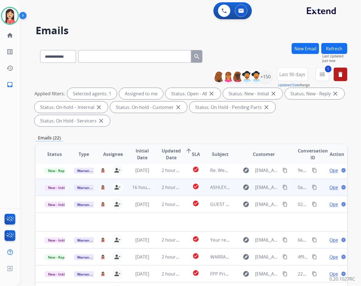
click at [148, 191] on td "16 hours ago" at bounding box center [138, 187] width 29 height 17
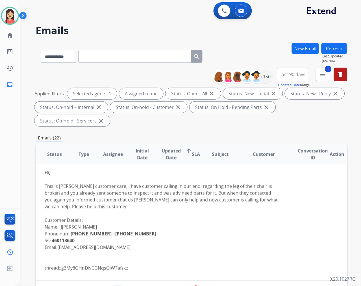
scroll to position [48, 0]
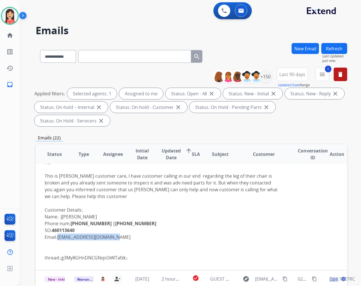
drag, startPoint x: 118, startPoint y: 236, endPoint x: 60, endPoint y: 234, distance: 58.3
click at [60, 234] on div "Hi, This is Ashley customer care, I have customer calling in our end regarding …" at bounding box center [162, 210] width 235 height 102
drag, startPoint x: 185, startPoint y: 216, endPoint x: 189, endPoint y: 212, distance: 5.4
click at [185, 216] on div "Hi, This is Ashley customer care, I have customer calling in our end regarding …" at bounding box center [162, 210] width 235 height 102
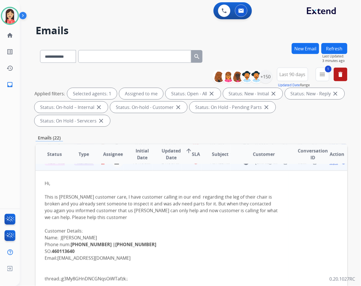
scroll to position [0, 0]
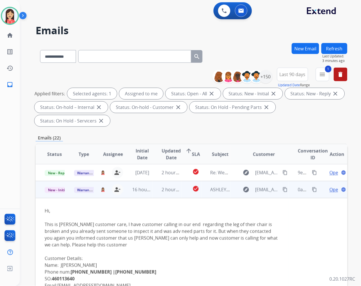
click at [330, 190] on span "Open" at bounding box center [336, 189] width 12 height 7
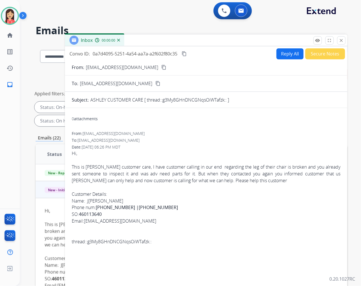
click at [280, 55] on button "Reply All" at bounding box center [290, 53] width 27 height 11
select select "**********"
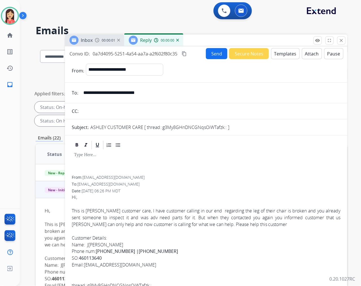
click at [280, 55] on button "Templates" at bounding box center [285, 53] width 29 height 11
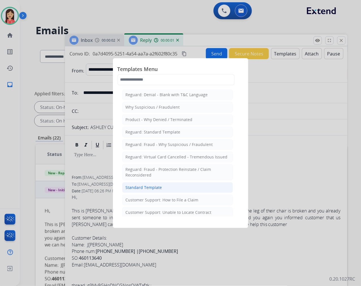
click at [168, 184] on li "Standard Template" at bounding box center [177, 187] width 111 height 11
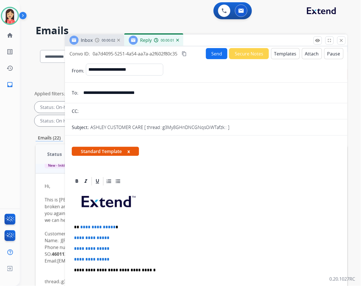
scroll to position [63, 0]
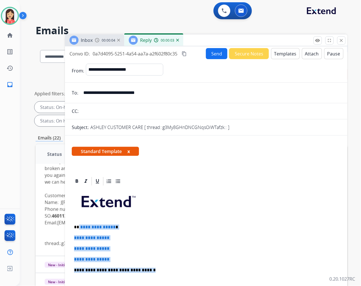
drag, startPoint x: 79, startPoint y: 227, endPoint x: 172, endPoint y: 270, distance: 101.9
click at [172, 270] on div "**********" at bounding box center [206, 283] width 269 height 194
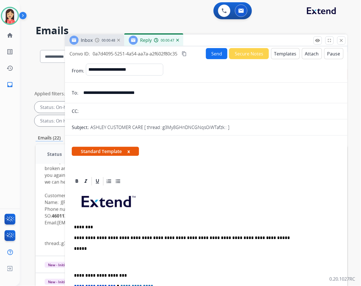
click at [153, 264] on p at bounding box center [206, 262] width 265 height 10
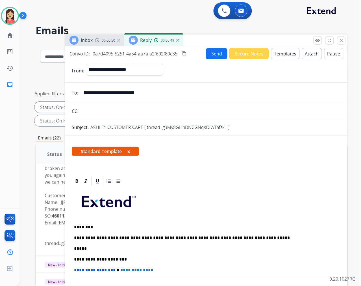
click at [219, 55] on button "Send" at bounding box center [216, 53] width 21 height 11
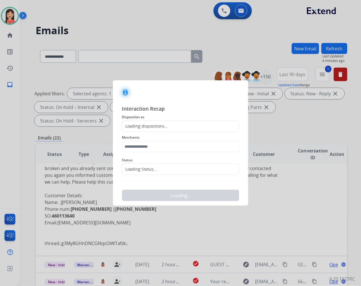
click at [194, 127] on div "Loading dispositions..." at bounding box center [180, 125] width 117 height 11
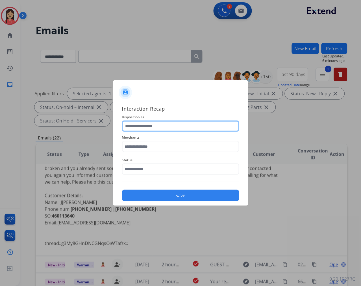
click at [167, 125] on input "text" at bounding box center [180, 125] width 117 height 11
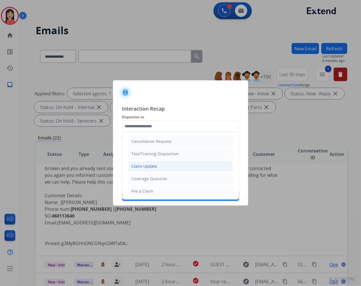
click at [154, 166] on div "Claim Update" at bounding box center [145, 166] width 26 height 6
type input "**********"
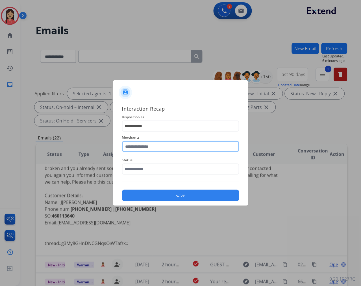
click at [162, 150] on input "text" at bounding box center [180, 146] width 117 height 11
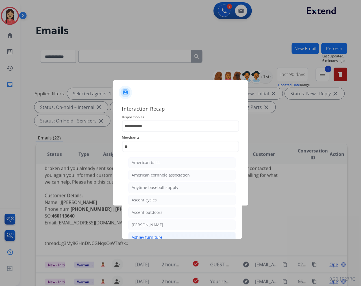
click at [156, 235] on div "Ashley furniture" at bounding box center [147, 237] width 31 height 6
type input "**********"
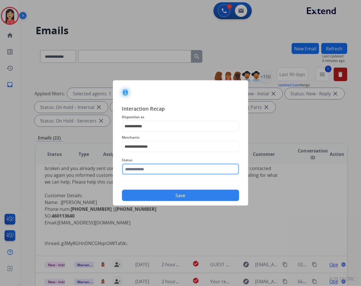
click at [172, 167] on input "text" at bounding box center [180, 168] width 117 height 11
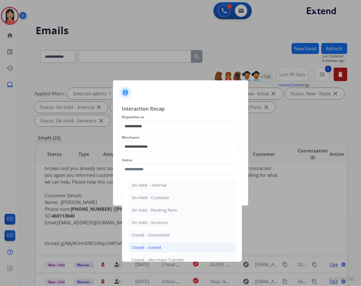
click at [161, 242] on li "Closed – Solved" at bounding box center [182, 247] width 108 height 11
type input "**********"
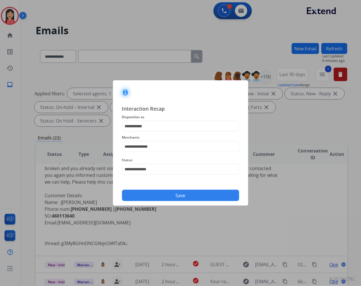
click at [182, 187] on div "Save" at bounding box center [180, 193] width 117 height 15
click at [181, 194] on button "Save" at bounding box center [180, 195] width 117 height 11
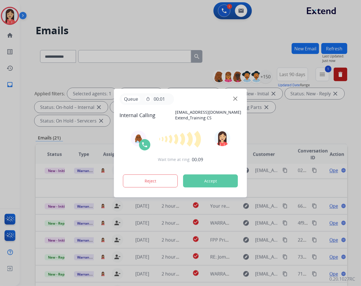
scroll to position [19, 0]
click at [216, 183] on button "Accept" at bounding box center [210, 180] width 55 height 13
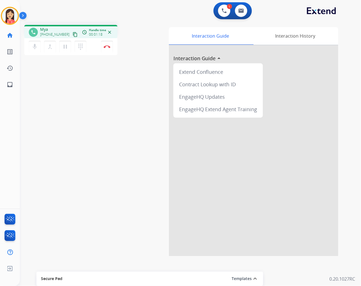
drag, startPoint x: 136, startPoint y: 31, endPoint x: 143, endPoint y: 34, distance: 7.5
click at [136, 31] on div "phone Mya +18772487707 content_copy access_time Call metrics Queue 00:17 Hold 0…" at bounding box center [91, 41] width 135 height 32
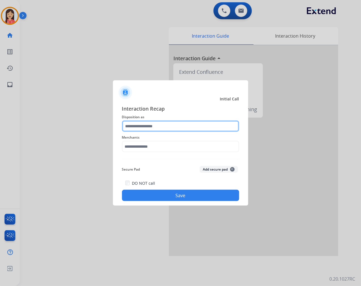
click at [189, 125] on input "text" at bounding box center [180, 125] width 117 height 11
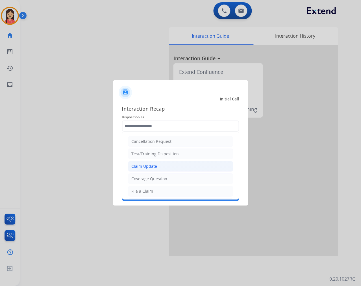
click at [172, 166] on li "Claim Update" at bounding box center [180, 166] width 105 height 11
type input "**********"
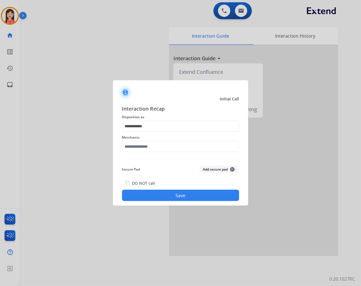
click at [173, 139] on span "Merchants" at bounding box center [180, 137] width 117 height 7
click at [168, 145] on input "text" at bounding box center [180, 146] width 117 height 11
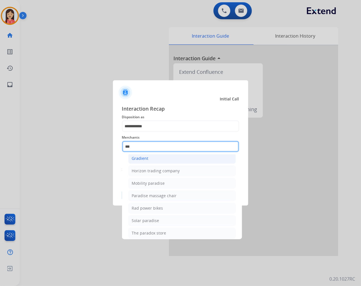
scroll to position [47, 0]
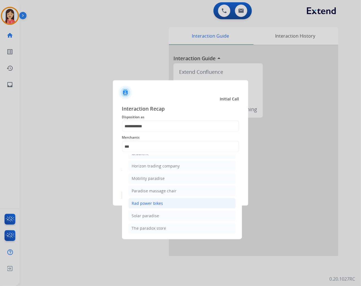
click at [163, 202] on li "Rad power bikes" at bounding box center [182, 203] width 108 height 11
type input "**********"
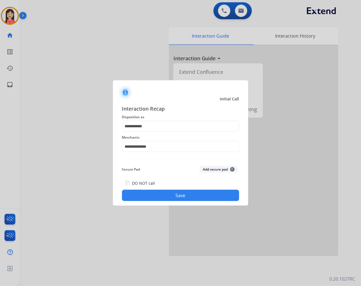
click at [168, 190] on button "Save" at bounding box center [180, 195] width 117 height 11
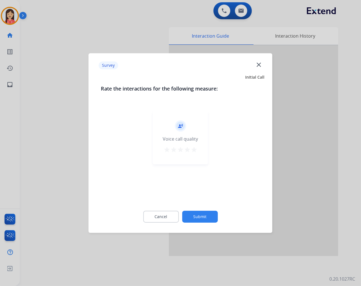
click at [195, 149] on mat-icon "star" at bounding box center [194, 149] width 7 height 7
click at [198, 202] on div "record_voice_over Voice call quality star star star star star" at bounding box center [180, 155] width 159 height 98
click at [198, 213] on button "Submit" at bounding box center [200, 217] width 36 height 12
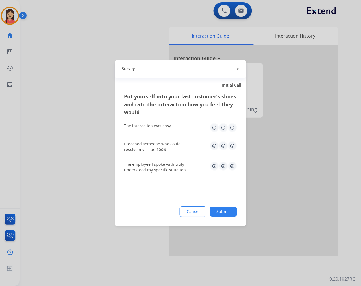
click at [230, 128] on img at bounding box center [232, 127] width 9 height 9
click at [230, 145] on img at bounding box center [232, 145] width 9 height 9
click at [234, 167] on img at bounding box center [232, 165] width 9 height 9
click at [233, 213] on button "Submit" at bounding box center [223, 211] width 27 height 10
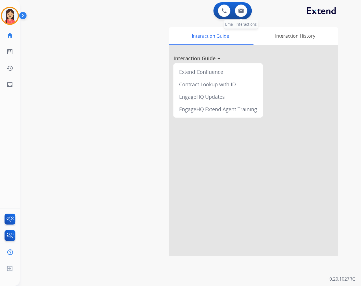
click at [250, 16] on div "0 Email Interactions" at bounding box center [241, 11] width 17 height 12
click at [246, 12] on button at bounding box center [241, 11] width 12 height 12
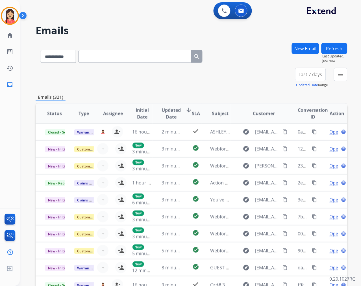
drag, startPoint x: 185, startPoint y: 78, endPoint x: 212, endPoint y: 78, distance: 27.4
click at [185, 78] on div "**********" at bounding box center [192, 78] width 312 height 20
click at [338, 77] on mat-icon "menu" at bounding box center [340, 74] width 7 height 7
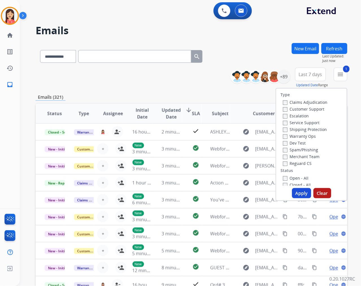
click at [293, 190] on button "Apply" at bounding box center [301, 193] width 19 height 10
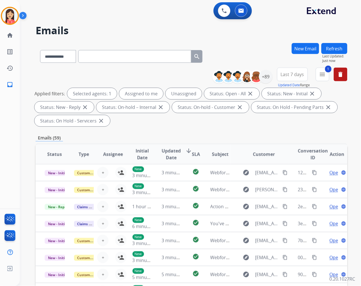
click at [296, 73] on span "Last 7 days" at bounding box center [292, 74] width 23 height 2
click at [281, 141] on div "Last 90 days" at bounding box center [290, 143] width 31 height 8
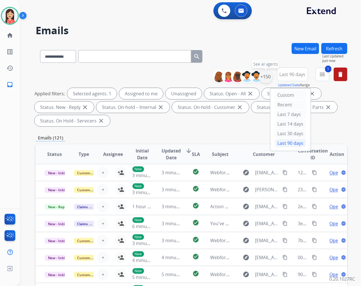
click at [269, 78] on div "+150" at bounding box center [266, 77] width 14 height 14
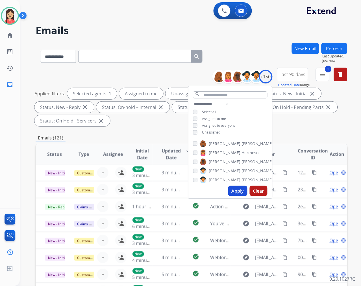
click at [208, 131] on span "Unassigned" at bounding box center [211, 132] width 19 height 5
click at [241, 189] on button "Apply" at bounding box center [237, 191] width 19 height 10
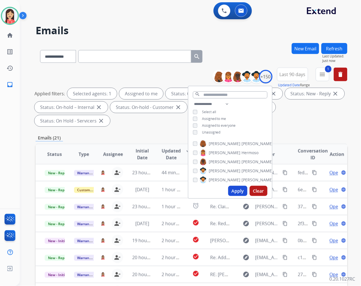
click at [151, 131] on div "**********" at bounding box center [192, 202] width 312 height 319
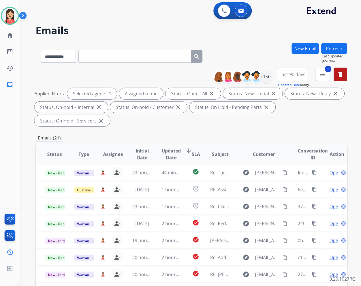
click at [165, 151] on span "Updated Date" at bounding box center [171, 154] width 19 height 14
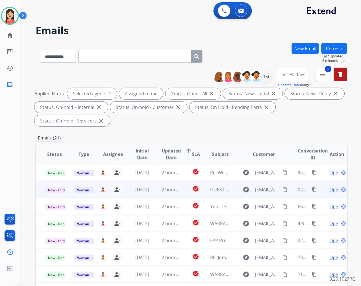
click at [150, 191] on span "[DATE]" at bounding box center [142, 189] width 14 height 6
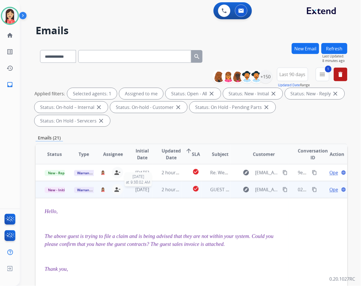
scroll to position [17, 0]
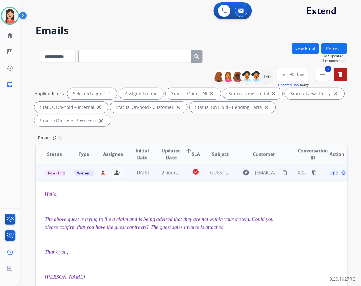
click at [330, 172] on span "Open" at bounding box center [336, 172] width 12 height 7
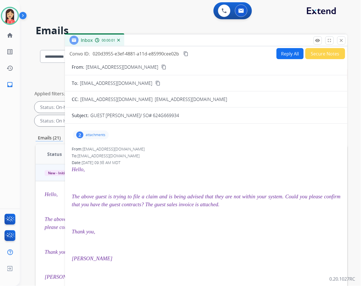
click at [98, 138] on div "2 attachments" at bounding box center [91, 134] width 36 height 9
click at [150, 169] on mat-icon "download" at bounding box center [146, 168] width 5 height 5
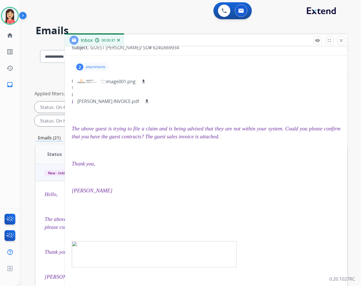
scroll to position [0, 0]
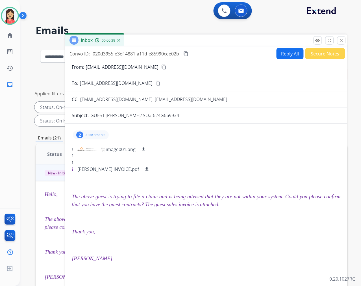
click at [185, 143] on div "2 attachments image001.png download JOSE J QUEZADA SALES INVOICE.pdf download F…" at bounding box center [206, 240] width 283 height 225
click at [284, 57] on button "Reply All" at bounding box center [290, 53] width 27 height 11
select select "**********"
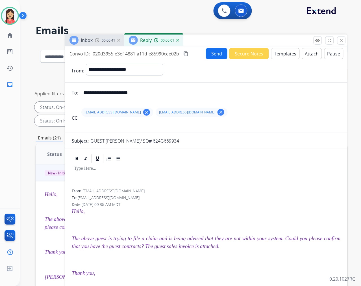
click at [284, 55] on button "Templates" at bounding box center [285, 53] width 29 height 11
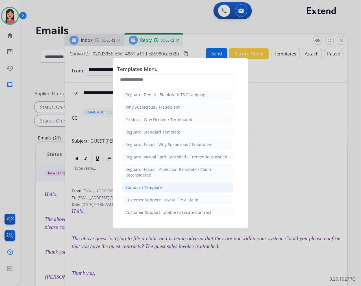
click at [181, 188] on li "Standard Template" at bounding box center [177, 187] width 111 height 11
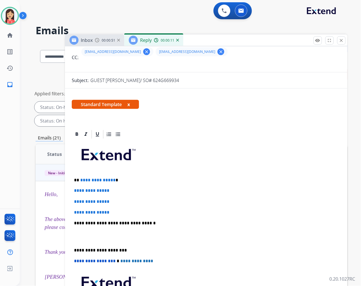
scroll to position [63, 0]
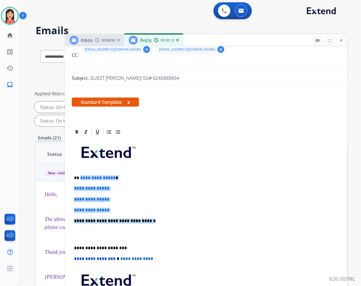
drag, startPoint x: 80, startPoint y: 174, endPoint x: 151, endPoint y: 214, distance: 82.0
click at [151, 214] on div "**********" at bounding box center [206, 234] width 269 height 194
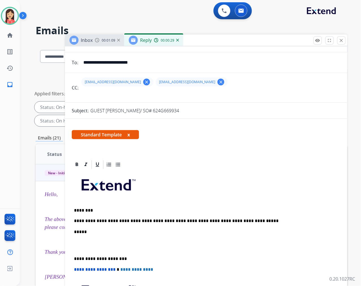
scroll to position [0, 0]
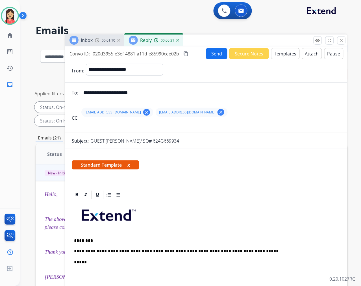
click at [214, 57] on button "Send" at bounding box center [216, 53] width 21 height 11
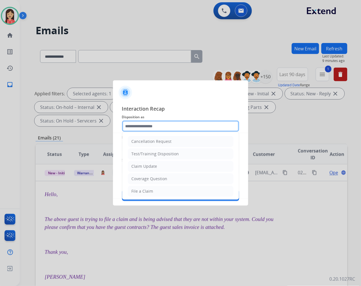
click at [164, 131] on input "text" at bounding box center [180, 125] width 117 height 11
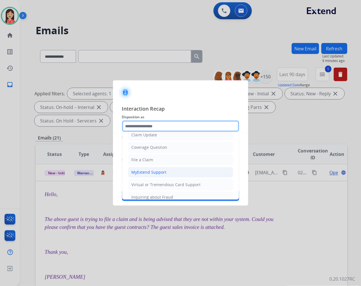
scroll to position [63, 0]
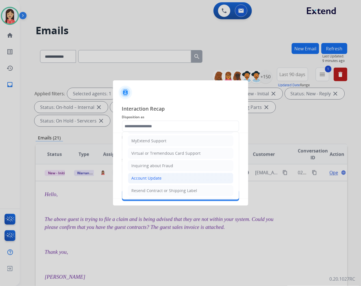
click at [146, 179] on div "Account Update" at bounding box center [147, 178] width 30 height 6
type input "**********"
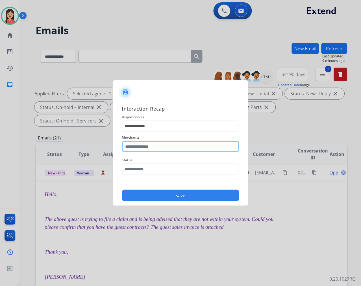
click at [148, 148] on input "text" at bounding box center [180, 146] width 117 height 11
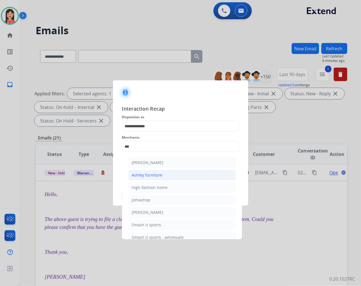
click at [146, 171] on li "Ashley furniture" at bounding box center [182, 175] width 108 height 11
type input "**********"
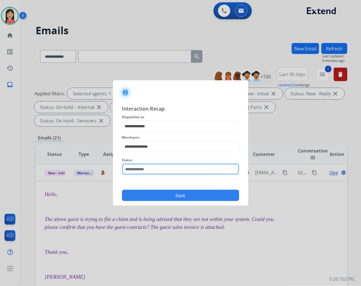
click at [147, 170] on input "text" at bounding box center [180, 168] width 117 height 11
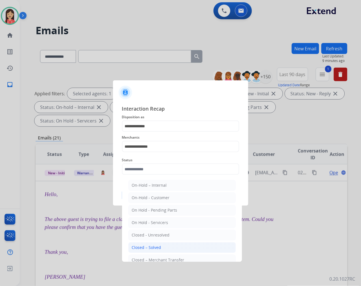
click at [165, 248] on li "Closed – Solved" at bounding box center [182, 247] width 108 height 11
type input "**********"
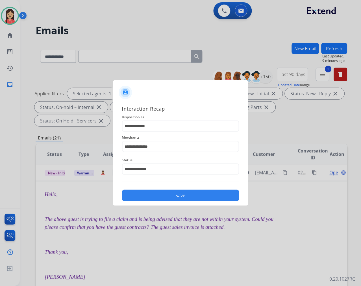
click at [173, 196] on button "Save" at bounding box center [180, 195] width 117 height 11
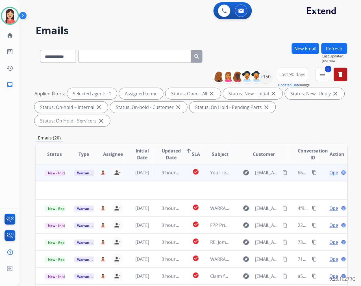
click at [167, 177] on td "3 hours ago" at bounding box center [167, 172] width 29 height 17
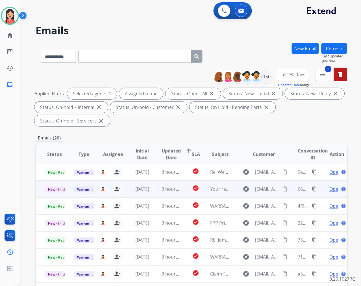
scroll to position [0, 0]
click at [182, 191] on td "check_circle" at bounding box center [192, 189] width 20 height 17
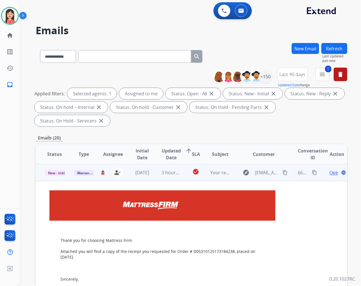
click at [330, 172] on span "Open" at bounding box center [336, 172] width 12 height 7
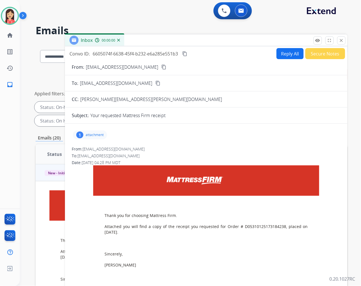
click at [92, 137] on div "1 attachment" at bounding box center [90, 134] width 34 height 9
click at [130, 150] on button "download" at bounding box center [128, 149] width 7 height 7
click at [122, 99] on span "joseph.dyer@mfrm.com" at bounding box center [151, 99] width 142 height 6
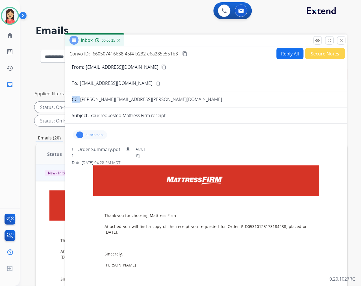
click at [155, 99] on div "CC: joseph.dyer@mfrm.com" at bounding box center [206, 99] width 283 height 7
click at [211, 132] on div "1 attachment Order Summary.pdf download" at bounding box center [206, 135] width 269 height 14
click at [288, 55] on button "Reply All" at bounding box center [290, 53] width 27 height 11
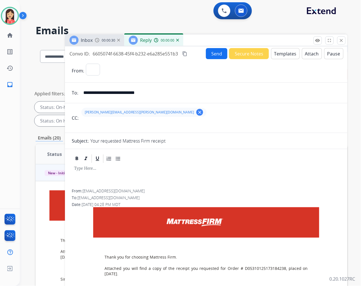
select select "**********"
click at [282, 54] on button "Templates" at bounding box center [285, 53] width 29 height 11
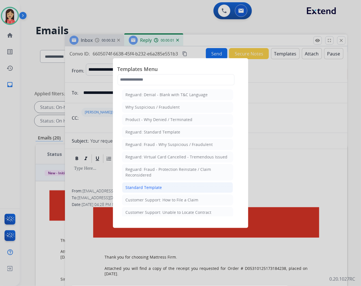
click at [145, 186] on div "Standard Template" at bounding box center [144, 188] width 36 height 6
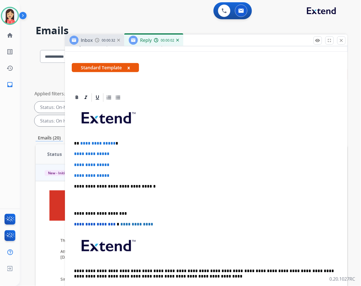
scroll to position [125, 0]
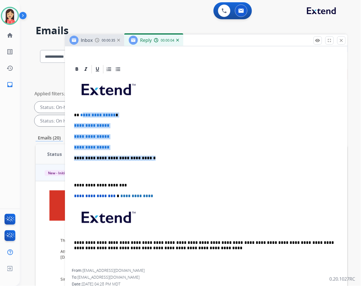
drag, startPoint x: 81, startPoint y: 113, endPoint x: 334, endPoint y: 132, distance: 253.4
click at [158, 151] on div "**********" at bounding box center [206, 171] width 269 height 194
click at [105, 154] on div "**********" at bounding box center [206, 171] width 269 height 194
drag, startPoint x: 86, startPoint y: 165, endPoint x: 80, endPoint y: 108, distance: 57.4
click at [80, 108] on div "**********" at bounding box center [206, 171] width 269 height 194
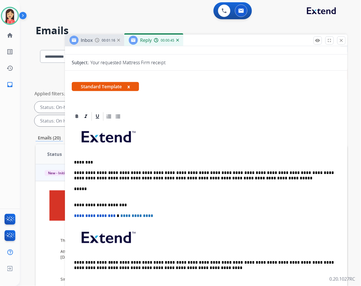
scroll to position [0, 0]
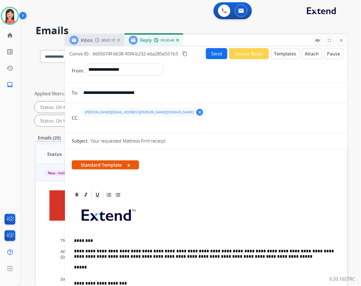
click at [213, 51] on button "Send" at bounding box center [216, 53] width 21 height 11
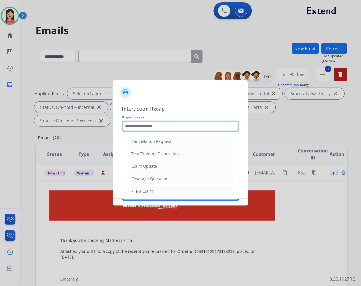
click at [149, 122] on input "text" at bounding box center [180, 125] width 117 height 11
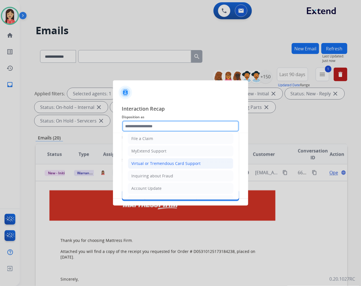
scroll to position [63, 0]
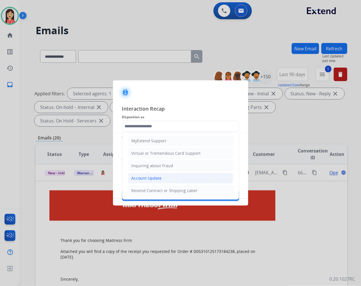
click at [150, 176] on div "Account Update" at bounding box center [147, 178] width 30 height 6
type input "**********"
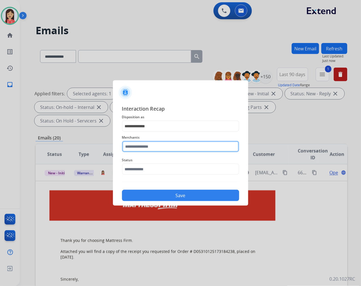
click at [155, 146] on input "text" at bounding box center [180, 146] width 117 height 11
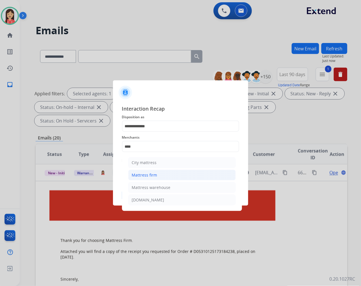
click at [155, 174] on div "Mattress firm" at bounding box center [144, 175] width 25 height 6
type input "**********"
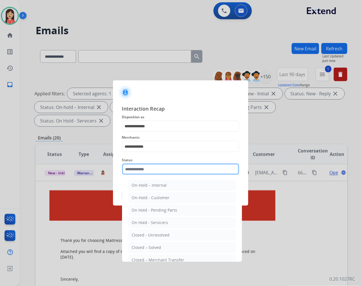
click at [155, 168] on input "text" at bounding box center [180, 168] width 117 height 11
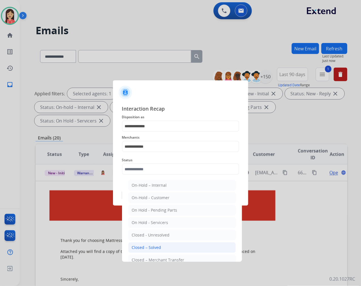
click at [160, 243] on li "Closed – Solved" at bounding box center [182, 247] width 108 height 11
type input "**********"
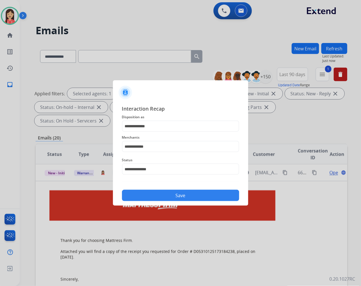
click at [176, 196] on button "Save" at bounding box center [180, 195] width 117 height 11
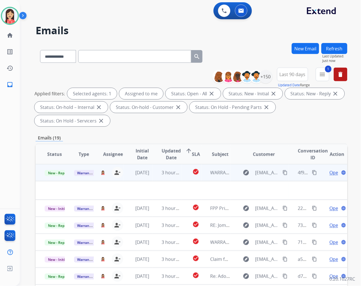
click at [174, 178] on td "3 hours ago" at bounding box center [167, 172] width 29 height 17
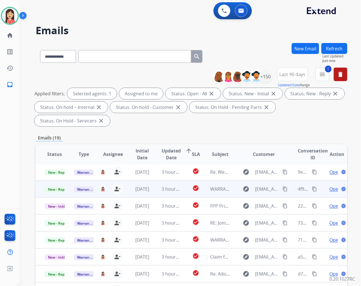
scroll to position [0, 0]
click at [153, 190] on td "3 hours ago" at bounding box center [167, 189] width 29 height 17
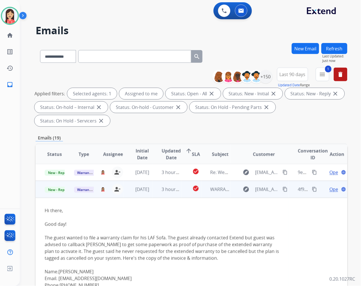
scroll to position [0, 0]
click at [330, 187] on span "Open" at bounding box center [336, 189] width 12 height 7
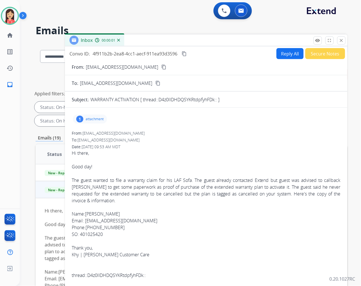
click at [98, 118] on p "attachment" at bounding box center [95, 119] width 18 height 5
click at [174, 133] on mat-icon "download" at bounding box center [174, 133] width 5 height 5
click at [324, 53] on button "Secure Notes" at bounding box center [326, 53] width 40 height 11
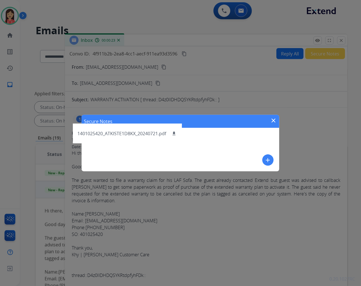
click at [275, 159] on div "Secure Notes close add" at bounding box center [181, 143] width 198 height 57
click at [267, 159] on mat-icon "add" at bounding box center [268, 160] width 7 height 7
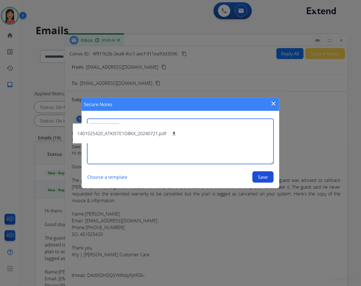
click at [235, 149] on textarea at bounding box center [180, 141] width 187 height 45
type textarea "**********"
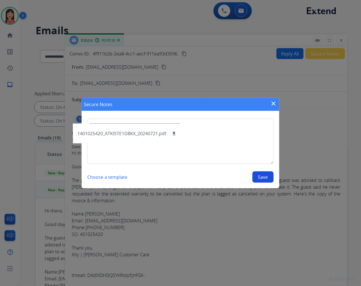
click at [257, 174] on button "Save" at bounding box center [263, 176] width 21 height 11
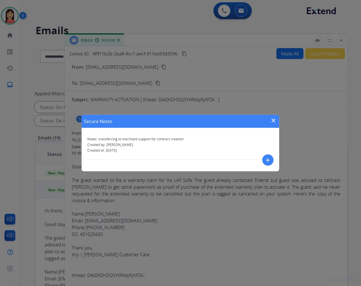
click at [273, 118] on mat-icon "close" at bounding box center [273, 120] width 7 height 7
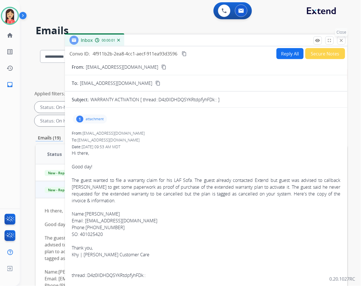
click at [343, 40] on mat-icon "close" at bounding box center [341, 40] width 5 height 5
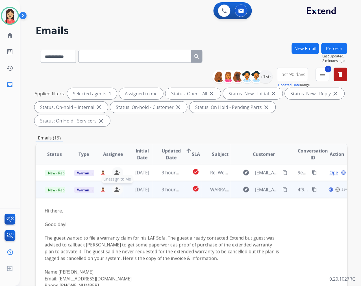
click at [118, 188] on mat-icon "person_remove" at bounding box center [117, 189] width 7 height 7
click at [84, 191] on span "Warranty Ops" at bounding box center [88, 190] width 29 height 6
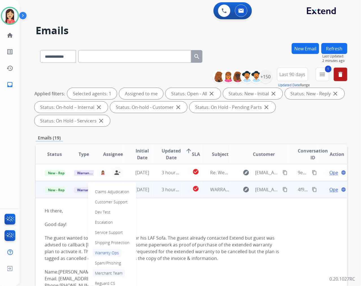
click at [108, 269] on p "Merchant Team" at bounding box center [109, 273] width 32 height 8
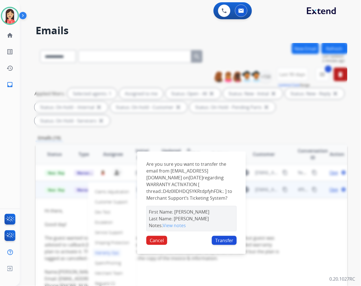
click at [226, 244] on button "Transfer" at bounding box center [224, 240] width 25 height 9
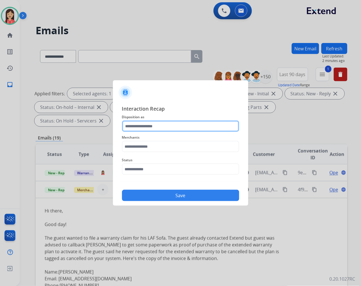
click at [142, 127] on input "text" at bounding box center [180, 125] width 117 height 11
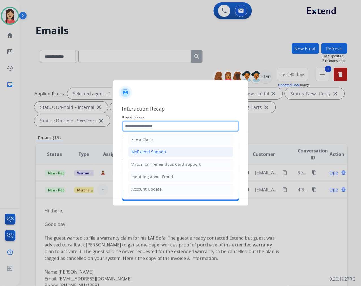
scroll to position [63, 0]
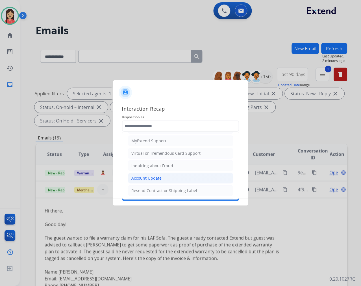
click at [149, 177] on div "Account Update" at bounding box center [147, 178] width 30 height 6
type input "**********"
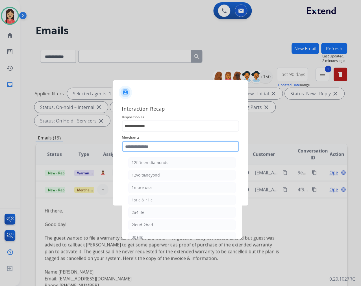
click at [160, 148] on input "text" at bounding box center [180, 146] width 117 height 11
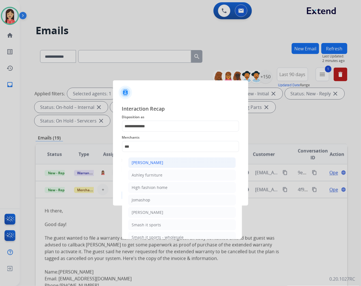
click at [157, 164] on div "[PERSON_NAME]" at bounding box center [148, 163] width 32 height 6
type input "**********"
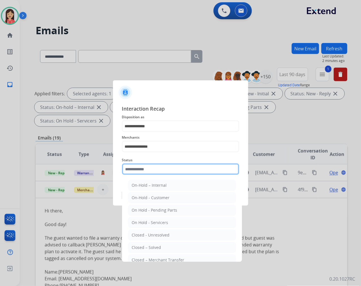
click at [154, 174] on input "text" at bounding box center [180, 168] width 117 height 11
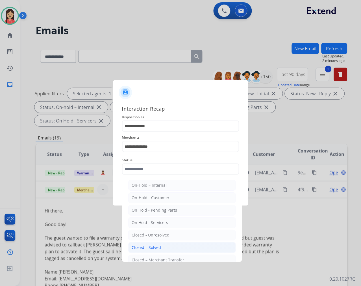
click at [163, 248] on li "Closed – Solved" at bounding box center [182, 247] width 108 height 11
type input "**********"
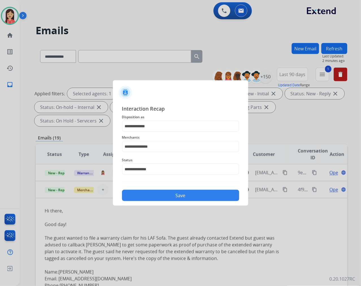
click at [174, 201] on button "Save" at bounding box center [180, 195] width 117 height 11
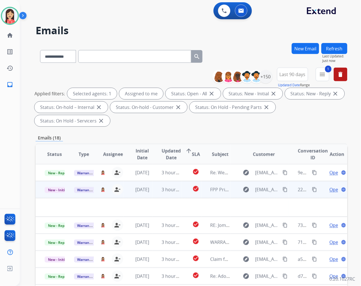
click at [156, 194] on td "3 hours ago" at bounding box center [167, 189] width 29 height 17
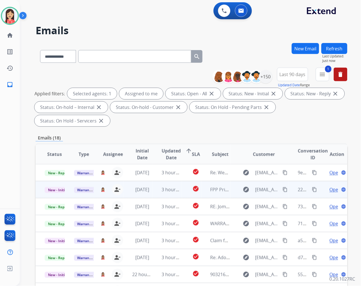
click at [156, 194] on td "3 hours ago" at bounding box center [167, 189] width 29 height 17
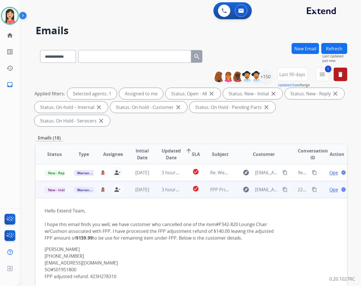
scroll to position [17, 0]
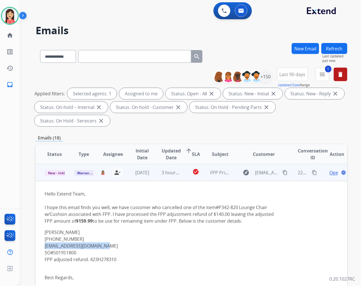
drag, startPoint x: 119, startPoint y: 244, endPoint x: 44, endPoint y: 245, distance: 74.9
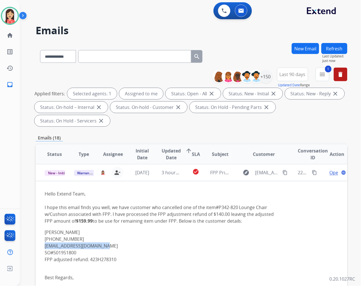
copy link "lorettakreppel6@gmail.com"
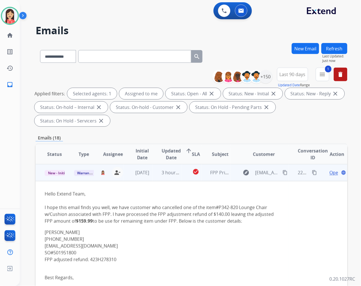
click at [184, 231] on p "Loretta Kreppel (602) 999-1831 lorettakreppel6@gmail.com SO#501951800 FPP adjus…" at bounding box center [162, 249] width 235 height 41
click at [138, 238] on p "Loretta Kreppel (602) 999-1831 lorettakreppel6@gmail.com SO#501951800 FPP adjus…" at bounding box center [162, 249] width 235 height 41
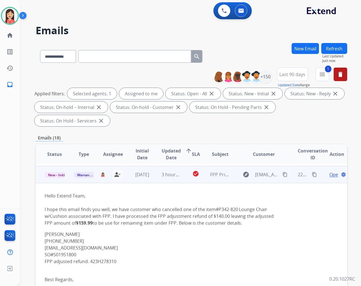
scroll to position [0, 0]
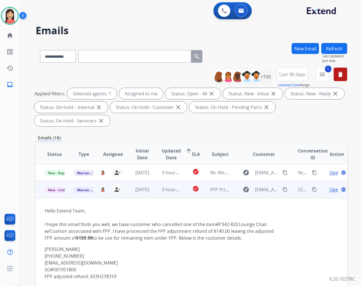
click at [330, 188] on span "Open" at bounding box center [336, 189] width 12 height 7
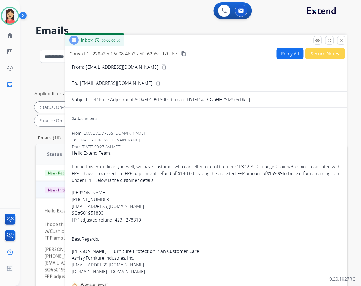
click at [317, 55] on button "Secure Notes" at bounding box center [326, 53] width 40 height 11
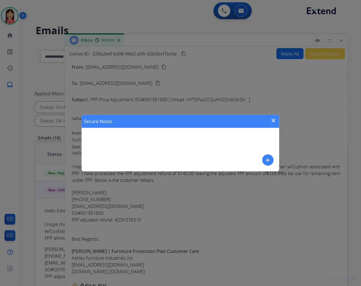
click at [279, 162] on div "Secure Notes close add" at bounding box center [181, 143] width 198 height 57
click at [265, 160] on mat-icon "add" at bounding box center [268, 160] width 7 height 7
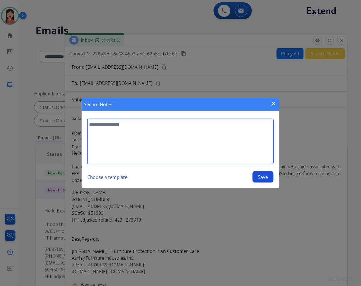
click at [160, 153] on textarea at bounding box center [180, 141] width 187 height 45
type textarea "**********"
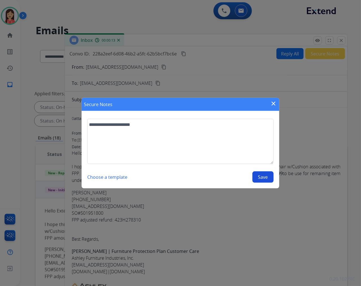
click at [266, 173] on button "Save" at bounding box center [263, 176] width 21 height 11
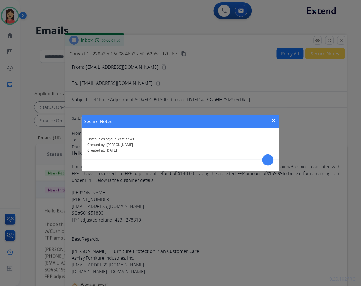
click at [276, 122] on mat-icon "close" at bounding box center [273, 120] width 7 height 7
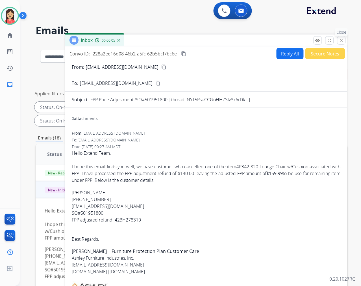
click at [341, 39] on mat-icon "close" at bounding box center [341, 40] width 5 height 5
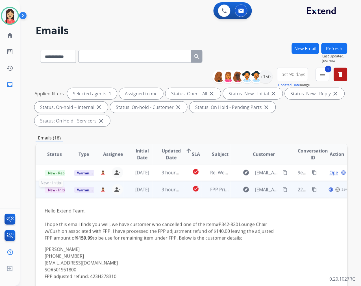
click at [57, 190] on span "New - Initial" at bounding box center [58, 190] width 26 height 6
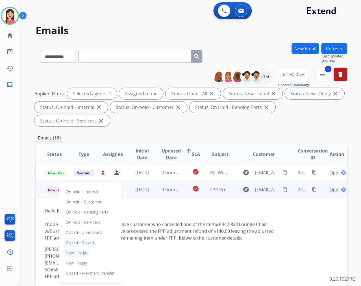
click at [85, 242] on p "Closed – Solved" at bounding box center [80, 243] width 33 height 8
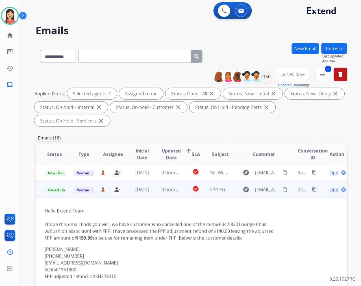
click at [185, 192] on td "check_circle" at bounding box center [192, 189] width 20 height 17
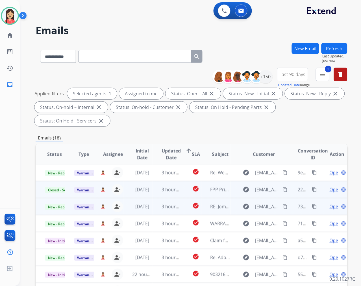
click at [159, 211] on td "3 hours ago" at bounding box center [167, 206] width 29 height 17
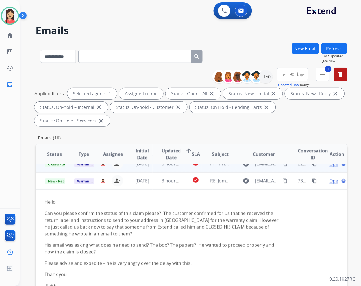
scroll to position [2, 0]
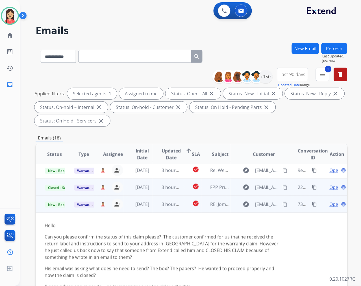
click at [330, 204] on span "Open" at bounding box center [336, 204] width 12 height 7
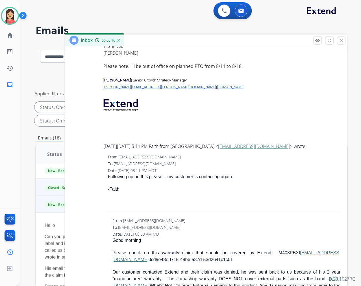
scroll to position [1084, 0]
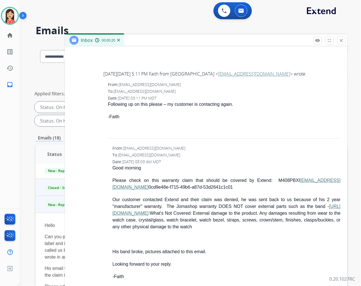
drag, startPoint x: 281, startPoint y: 173, endPoint x: 334, endPoint y: 176, distance: 53.5
click at [334, 177] on p "Please check on this warranty claim that should be covered by Extend: M408PBXI …" at bounding box center [226, 184] width 228 height 14
copy p "kunalkhurana@gmail.com"
click at [217, 169] on div "Good morning Please check on this warranty claim that should be covered by Exte…" at bounding box center [226, 221] width 228 height 115
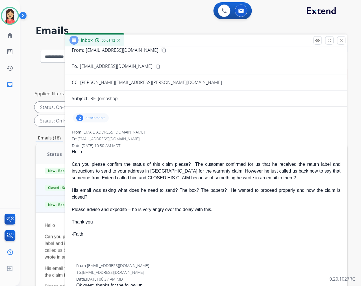
scroll to position [0, 0]
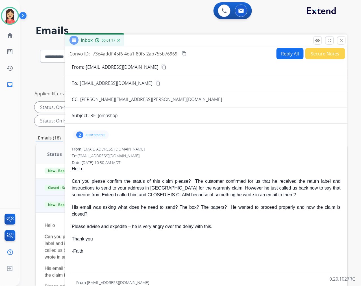
click at [200, 46] on div "Inbox 00:01:17" at bounding box center [206, 40] width 283 height 12
click at [343, 42] on mat-icon "close" at bounding box center [341, 40] width 5 height 5
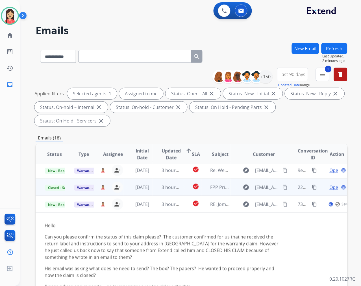
click at [115, 59] on input "text" at bounding box center [134, 56] width 113 height 13
paste input "**********"
type input "**********"
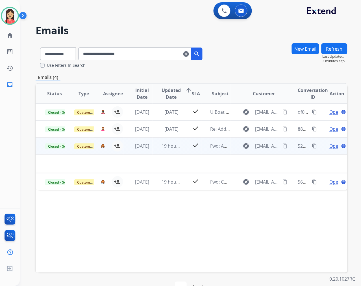
click at [153, 147] on td "19 hours ago" at bounding box center [167, 145] width 29 height 17
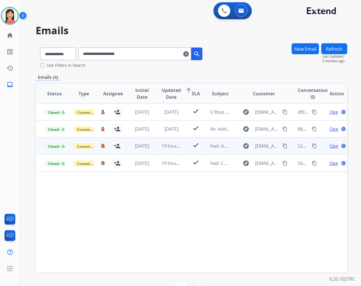
click at [153, 149] on td "19 hours ago" at bounding box center [167, 145] width 29 height 17
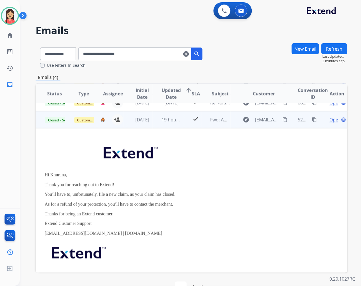
scroll to position [34, 0]
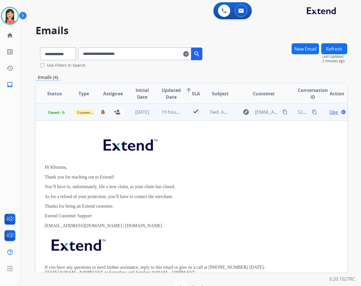
click at [330, 111] on span "Open" at bounding box center [336, 112] width 12 height 7
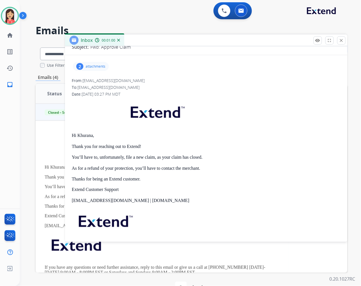
scroll to position [0, 0]
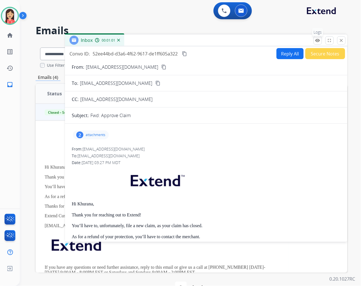
click at [320, 38] on mat-icon "remove_red_eye" at bounding box center [317, 40] width 5 height 5
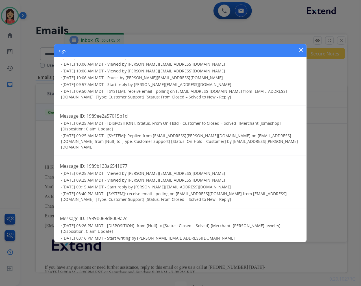
scroll to position [219, 0]
click at [151, 49] on div "Logs close" at bounding box center [180, 50] width 253 height 13
click at [303, 48] on mat-icon "close" at bounding box center [301, 49] width 7 height 7
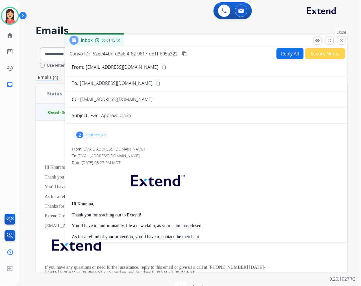
click at [339, 42] on mat-icon "close" at bounding box center [341, 40] width 5 height 5
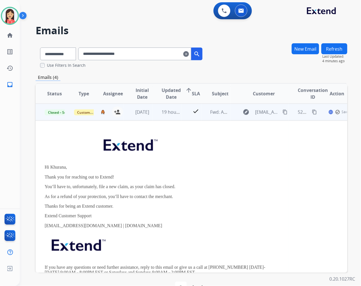
click at [154, 117] on td "19 hours ago" at bounding box center [167, 111] width 29 height 17
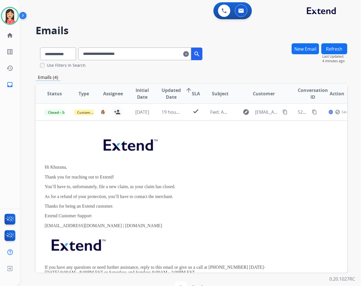
scroll to position [0, 0]
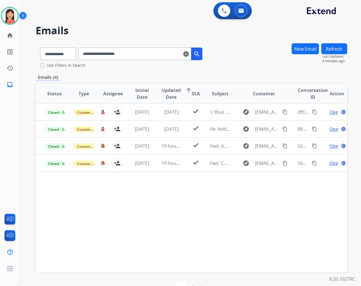
click at [189, 53] on mat-icon "clear" at bounding box center [186, 54] width 6 height 7
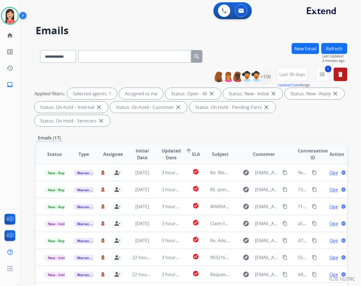
click at [192, 131] on div "**********" at bounding box center [192, 202] width 312 height 319
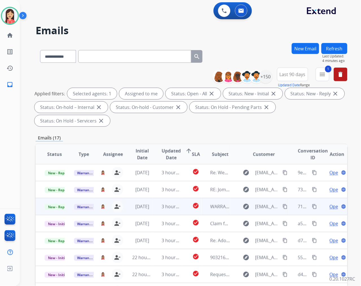
click at [153, 207] on td "3 hours ago" at bounding box center [167, 206] width 29 height 17
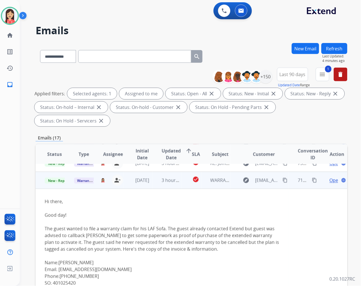
scroll to position [34, 0]
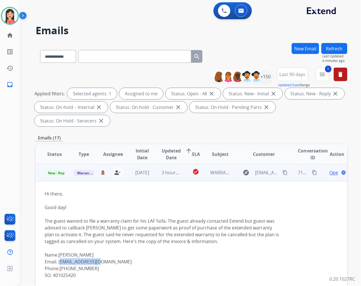
drag, startPoint x: 105, startPoint y: 261, endPoint x: 59, endPoint y: 263, distance: 46.4
click at [59, 263] on div "Hi there, Good day! The guest wanted to file a warranty claim for his LAF Sofa.…" at bounding box center [162, 254] width 235 height 129
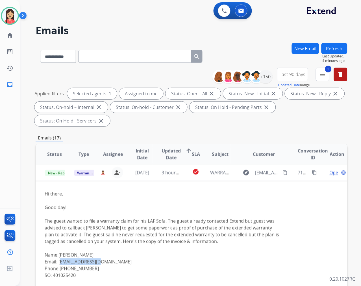
copy div "ba8572@gmail.com"
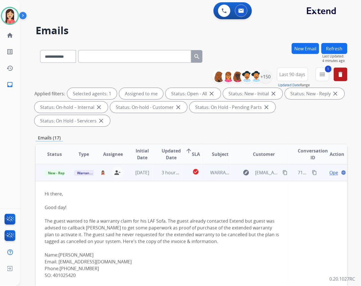
click at [161, 201] on div "Hi there, Good day! The guest wanted to file a warranty claim for his LAF Sofa.…" at bounding box center [162, 254] width 235 height 129
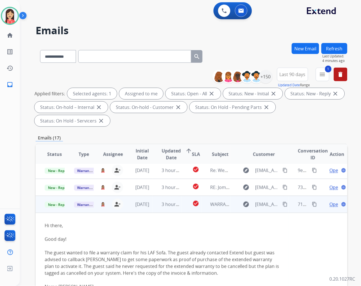
click at [331, 203] on span "Open" at bounding box center [336, 204] width 12 height 7
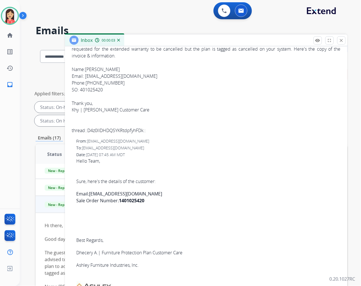
scroll to position [0, 0]
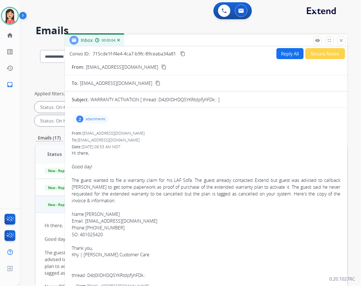
click at [318, 55] on button "Secure Notes" at bounding box center [326, 53] width 40 height 11
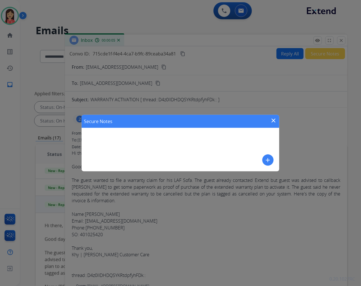
click at [272, 163] on mat-icon "add" at bounding box center [268, 160] width 7 height 7
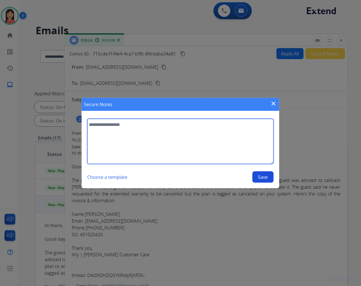
click at [205, 147] on textarea at bounding box center [180, 141] width 187 height 45
type textarea "**********"
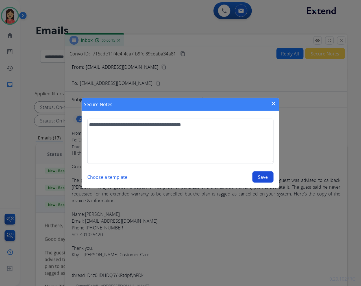
click at [261, 176] on button "Save" at bounding box center [263, 176] width 21 height 11
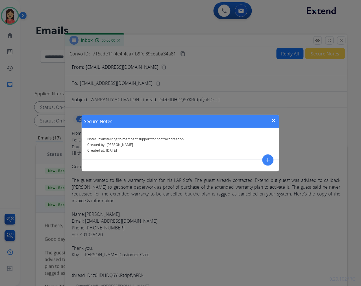
click at [273, 118] on mat-icon "close" at bounding box center [273, 120] width 7 height 7
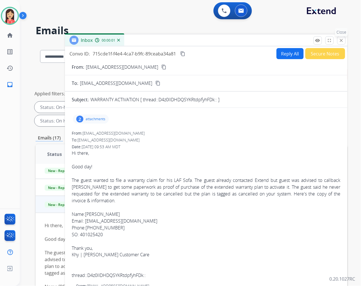
click at [341, 38] on mat-icon "close" at bounding box center [341, 40] width 5 height 5
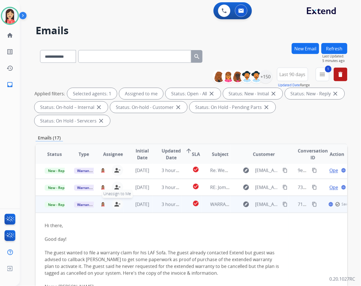
click at [116, 205] on mat-icon "person_remove" at bounding box center [117, 204] width 7 height 7
click at [79, 203] on span "Warranty Ops" at bounding box center [88, 205] width 29 height 6
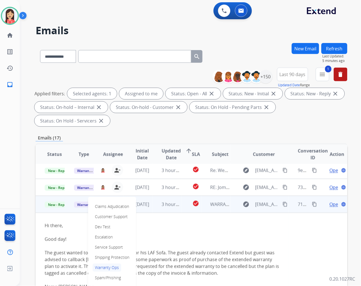
scroll to position [65, 0]
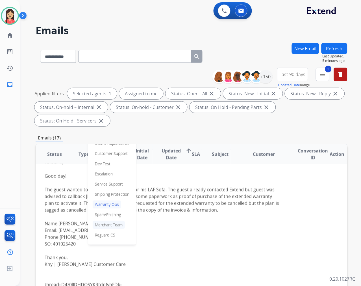
click at [106, 223] on p "Merchant Team" at bounding box center [109, 225] width 32 height 8
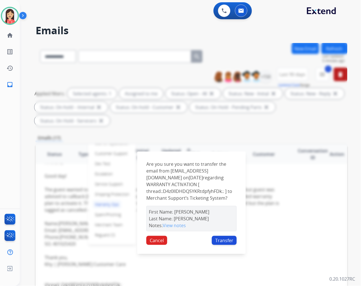
click at [215, 244] on button "Transfer" at bounding box center [224, 240] width 25 height 9
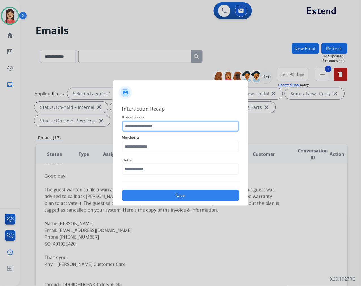
click at [181, 124] on input "text" at bounding box center [180, 125] width 117 height 11
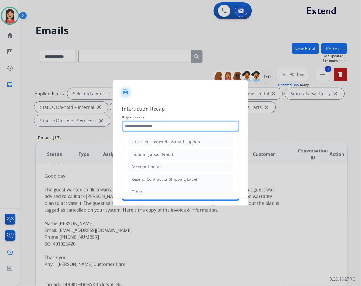
scroll to position [88, 0]
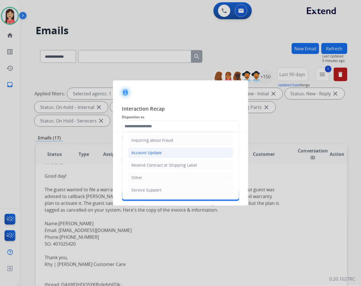
click at [146, 150] on div "Account Update" at bounding box center [147, 153] width 30 height 6
type input "**********"
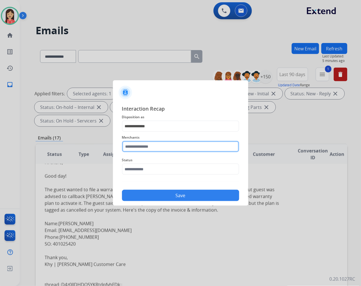
click at [151, 144] on input "text" at bounding box center [180, 146] width 117 height 11
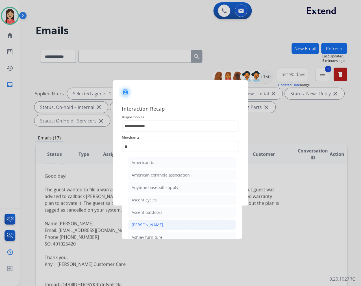
click at [156, 226] on div "[PERSON_NAME]" at bounding box center [148, 225] width 32 height 6
type input "**********"
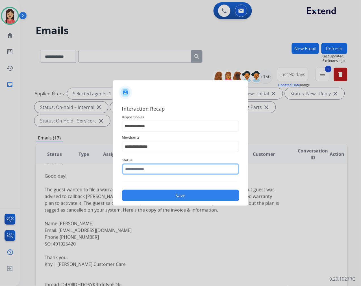
click at [155, 170] on input "text" at bounding box center [180, 168] width 117 height 11
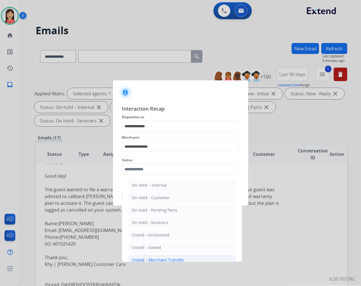
click at [153, 259] on div "Closed – Merchant Transfer" at bounding box center [158, 260] width 53 height 6
type input "**********"
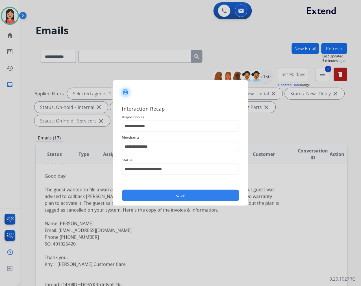
click at [179, 194] on button "Save" at bounding box center [180, 195] width 117 height 11
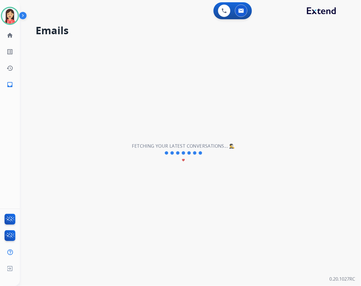
scroll to position [19, 0]
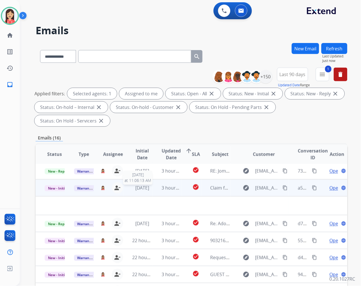
click at [148, 190] on div "[DATE]" at bounding box center [143, 187] width 20 height 7
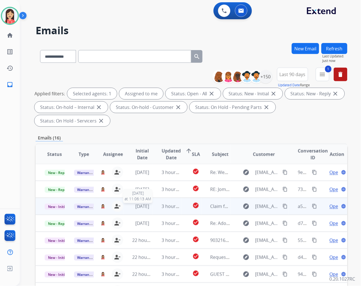
click at [150, 208] on span "[DATE]" at bounding box center [142, 206] width 14 height 6
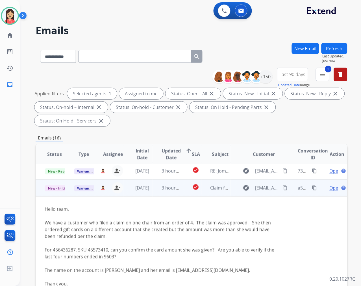
scroll to position [34, 0]
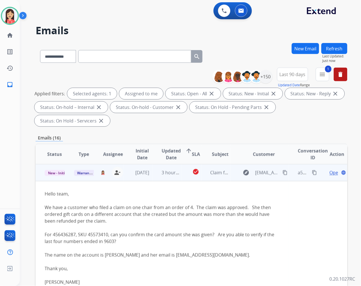
click at [153, 178] on td "3 hours ago" at bounding box center [167, 172] width 29 height 17
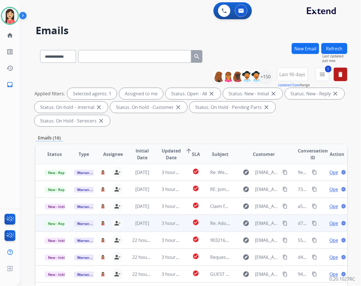
click at [148, 227] on td "[DATE]" at bounding box center [138, 223] width 29 height 17
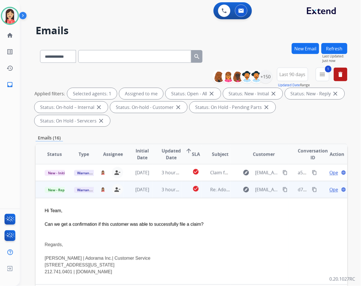
scroll to position [51, 0]
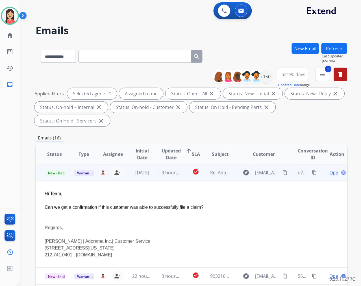
click at [331, 173] on span "Open" at bounding box center [336, 172] width 12 height 7
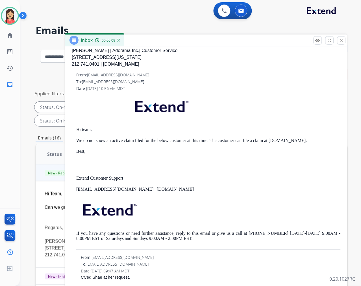
scroll to position [0, 0]
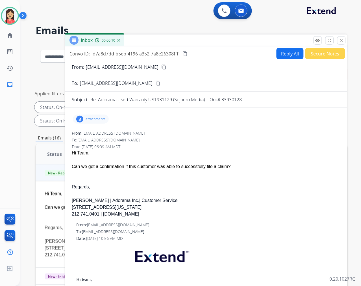
click at [281, 54] on button "Reply All" at bounding box center [290, 53] width 27 height 11
select select "**********"
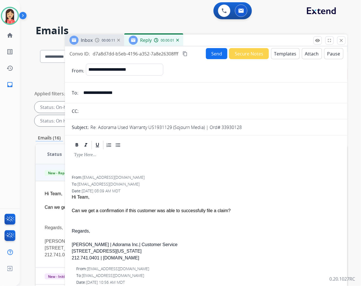
click at [281, 54] on button "Templates" at bounding box center [285, 53] width 29 height 11
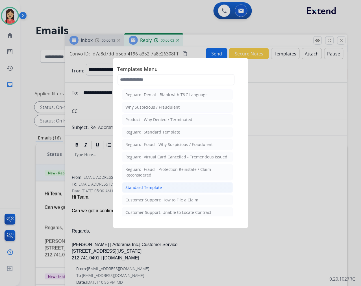
click at [159, 189] on div "Standard Template" at bounding box center [144, 188] width 36 height 6
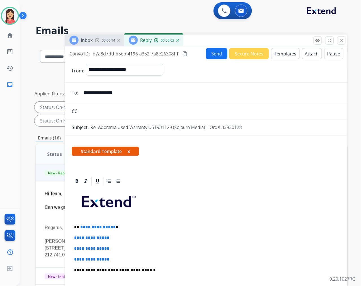
scroll to position [63, 0]
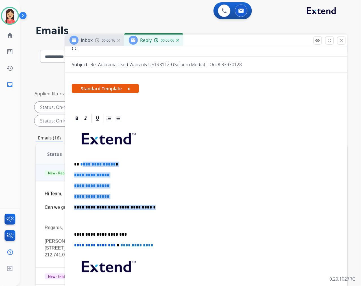
drag, startPoint x: 81, startPoint y: 162, endPoint x: 171, endPoint y: 208, distance: 101.1
click at [171, 208] on div "**********" at bounding box center [206, 221] width 269 height 194
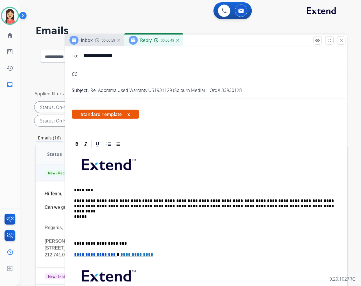
scroll to position [0, 0]
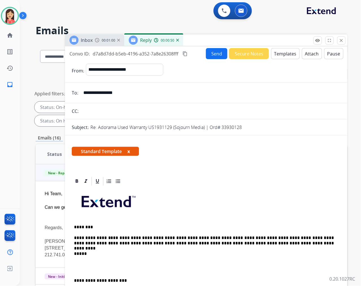
click at [211, 55] on button "Send" at bounding box center [216, 53] width 21 height 11
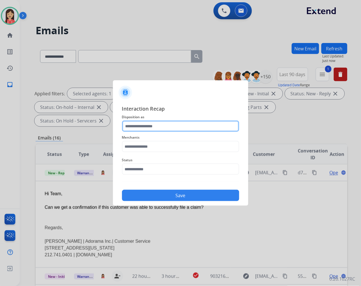
click at [135, 124] on input "text" at bounding box center [180, 125] width 117 height 11
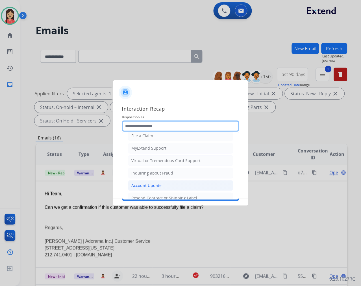
scroll to position [63, 0]
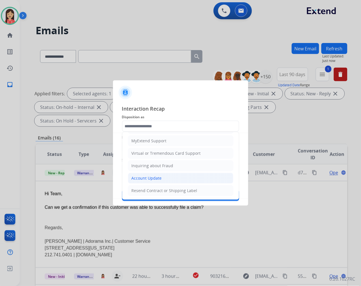
click at [141, 179] on div "Account Update" at bounding box center [147, 178] width 30 height 6
type input "**********"
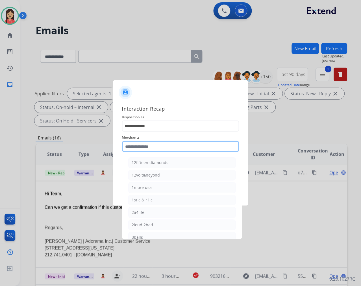
click at [146, 145] on input "text" at bounding box center [180, 146] width 117 height 11
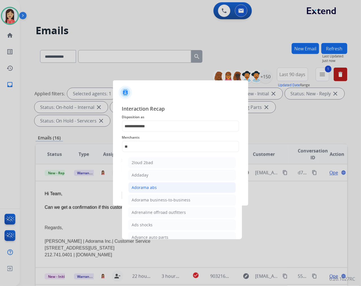
click at [153, 184] on li "Adorama abs" at bounding box center [182, 187] width 108 height 11
type input "**********"
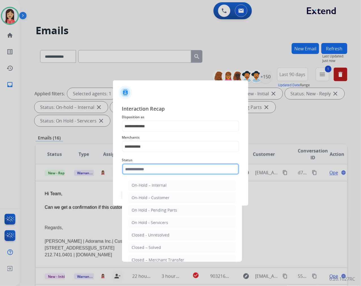
click at [148, 166] on input "text" at bounding box center [180, 168] width 117 height 11
click at [160, 249] on li "Closed – Solved" at bounding box center [182, 247] width 108 height 11
type input "**********"
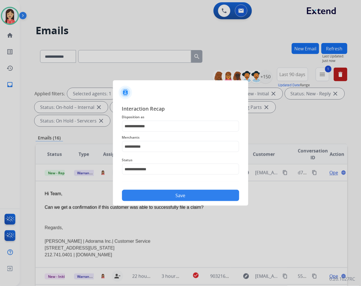
click at [176, 190] on button "Save" at bounding box center [180, 195] width 117 height 11
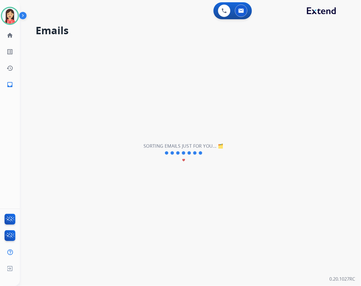
scroll to position [19, 0]
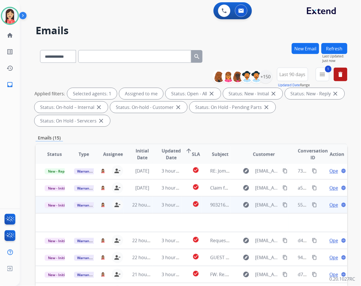
click at [155, 210] on td "3 hours ago" at bounding box center [167, 204] width 29 height 17
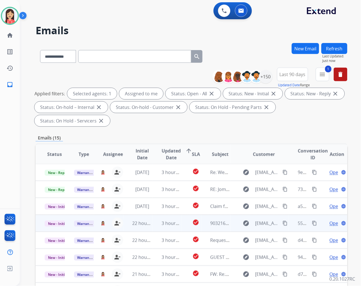
click at [157, 228] on td "3 hours ago" at bounding box center [167, 223] width 29 height 17
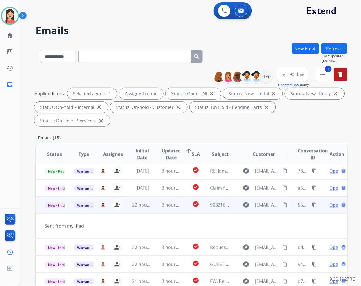
scroll to position [25, 0]
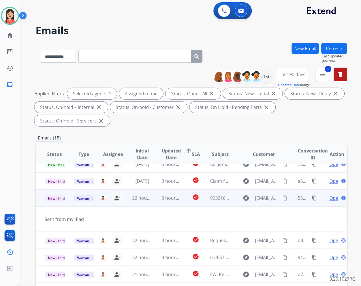
click at [330, 198] on span "Open" at bounding box center [336, 197] width 12 height 7
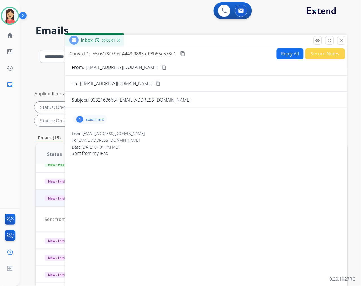
click at [97, 119] on p "attachment" at bounding box center [95, 119] width 18 height 5
click at [130, 135] on mat-icon "download" at bounding box center [132, 133] width 5 height 5
click at [277, 56] on button "Reply All" at bounding box center [290, 53] width 27 height 11
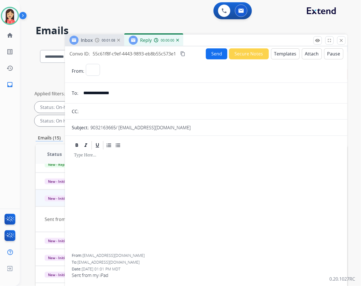
select select "**********"
click at [277, 56] on button "Templates" at bounding box center [285, 53] width 29 height 11
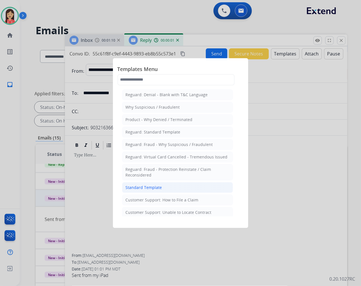
click at [144, 187] on div "Standard Template" at bounding box center [144, 188] width 36 height 6
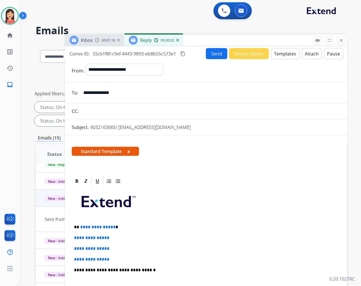
scroll to position [94, 0]
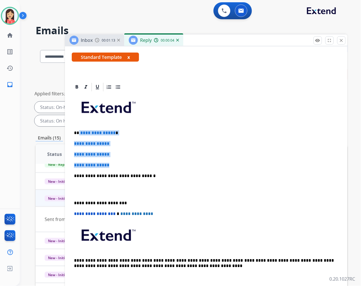
drag, startPoint x: 79, startPoint y: 130, endPoint x: 182, endPoint y: 165, distance: 108.7
click at [182, 165] on div "**********" at bounding box center [206, 189] width 269 height 194
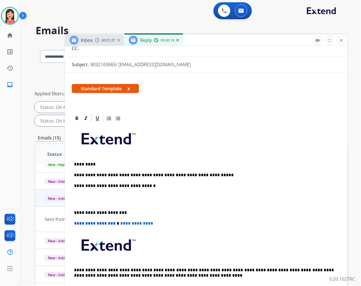
scroll to position [0, 0]
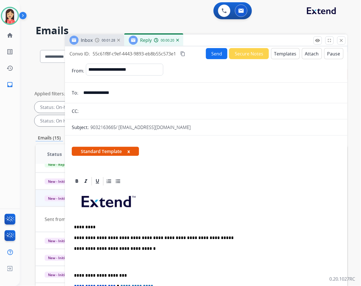
click at [215, 54] on button "Send" at bounding box center [216, 53] width 21 height 11
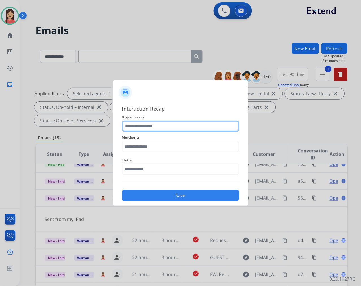
click at [183, 129] on input "text" at bounding box center [180, 125] width 117 height 11
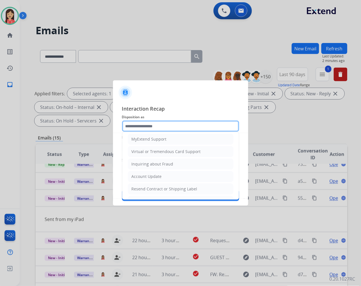
scroll to position [88, 0]
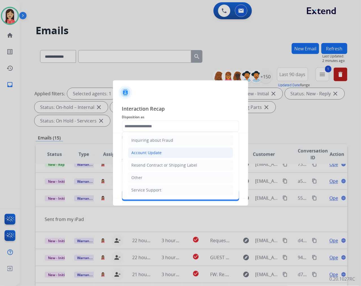
click at [145, 158] on li "Account Update" at bounding box center [180, 152] width 105 height 11
type input "**********"
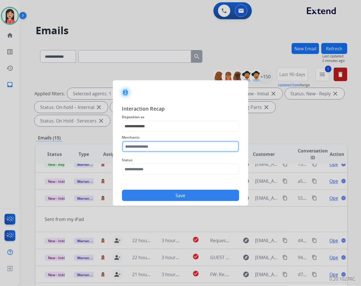
click at [150, 145] on input "text" at bounding box center [180, 146] width 117 height 11
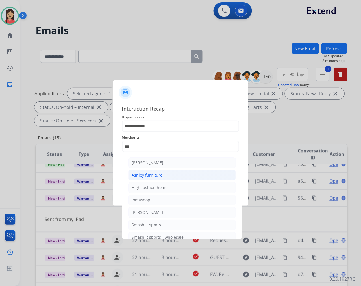
click at [150, 175] on div "Ashley furniture" at bounding box center [147, 175] width 31 height 6
type input "**********"
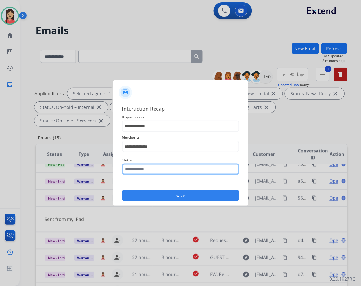
click at [154, 170] on input "text" at bounding box center [180, 168] width 117 height 11
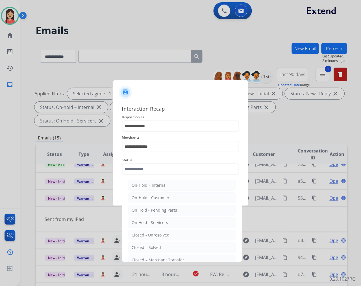
drag, startPoint x: 167, startPoint y: 248, endPoint x: 168, endPoint y: 238, distance: 10.0
click at [167, 248] on li "Closed – Solved" at bounding box center [182, 247] width 108 height 11
type input "**********"
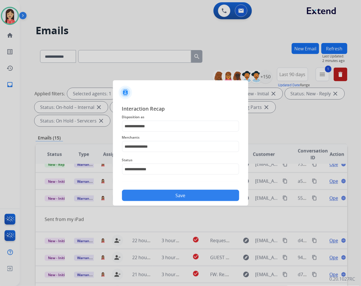
click at [181, 197] on button "Save" at bounding box center [180, 195] width 117 height 11
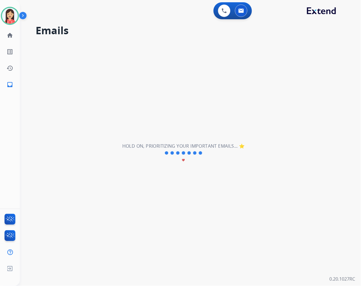
scroll to position [19, 0]
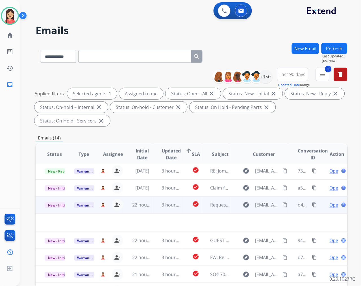
click at [155, 211] on td "3 hours ago" at bounding box center [167, 204] width 29 height 17
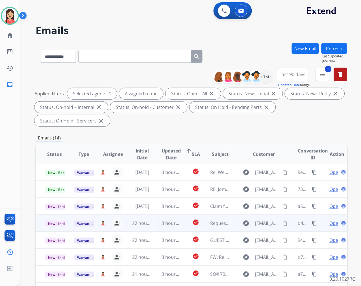
click at [156, 226] on td "3 hours ago" at bounding box center [167, 223] width 29 height 17
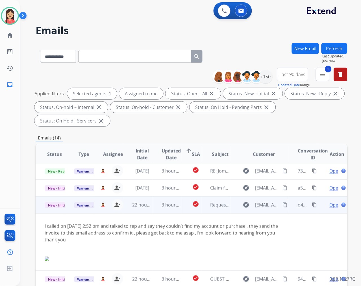
scroll to position [51, 0]
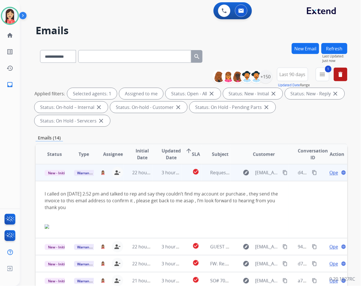
click at [330, 172] on span "Open" at bounding box center [336, 172] width 12 height 7
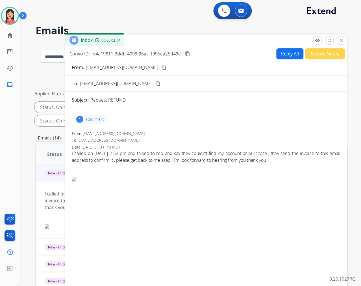
click at [94, 115] on div "1 attachment" at bounding box center [90, 119] width 34 height 9
click at [144, 132] on mat-icon "download" at bounding box center [144, 133] width 5 height 5
click at [215, 169] on div at bounding box center [206, 166] width 269 height 7
click at [283, 53] on button "Reply All" at bounding box center [290, 53] width 27 height 11
select select "**********"
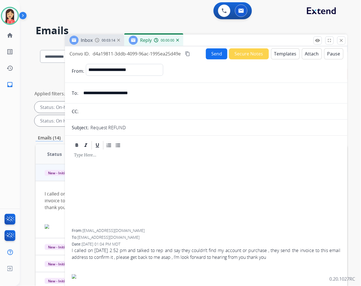
click at [283, 53] on button "Templates" at bounding box center [285, 53] width 29 height 11
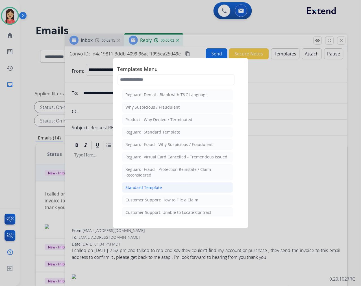
click at [146, 188] on div "Standard Template" at bounding box center [144, 188] width 36 height 6
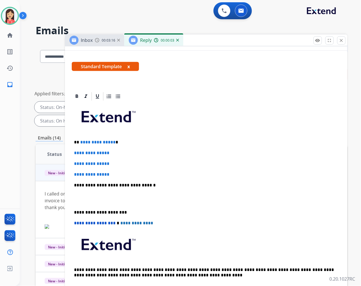
scroll to position [94, 0]
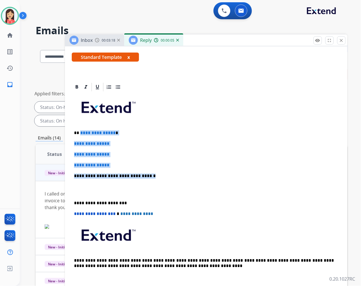
drag, startPoint x: 80, startPoint y: 132, endPoint x: 170, endPoint y: 175, distance: 99.2
click at [170, 175] on div "**********" at bounding box center [206, 189] width 269 height 194
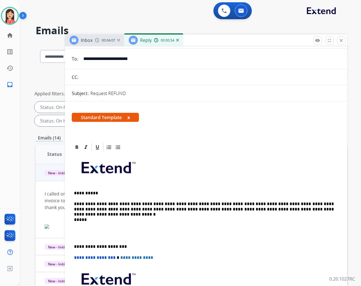
scroll to position [0, 0]
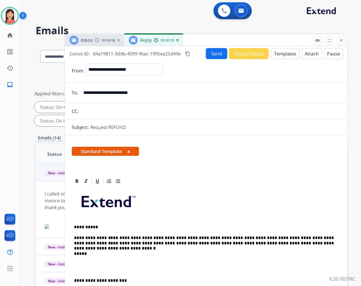
click at [213, 51] on button "Send" at bounding box center [216, 53] width 21 height 11
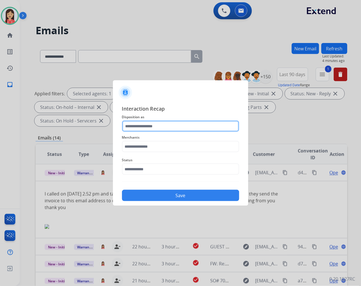
drag, startPoint x: 171, startPoint y: 124, endPoint x: 168, endPoint y: 126, distance: 3.5
click at [171, 124] on input "text" at bounding box center [180, 125] width 117 height 11
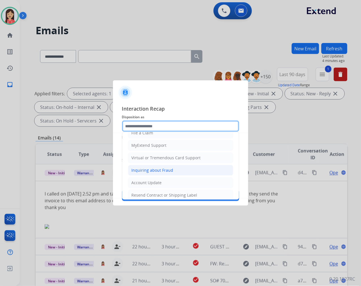
scroll to position [63, 0]
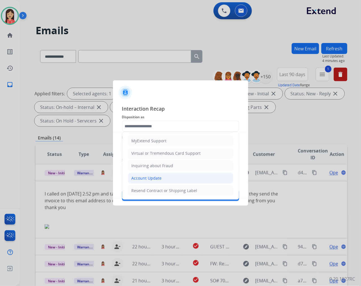
click at [150, 176] on div "Account Update" at bounding box center [147, 178] width 30 height 6
type input "**********"
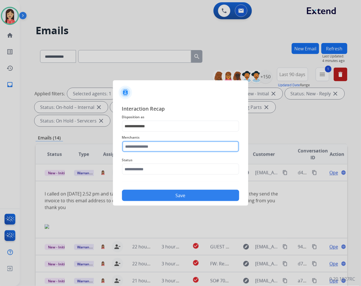
click at [156, 148] on input "text" at bounding box center [180, 146] width 117 height 11
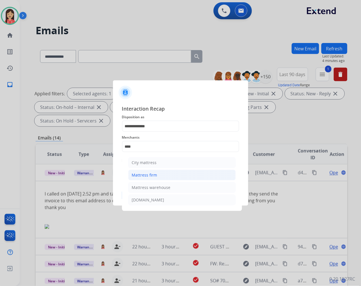
click at [151, 174] on div "Mattress firm" at bounding box center [144, 175] width 25 height 6
type input "**********"
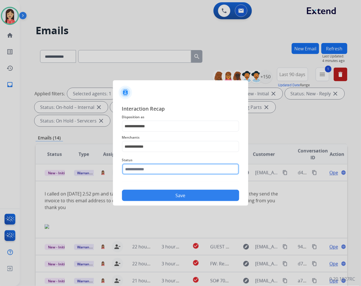
click at [155, 166] on input "text" at bounding box center [180, 168] width 117 height 11
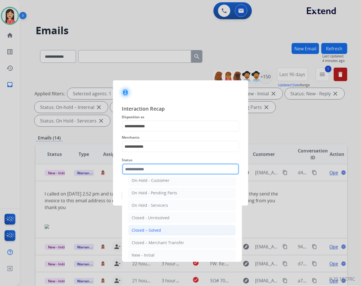
scroll to position [34, 0]
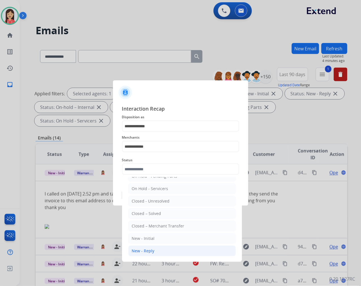
click at [157, 246] on li "New - Reply" at bounding box center [182, 250] width 108 height 11
type input "**********"
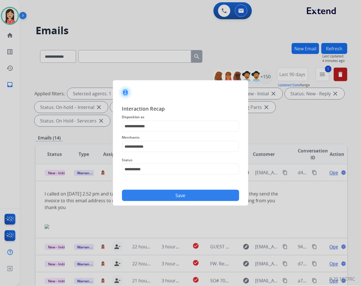
click at [176, 198] on button "Save" at bounding box center [180, 195] width 117 height 11
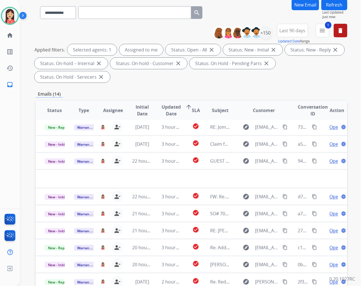
scroll to position [77, 0]
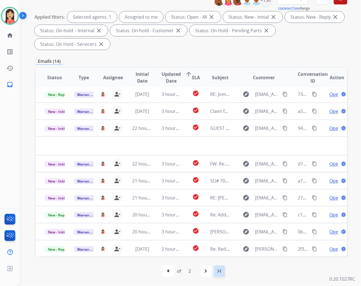
click at [216, 273] on mat-icon "last_page" at bounding box center [219, 271] width 7 height 7
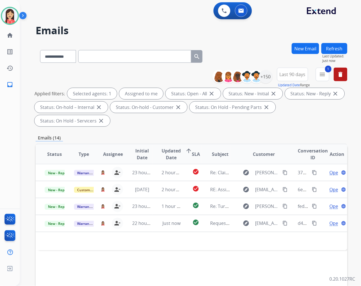
scroll to position [0, 0]
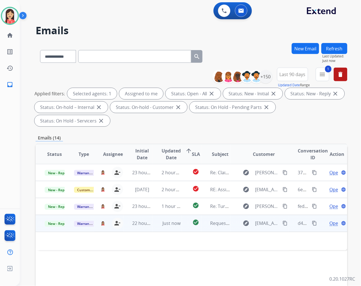
click at [182, 228] on td "check_circle" at bounding box center [192, 223] width 20 height 17
click at [184, 223] on td "check_circle" at bounding box center [192, 223] width 20 height 17
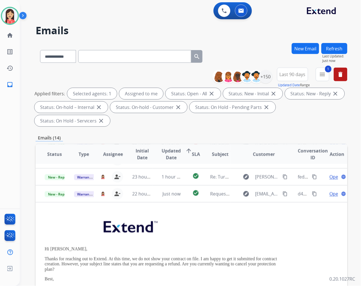
scroll to position [51, 0]
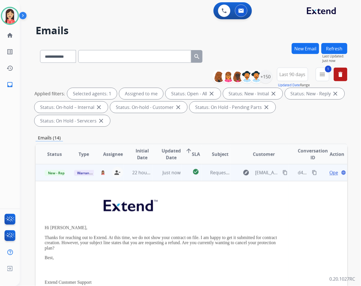
click at [330, 175] on span "Open" at bounding box center [336, 172] width 12 height 7
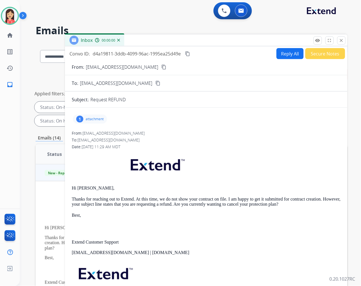
click at [290, 51] on button "Reply All" at bounding box center [290, 53] width 27 height 11
select select "**********"
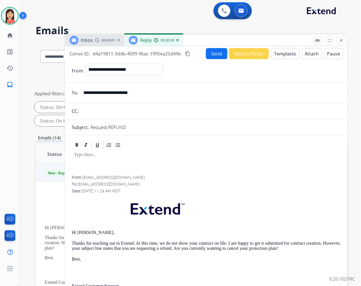
click at [286, 50] on button "Templates" at bounding box center [285, 53] width 29 height 11
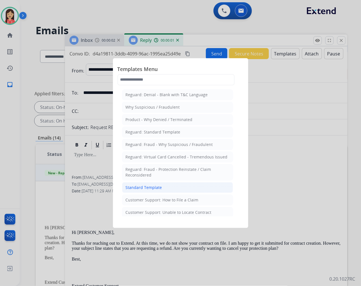
click at [138, 187] on div "Standard Template" at bounding box center [144, 188] width 36 height 6
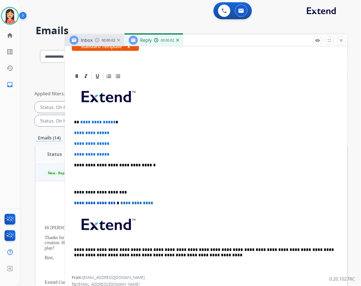
scroll to position [125, 0]
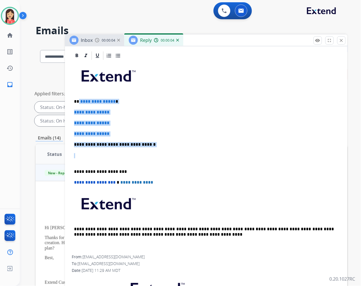
drag, startPoint x: 81, startPoint y: 157, endPoint x: 78, endPoint y: 102, distance: 54.9
click at [78, 102] on div "**********" at bounding box center [206, 158] width 269 height 194
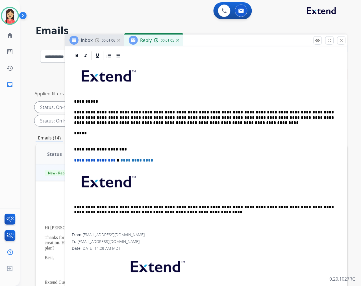
scroll to position [0, 0]
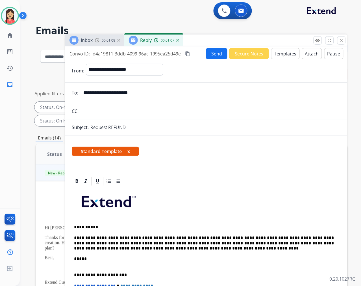
click at [216, 57] on button "Send" at bounding box center [216, 53] width 21 height 11
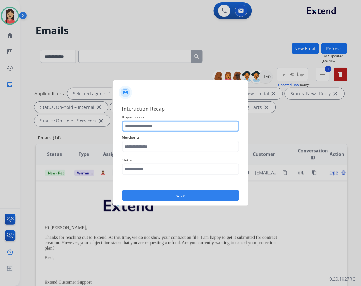
click at [145, 129] on input "text" at bounding box center [180, 125] width 117 height 11
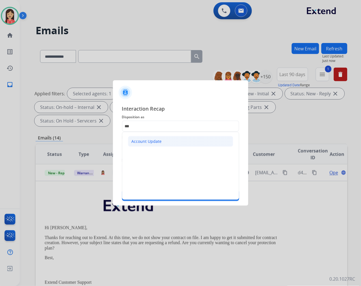
click at [151, 142] on div "Account Update" at bounding box center [147, 141] width 30 height 6
type input "**********"
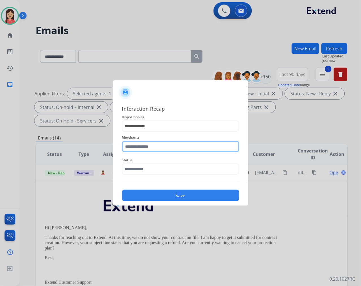
click at [148, 142] on input "text" at bounding box center [180, 146] width 117 height 11
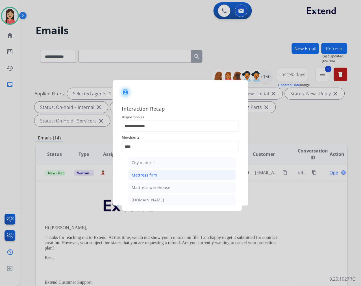
click at [153, 172] on div "Mattress firm" at bounding box center [144, 175] width 25 height 6
type input "**********"
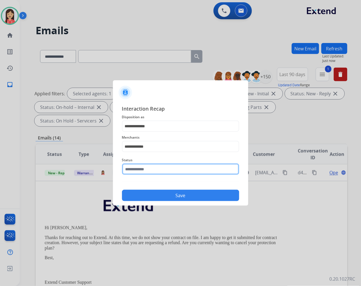
click at [154, 168] on input "text" at bounding box center [180, 168] width 117 height 11
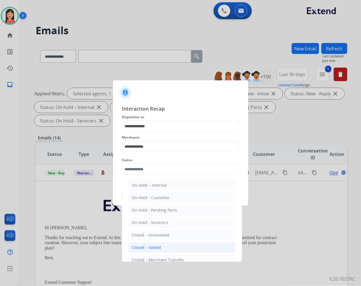
click at [166, 250] on li "Closed – Solved" at bounding box center [182, 247] width 108 height 11
type input "**********"
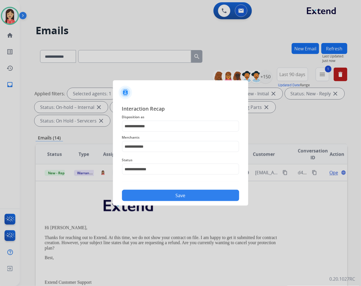
click at [176, 201] on div "**********" at bounding box center [180, 152] width 135 height 105
click at [180, 194] on button "Save" at bounding box center [180, 195] width 117 height 11
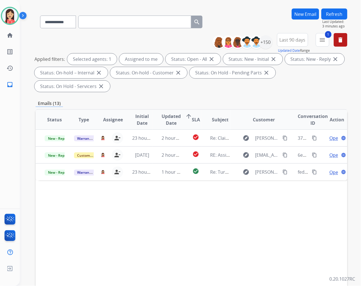
scroll to position [77, 0]
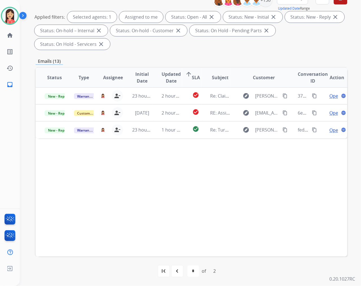
click at [163, 279] on div "first_page navigate_before * * of 2 navigate_next last_page" at bounding box center [192, 270] width 312 height 29
click at [164, 271] on mat-icon "first_page" at bounding box center [164, 271] width 7 height 7
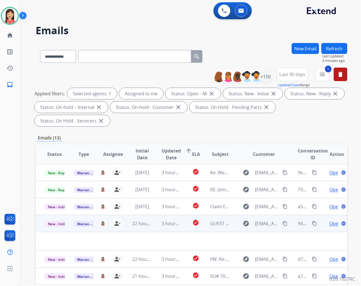
click at [155, 226] on td "3 hours ago" at bounding box center [167, 223] width 29 height 17
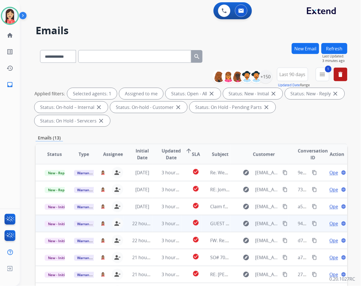
click at [153, 226] on td "3 hours ago" at bounding box center [167, 223] width 29 height 17
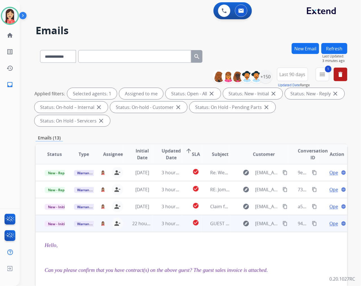
scroll to position [51, 0]
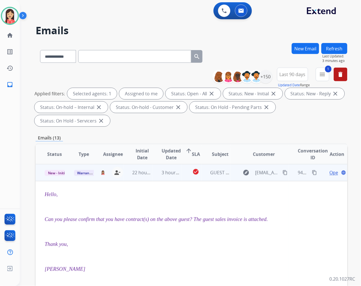
click at [330, 173] on span "Open" at bounding box center [336, 172] width 12 height 7
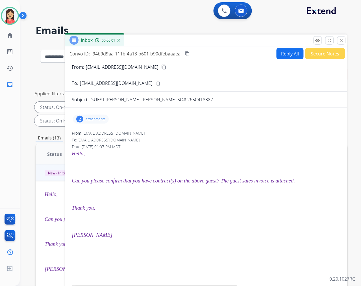
click at [94, 120] on p "attachments" at bounding box center [96, 119] width 20 height 5
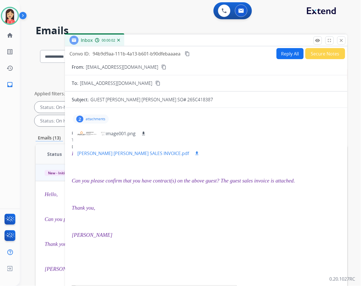
click at [194, 154] on mat-icon "download" at bounding box center [196, 153] width 5 height 5
click at [287, 59] on form "From: lchristopher@ashleydsg.com content_copy To: warrantyops@extend.com conten…" at bounding box center [206, 196] width 283 height 275
click at [286, 57] on button "Reply All" at bounding box center [290, 53] width 27 height 11
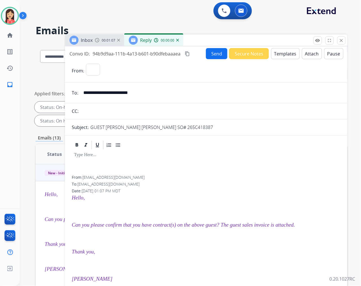
select select "**********"
click at [286, 57] on button "Templates" at bounding box center [285, 53] width 29 height 11
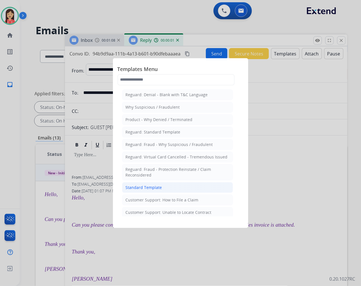
click at [173, 189] on li "Standard Template" at bounding box center [177, 187] width 111 height 11
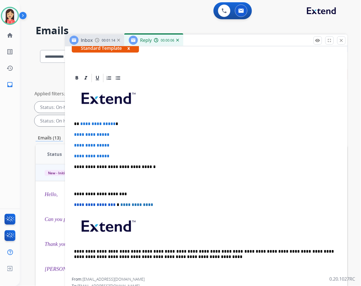
scroll to position [94, 0]
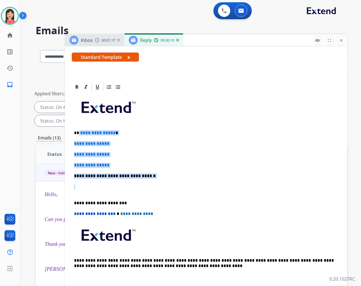
drag, startPoint x: 80, startPoint y: 187, endPoint x: 79, endPoint y: 128, distance: 59.1
click at [79, 128] on div "**********" at bounding box center [206, 189] width 269 height 194
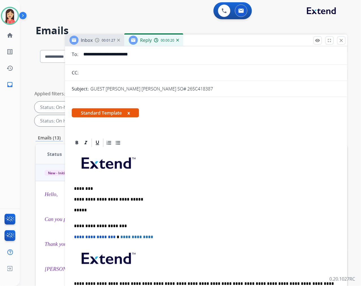
scroll to position [0, 0]
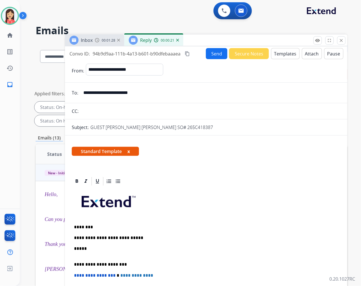
click at [215, 55] on button "Send" at bounding box center [216, 53] width 21 height 11
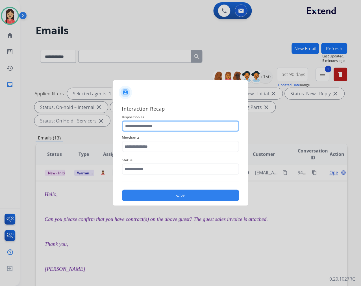
click at [139, 124] on input "text" at bounding box center [180, 125] width 117 height 11
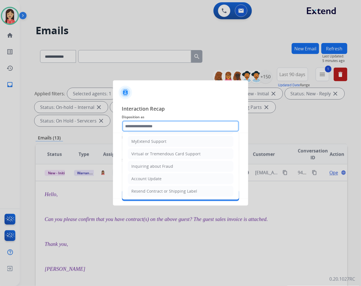
scroll to position [63, 0]
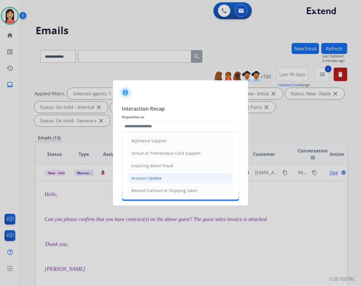
click at [141, 175] on li "Account Update" at bounding box center [180, 178] width 105 height 11
type input "**********"
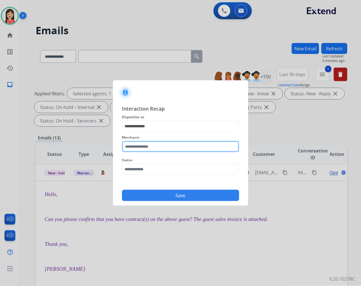
click at [150, 148] on input "text" at bounding box center [180, 146] width 117 height 11
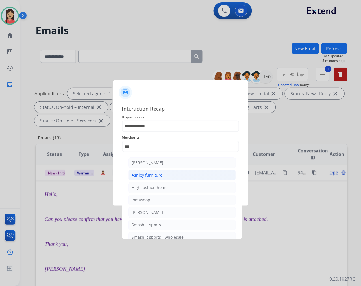
click at [153, 176] on div "Ashley furniture" at bounding box center [147, 175] width 31 height 6
type input "**********"
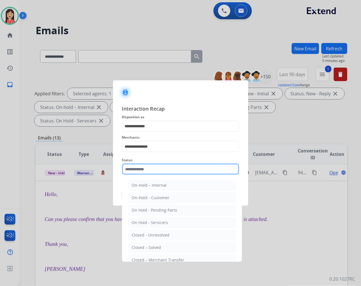
click at [153, 170] on input "text" at bounding box center [180, 168] width 117 height 11
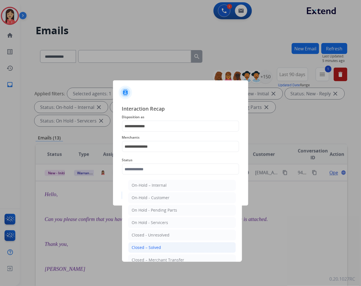
click at [163, 244] on li "Closed – Solved" at bounding box center [182, 247] width 108 height 11
type input "**********"
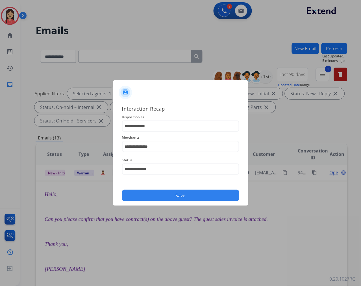
click at [180, 192] on button "Save" at bounding box center [180, 195] width 117 height 11
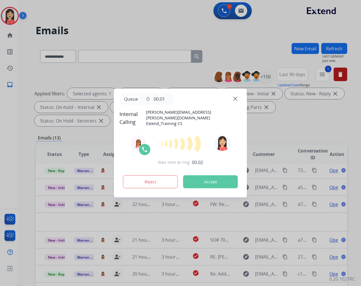
scroll to position [19, 0]
click at [214, 181] on button "Accept" at bounding box center [210, 181] width 55 height 13
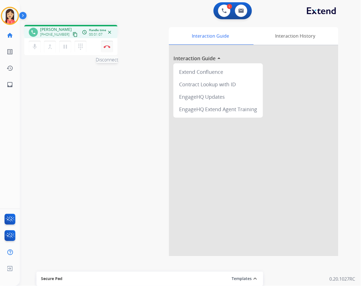
click at [103, 48] on button "Disconnect" at bounding box center [107, 47] width 12 height 12
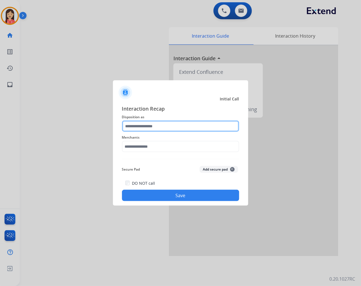
click at [157, 128] on input "text" at bounding box center [180, 125] width 117 height 11
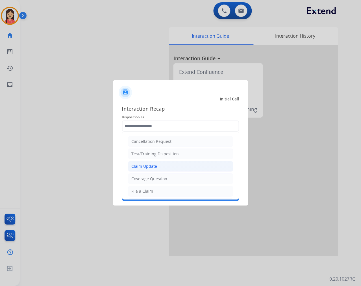
click at [153, 165] on div "Claim Update" at bounding box center [145, 166] width 26 height 6
type input "**********"
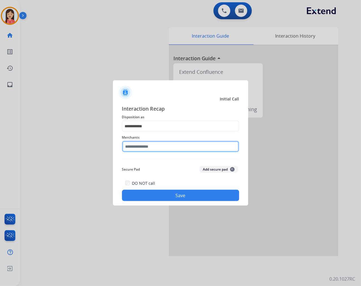
click at [161, 147] on input "text" at bounding box center [180, 146] width 117 height 11
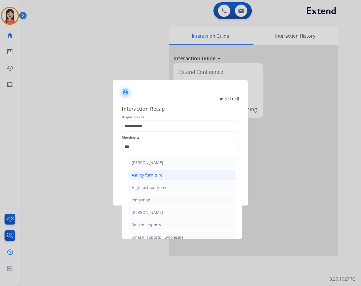
click at [157, 174] on div "Ashley furniture" at bounding box center [147, 175] width 31 height 6
type input "**********"
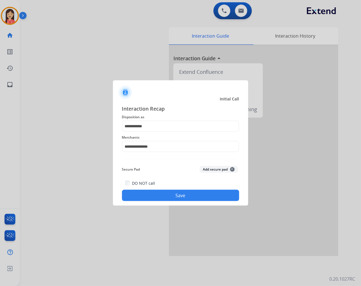
click at [156, 191] on button "Save" at bounding box center [180, 195] width 117 height 11
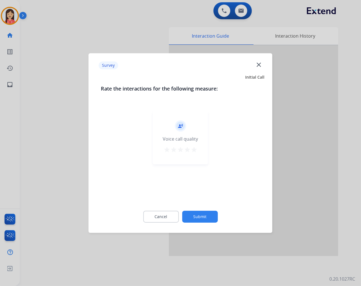
click at [198, 153] on div "record_voice_over Voice call quality star star star star star" at bounding box center [180, 138] width 55 height 54
click at [192, 145] on div "record_voice_over Voice call quality star star star star star" at bounding box center [180, 138] width 55 height 54
click at [194, 146] on mat-icon "star" at bounding box center [194, 149] width 7 height 7
click at [205, 211] on button "Submit" at bounding box center [200, 217] width 36 height 12
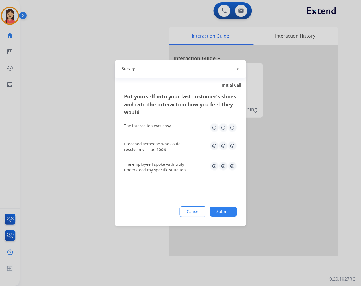
click at [237, 128] on img at bounding box center [232, 127] width 9 height 9
click at [235, 141] on img at bounding box center [232, 145] width 9 height 9
drag, startPoint x: 231, startPoint y: 160, endPoint x: 231, endPoint y: 170, distance: 10.7
click at [231, 160] on div "The employee I spoke with truly understood my specific situation" at bounding box center [180, 167] width 113 height 20
click at [231, 169] on img at bounding box center [232, 165] width 9 height 9
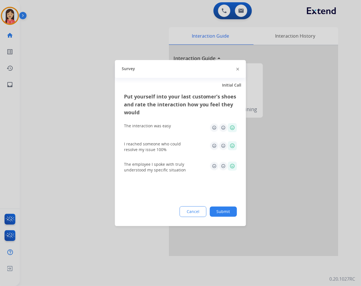
click at [231, 217] on div "Put yourself into your last customer’s shoes and rate the interaction how you f…" at bounding box center [180, 158] width 131 height 133
click at [232, 213] on button "Submit" at bounding box center [223, 211] width 27 height 10
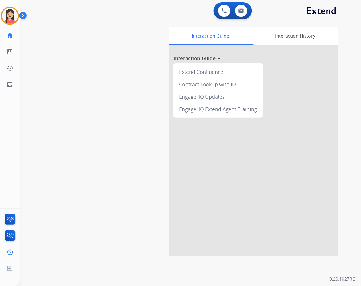
drag, startPoint x: 98, startPoint y: 78, endPoint x: 189, endPoint y: 16, distance: 110.4
click at [98, 78] on div "swap_horiz Break voice bridge close_fullscreen Connect 3-Way Call merge_type Se…" at bounding box center [184, 138] width 328 height 236
click at [239, 8] on button at bounding box center [241, 11] width 12 height 12
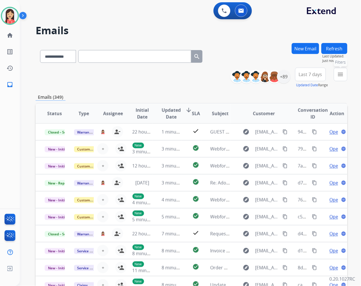
click at [343, 75] on mat-icon "menu" at bounding box center [340, 74] width 7 height 7
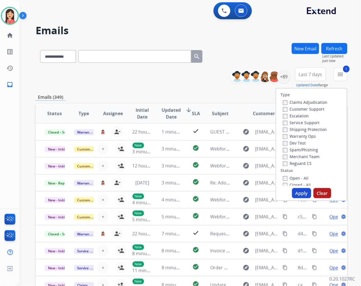
click at [300, 194] on button "Apply" at bounding box center [301, 193] width 19 height 10
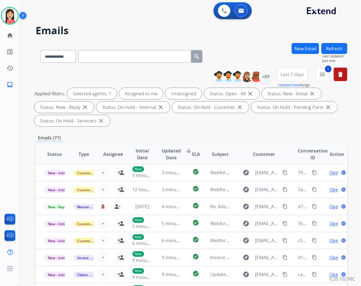
click at [284, 75] on span "Last 7 days" at bounding box center [292, 74] width 23 height 2
click at [290, 145] on div "Last 90 days" at bounding box center [290, 143] width 31 height 8
click at [267, 78] on div "+89" at bounding box center [266, 77] width 14 height 14
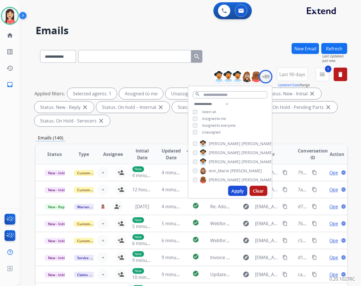
click at [211, 131] on span "Unassigned" at bounding box center [211, 132] width 19 height 5
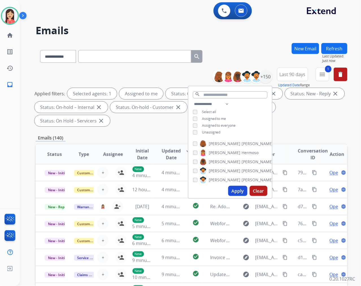
click at [239, 190] on button "Apply" at bounding box center [237, 191] width 19 height 10
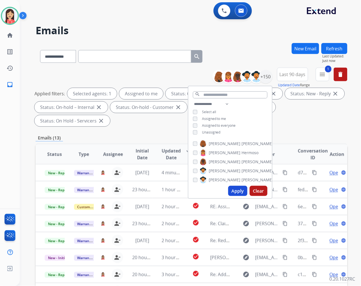
click at [162, 125] on div "Applied filters: Selected agents: 1 Assigned to me Status: Open - All close Sta…" at bounding box center [190, 107] width 312 height 38
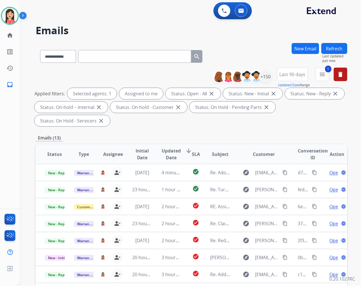
click at [162, 152] on span "Updated Date" at bounding box center [171, 154] width 19 height 14
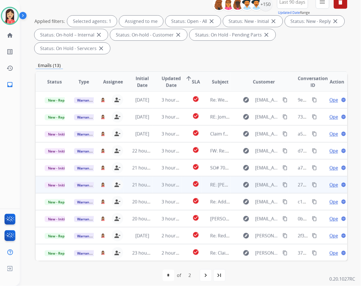
scroll to position [77, 0]
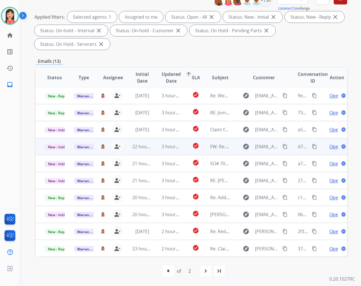
click at [154, 151] on td "3 hours ago" at bounding box center [167, 146] width 29 height 17
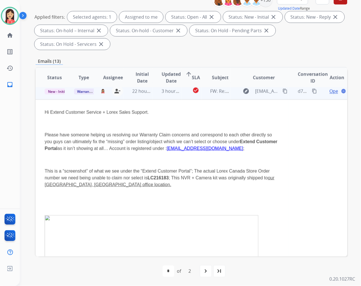
scroll to position [51, 0]
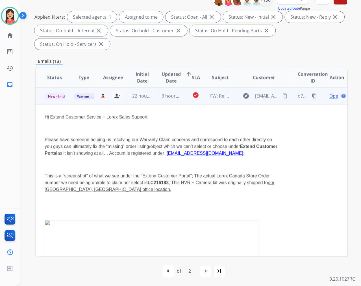
drag, startPoint x: 191, startPoint y: 152, endPoint x: 244, endPoint y: 150, distance: 52.9
click at [244, 150] on p "Please have someone helping us resolving our Warranty Claim concerns and corres…" at bounding box center [162, 146] width 235 height 20
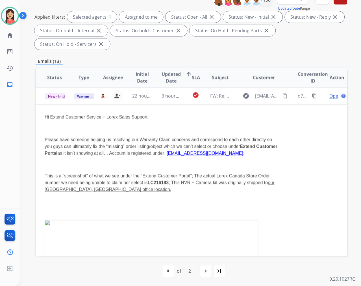
copy p "mserry@pattisonsign.com"
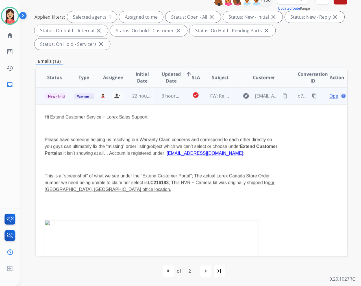
click at [151, 164] on p at bounding box center [162, 164] width 235 height 7
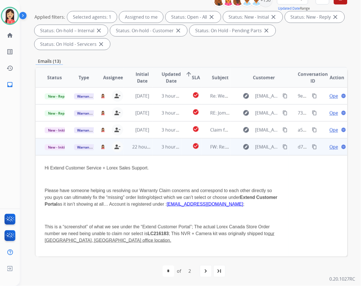
click at [330, 146] on span "Open" at bounding box center [336, 146] width 12 height 7
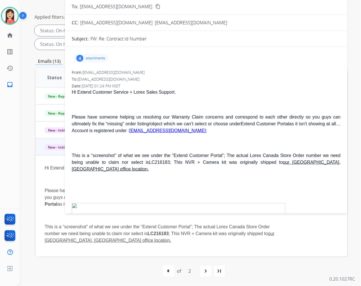
click at [96, 54] on div "4 attachments" at bounding box center [91, 58] width 36 height 9
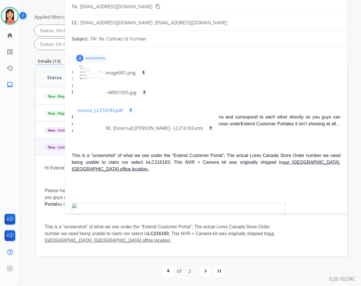
click at [129, 110] on mat-icon "download" at bounding box center [130, 110] width 5 height 5
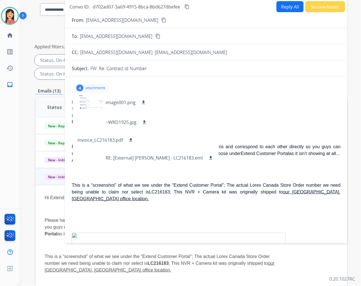
scroll to position [14, 0]
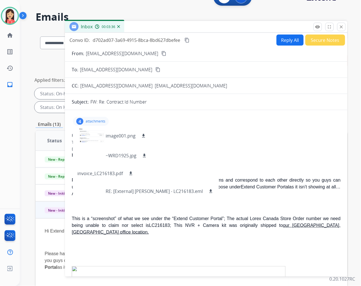
click at [283, 43] on button "Reply All" at bounding box center [290, 39] width 27 height 11
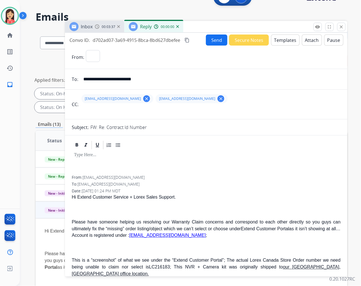
select select "**********"
click at [283, 43] on button "Templates" at bounding box center [285, 39] width 29 height 11
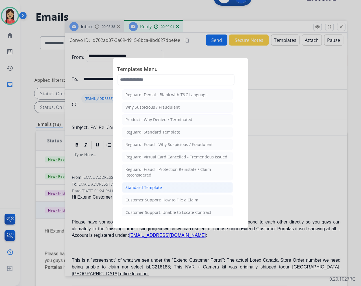
click at [167, 188] on li "Standard Template" at bounding box center [177, 187] width 111 height 11
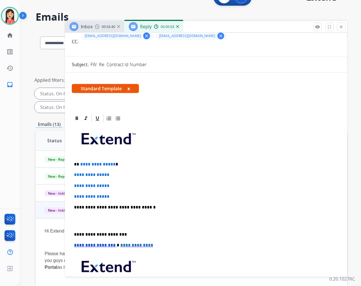
scroll to position [94, 0]
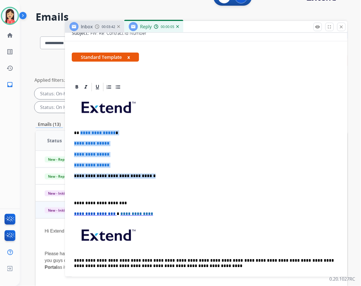
drag, startPoint x: 80, startPoint y: 130, endPoint x: 168, endPoint y: 176, distance: 99.1
click at [168, 176] on div "**********" at bounding box center [206, 189] width 269 height 194
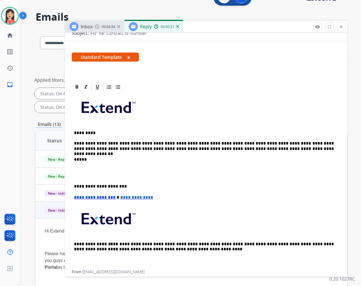
click at [150, 177] on p at bounding box center [206, 173] width 265 height 10
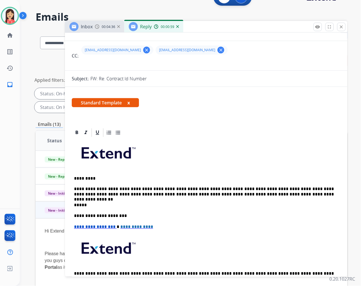
scroll to position [0, 0]
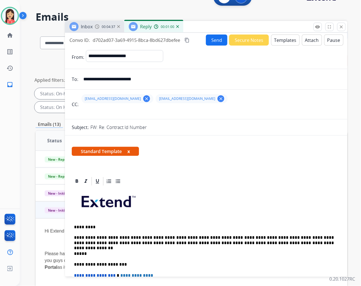
click at [211, 38] on button "Send" at bounding box center [216, 39] width 21 height 11
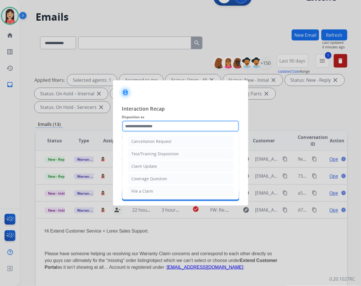
click at [164, 125] on input "text" at bounding box center [180, 125] width 117 height 11
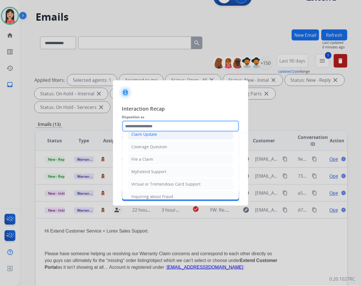
scroll to position [88, 0]
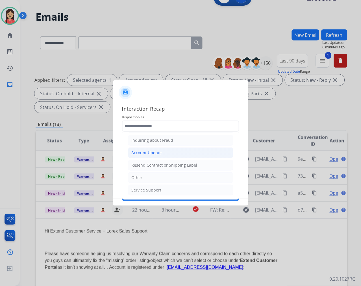
click at [161, 153] on div "Account Update" at bounding box center [147, 153] width 30 height 6
type input "**********"
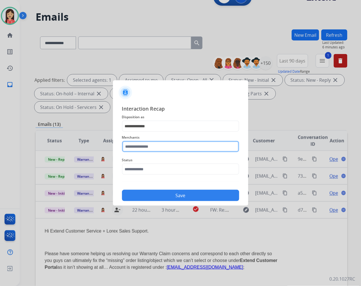
click at [162, 143] on input "text" at bounding box center [180, 146] width 117 height 11
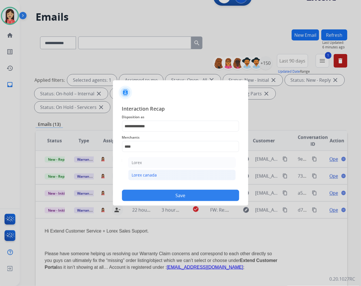
click at [147, 174] on div "Lorex canada" at bounding box center [144, 175] width 25 height 6
type input "**********"
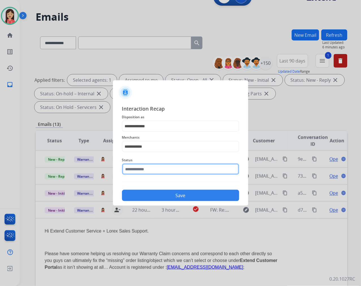
click at [151, 168] on input "text" at bounding box center [180, 168] width 117 height 11
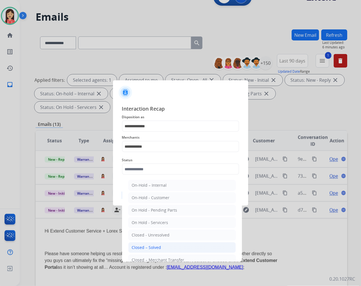
click at [155, 246] on div "Closed – Solved" at bounding box center [146, 247] width 29 height 6
type input "**********"
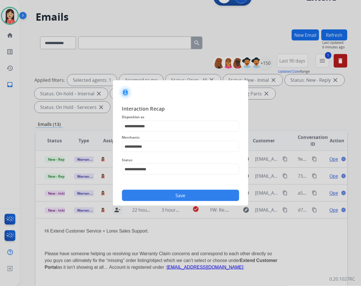
click at [163, 201] on div "**********" at bounding box center [180, 152] width 135 height 105
click at [163, 197] on button "Save" at bounding box center [180, 195] width 117 height 11
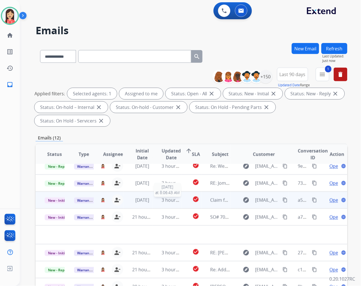
scroll to position [0, 0]
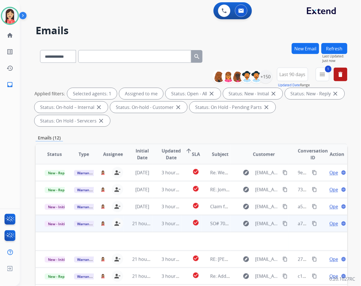
click at [153, 226] on td "3 hours ago" at bounding box center [167, 223] width 29 height 17
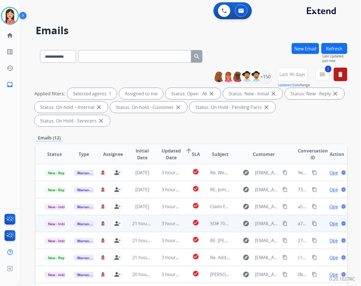
click at [153, 226] on td "3 hours ago" at bounding box center [167, 223] width 29 height 17
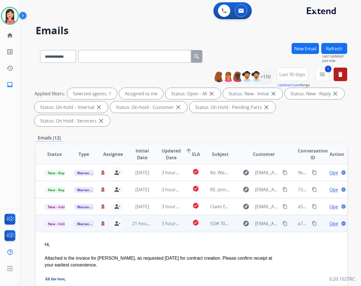
scroll to position [51, 0]
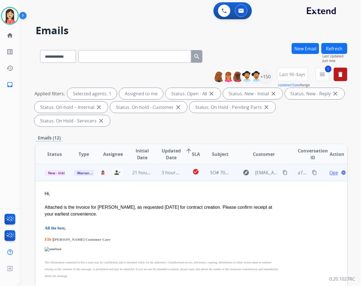
click at [330, 170] on span "Open" at bounding box center [336, 172] width 12 height 7
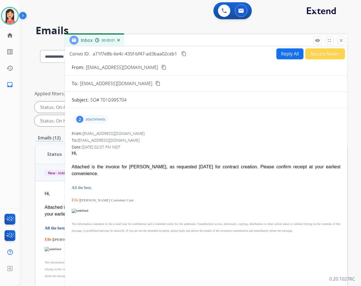
click at [96, 119] on p "attachments" at bounding box center [96, 119] width 20 height 5
click at [114, 154] on mat-icon "download" at bounding box center [111, 153] width 5 height 5
click at [316, 50] on button "Secure Notes" at bounding box center [326, 53] width 40 height 11
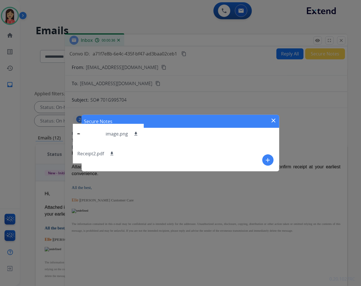
click at [266, 155] on button "add" at bounding box center [268, 159] width 11 height 11
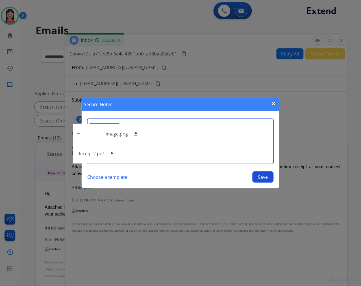
click at [215, 139] on textarea at bounding box center [180, 141] width 187 height 45
type textarea "**********"
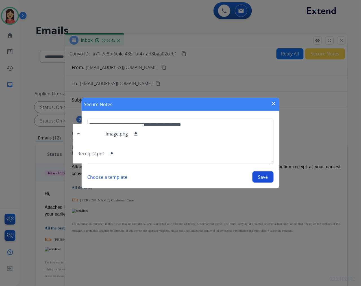
click at [261, 171] on div "**********" at bounding box center [180, 151] width 187 height 64
click at [265, 176] on button "Save" at bounding box center [263, 176] width 21 height 11
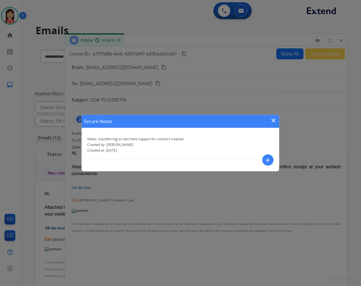
click at [275, 124] on button "close" at bounding box center [273, 121] width 7 height 8
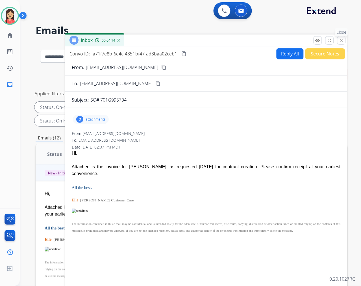
click at [341, 40] on mat-icon "close" at bounding box center [341, 40] width 5 height 5
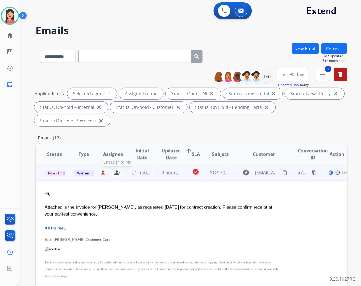
click at [114, 175] on mat-icon "person_remove" at bounding box center [117, 172] width 7 height 7
click at [83, 171] on span "Warranty Ops" at bounding box center [88, 173] width 29 height 6
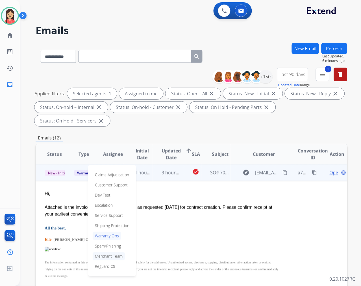
click at [111, 256] on p "Merchant Team" at bounding box center [109, 256] width 32 height 8
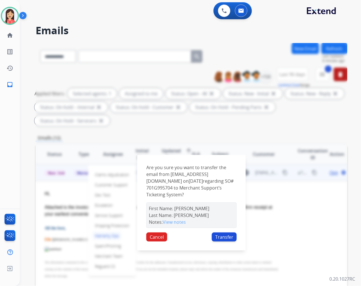
click at [229, 235] on button "Transfer" at bounding box center [224, 236] width 25 height 9
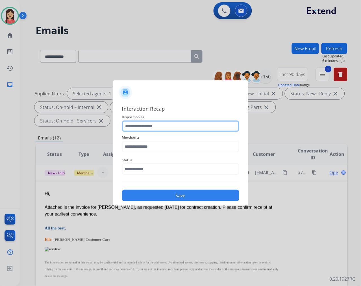
click at [181, 126] on input "text" at bounding box center [180, 125] width 117 height 11
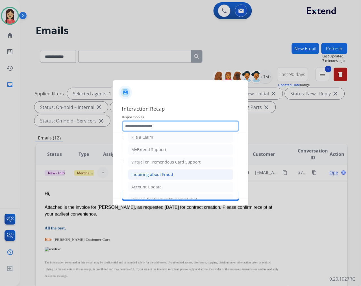
scroll to position [63, 0]
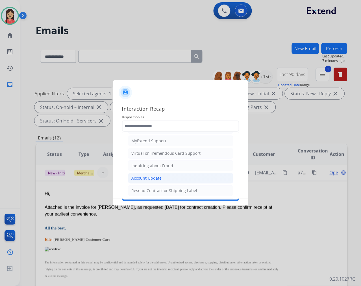
click at [151, 179] on div "Account Update" at bounding box center [147, 178] width 30 height 6
type input "**********"
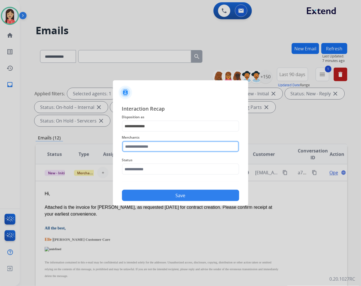
click at [161, 147] on input "text" at bounding box center [180, 146] width 117 height 11
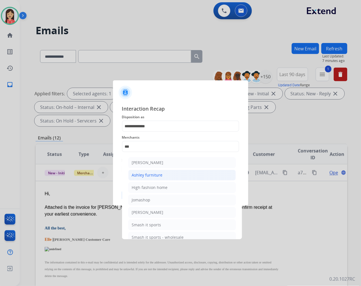
click at [156, 174] on div "Ashley furniture" at bounding box center [147, 175] width 31 height 6
type input "**********"
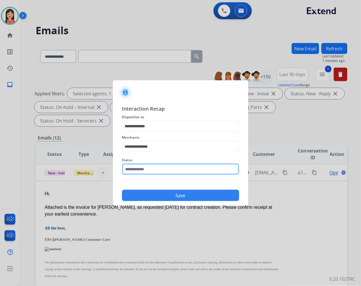
click at [148, 173] on input "text" at bounding box center [180, 168] width 117 height 11
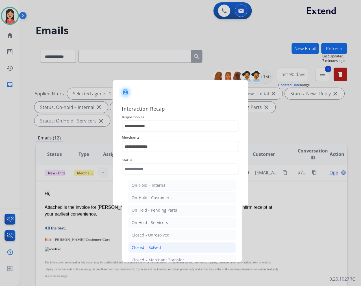
click at [149, 246] on div "Closed – Solved" at bounding box center [146, 247] width 29 height 6
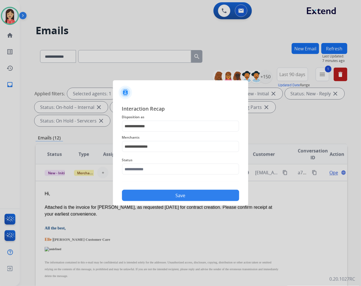
type input "**********"
click at [172, 191] on button "Save" at bounding box center [180, 195] width 117 height 11
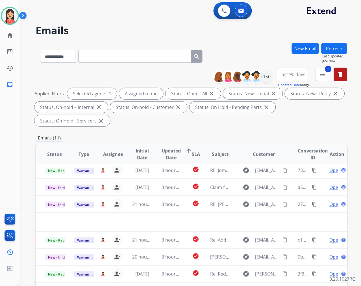
scroll to position [19, 0]
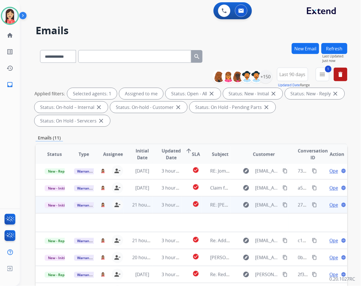
click at [155, 209] on td "3 hours ago" at bounding box center [167, 204] width 29 height 17
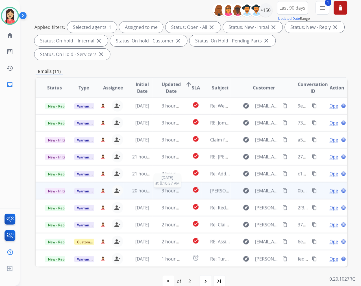
scroll to position [77, 0]
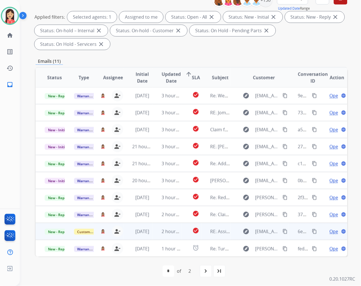
click at [148, 235] on td "[DATE]" at bounding box center [138, 231] width 29 height 17
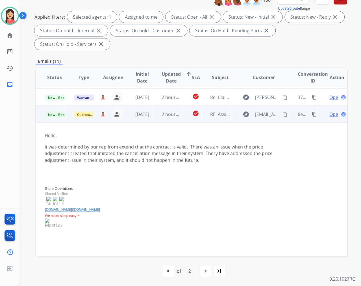
scroll to position [136, 0]
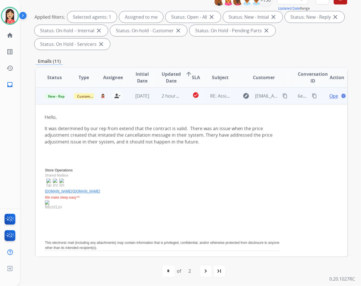
click at [174, 105] on td "Hello, It was determined by our rep from extend that the contract is valid. The…" at bounding box center [163, 185] width 254 height 162
click at [177, 102] on td "2 hours ago" at bounding box center [167, 95] width 29 height 17
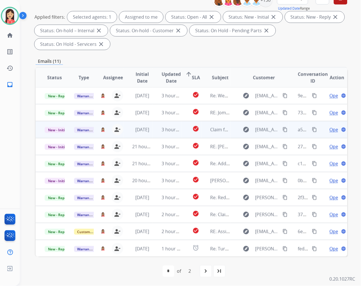
scroll to position [0, 0]
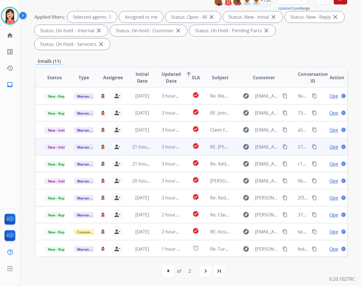
click at [155, 151] on td "3 hours ago" at bounding box center [167, 146] width 29 height 17
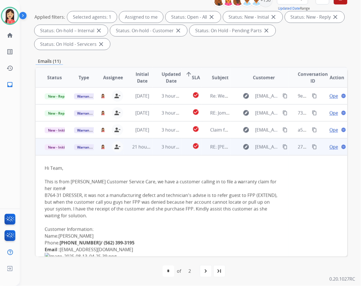
scroll to position [51, 0]
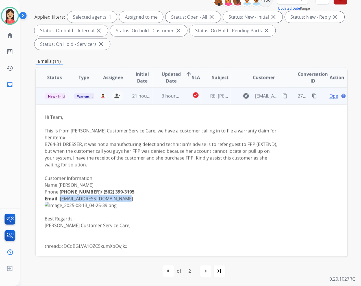
drag, startPoint x: 127, startPoint y: 192, endPoint x: 61, endPoint y: 191, distance: 65.9
click at [61, 191] on div "Hi Team, This is from Ashley Customer Service Care, we have a customer calling …" at bounding box center [162, 182] width 235 height 136
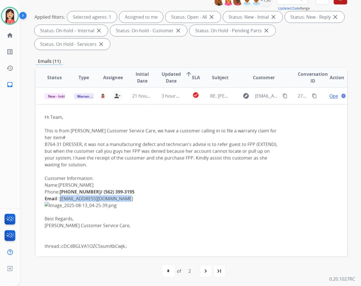
copy link "[EMAIL_ADDRESS][DOMAIN_NAME]"
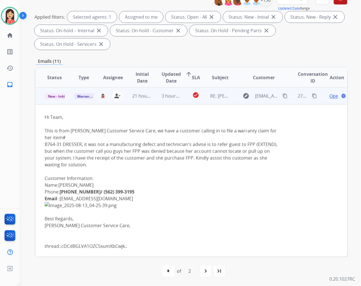
click at [216, 160] on div "Hi Team, This is from Ashley Customer Service Care, we have a customer calling …" at bounding box center [162, 182] width 235 height 136
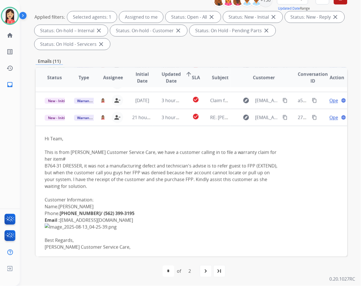
scroll to position [19, 0]
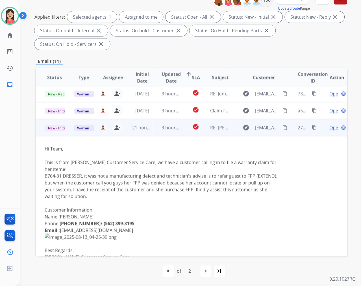
click at [330, 125] on span "Open" at bounding box center [336, 127] width 12 height 7
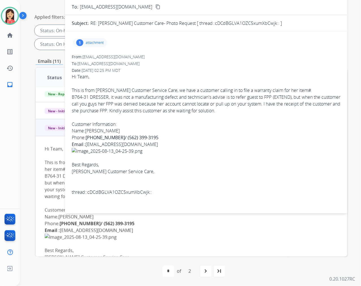
click at [103, 43] on p "attachment" at bounding box center [95, 42] width 18 height 5
click at [184, 57] on mat-icon "download" at bounding box center [181, 57] width 5 height 5
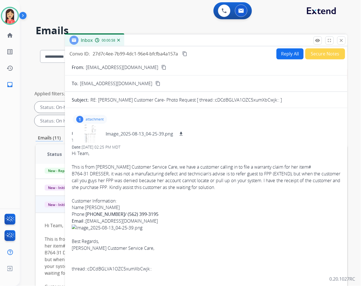
click at [317, 54] on button "Secure Notes" at bounding box center [326, 53] width 40 height 11
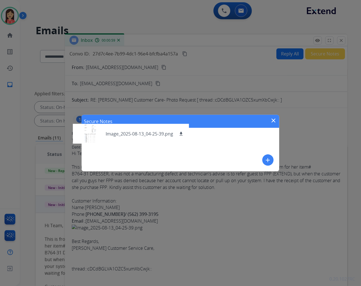
click at [273, 160] on button "add" at bounding box center [268, 159] width 11 height 11
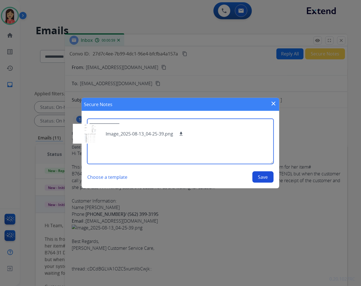
click at [250, 145] on textarea at bounding box center [180, 141] width 187 height 45
type textarea "**********"
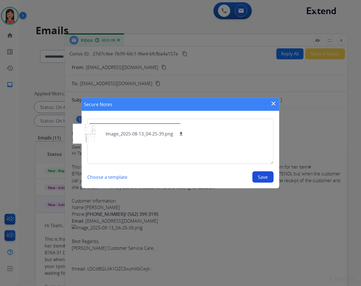
click at [266, 176] on button "Save" at bounding box center [263, 176] width 21 height 11
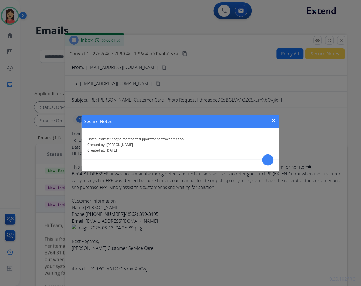
click at [273, 118] on mat-icon "close" at bounding box center [273, 120] width 7 height 7
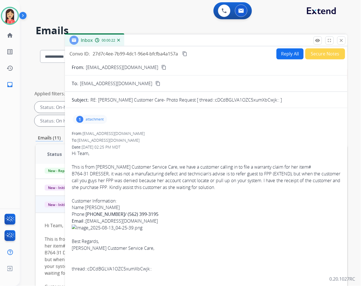
click at [204, 145] on div "Date: 08/12/2025 - 02:25 PM MDT" at bounding box center [206, 147] width 269 height 6
click at [341, 41] on mat-icon "close" at bounding box center [341, 40] width 5 height 5
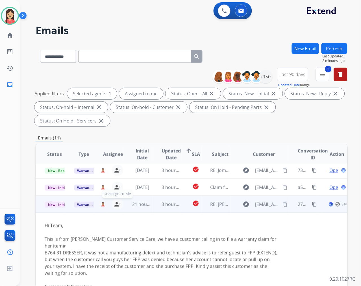
click at [119, 202] on mat-icon "person_remove" at bounding box center [117, 204] width 7 height 7
click at [86, 205] on span "Warranty Ops" at bounding box center [88, 205] width 29 height 6
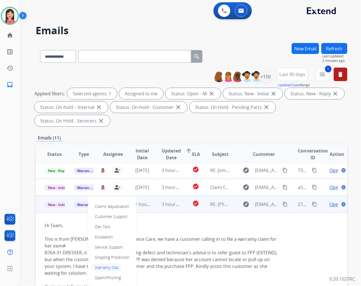
scroll to position [51, 0]
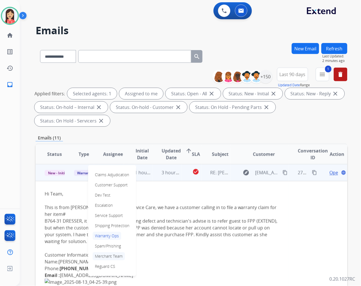
click at [109, 255] on p "Merchant Team" at bounding box center [109, 256] width 32 height 8
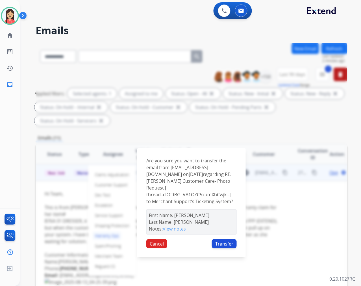
click at [224, 241] on button "Transfer" at bounding box center [224, 243] width 25 height 9
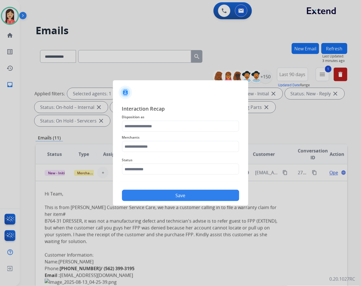
click at [148, 120] on span "Disposition as" at bounding box center [180, 117] width 117 height 7
click at [148, 124] on input "text" at bounding box center [180, 125] width 117 height 11
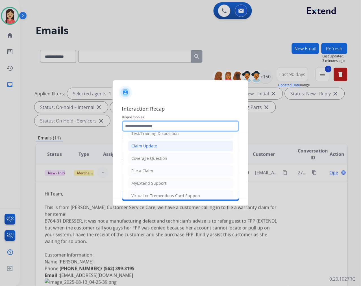
scroll to position [63, 0]
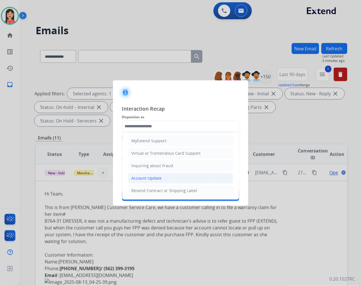
click at [159, 175] on li "Account Update" at bounding box center [180, 178] width 105 height 11
type input "**********"
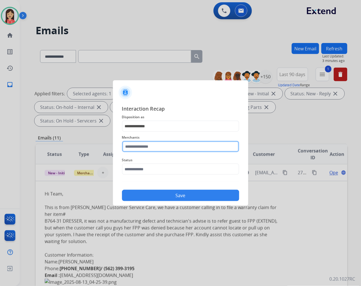
click at [156, 145] on input "text" at bounding box center [180, 146] width 117 height 11
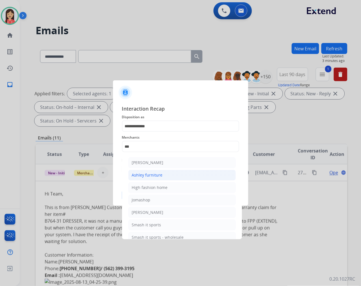
click at [155, 174] on div "Ashley furniture" at bounding box center [147, 175] width 31 height 6
type input "**********"
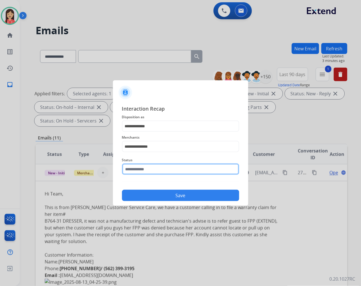
click at [156, 171] on input "text" at bounding box center [180, 168] width 117 height 11
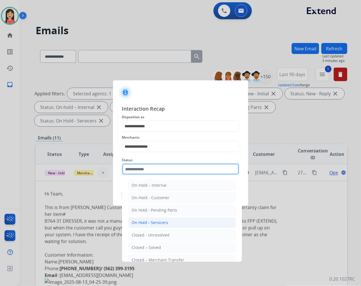
scroll to position [34, 0]
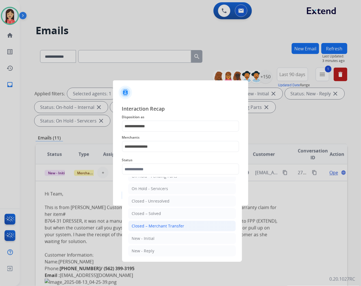
click at [154, 224] on div "Closed – Merchant Transfer" at bounding box center [158, 226] width 53 height 6
type input "**********"
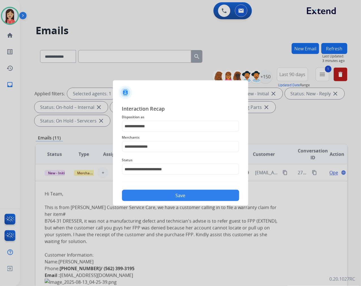
click at [173, 197] on button "Save" at bounding box center [180, 195] width 117 height 11
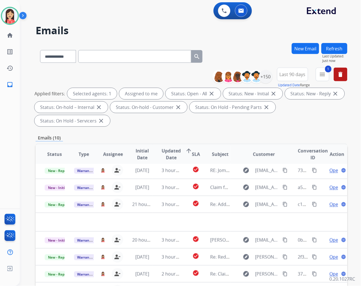
scroll to position [19, 0]
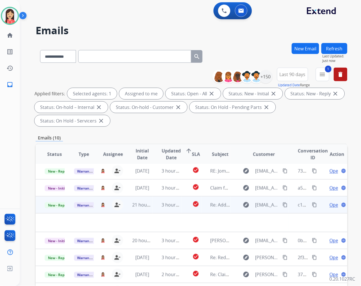
click at [153, 210] on td "3 hours ago" at bounding box center [167, 204] width 29 height 17
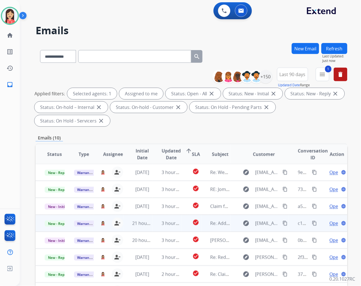
click at [154, 222] on td "3 hours ago" at bounding box center [167, 223] width 29 height 17
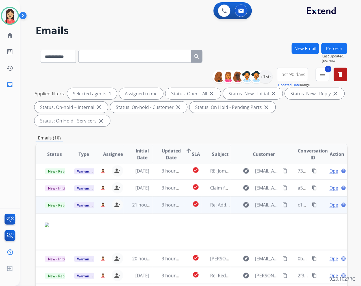
scroll to position [37, 0]
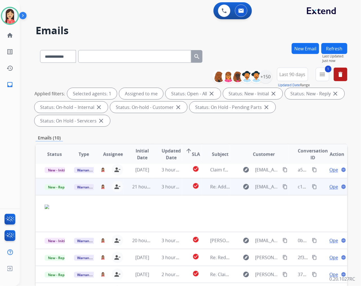
click at [330, 185] on span "Open" at bounding box center [336, 186] width 12 height 7
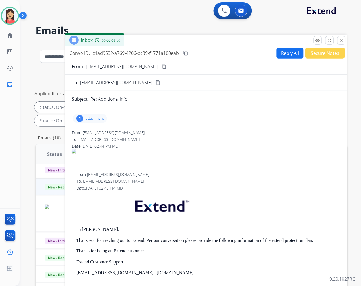
scroll to position [0, 0]
click at [96, 114] on div "1 attachment" at bounding box center [90, 118] width 34 height 9
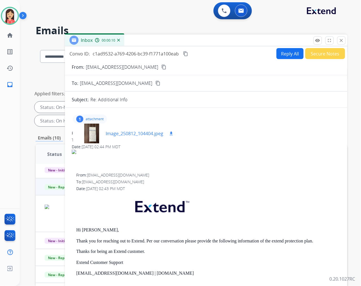
click at [173, 135] on mat-icon "download" at bounding box center [171, 133] width 5 height 5
click at [281, 50] on button "Reply All" at bounding box center [290, 53] width 27 height 11
select select "**********"
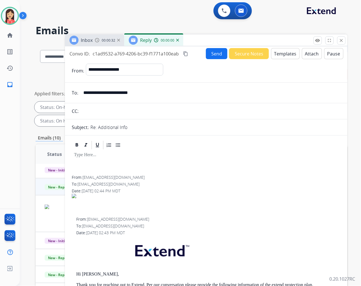
click at [280, 53] on button "Templates" at bounding box center [285, 53] width 29 height 11
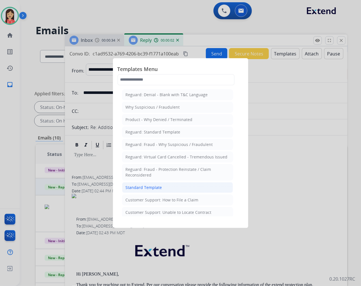
click at [148, 189] on div "Standard Template" at bounding box center [144, 188] width 36 height 6
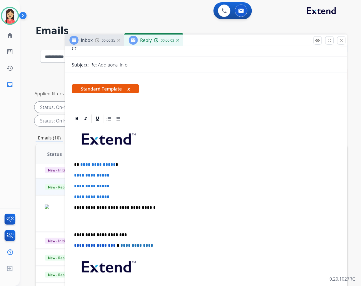
scroll to position [94, 0]
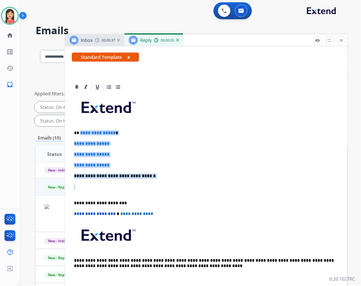
drag, startPoint x: 80, startPoint y: 132, endPoint x: 164, endPoint y: 181, distance: 97.5
click at [164, 181] on div "**********" at bounding box center [206, 189] width 269 height 194
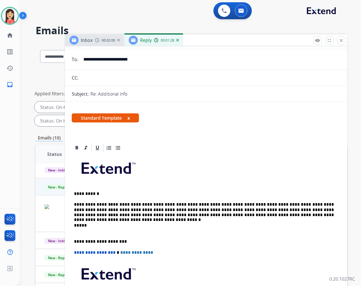
scroll to position [0, 0]
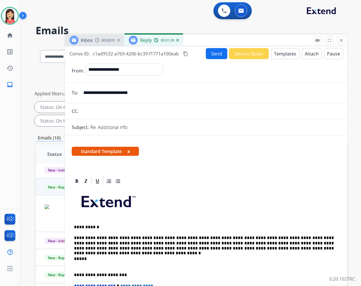
click at [210, 55] on button "Send" at bounding box center [216, 53] width 21 height 11
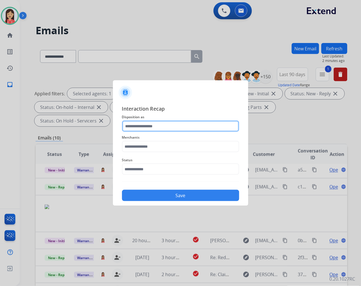
click at [135, 122] on input "text" at bounding box center [180, 125] width 117 height 11
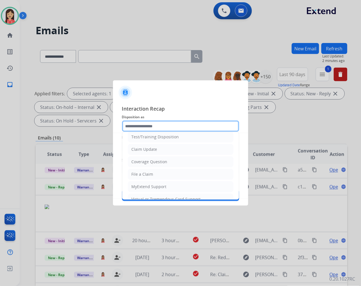
scroll to position [63, 0]
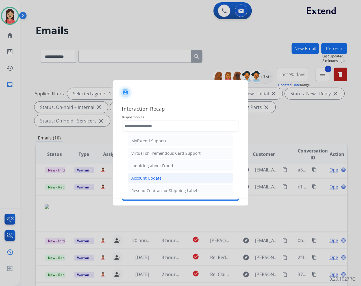
click at [143, 176] on div "Account Update" at bounding box center [147, 178] width 30 height 6
type input "**********"
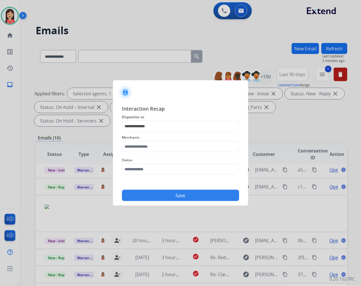
click at [149, 153] on div "Merchants" at bounding box center [180, 143] width 117 height 23
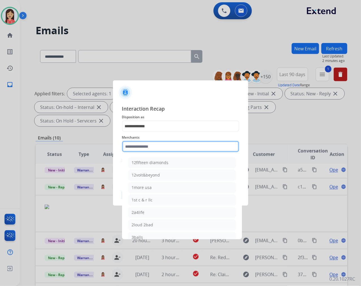
click at [156, 147] on input "text" at bounding box center [180, 146] width 117 height 11
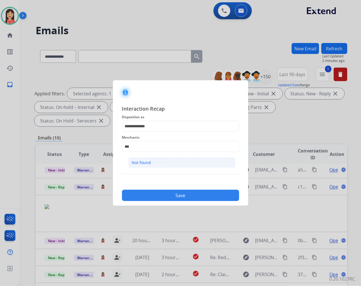
click at [137, 160] on div "Not found" at bounding box center [141, 163] width 19 height 6
type input "*********"
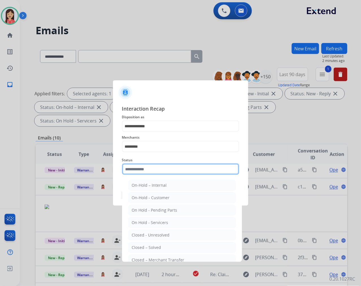
click at [141, 165] on input "text" at bounding box center [180, 168] width 117 height 11
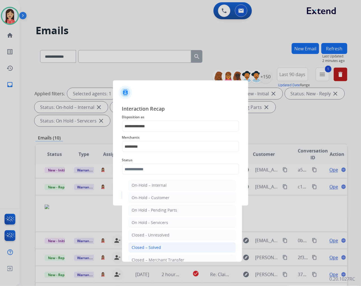
click at [158, 247] on div "Closed – Solved" at bounding box center [146, 247] width 29 height 6
type input "**********"
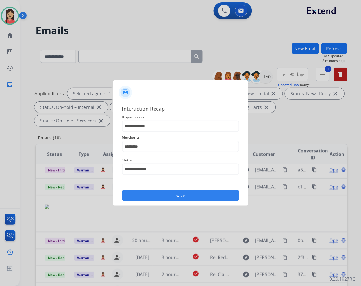
click at [168, 204] on div "**********" at bounding box center [180, 152] width 135 height 105
click at [174, 196] on button "Save" at bounding box center [180, 195] width 117 height 11
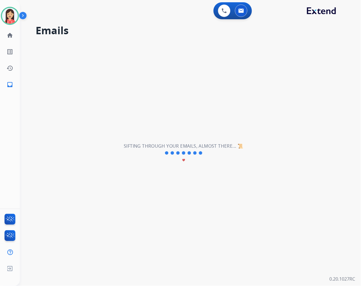
scroll to position [2, 0]
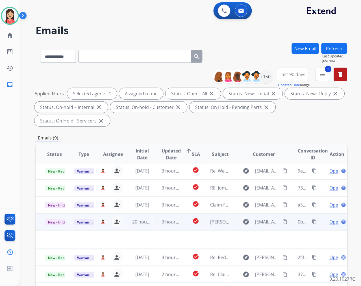
click at [150, 226] on td "20 hours ago" at bounding box center [138, 221] width 29 height 17
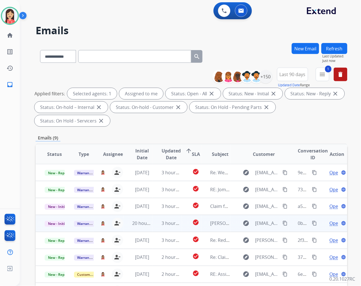
click at [153, 227] on td "3 hours ago" at bounding box center [167, 223] width 29 height 17
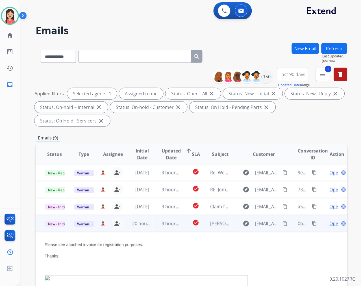
scroll to position [51, 0]
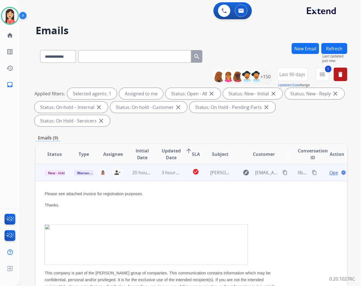
click at [330, 171] on span "Open" at bounding box center [336, 172] width 12 height 7
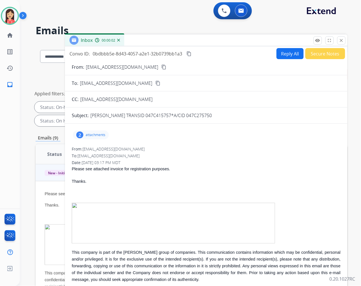
click at [98, 135] on p "attachments" at bounding box center [96, 135] width 20 height 5
click at [131, 170] on mat-icon "download" at bounding box center [128, 168] width 5 height 5
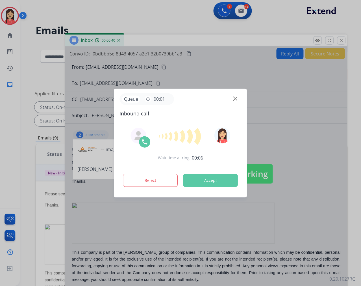
click at [214, 183] on button "Accept" at bounding box center [210, 180] width 55 height 13
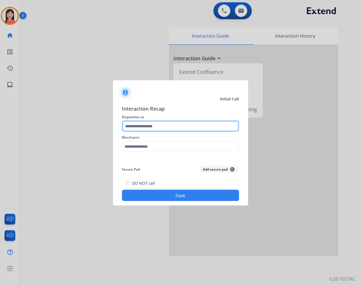
click at [163, 124] on input "text" at bounding box center [180, 125] width 117 height 11
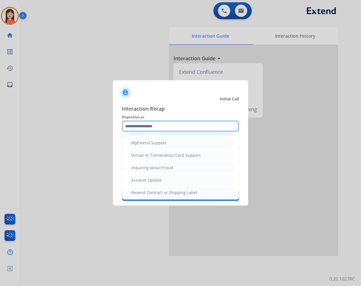
scroll to position [63, 0]
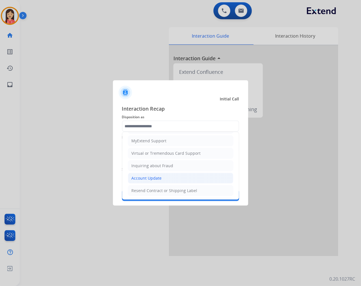
click at [144, 180] on div "Account Update" at bounding box center [147, 178] width 30 height 6
type input "**********"
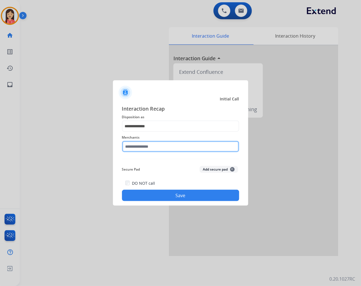
click at [156, 145] on input "text" at bounding box center [180, 146] width 117 height 11
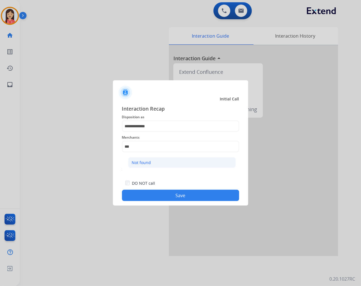
click at [153, 159] on li "Not found" at bounding box center [182, 162] width 108 height 11
type input "*********"
click at [158, 187] on div "DO NOT call Save" at bounding box center [180, 189] width 117 height 21
click at [158, 190] on button "Save" at bounding box center [180, 195] width 117 height 11
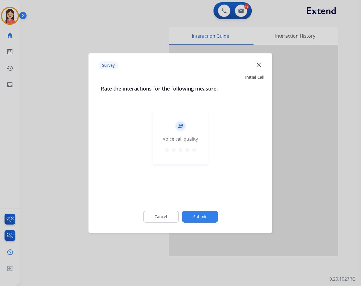
click at [195, 146] on mat-icon "star" at bounding box center [194, 149] width 7 height 7
click at [205, 211] on button "Submit" at bounding box center [200, 217] width 36 height 12
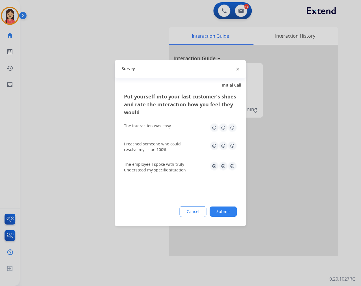
click at [233, 128] on img at bounding box center [232, 127] width 9 height 9
drag, startPoint x: 232, startPoint y: 139, endPoint x: 231, endPoint y: 142, distance: 3.2
click at [231, 141] on div "I reached someone who could resolve my issue 100%" at bounding box center [180, 147] width 113 height 20
click at [232, 146] on img at bounding box center [232, 145] width 9 height 9
click at [233, 167] on img at bounding box center [232, 165] width 9 height 9
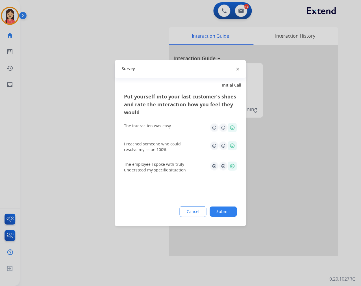
click at [233, 219] on div "Put yourself into your last customer’s shoes and rate the interaction how you f…" at bounding box center [180, 158] width 131 height 133
click at [232, 216] on button "Submit" at bounding box center [223, 211] width 27 height 10
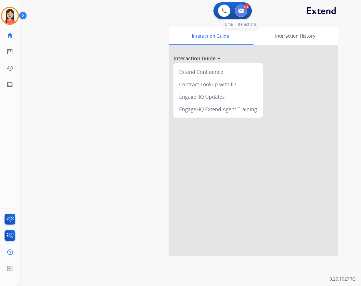
click at [242, 13] on button at bounding box center [241, 11] width 12 height 12
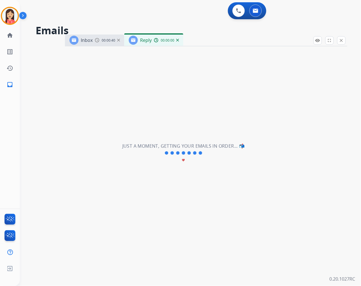
select select "**********"
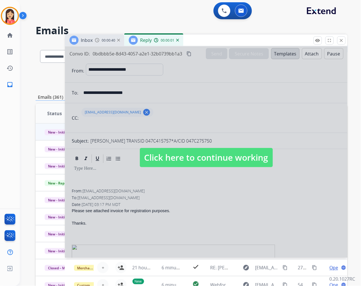
click at [211, 193] on div at bounding box center [206, 151] width 283 height 211
select select
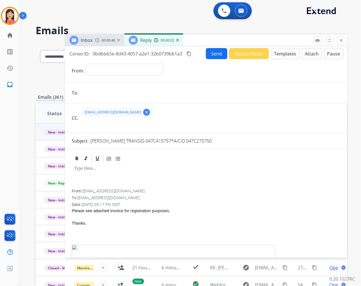
click at [283, 55] on button "Templates" at bounding box center [285, 53] width 29 height 11
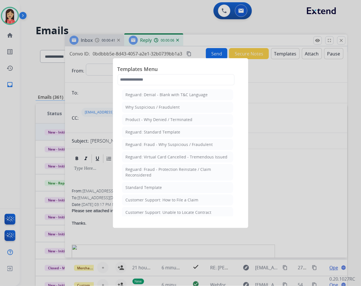
click at [339, 36] on div at bounding box center [180, 143] width 361 height 286
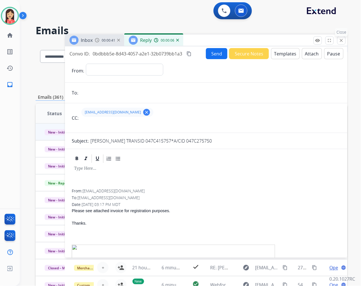
click at [341, 38] on mat-icon "close" at bounding box center [341, 40] width 5 height 5
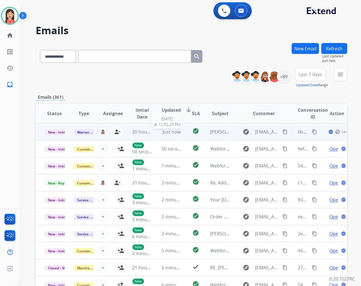
click at [163, 134] on span "Just now" at bounding box center [172, 132] width 18 height 6
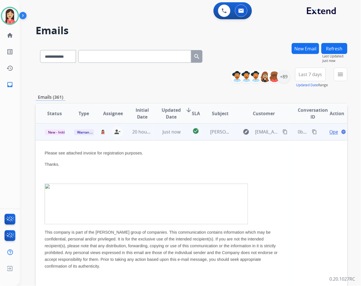
click at [331, 132] on span "Open" at bounding box center [336, 131] width 12 height 7
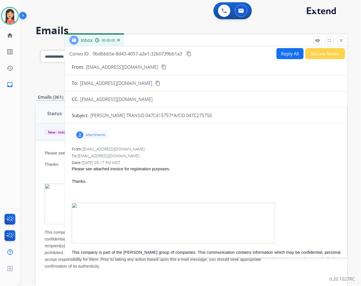
click at [283, 52] on button "Reply All" at bounding box center [290, 53] width 27 height 11
select select "**********"
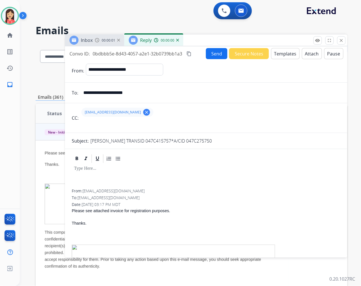
click at [289, 59] on form "**********" at bounding box center [206, 203] width 283 height 288
click at [285, 55] on button "Templates" at bounding box center [285, 53] width 29 height 11
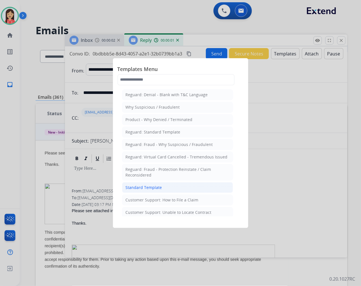
click at [151, 185] on div "Standard Template" at bounding box center [144, 188] width 36 height 6
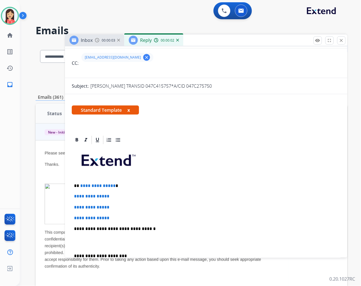
scroll to position [63, 0]
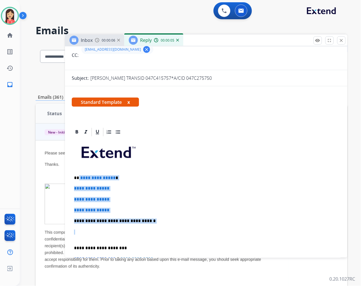
drag, startPoint x: 79, startPoint y: 179, endPoint x: 159, endPoint y: 224, distance: 92.2
click at [159, 224] on div "**********" at bounding box center [206, 234] width 269 height 194
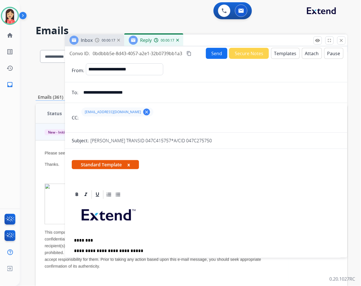
scroll to position [0, 0]
click at [211, 53] on button "Send" at bounding box center [216, 53] width 21 height 11
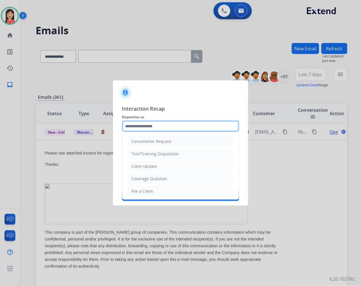
click at [171, 127] on input "text" at bounding box center [180, 125] width 117 height 11
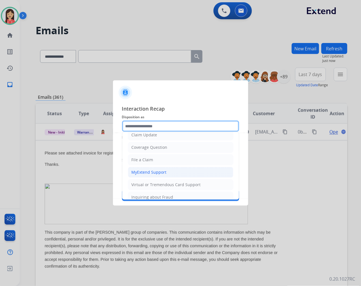
scroll to position [63, 0]
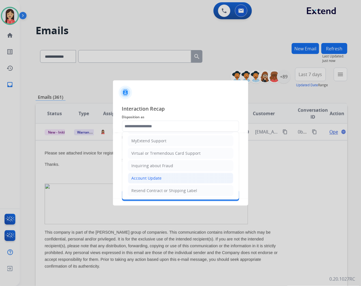
click at [149, 177] on div "Account Update" at bounding box center [147, 178] width 30 height 6
type input "**********"
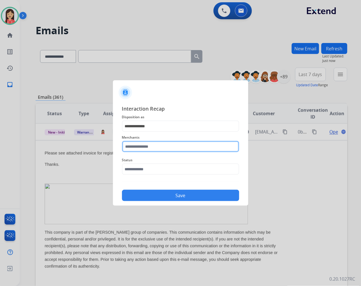
click at [153, 151] on input "text" at bounding box center [180, 146] width 117 height 11
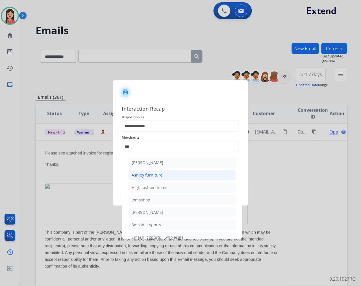
click at [146, 174] on div "Ashley furniture" at bounding box center [147, 175] width 31 height 6
type input "**********"
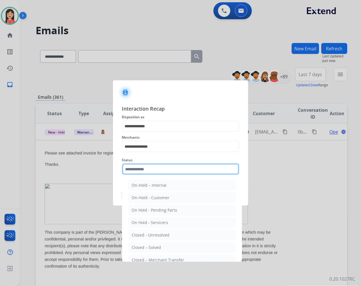
click at [147, 172] on input "text" at bounding box center [180, 168] width 117 height 11
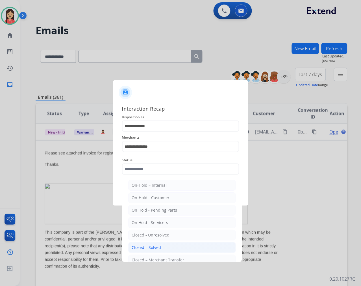
click at [156, 246] on div "Closed – Solved" at bounding box center [146, 247] width 29 height 6
type input "**********"
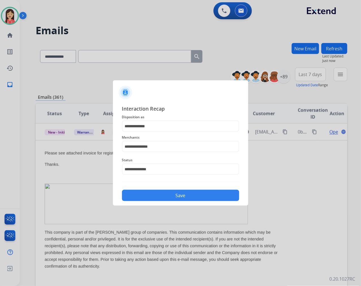
click at [170, 197] on button "Save" at bounding box center [180, 195] width 117 height 11
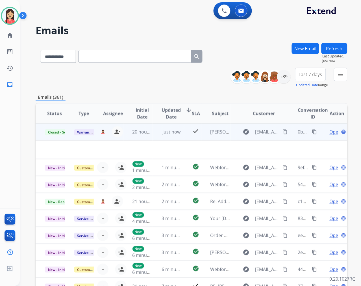
click at [154, 138] on td "Just now" at bounding box center [167, 131] width 29 height 17
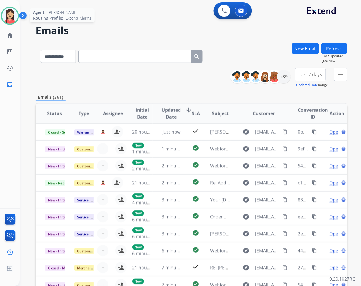
click at [5, 14] on img at bounding box center [10, 16] width 16 height 16
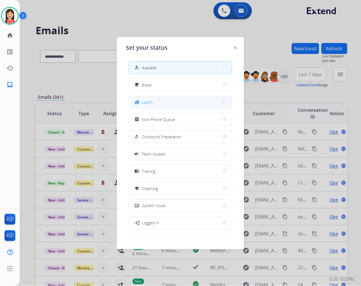
click at [169, 98] on button "fastfood Lunch" at bounding box center [180, 102] width 103 height 12
